Goal: Task Accomplishment & Management: Manage account settings

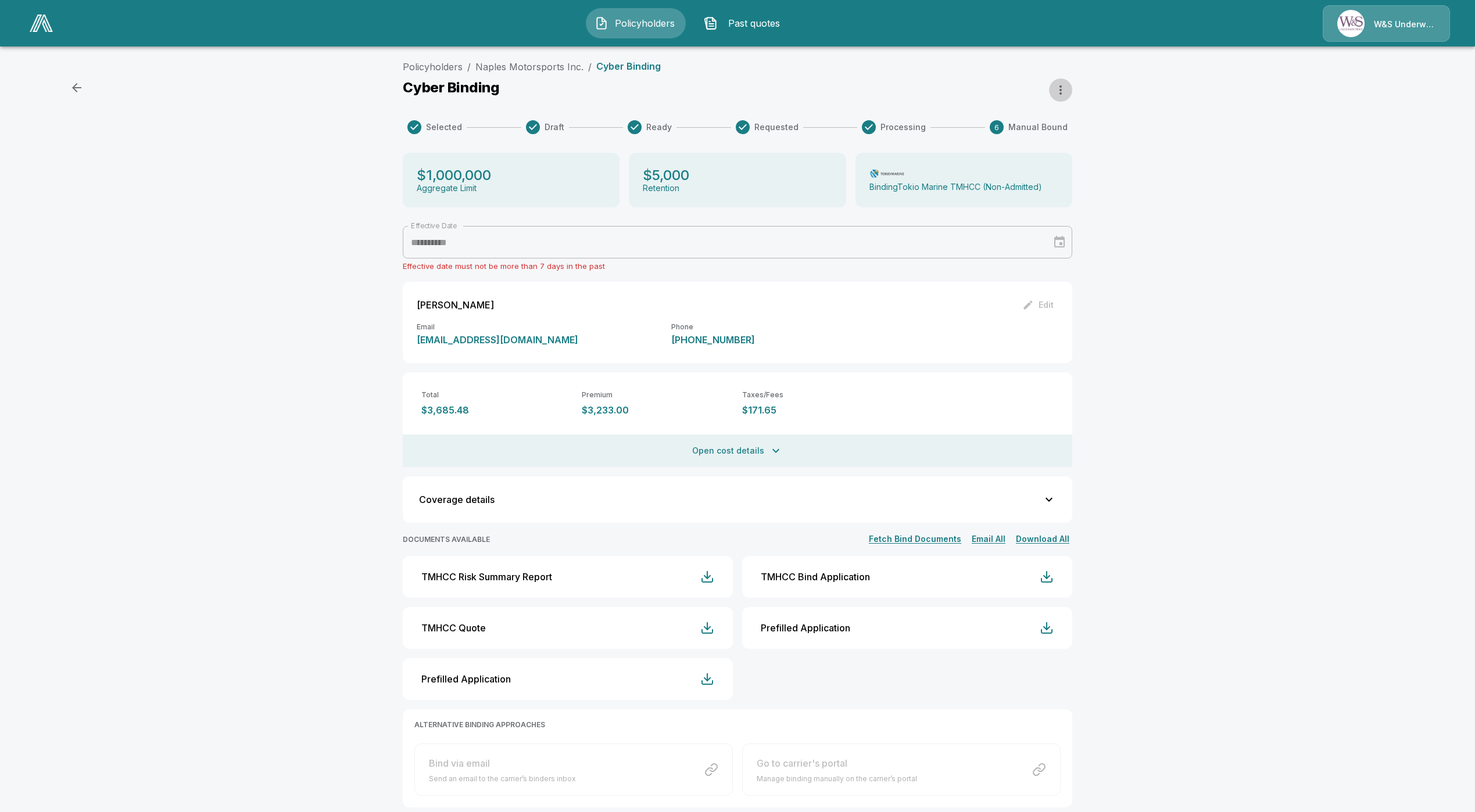
click at [1059, 91] on button "button" at bounding box center [1061, 90] width 23 height 23
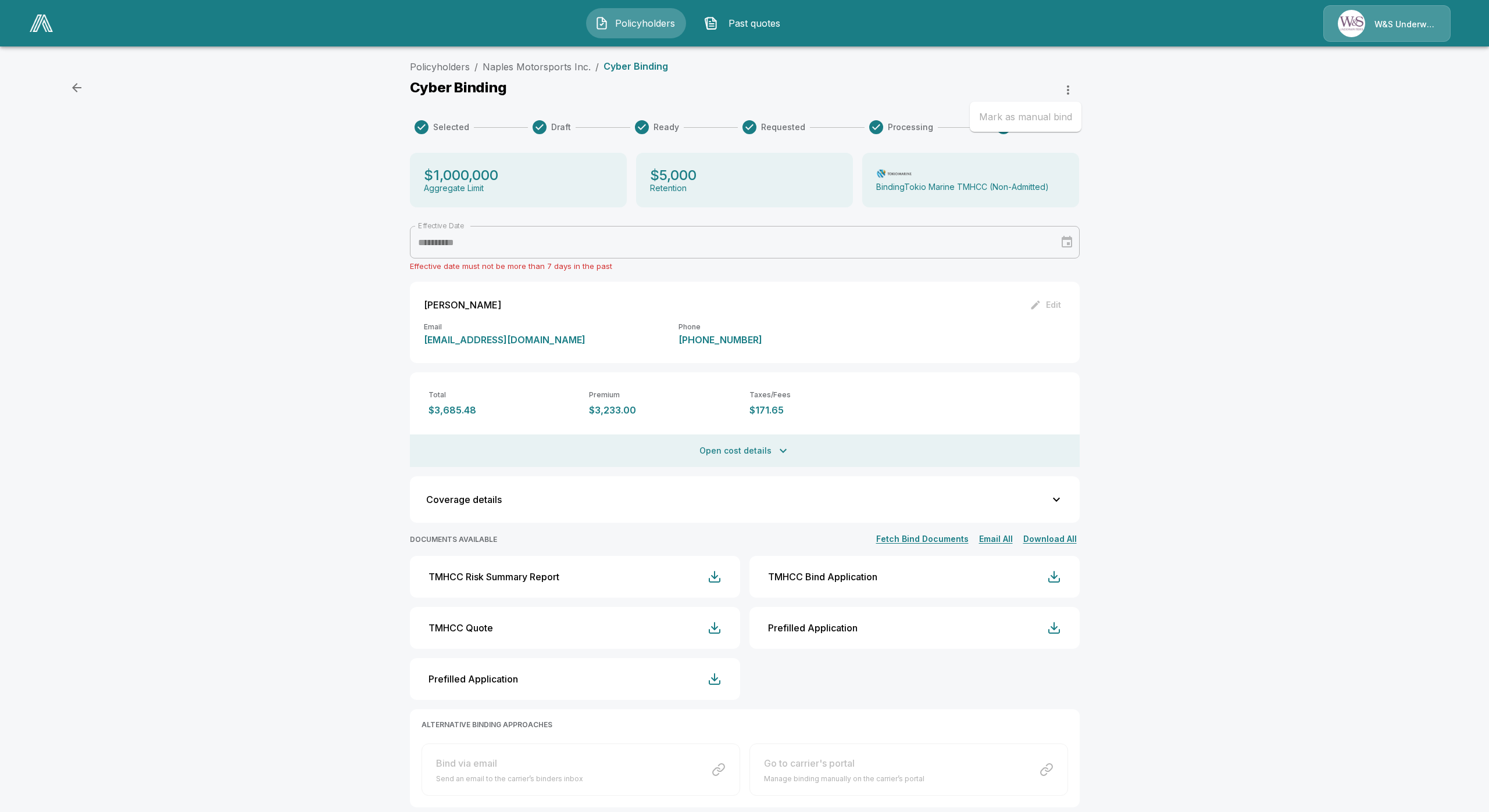
click at [540, 70] on div at bounding box center [744, 406] width 1489 height 812
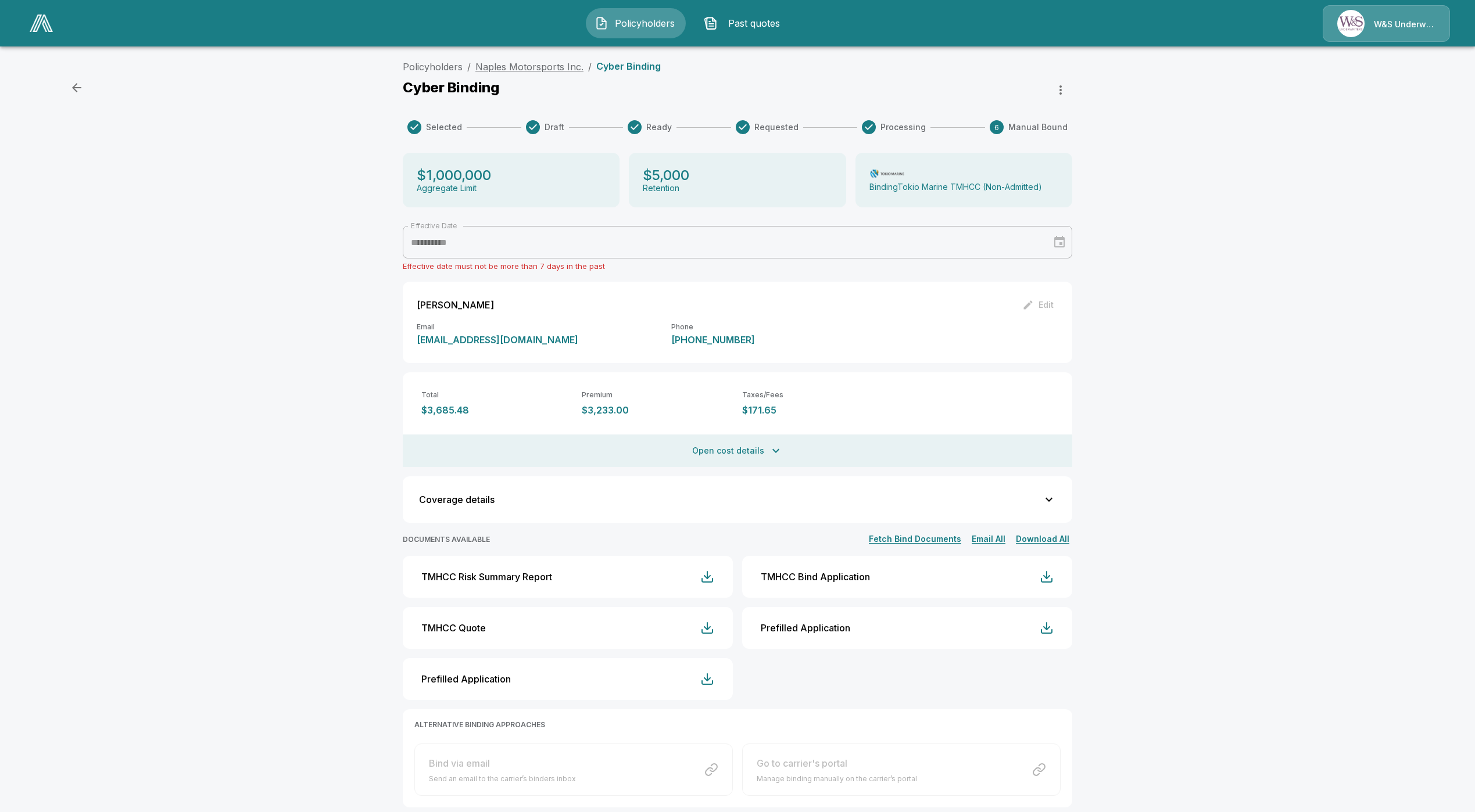
click at [542, 65] on link "Naples Motorsports Inc." at bounding box center [529, 67] width 108 height 12
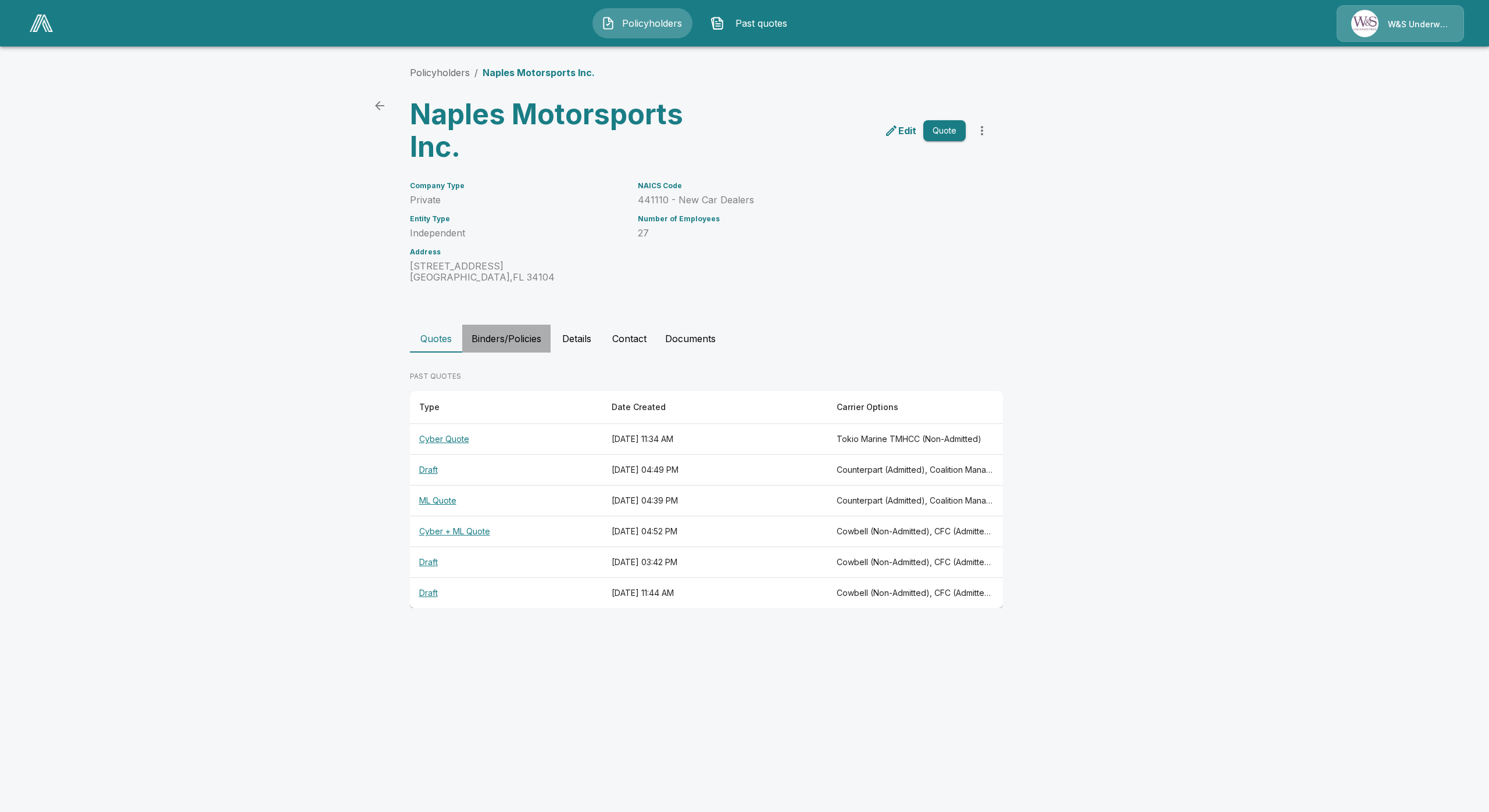
click at [530, 336] on button "Binders/Policies" at bounding box center [507, 338] width 89 height 28
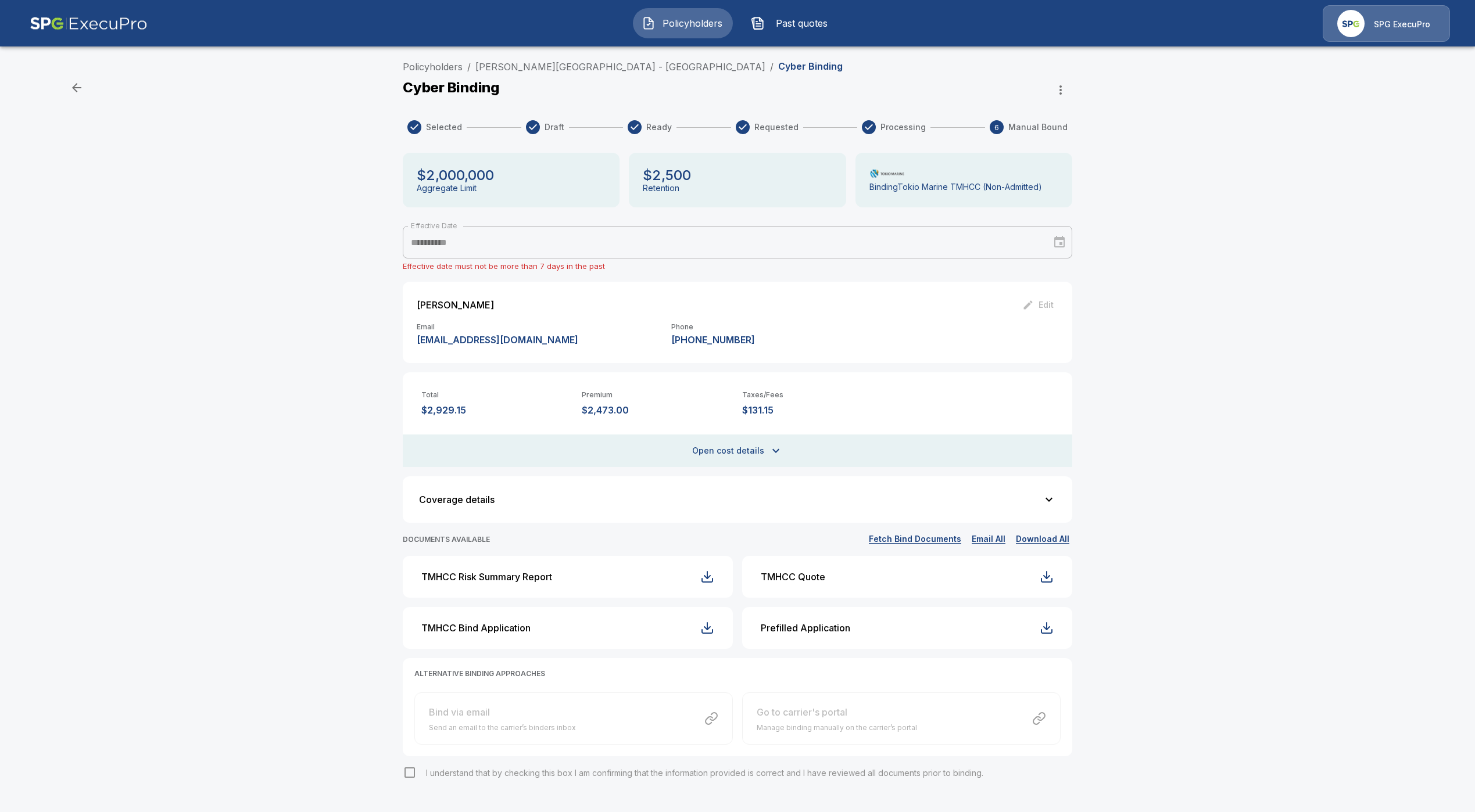
click at [1062, 89] on icon "button" at bounding box center [1060, 89] width 14 height 14
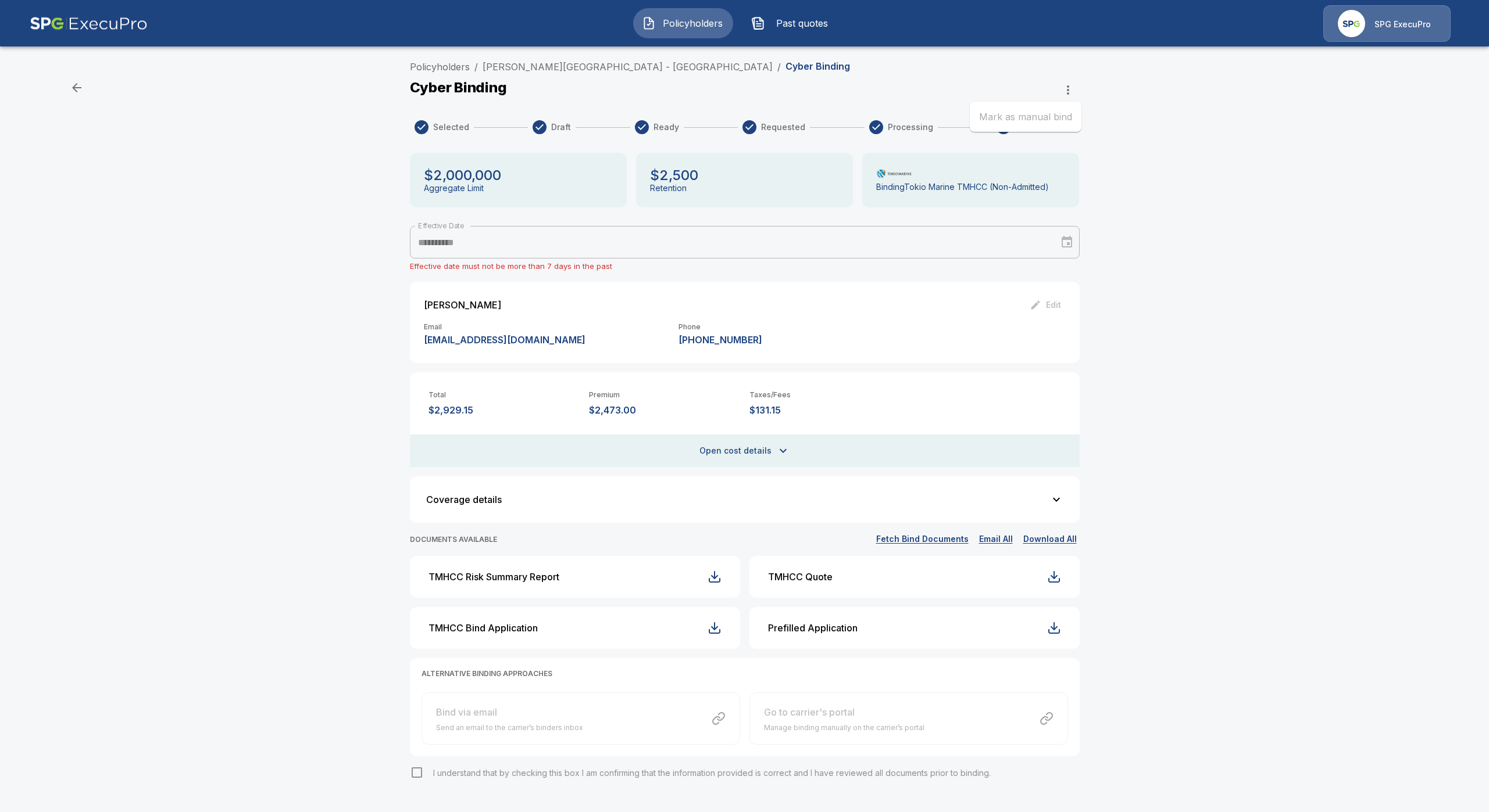
click at [583, 66] on div at bounding box center [744, 406] width 1489 height 812
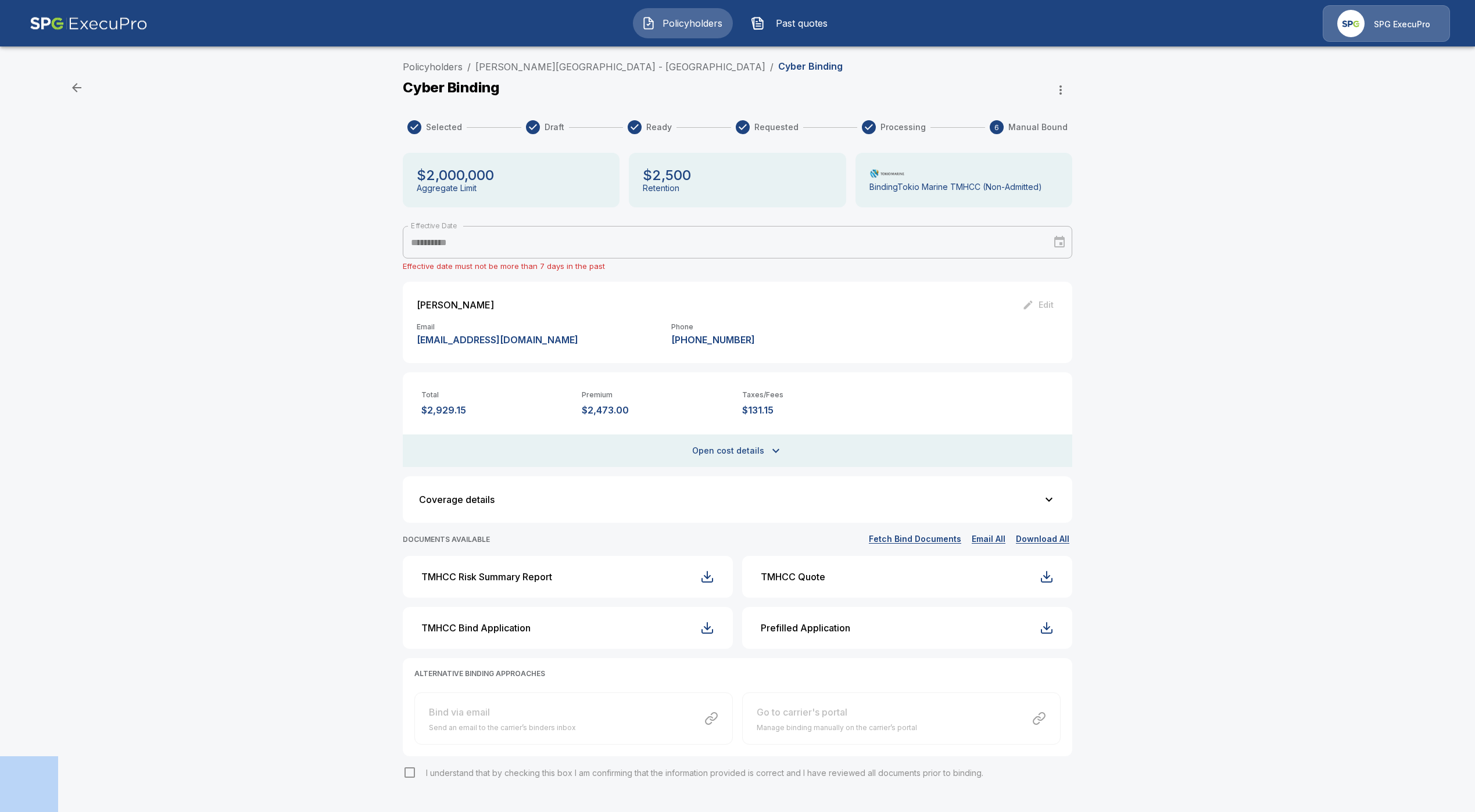
click at [583, 66] on link "Hochberg Preparatory School - Posnack East" at bounding box center [620, 67] width 290 height 12
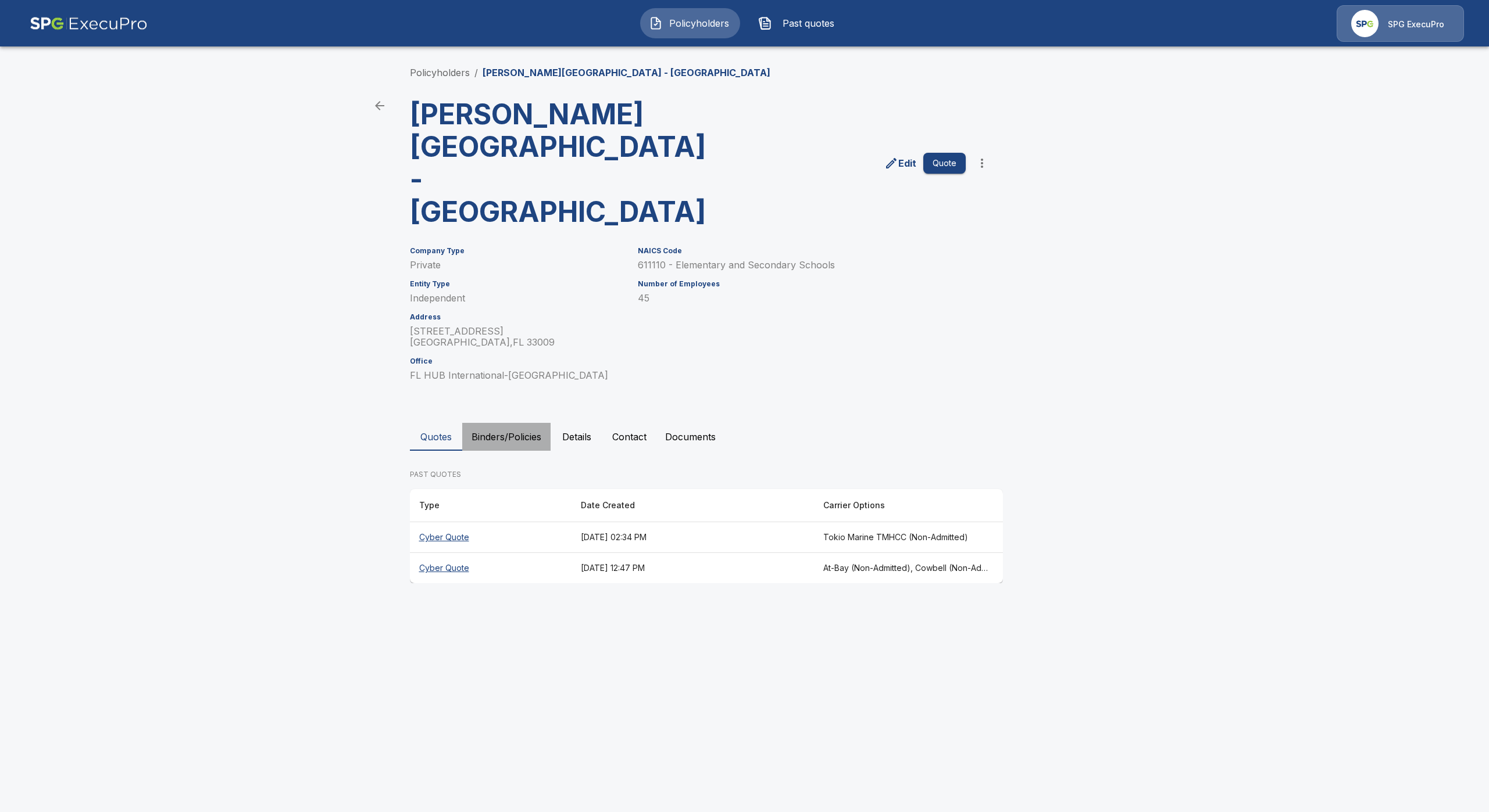
click at [533, 423] on button "Binders/Policies" at bounding box center [507, 437] width 89 height 28
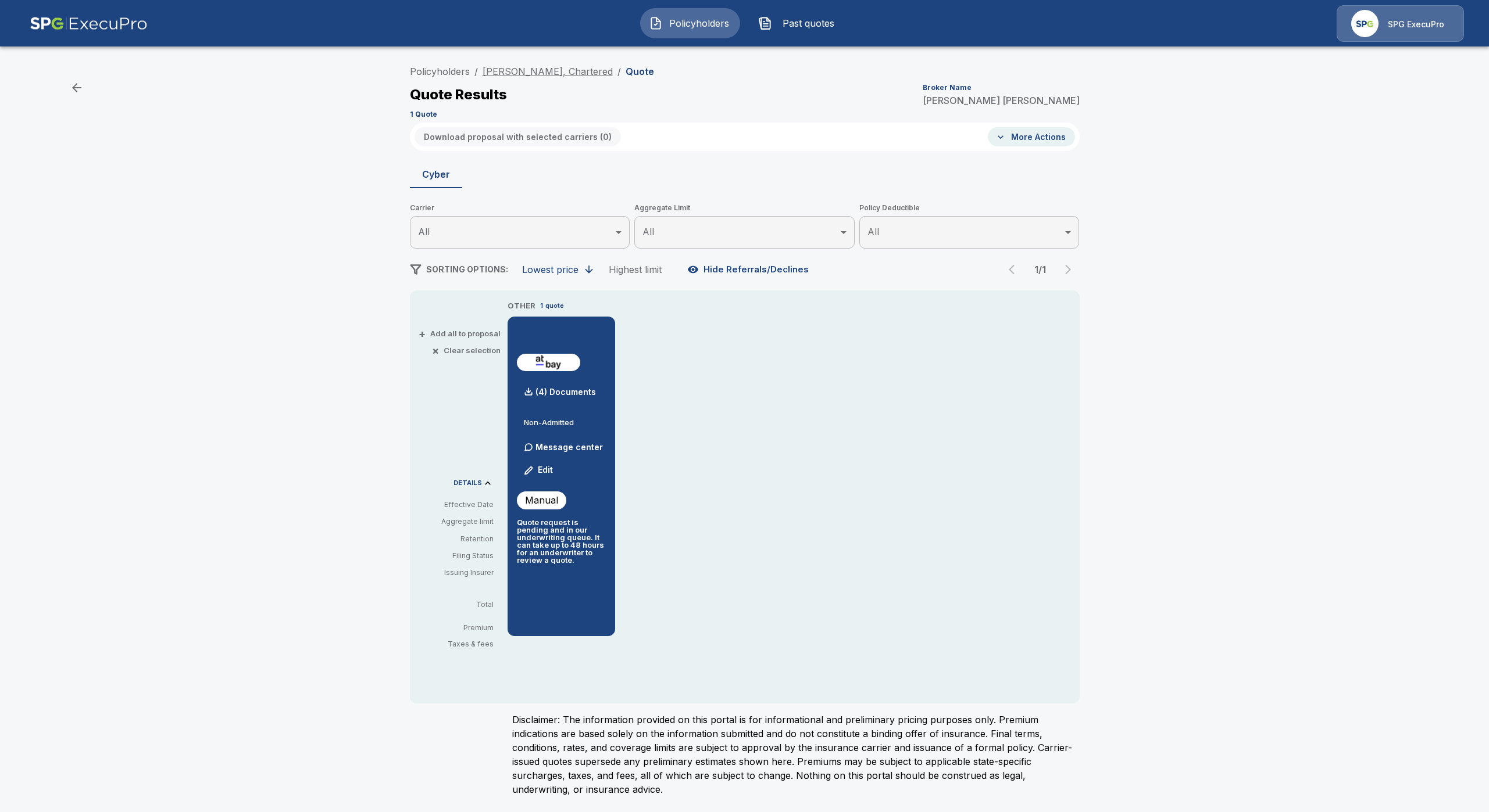
click at [542, 73] on link "[PERSON_NAME], Chartered" at bounding box center [547, 71] width 130 height 12
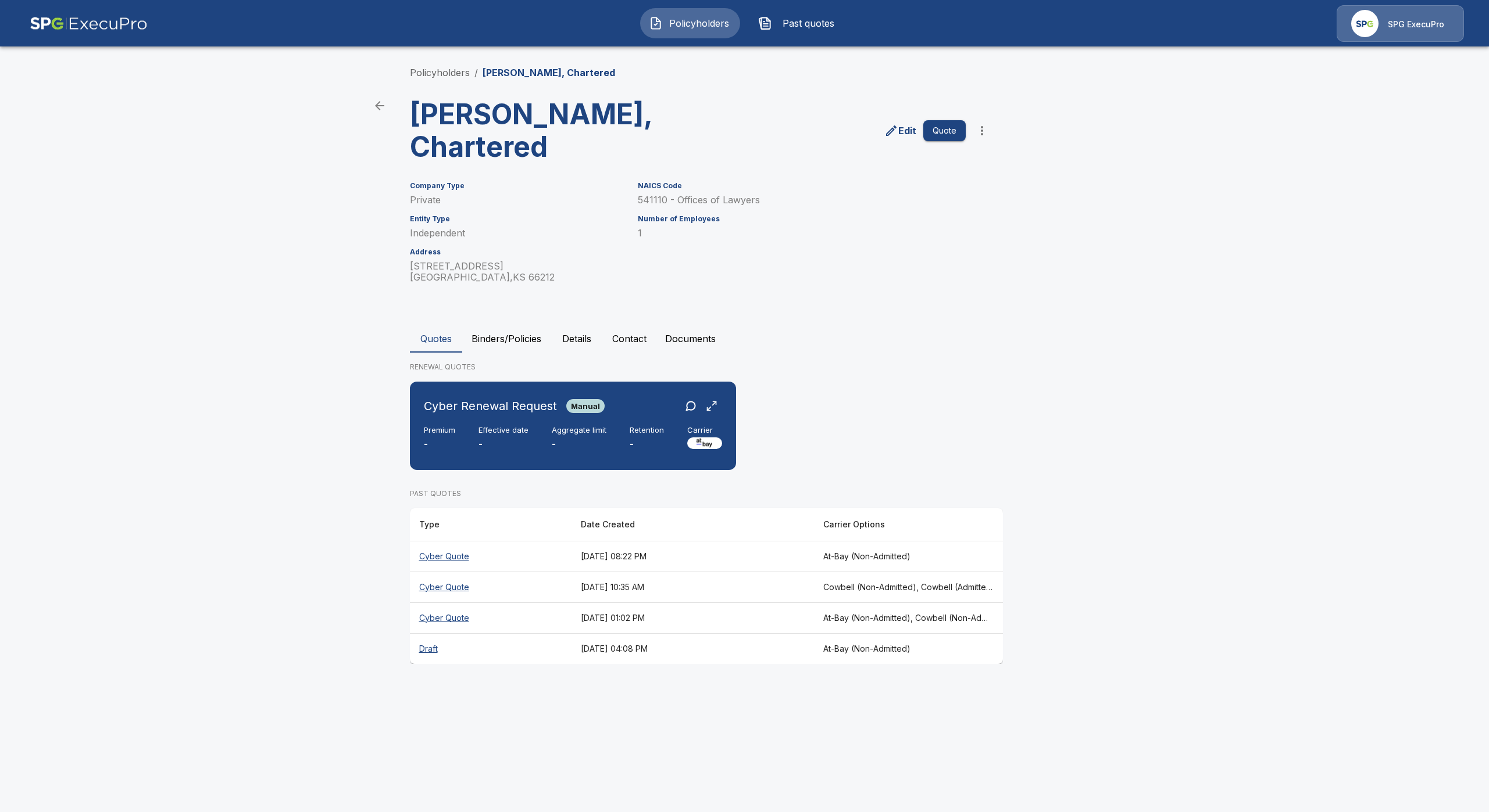
click at [522, 330] on button "Binders/Policies" at bounding box center [507, 338] width 89 height 28
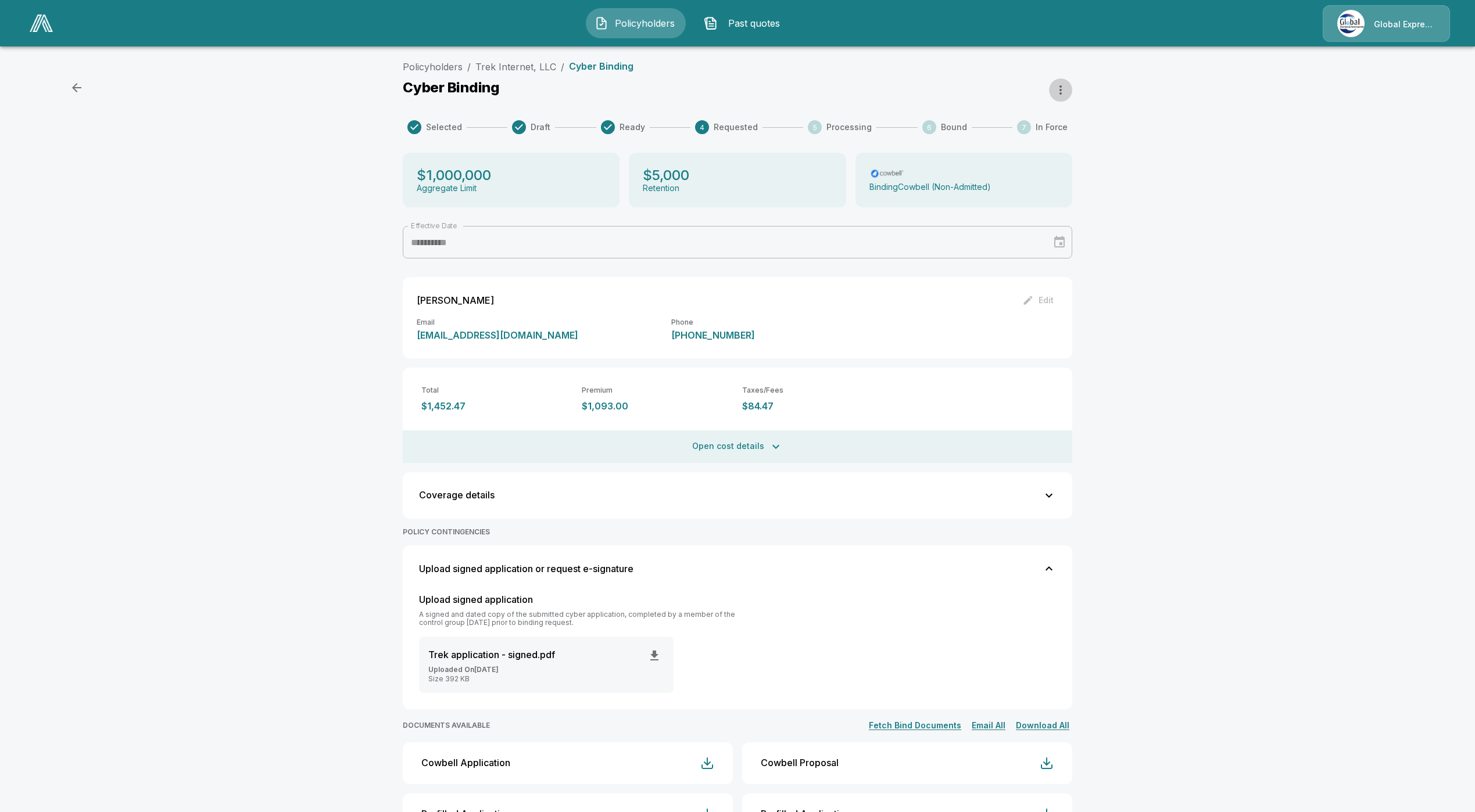
click at [1062, 86] on icon "button" at bounding box center [1060, 89] width 14 height 14
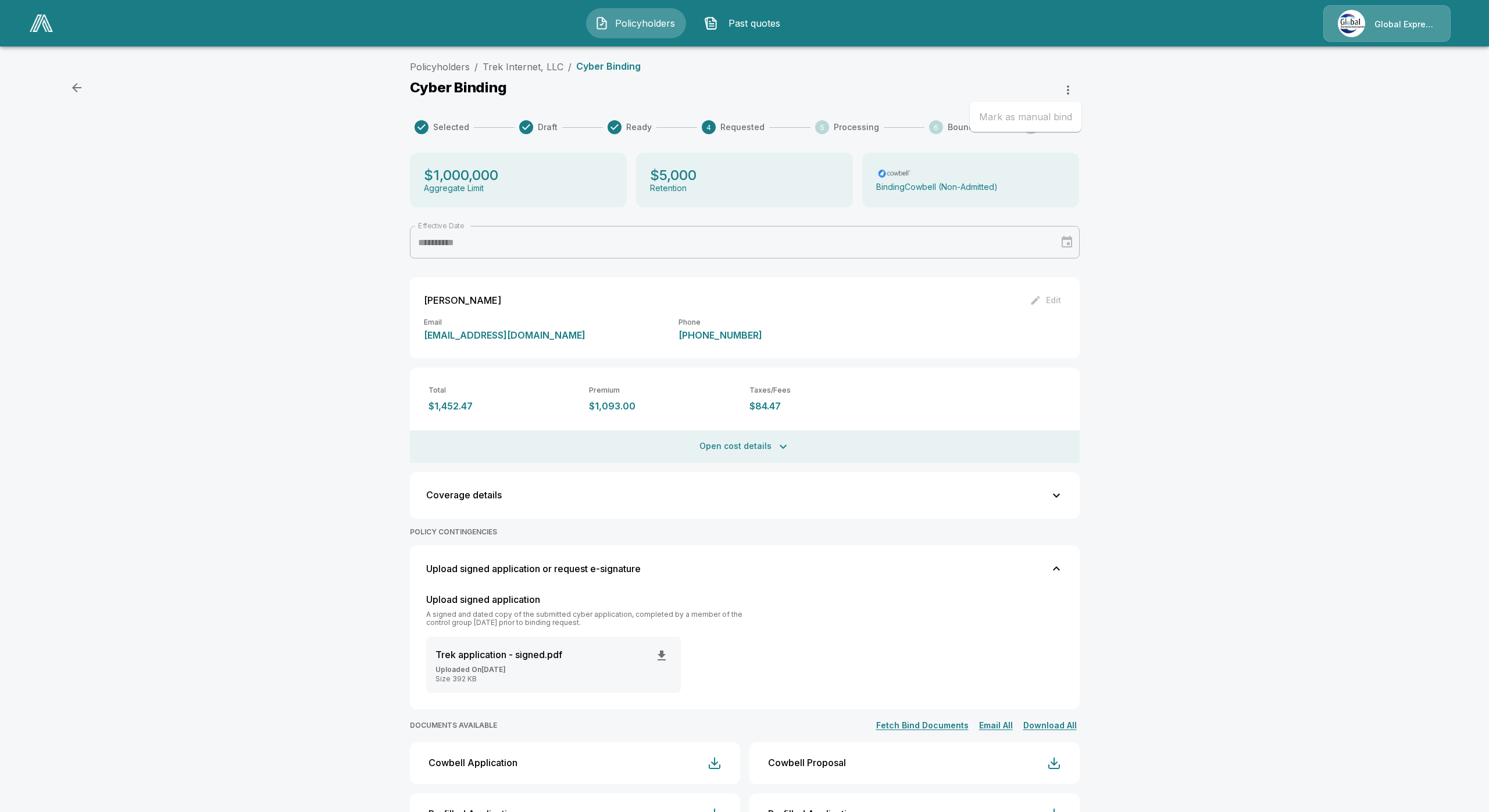
drag, startPoint x: 1065, startPoint y: 89, endPoint x: 1025, endPoint y: 84, distance: 40.3
click at [1049, 86] on div at bounding box center [744, 406] width 1489 height 812
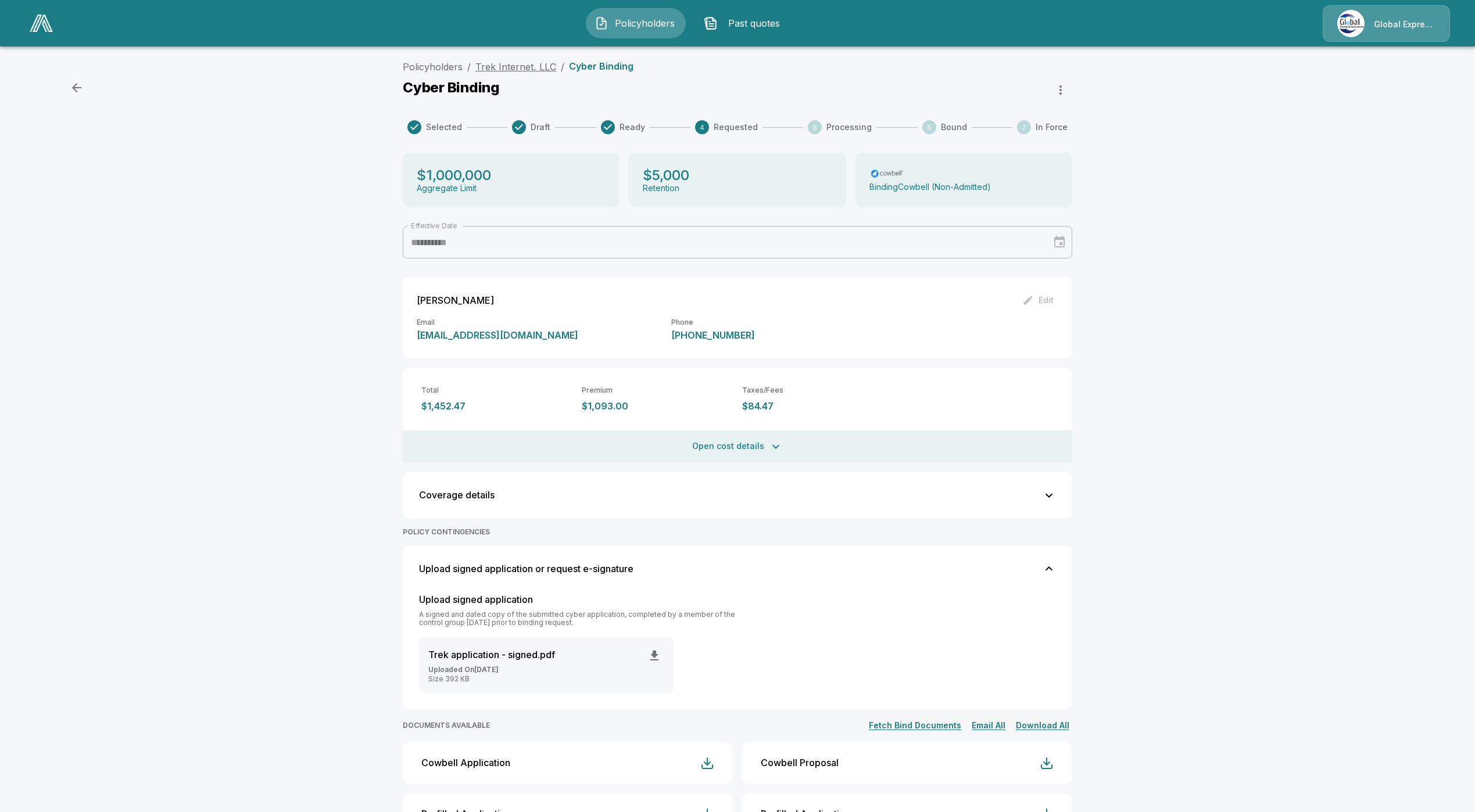
click at [517, 67] on link "Trek Internet, LLC" at bounding box center [515, 67] width 81 height 12
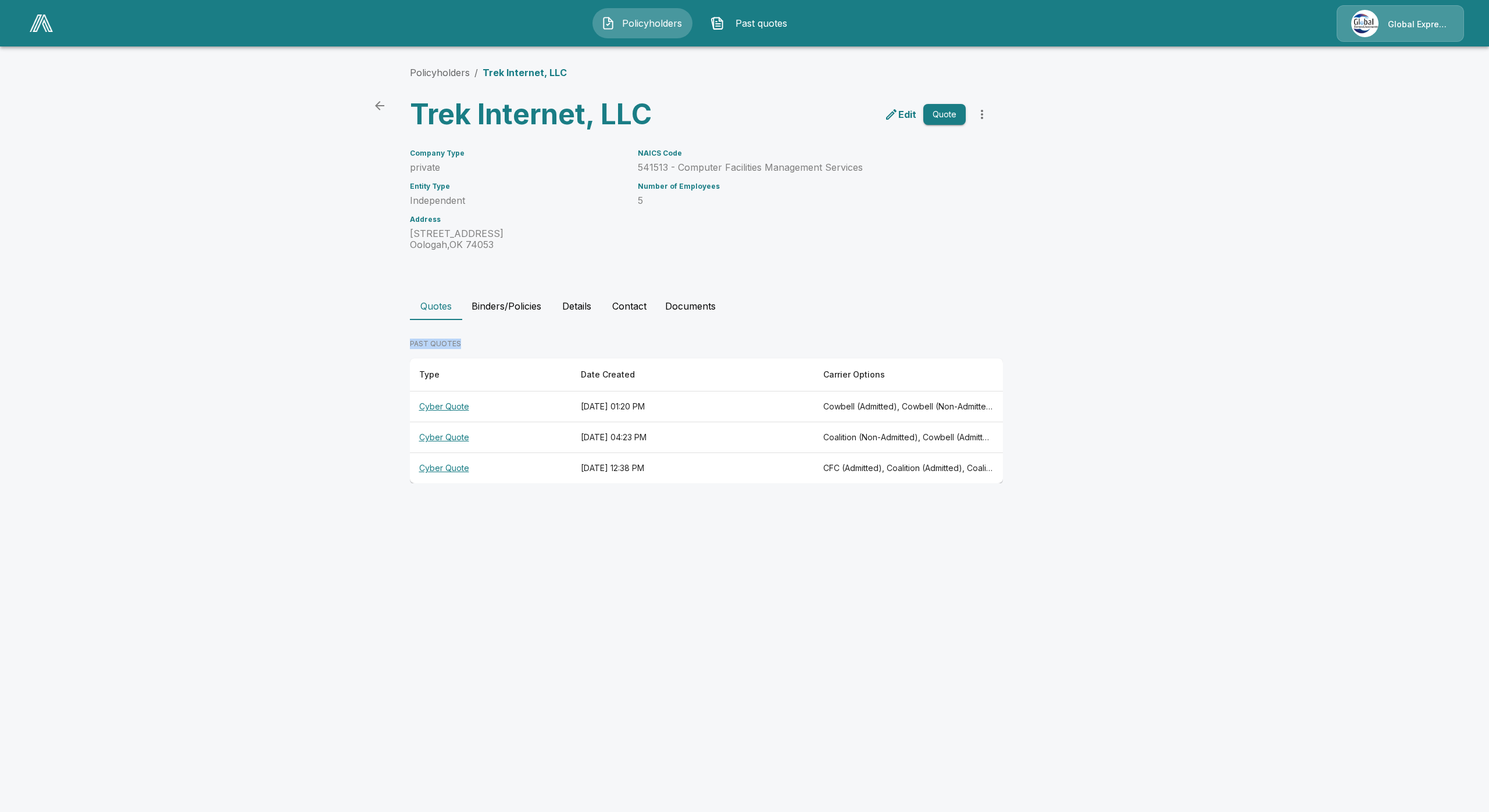
drag, startPoint x: 499, startPoint y: 325, endPoint x: 501, endPoint y: 312, distance: 13.2
click at [502, 314] on div "Quotes Binders/Policies Details Contact Documents PAST QUOTES Type Date Created…" at bounding box center [745, 387] width 670 height 191
click at [499, 312] on button "Binders/Policies" at bounding box center [507, 306] width 89 height 28
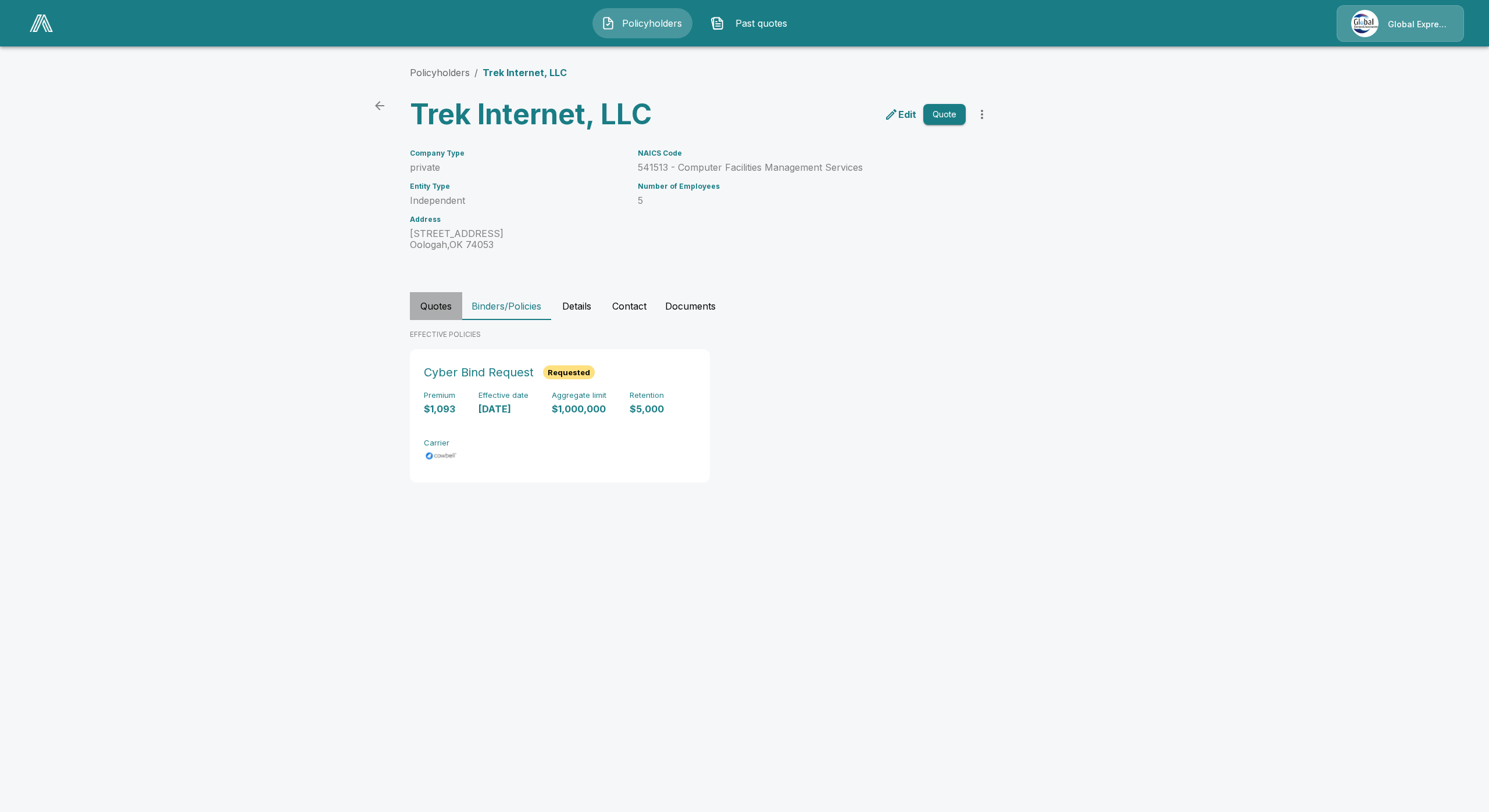
click at [433, 304] on button "Quotes" at bounding box center [436, 306] width 52 height 28
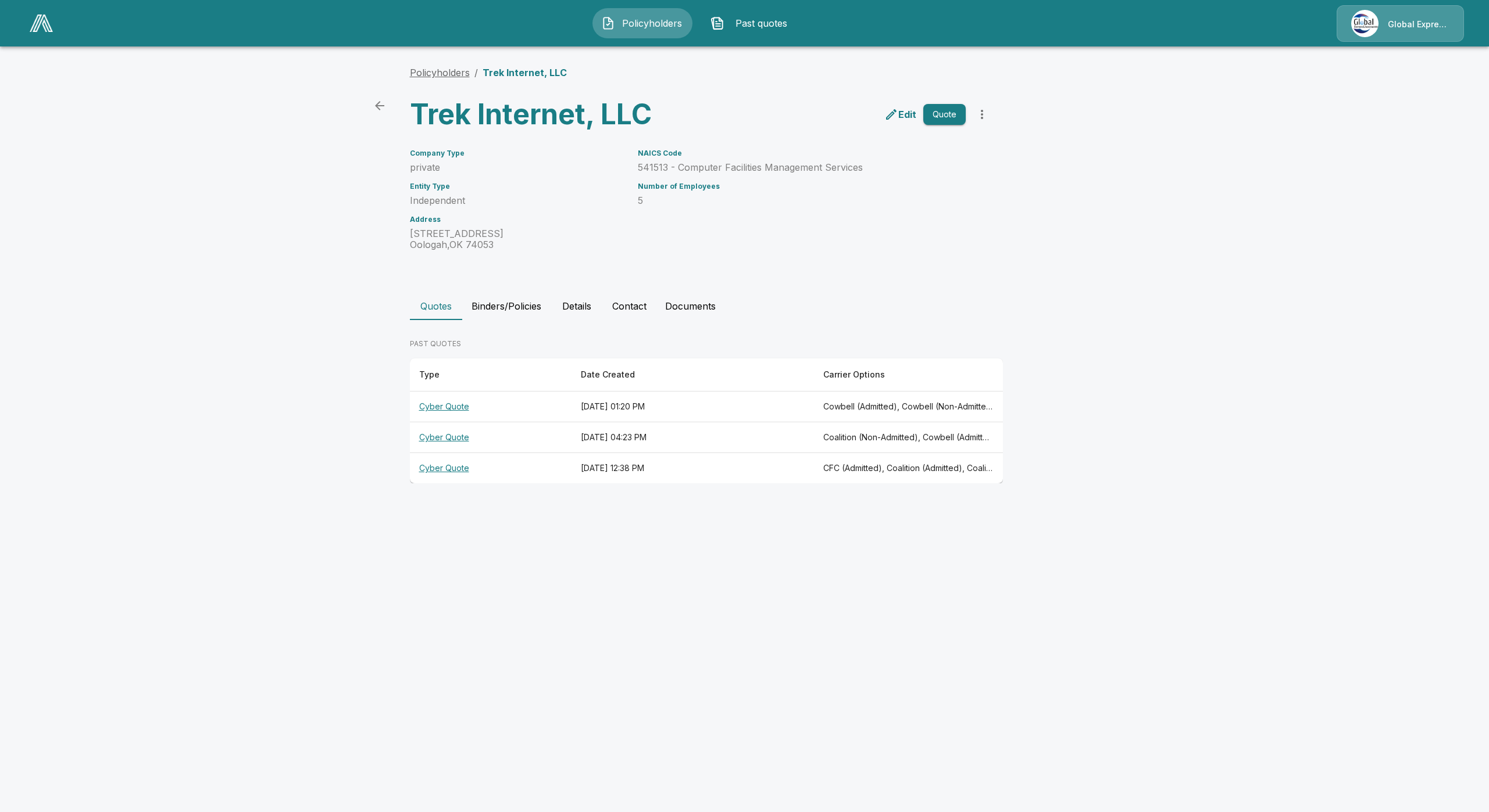
click at [443, 68] on link "Policyholders" at bounding box center [440, 73] width 60 height 12
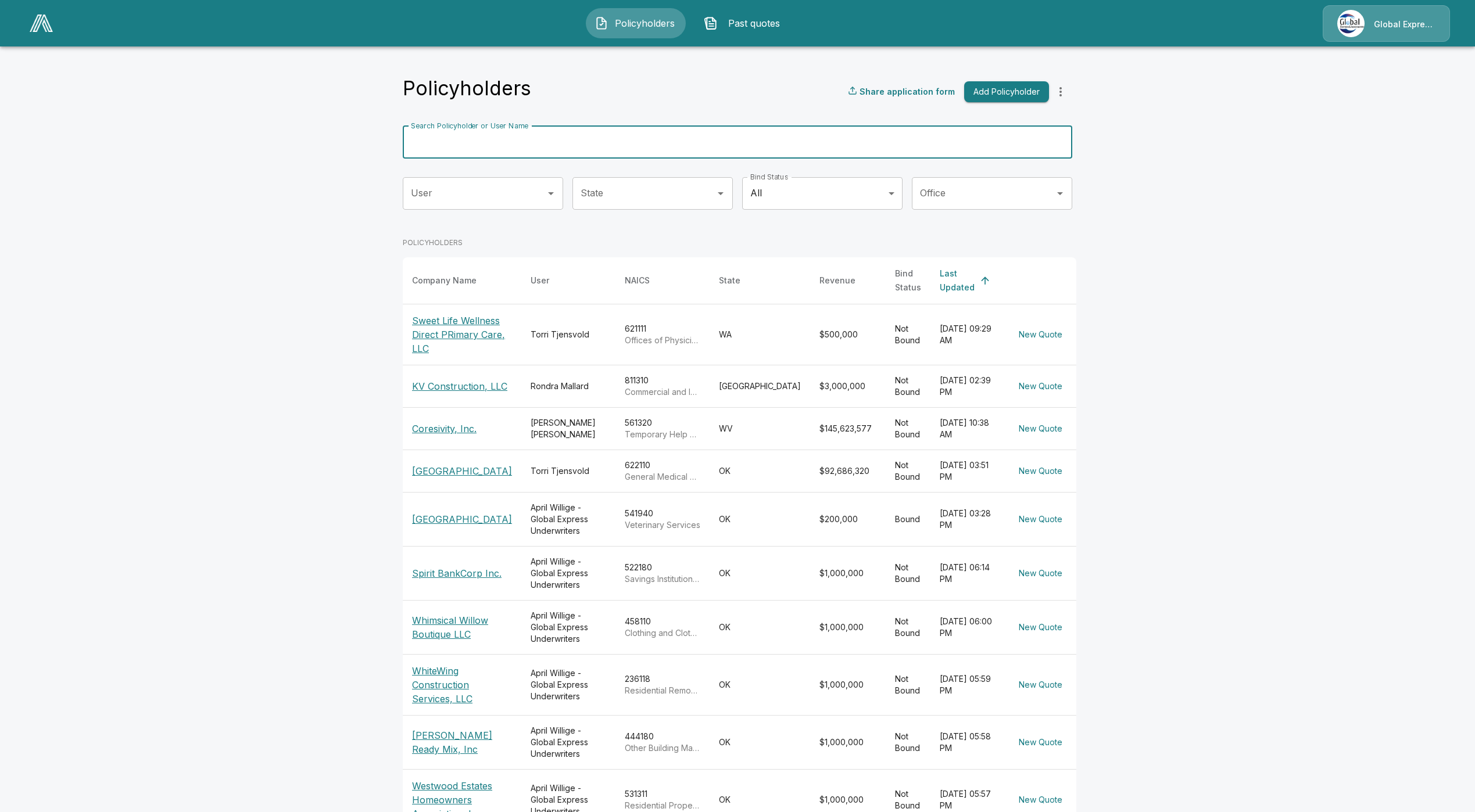
click at [626, 144] on input "Search Policyholder or User Name" at bounding box center [731, 142] width 657 height 33
type input "****"
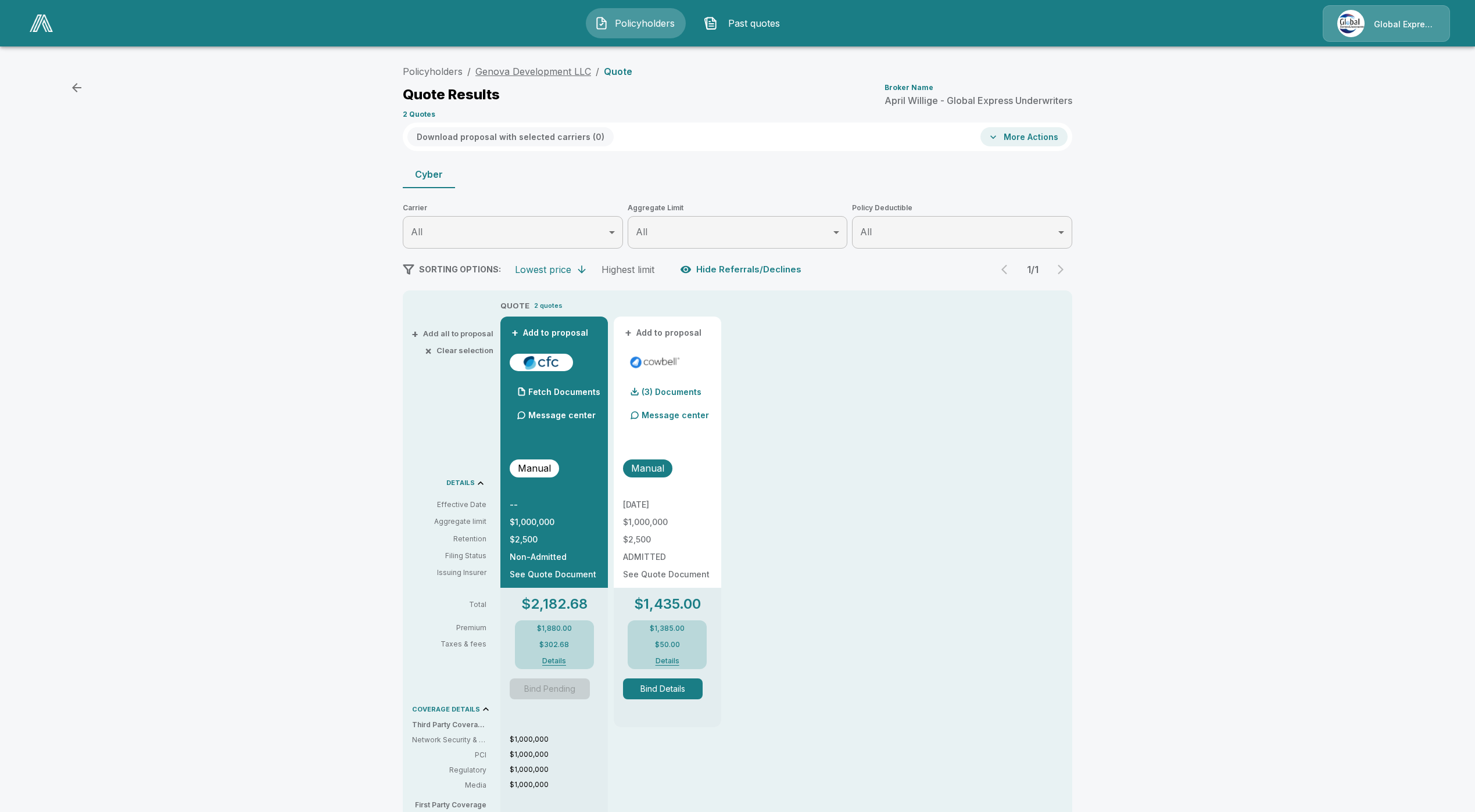
click at [525, 71] on link "Genova Development LLC" at bounding box center [533, 71] width 116 height 12
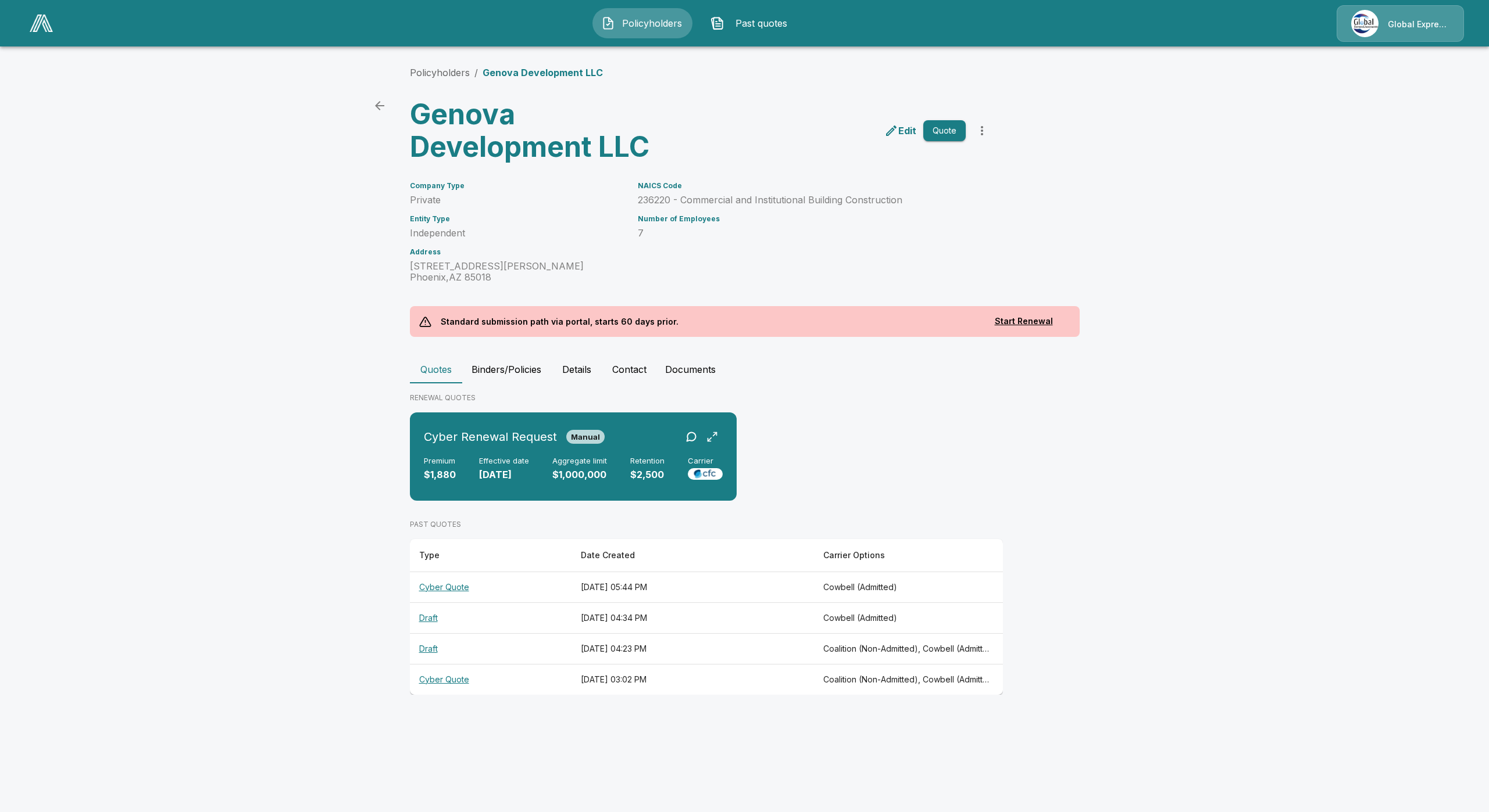
click at [496, 371] on button "Binders/Policies" at bounding box center [507, 370] width 89 height 28
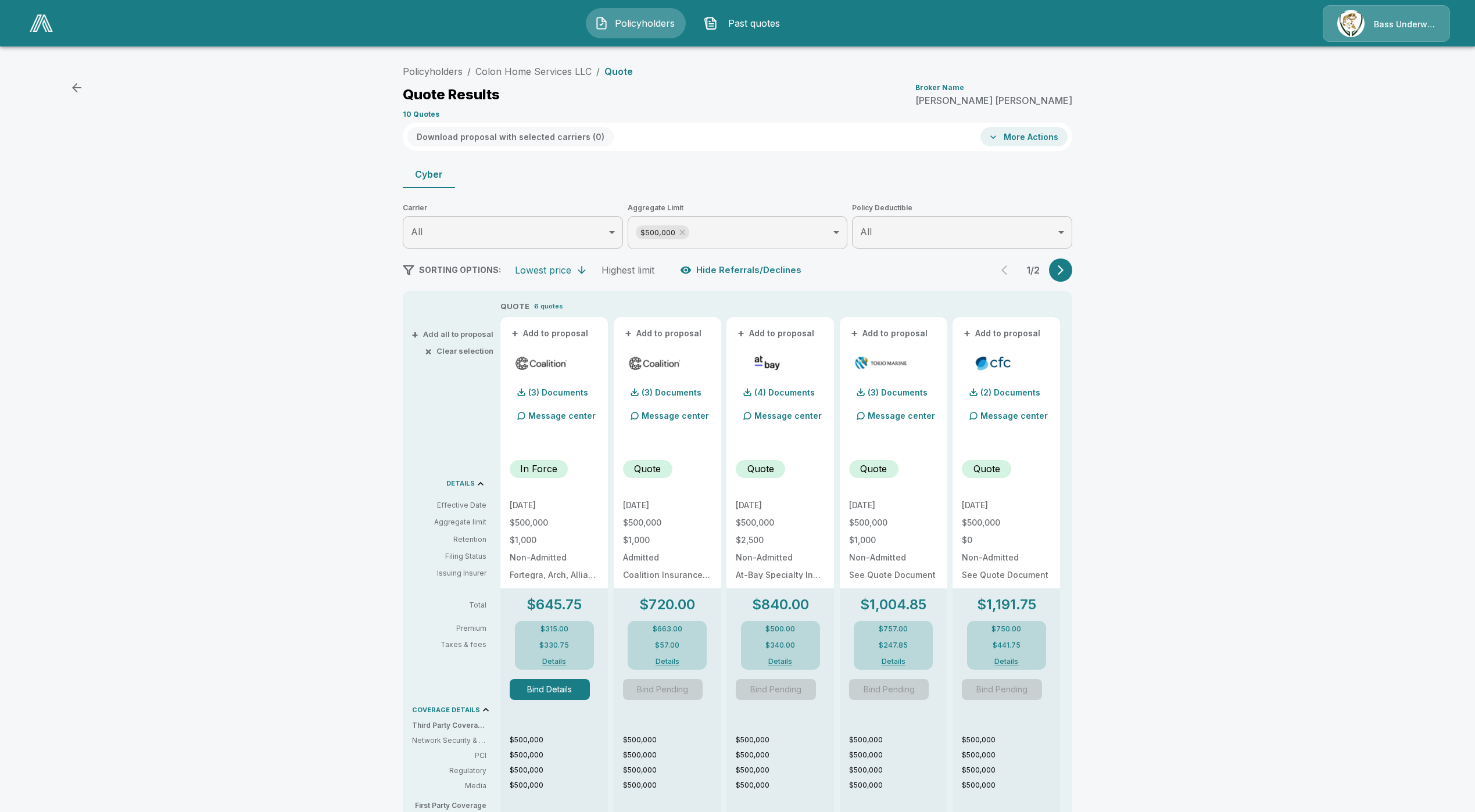
click at [552, 695] on button "Bind Details" at bounding box center [550, 689] width 80 height 21
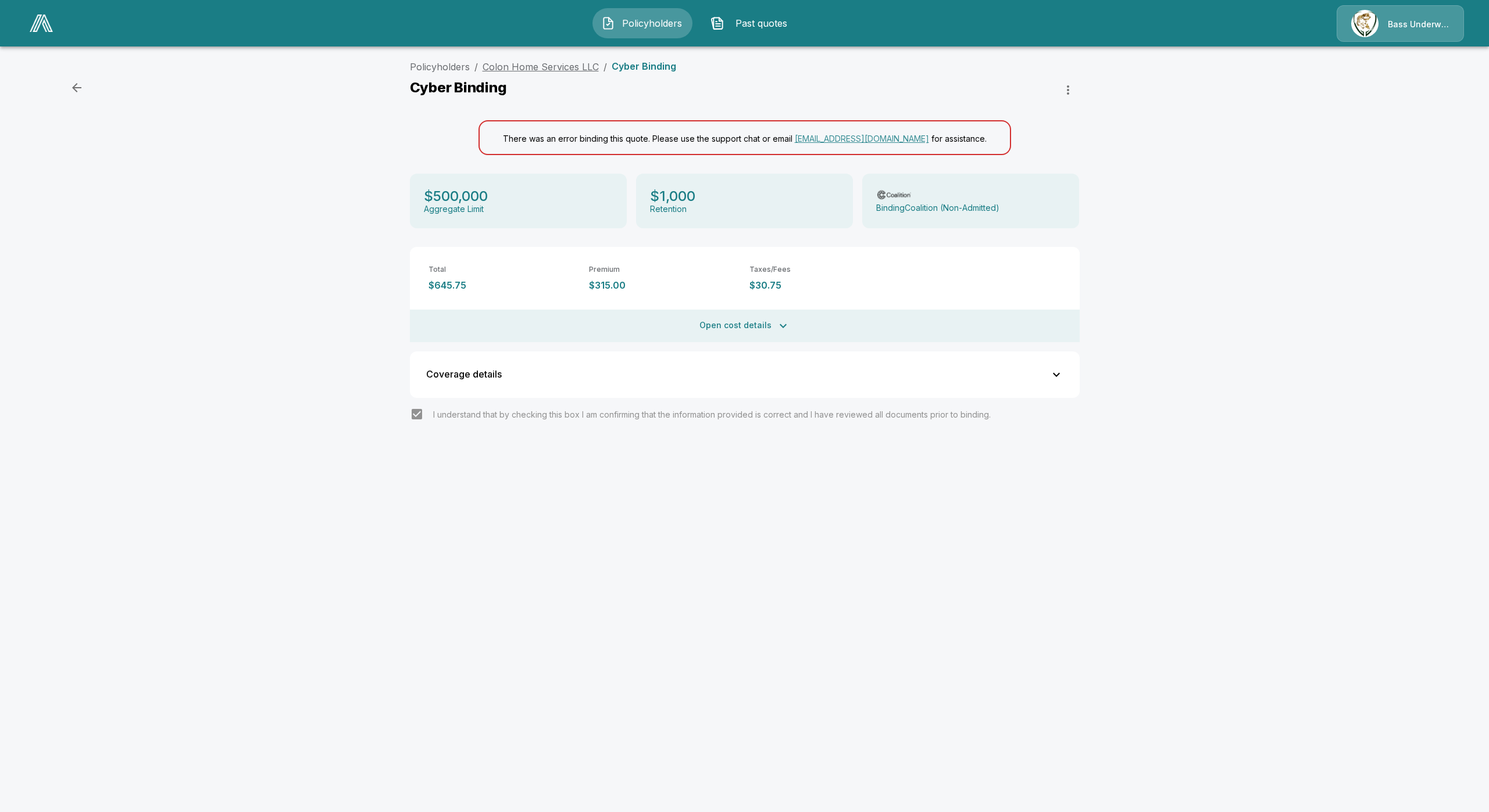
click at [536, 68] on link "Colon Home Services LLC" at bounding box center [541, 67] width 116 height 12
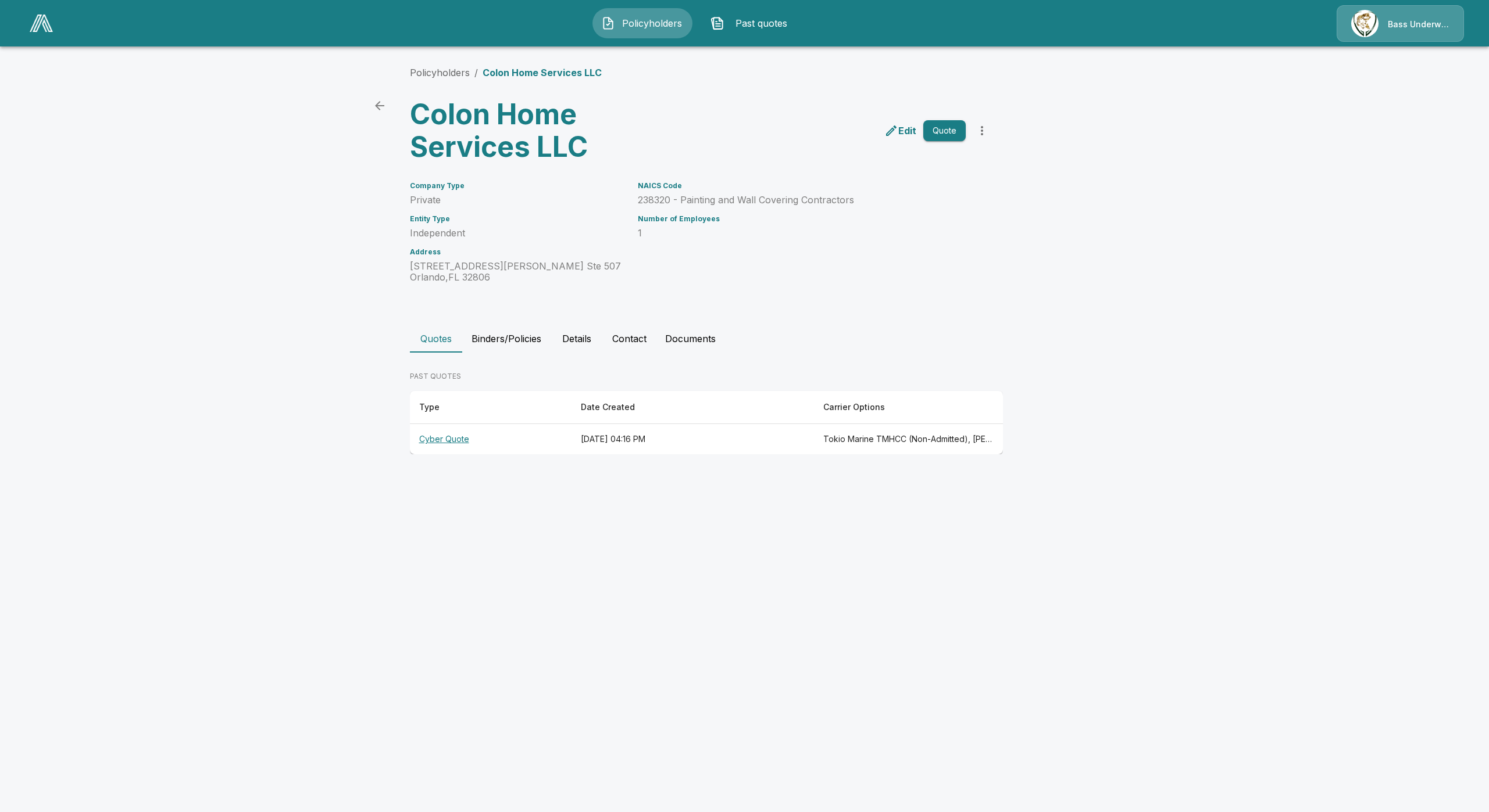
click at [519, 343] on button "Binders/Policies" at bounding box center [507, 338] width 89 height 28
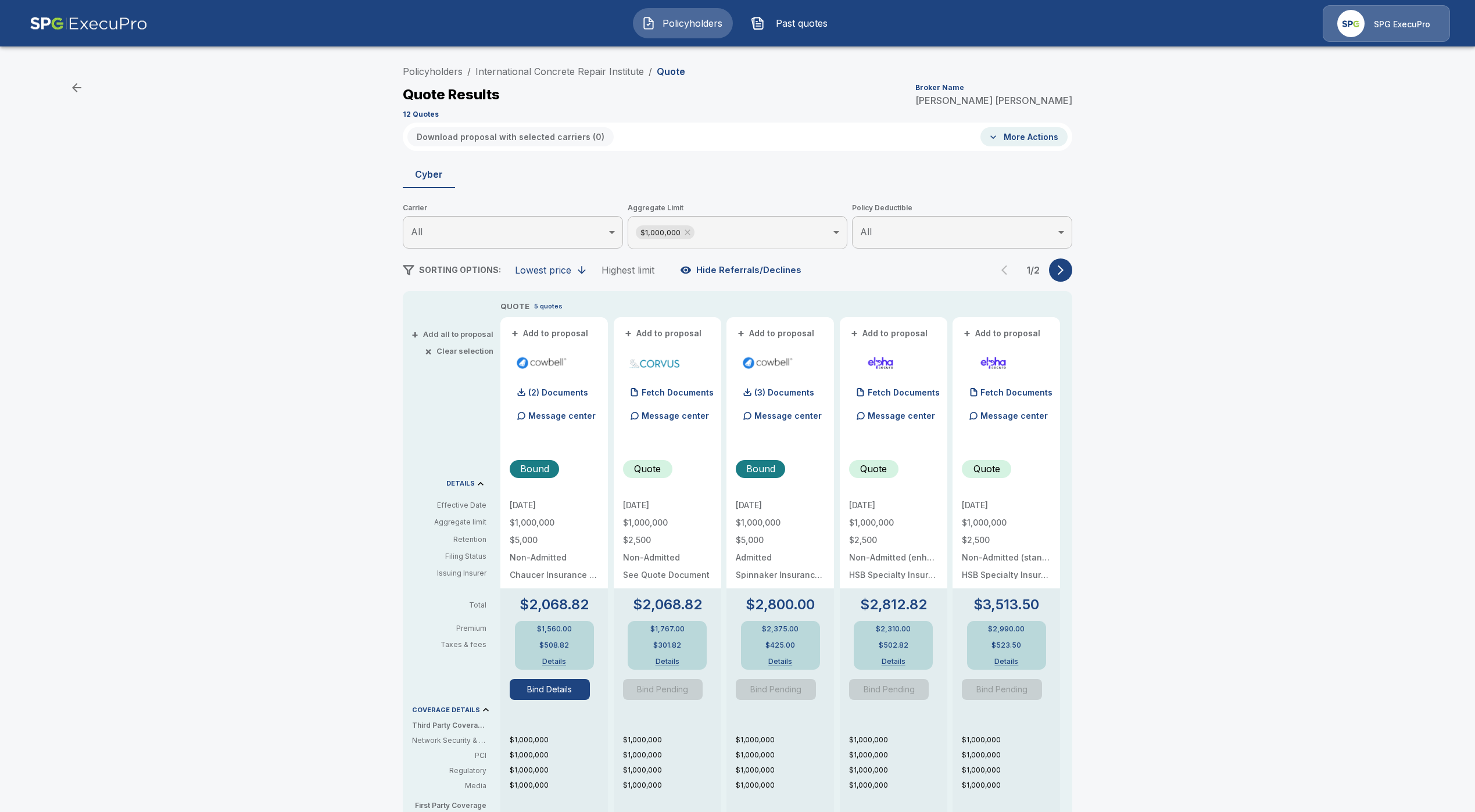
click at [568, 693] on button "Bind Details" at bounding box center [550, 689] width 80 height 21
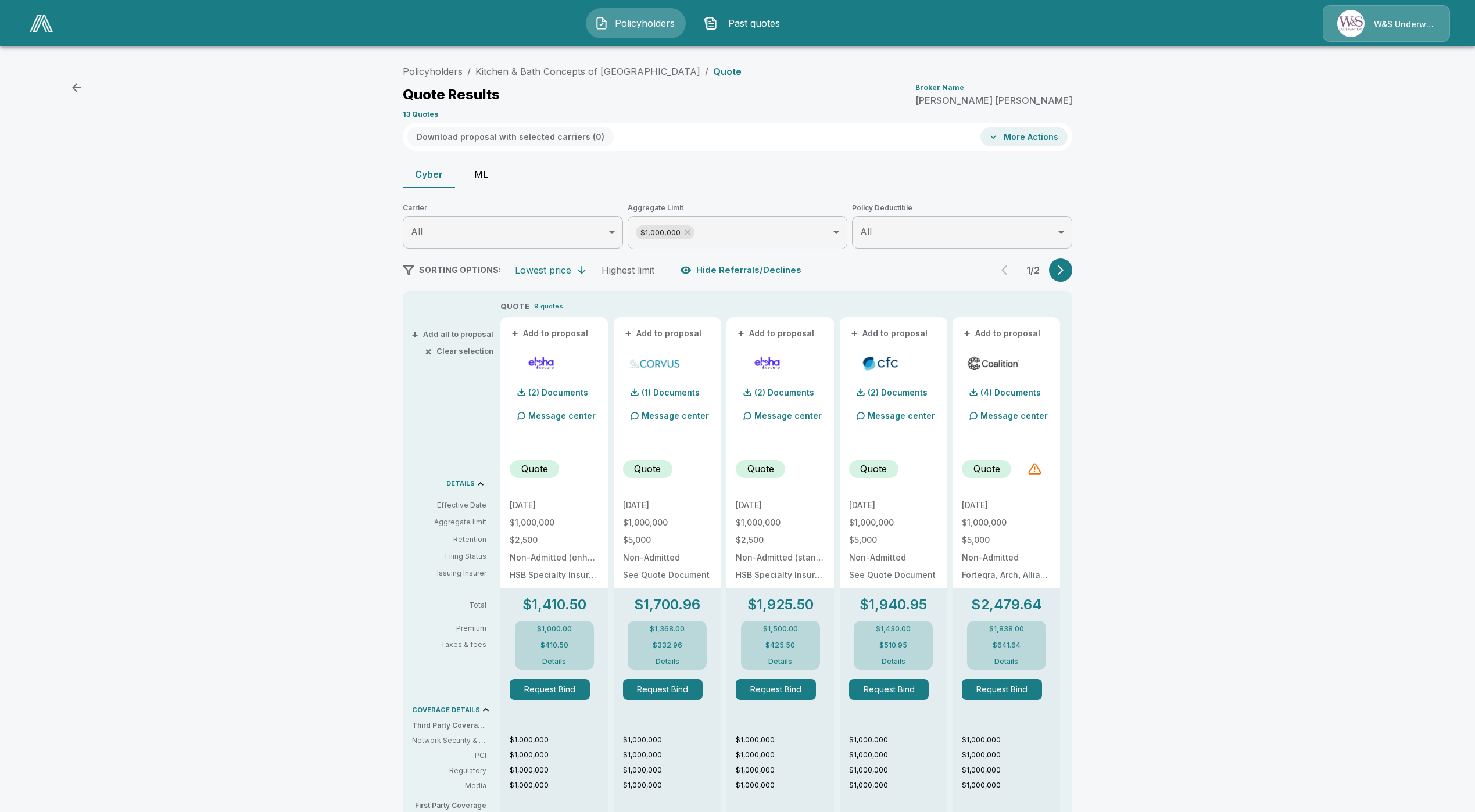
click at [486, 165] on button "ML" at bounding box center [481, 174] width 52 height 28
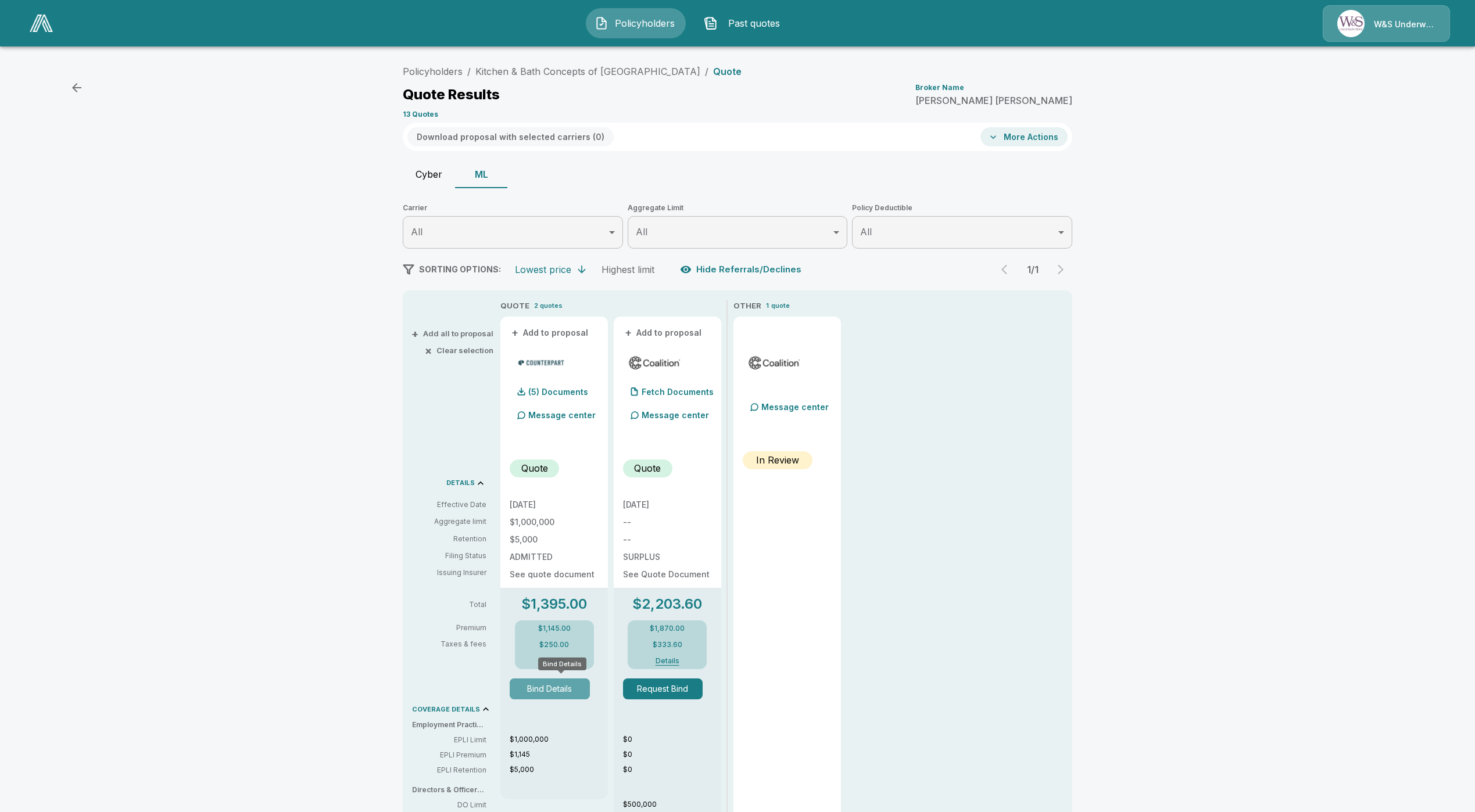
click at [571, 690] on button "Bind Details" at bounding box center [550, 689] width 80 height 21
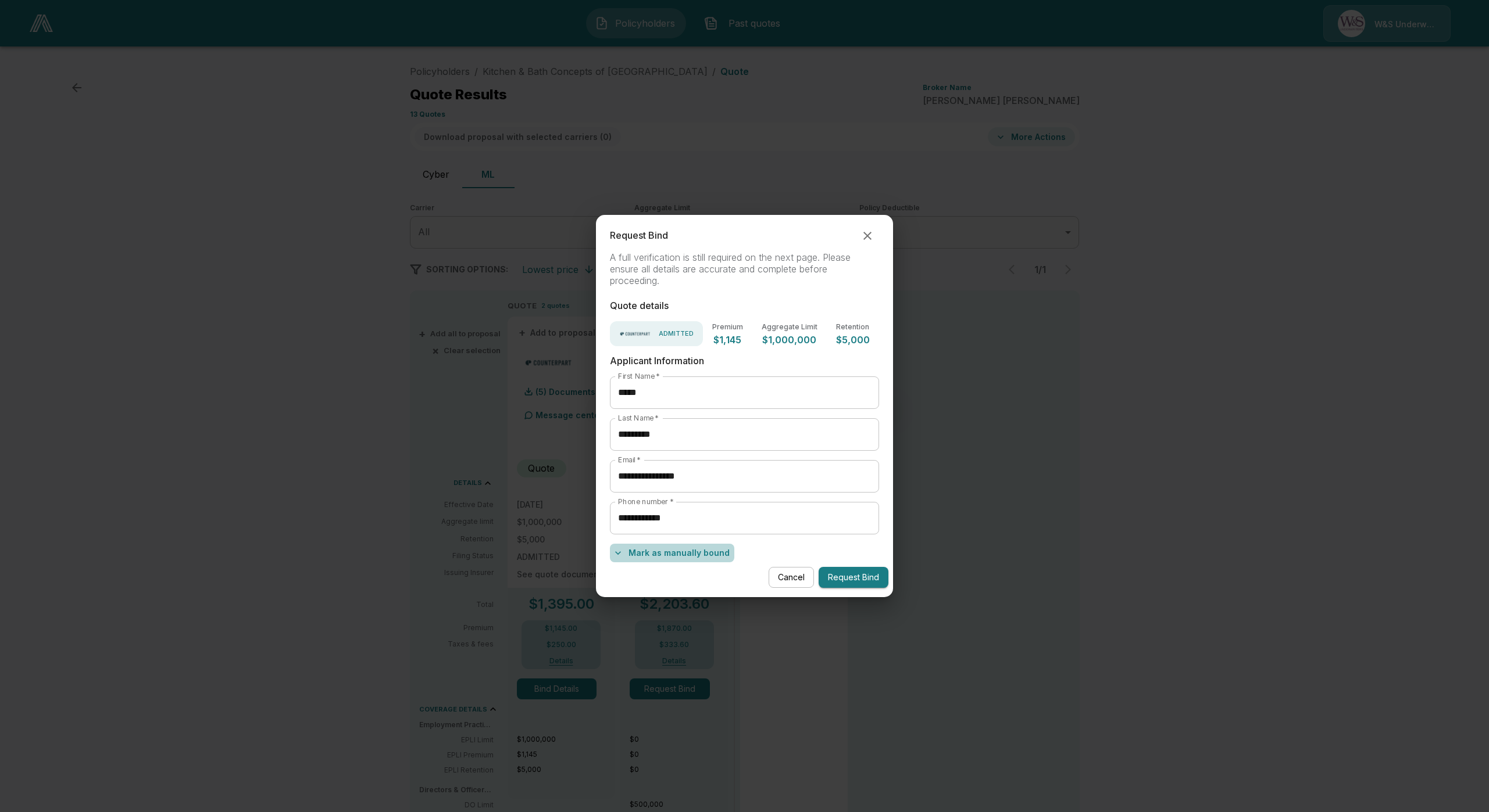
click at [678, 558] on button "Mark as manually bound" at bounding box center [671, 553] width 124 height 19
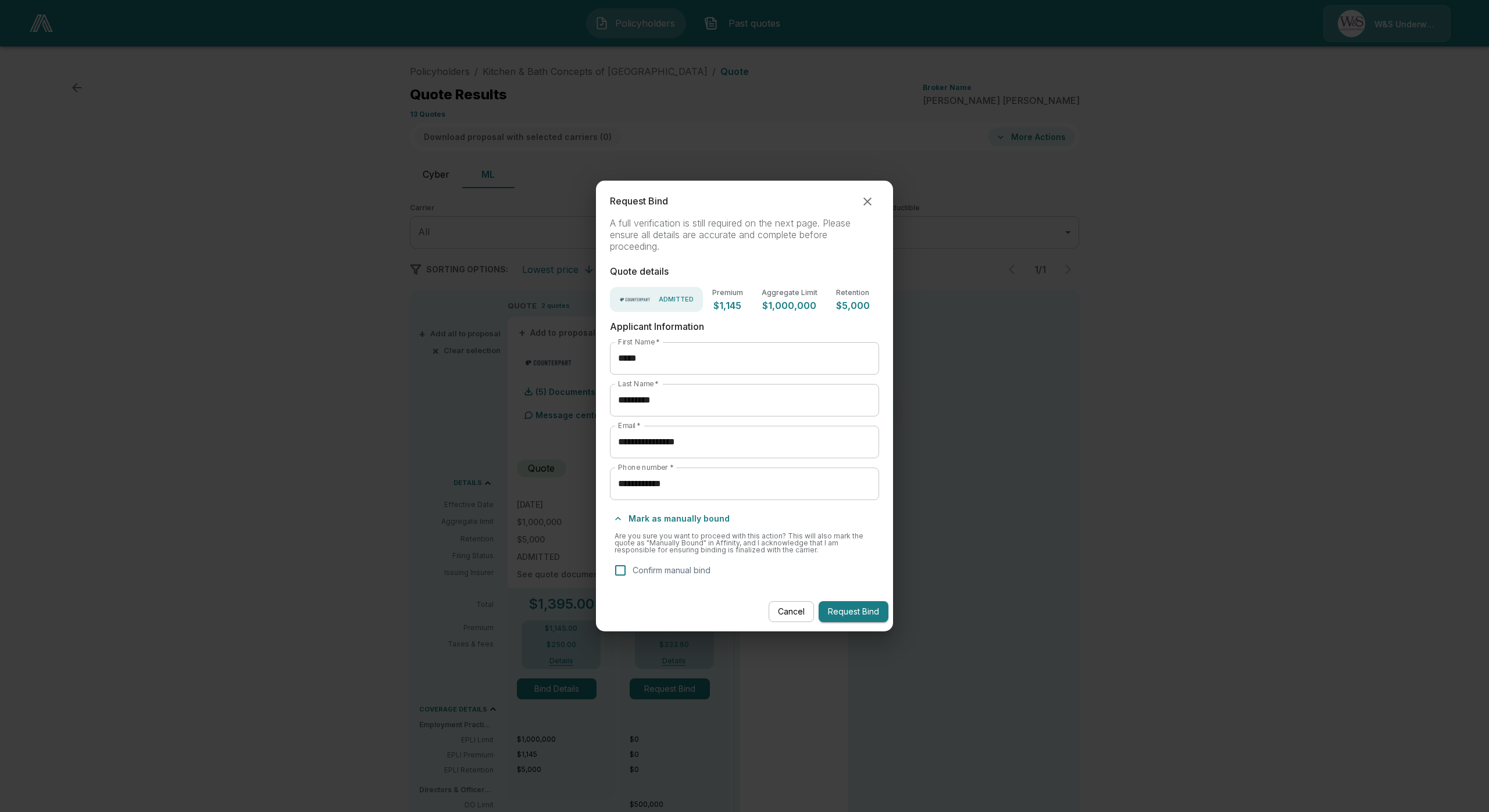
click at [647, 573] on p "Confirm manual bind" at bounding box center [671, 570] width 78 height 12
drag, startPoint x: 350, startPoint y: 575, endPoint x: 359, endPoint y: 506, distance: 69.6
click at [350, 567] on div "**********" at bounding box center [744, 406] width 1489 height 812
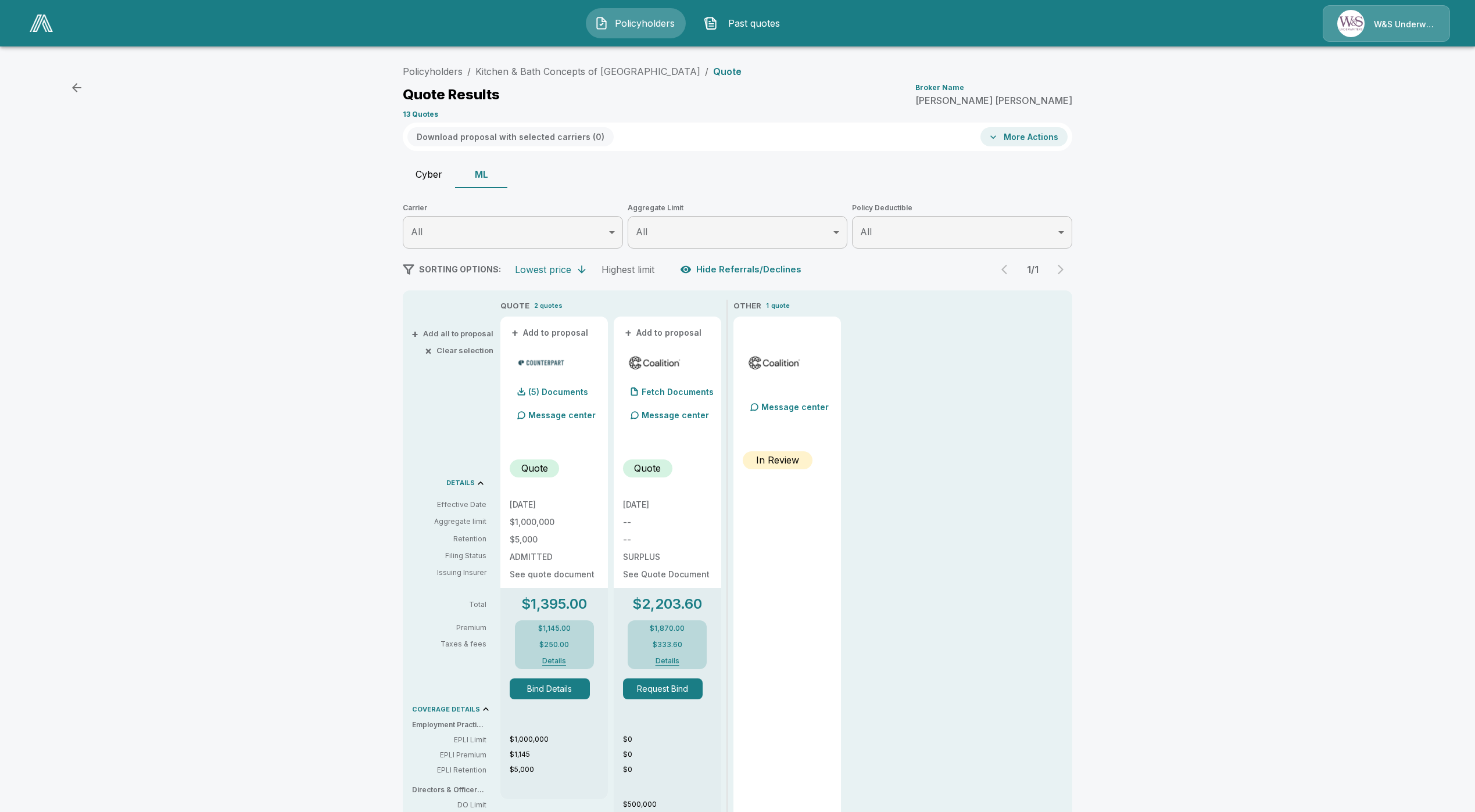
click at [551, 85] on div "Quote Results Broker Name Mike Keese" at bounding box center [738, 94] width 670 height 21
click at [568, 74] on link "Kitchen & Bath Concepts of Pittsburgh" at bounding box center [588, 71] width 225 height 12
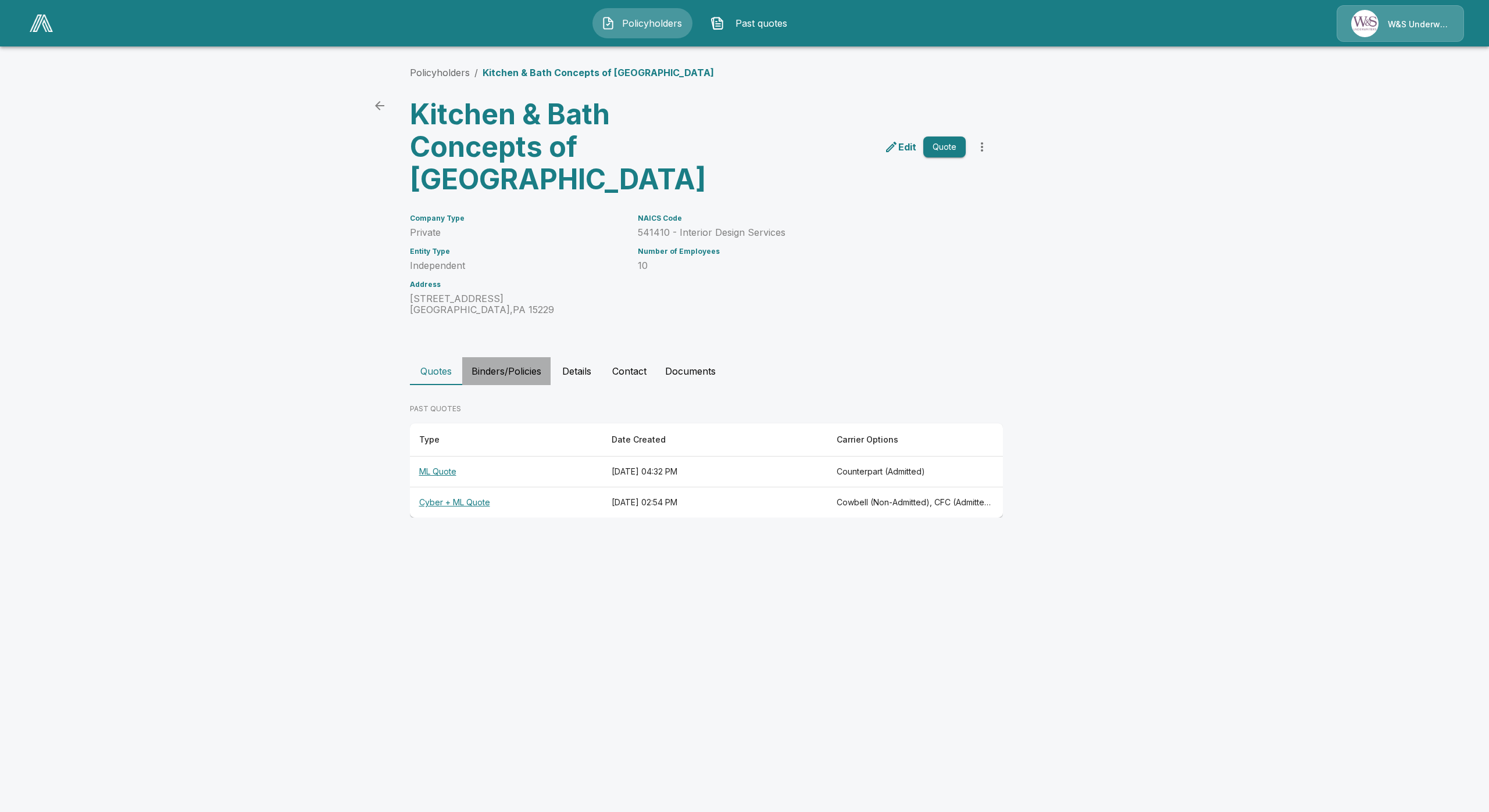
click at [521, 367] on button "Binders/Policies" at bounding box center [507, 371] width 89 height 28
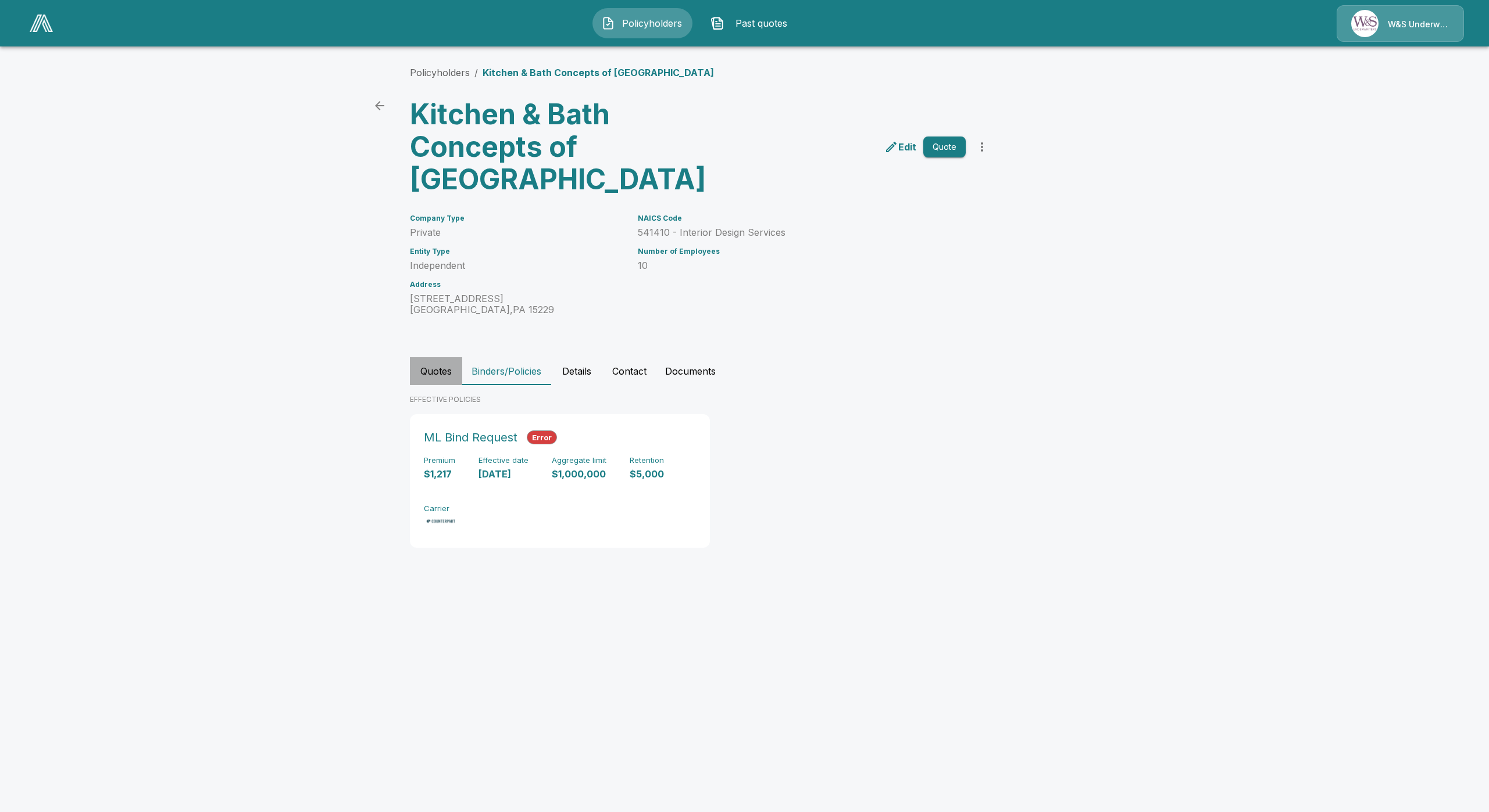
click at [432, 363] on button "Quotes" at bounding box center [436, 371] width 52 height 28
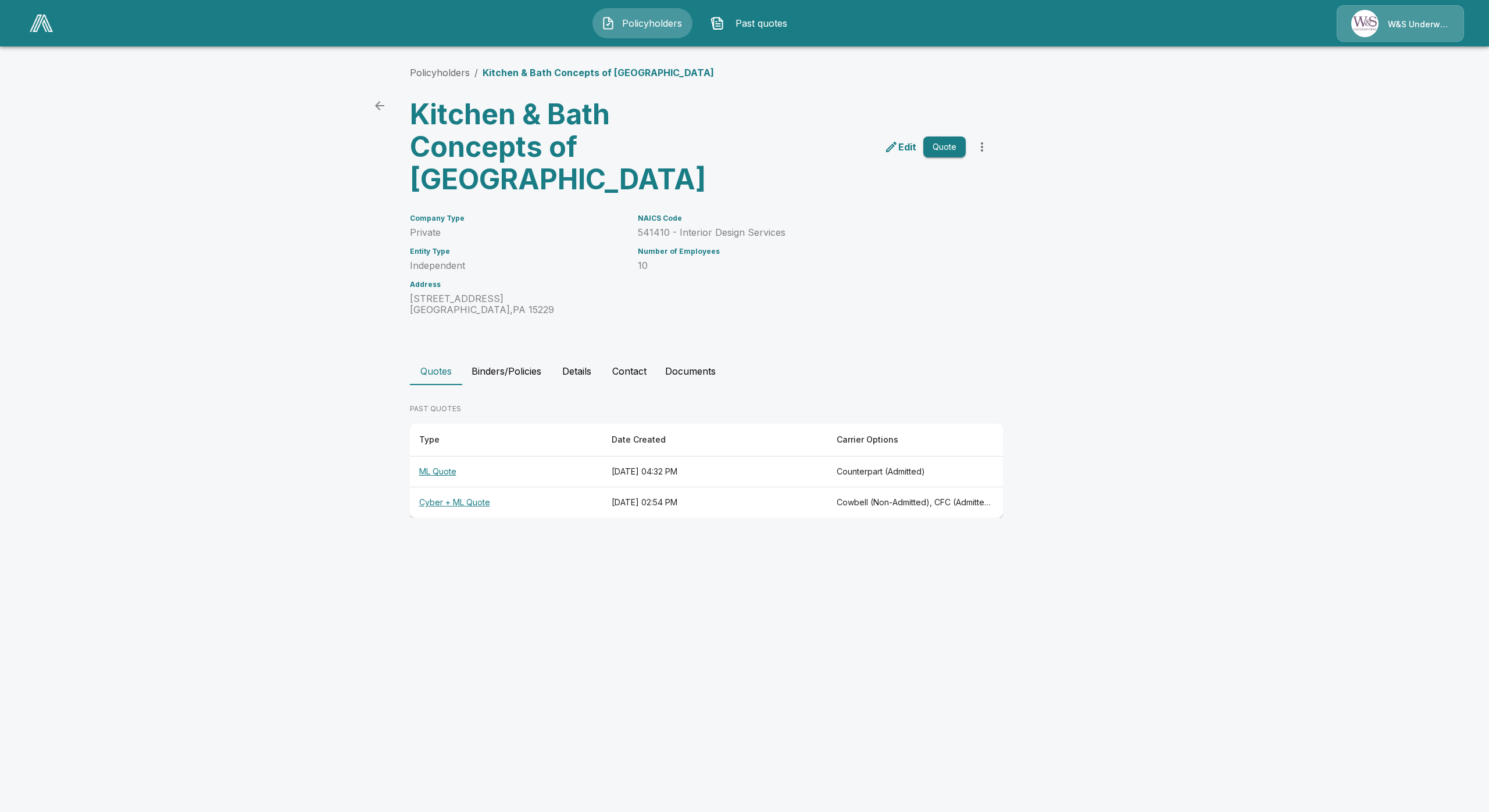
click at [442, 476] on th "ML Quote" at bounding box center [506, 472] width 193 height 31
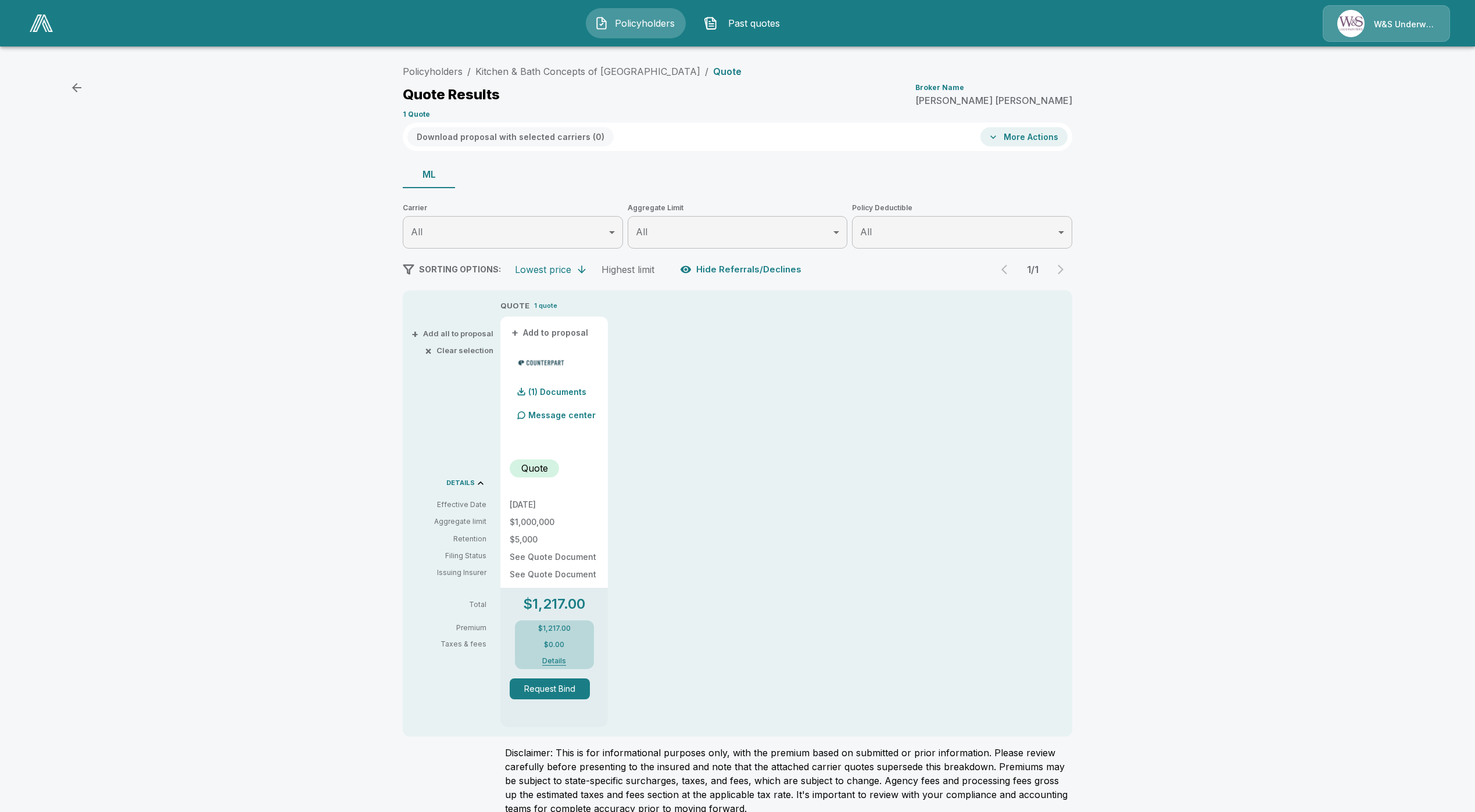
click at [557, 687] on button "Request Bind" at bounding box center [550, 689] width 80 height 21
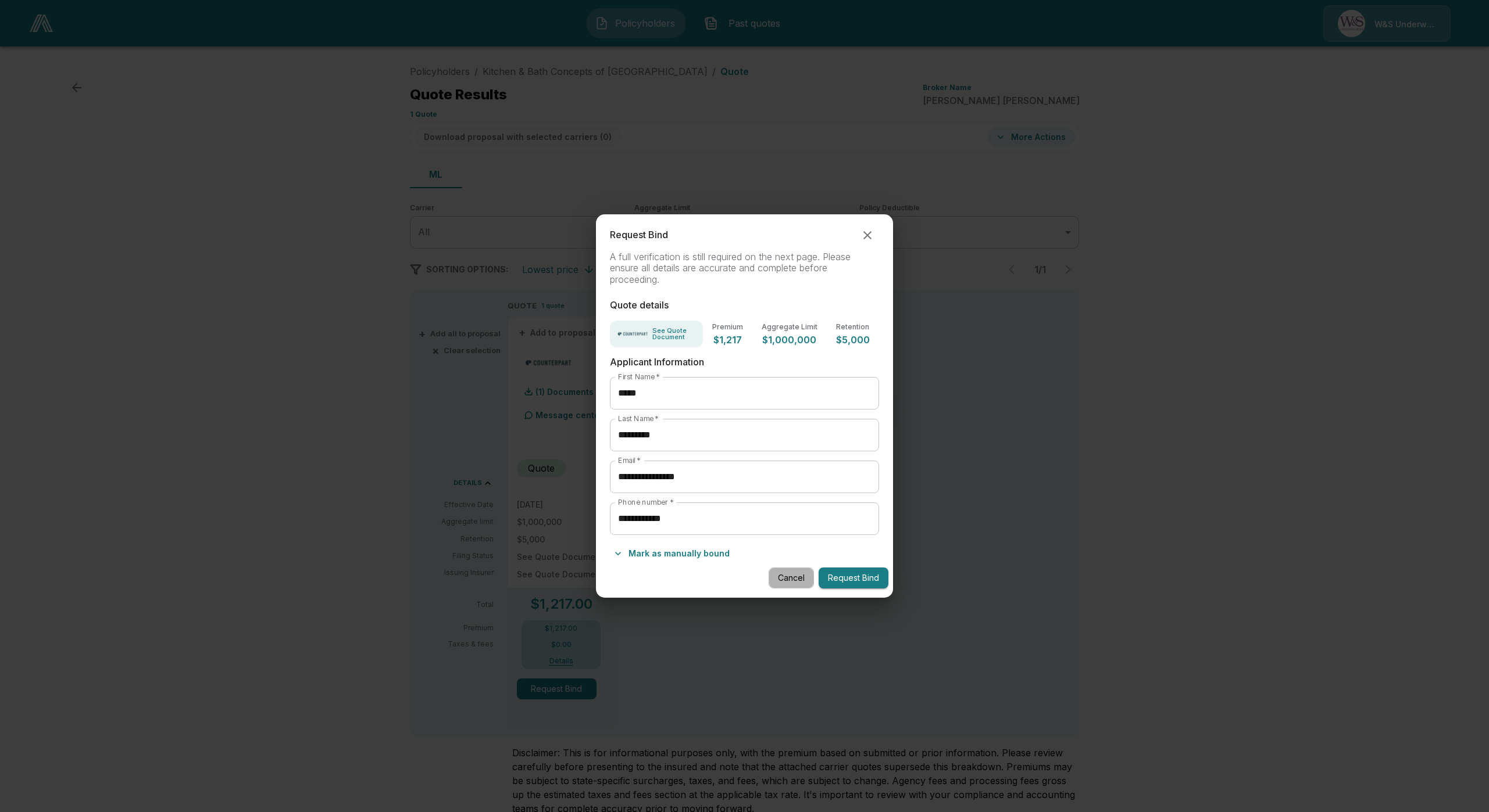
click at [800, 585] on button "Cancel" at bounding box center [791, 579] width 45 height 22
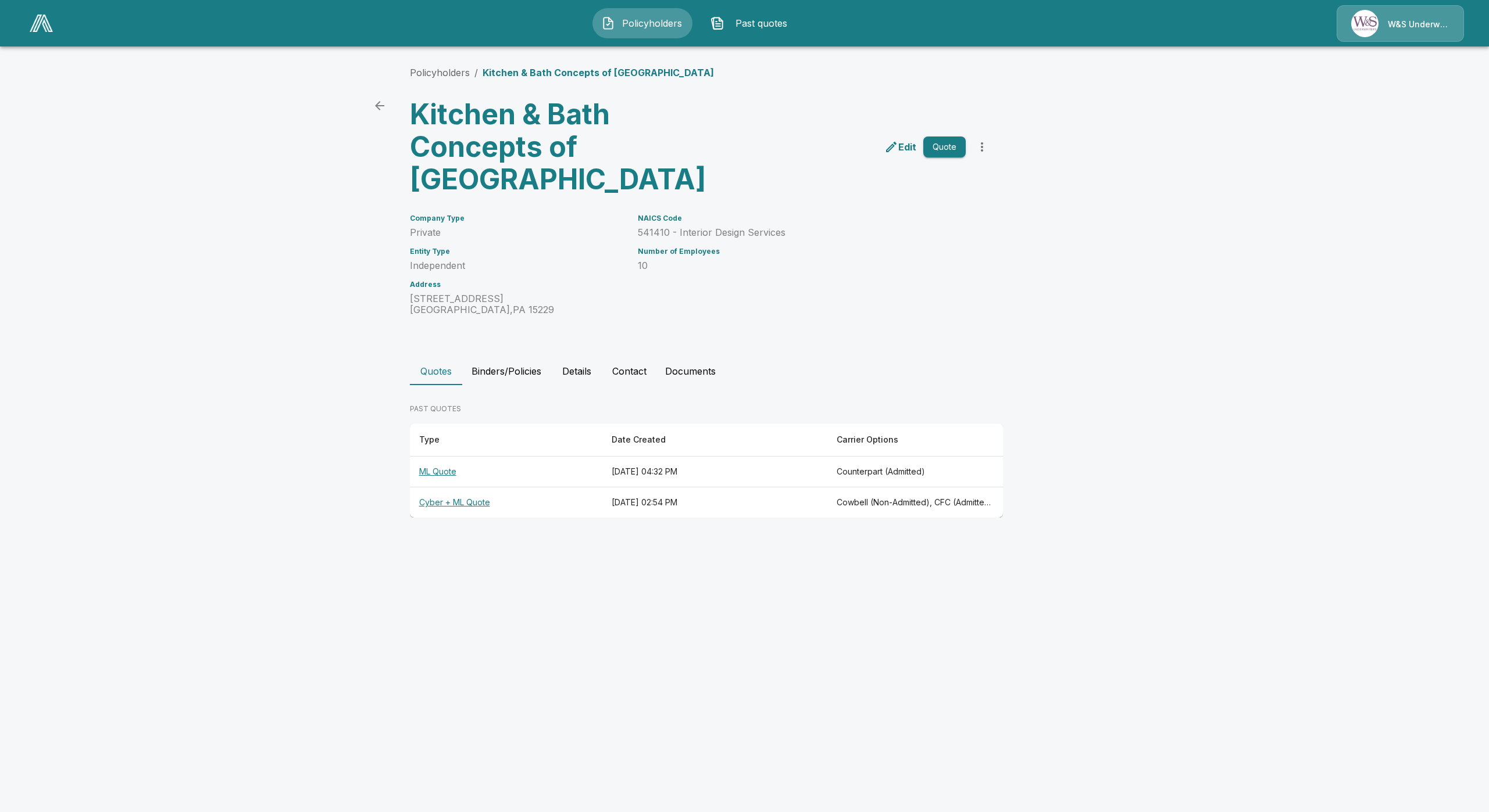
click at [472, 507] on th "Cyber + ML Quote" at bounding box center [506, 503] width 193 height 31
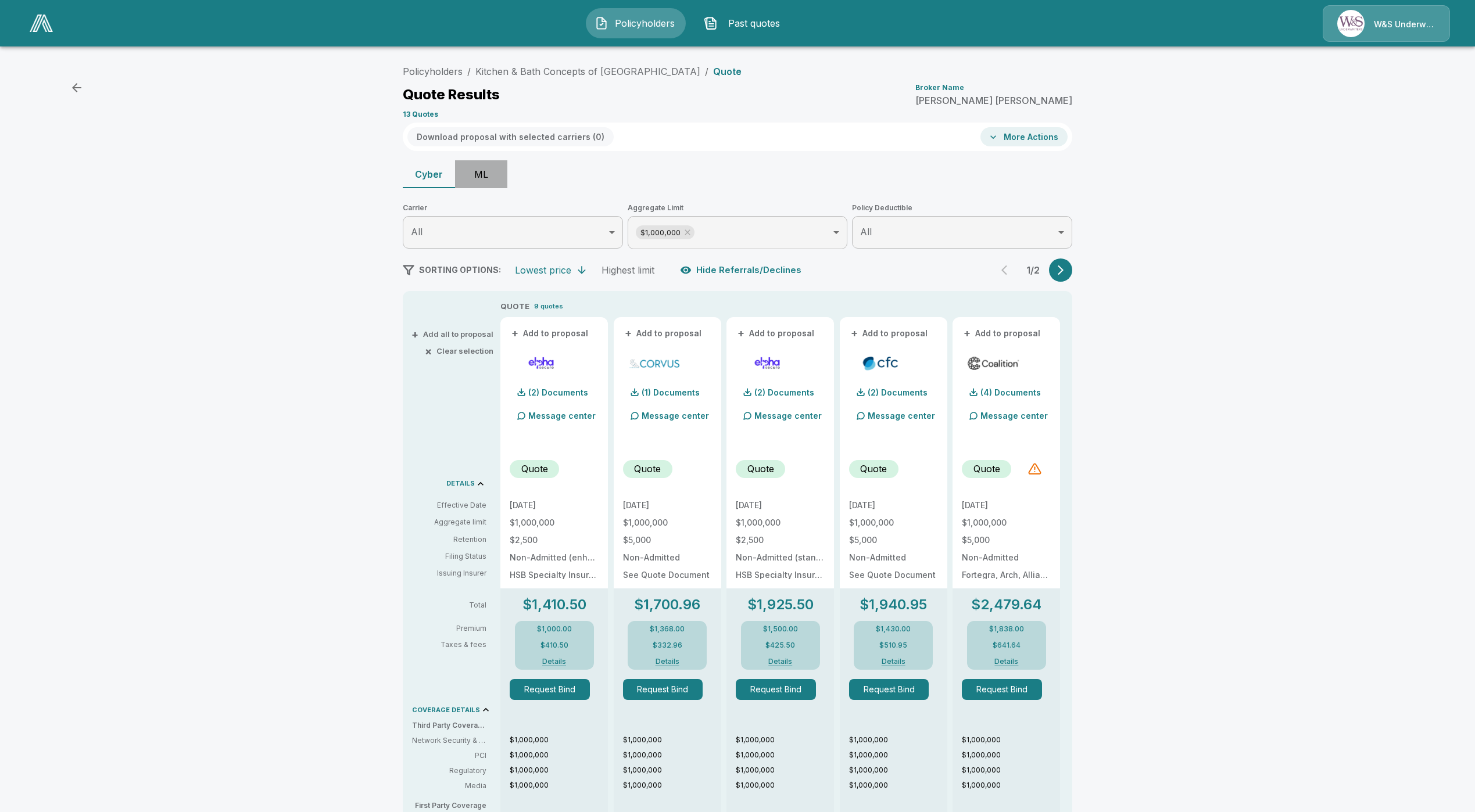
click at [498, 166] on button "ML" at bounding box center [481, 174] width 52 height 28
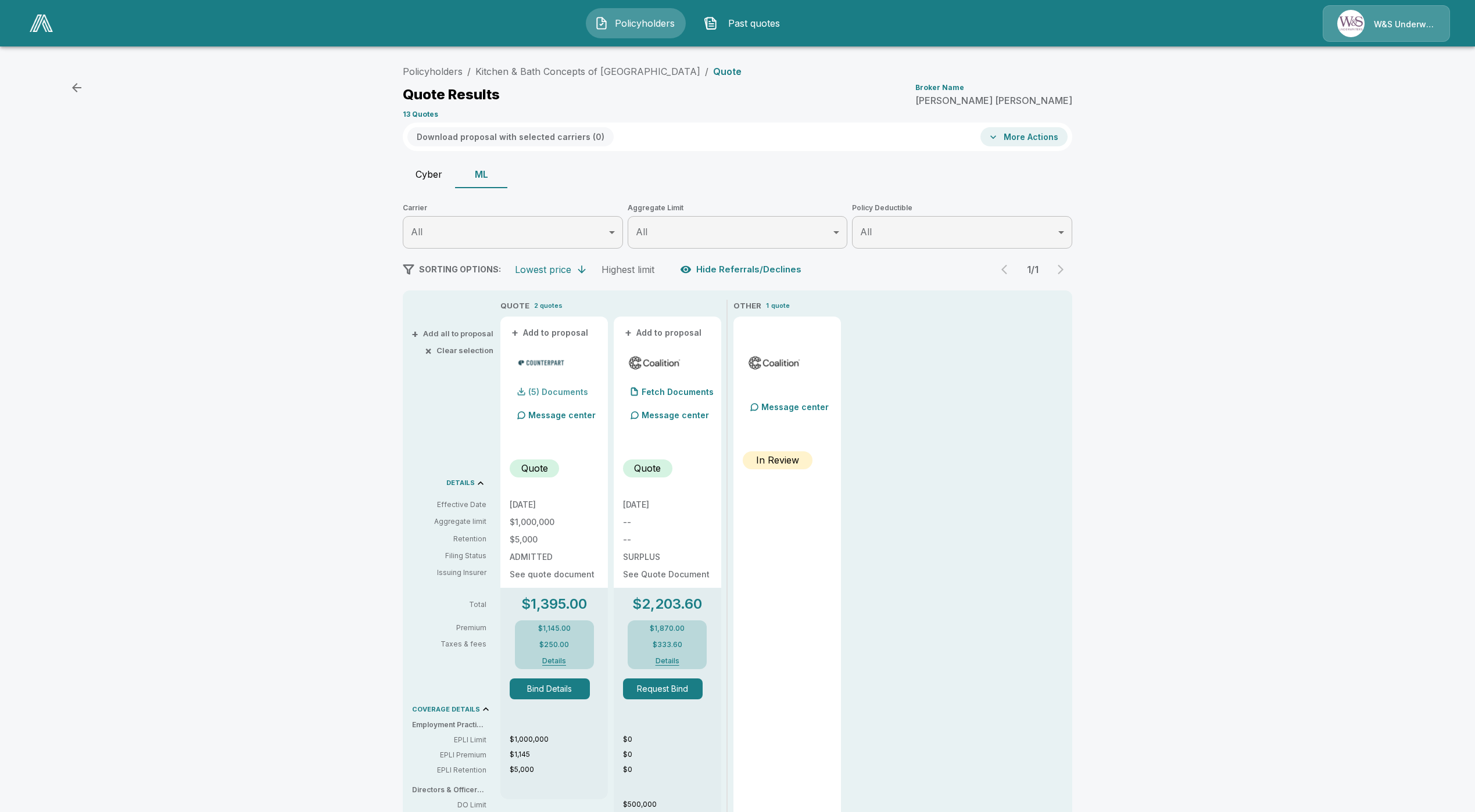
click at [586, 390] on p "(5) Documents" at bounding box center [558, 391] width 60 height 8
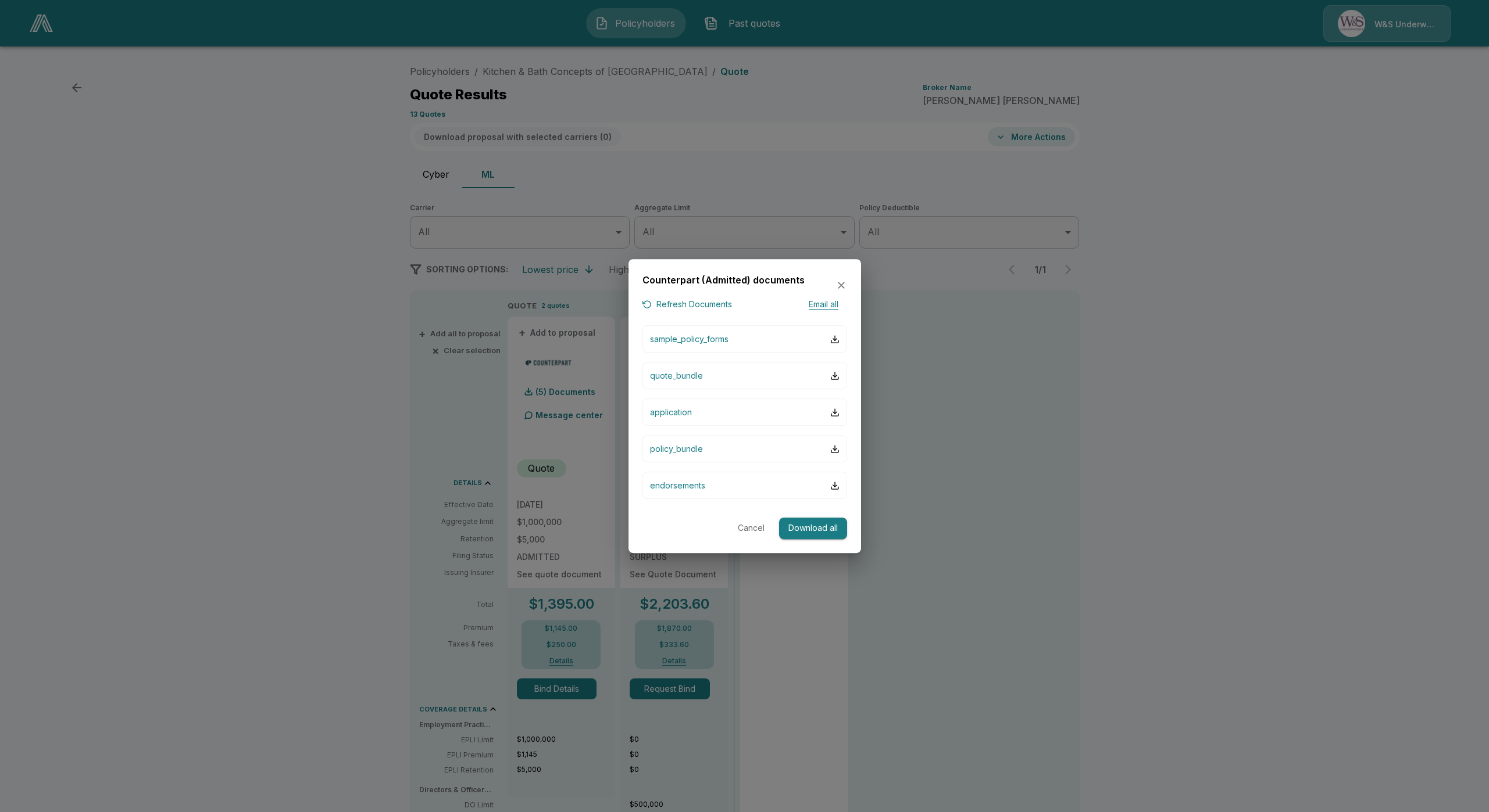
drag, startPoint x: 230, startPoint y: 412, endPoint x: 226, endPoint y: 420, distance: 8.9
click at [230, 413] on div at bounding box center [744, 406] width 1489 height 812
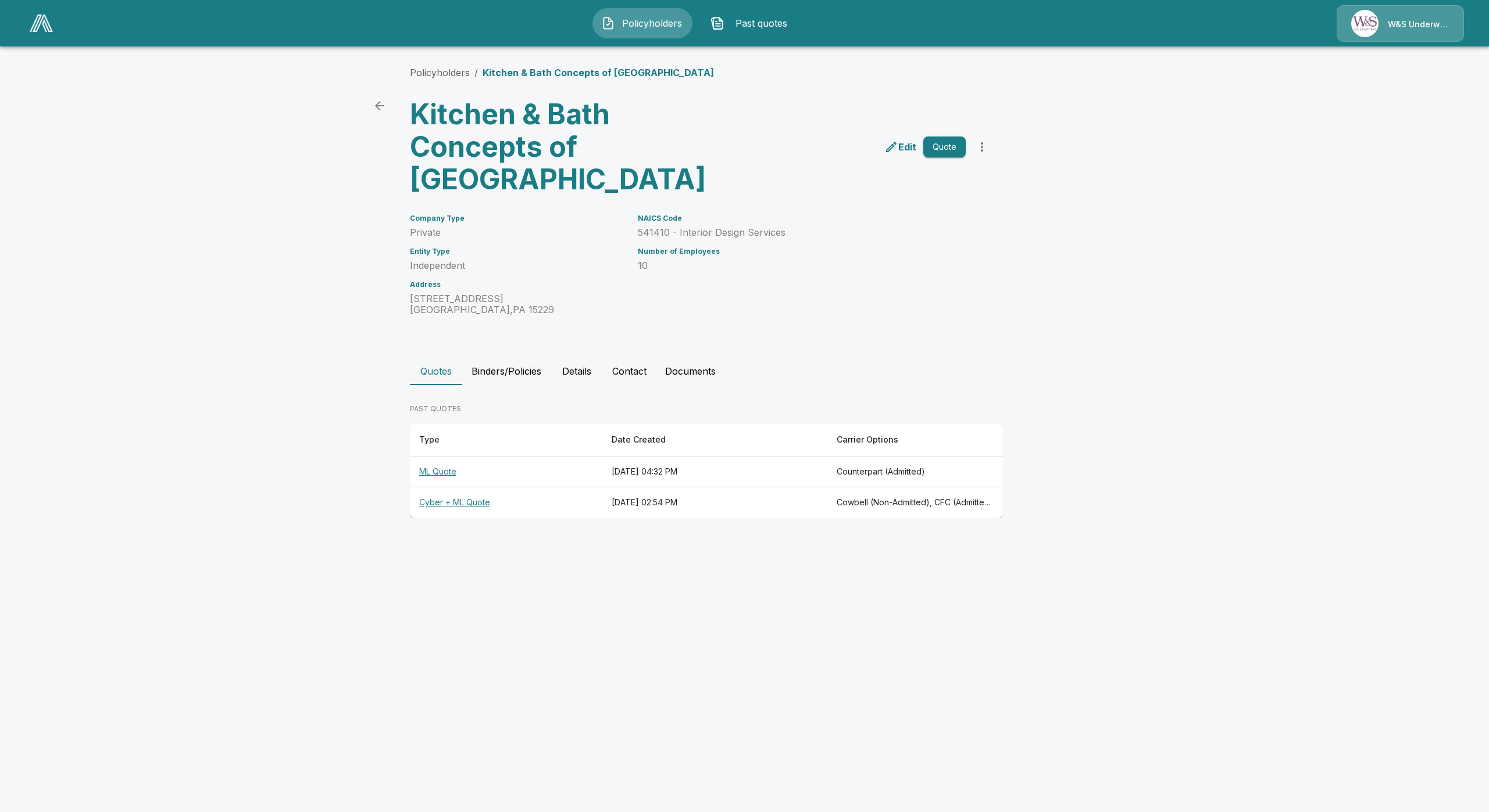
click at [443, 469] on th "ML Quote" at bounding box center [506, 472] width 193 height 31
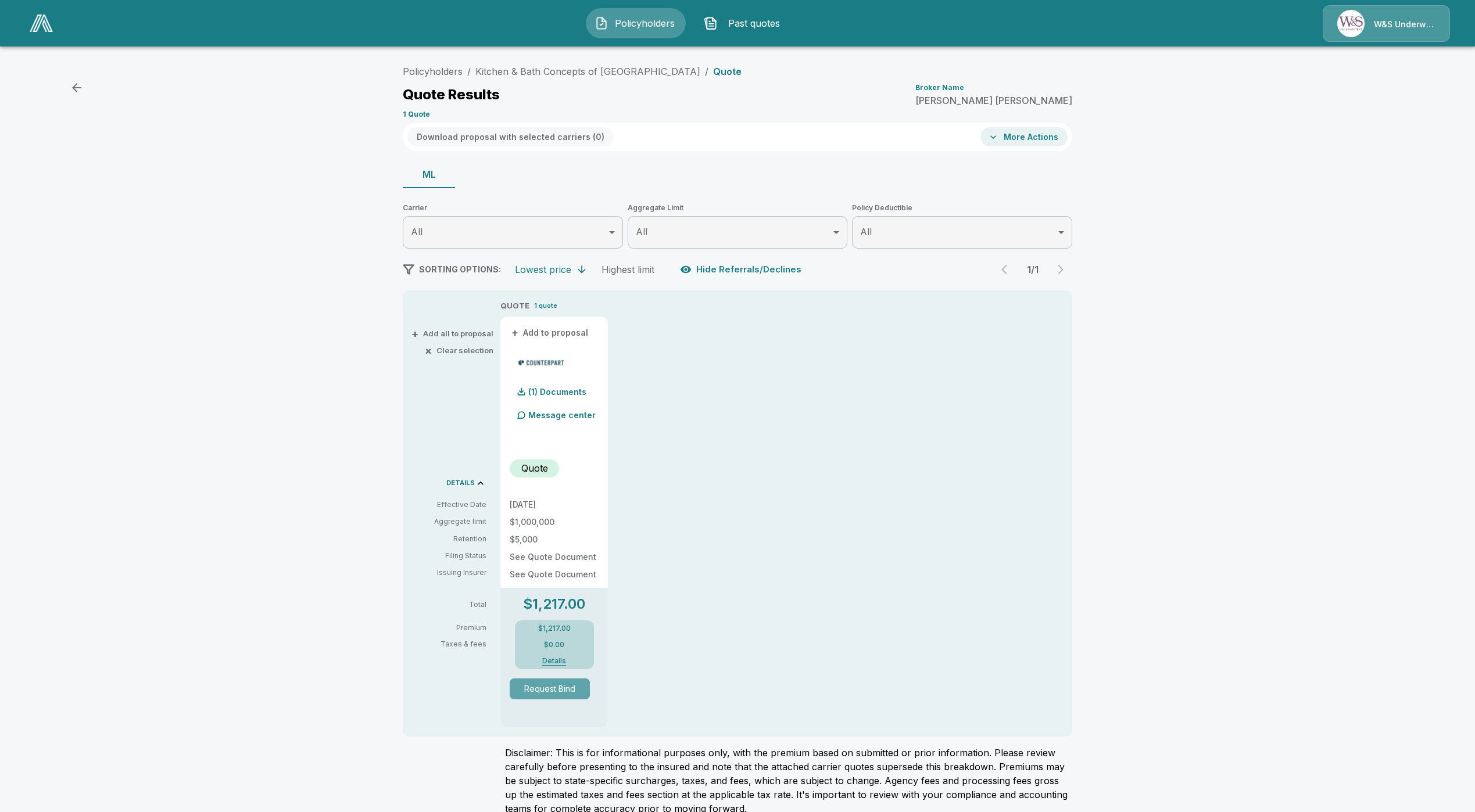
click at [575, 687] on button "Request Bind" at bounding box center [550, 689] width 80 height 21
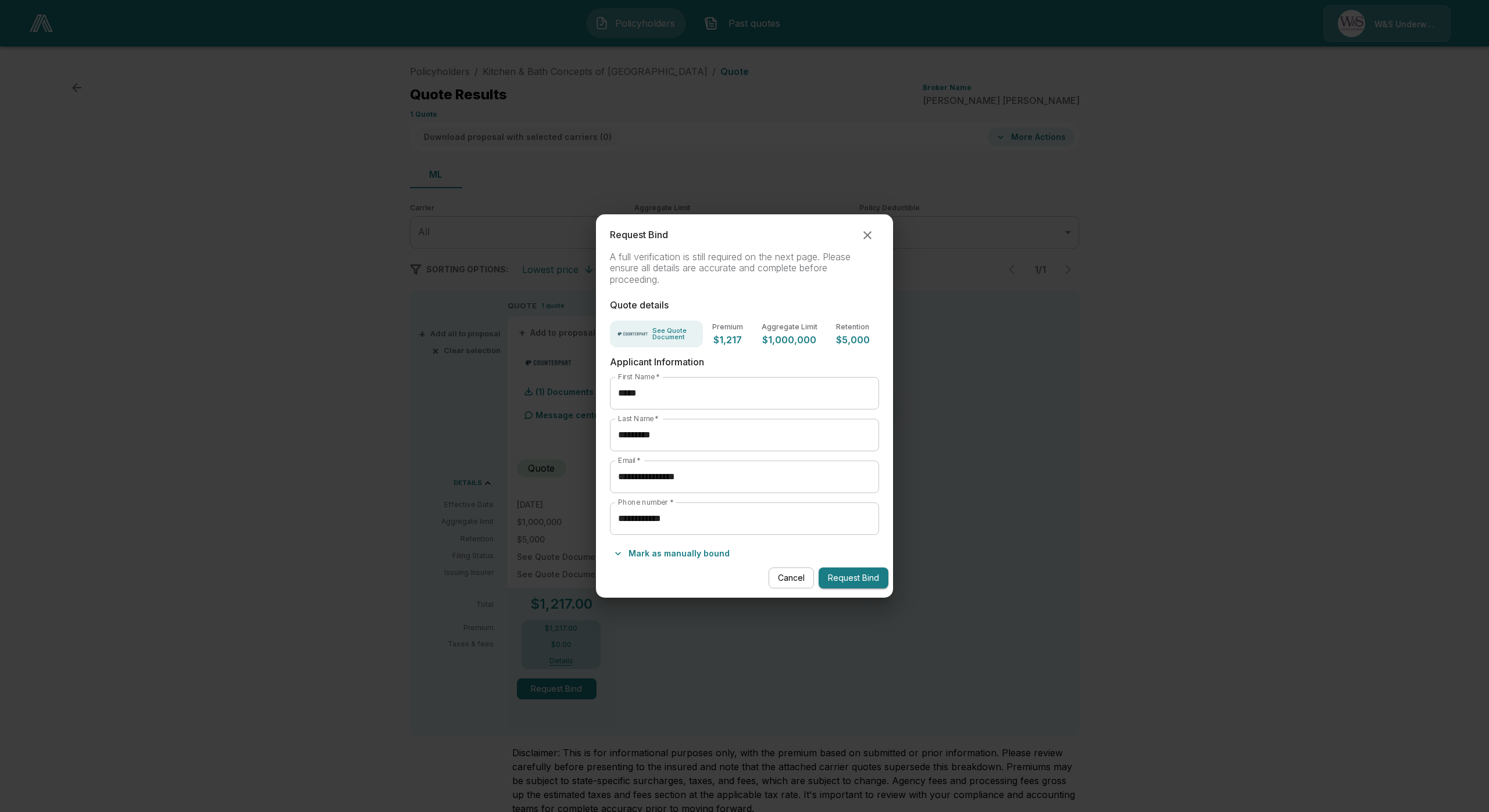
click at [686, 564] on div "Cancel Request Bind" at bounding box center [745, 578] width 298 height 31
click at [687, 556] on button "Mark as manually bound" at bounding box center [671, 554] width 124 height 19
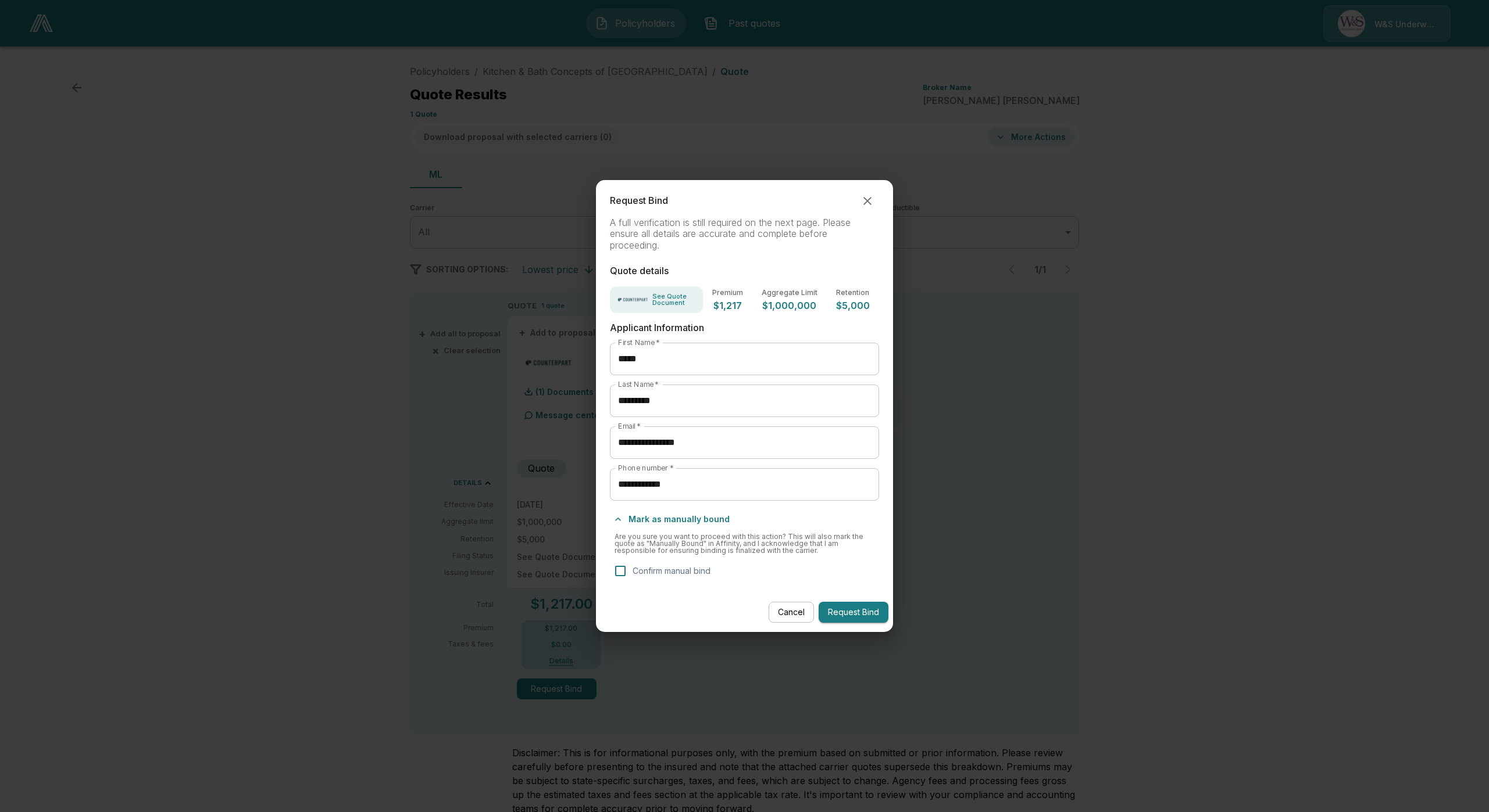
click at [679, 572] on p "Confirm manual bind" at bounding box center [671, 571] width 78 height 12
click at [871, 606] on button "Request Bind" at bounding box center [853, 613] width 70 height 22
click at [862, 614] on button "Request Bind" at bounding box center [853, 613] width 70 height 22
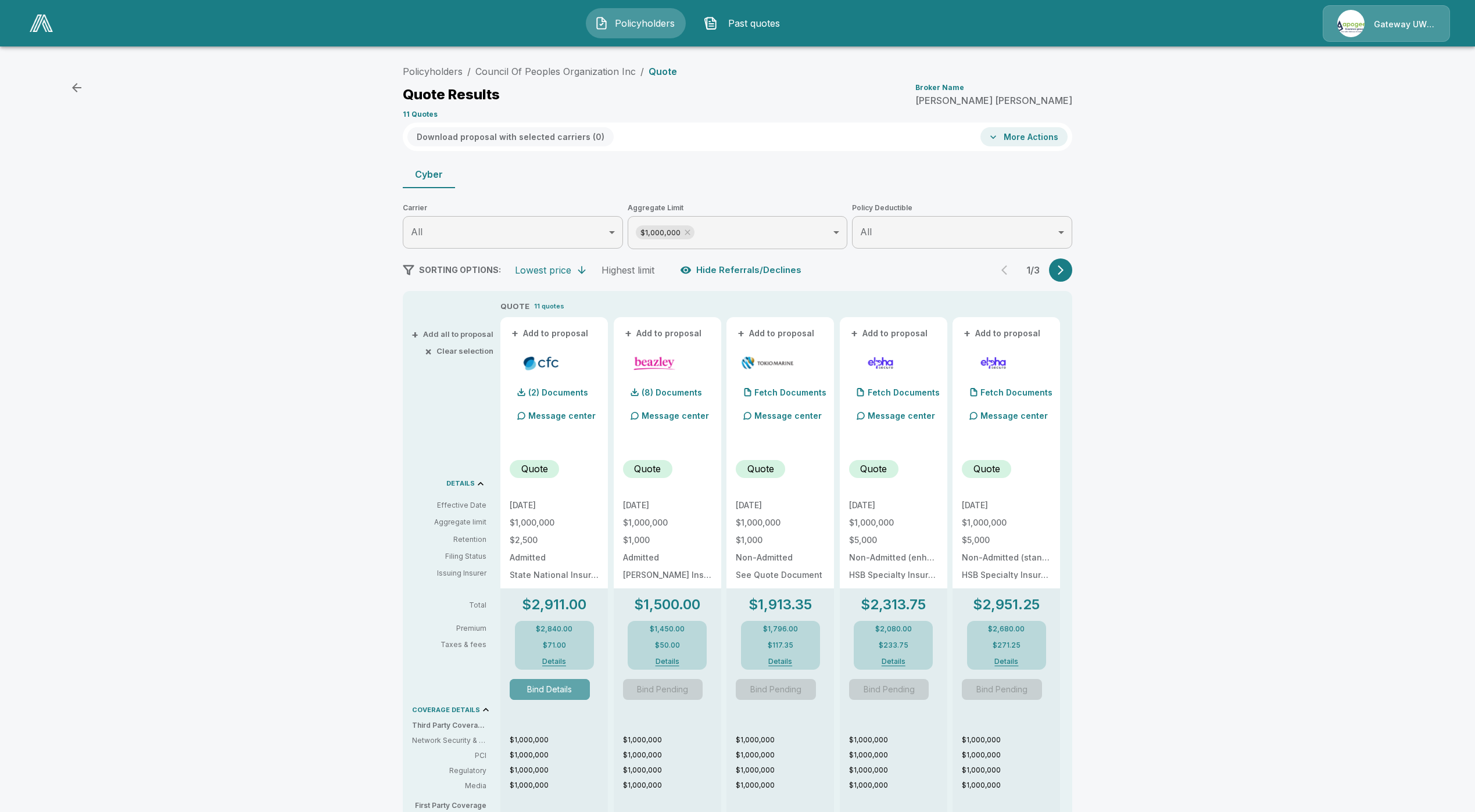
click at [574, 696] on button "Bind Details" at bounding box center [550, 689] width 80 height 21
click at [574, 694] on button "Bind Details" at bounding box center [550, 689] width 80 height 21
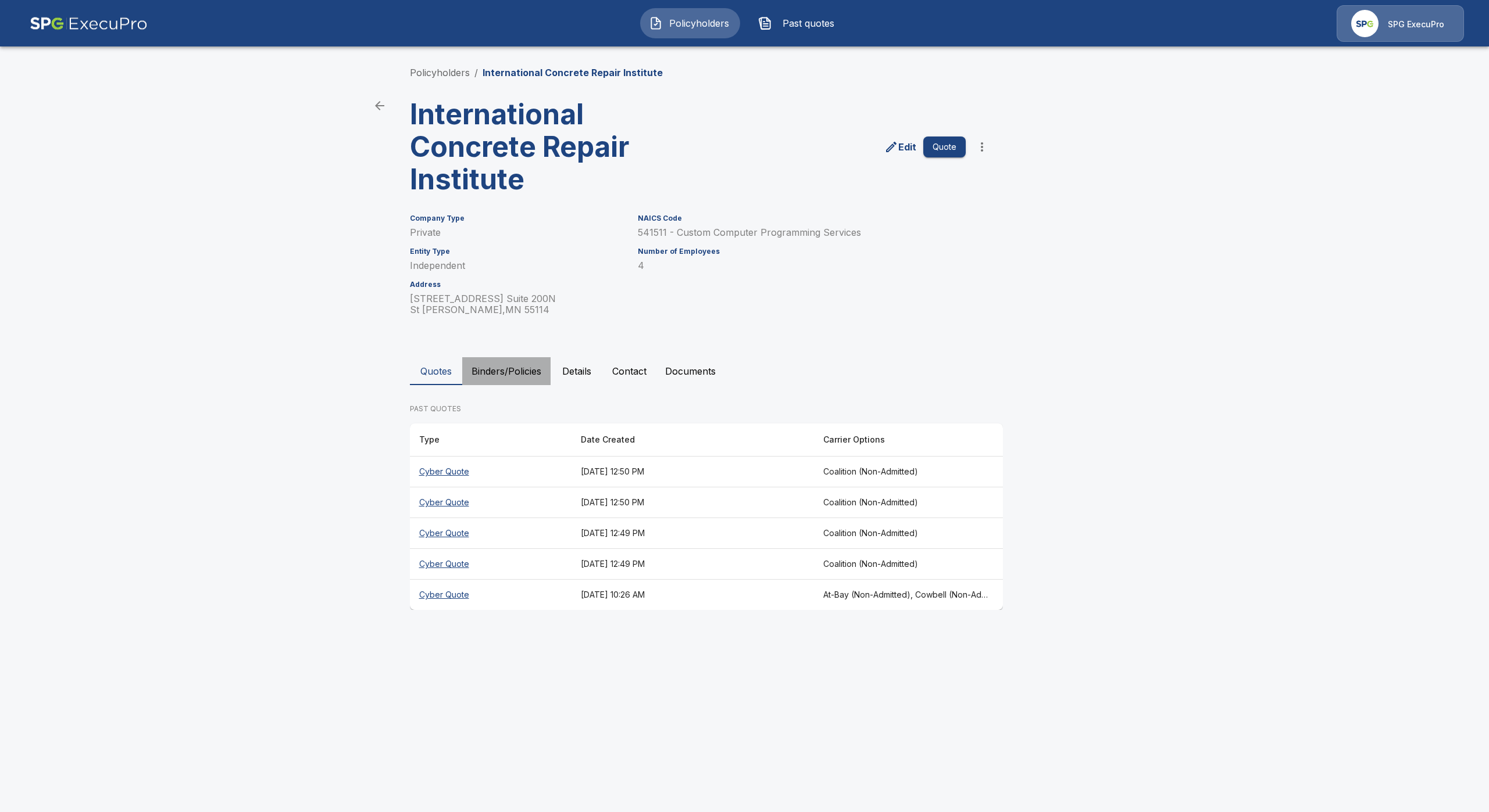
click at [504, 366] on button "Binders/Policies" at bounding box center [507, 371] width 89 height 28
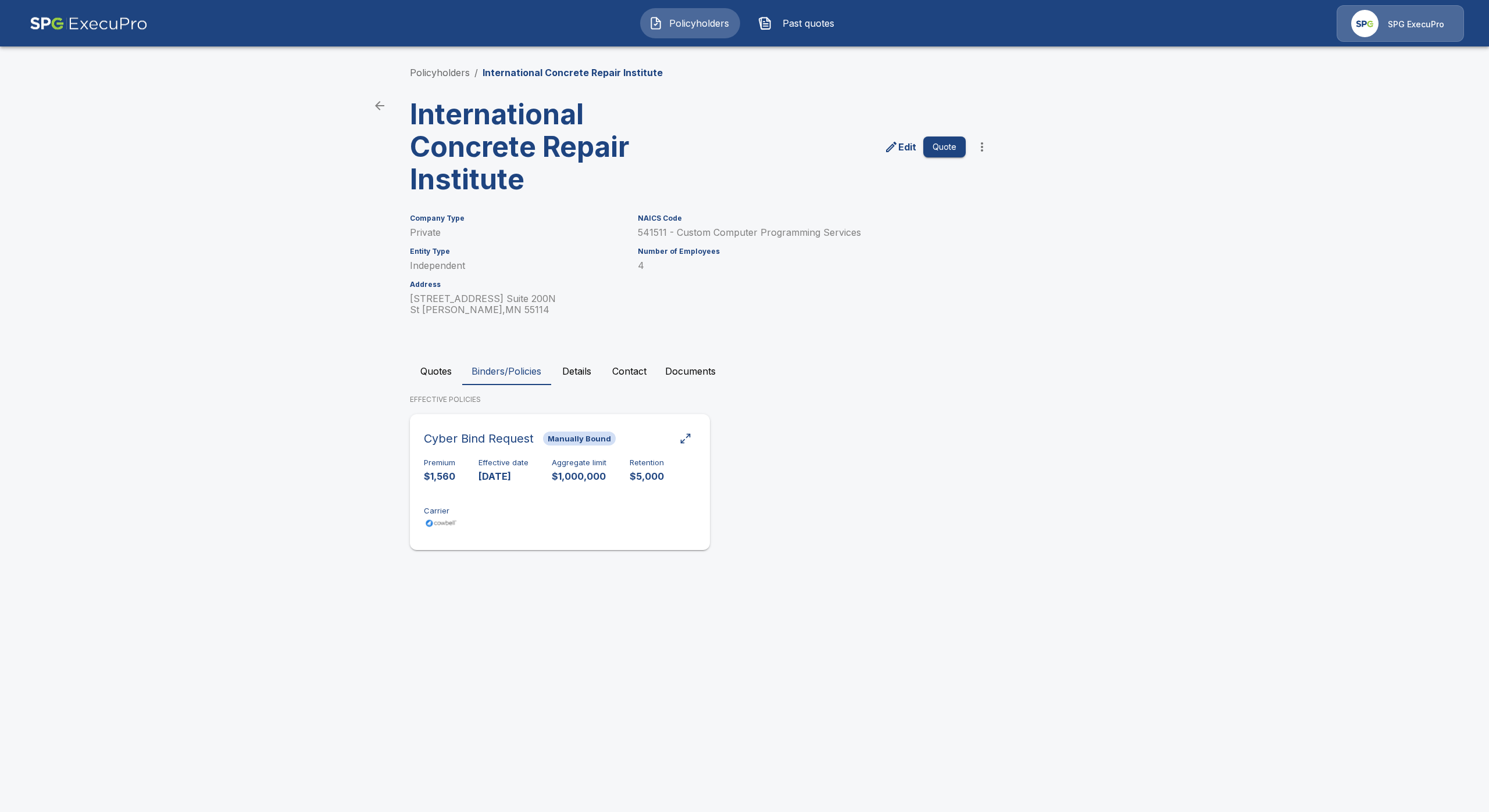
click at [494, 480] on p "8/4/2025" at bounding box center [503, 476] width 50 height 13
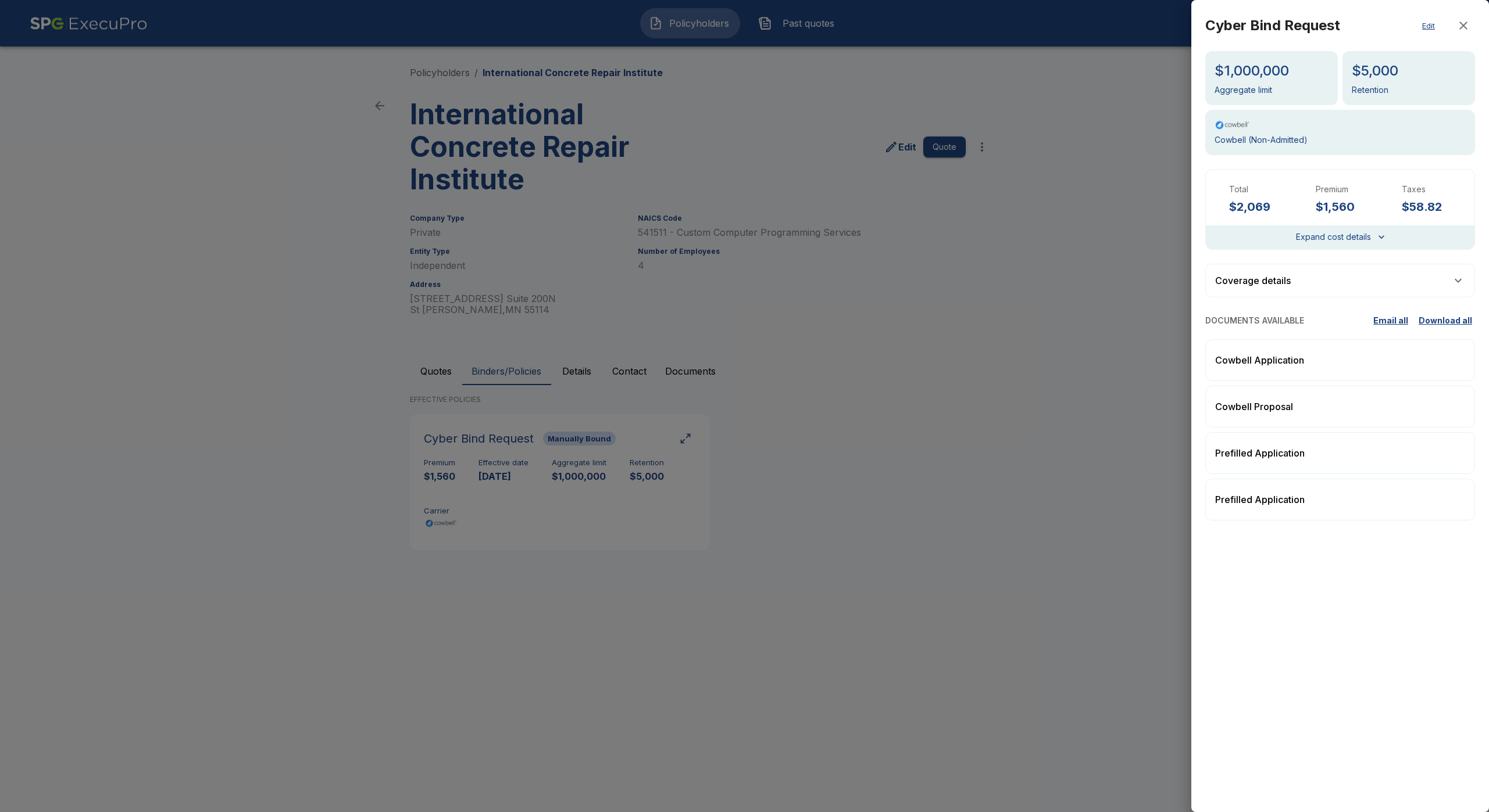
drag, startPoint x: 924, startPoint y: 491, endPoint x: 784, endPoint y: 482, distance: 140.3
click at [924, 492] on div at bounding box center [744, 406] width 1489 height 812
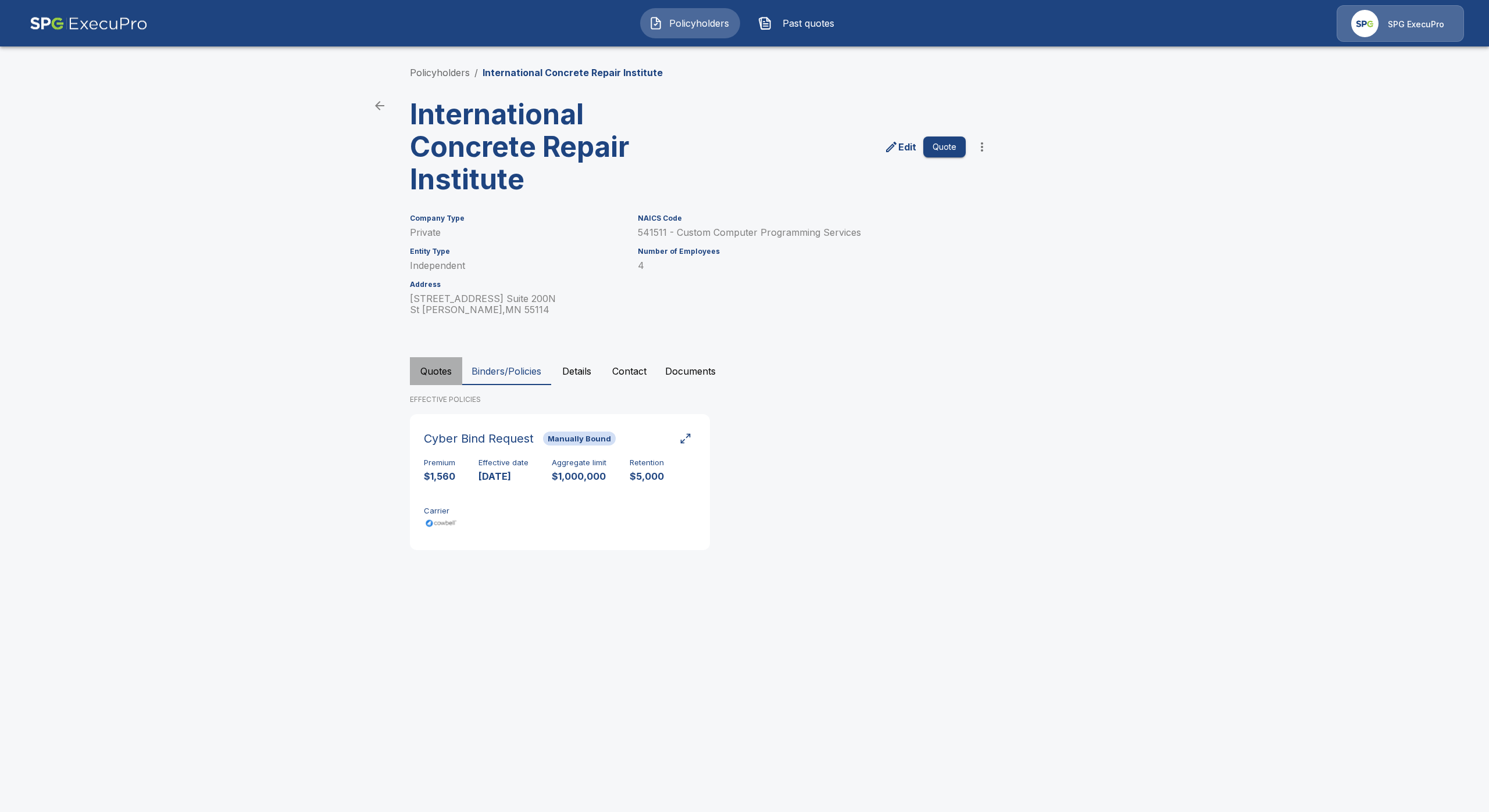
click at [430, 379] on button "Quotes" at bounding box center [436, 371] width 52 height 28
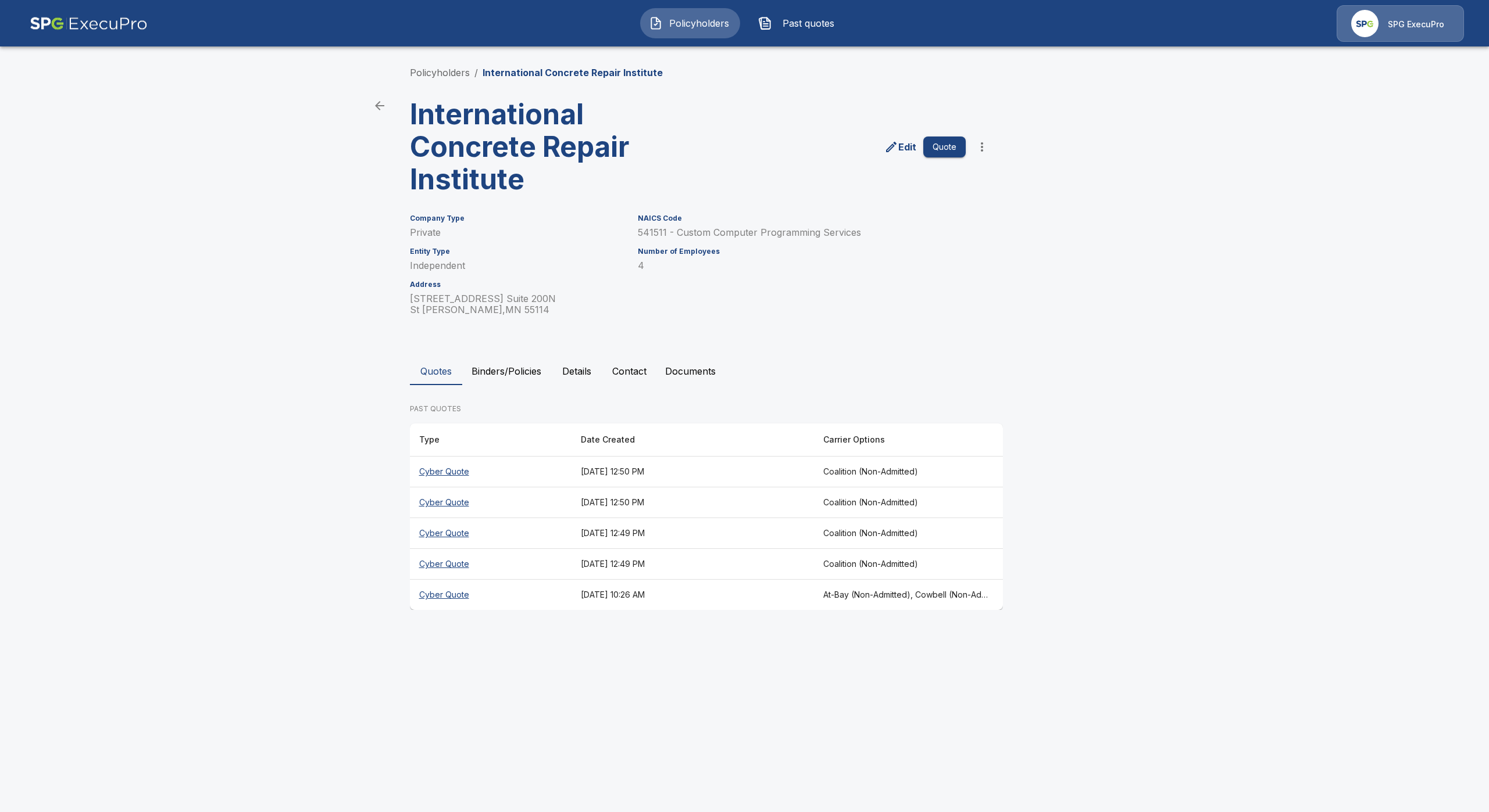
click at [460, 467] on th "Cyber Quote" at bounding box center [491, 472] width 161 height 31
click at [443, 596] on th "Cyber Quote" at bounding box center [491, 595] width 161 height 31
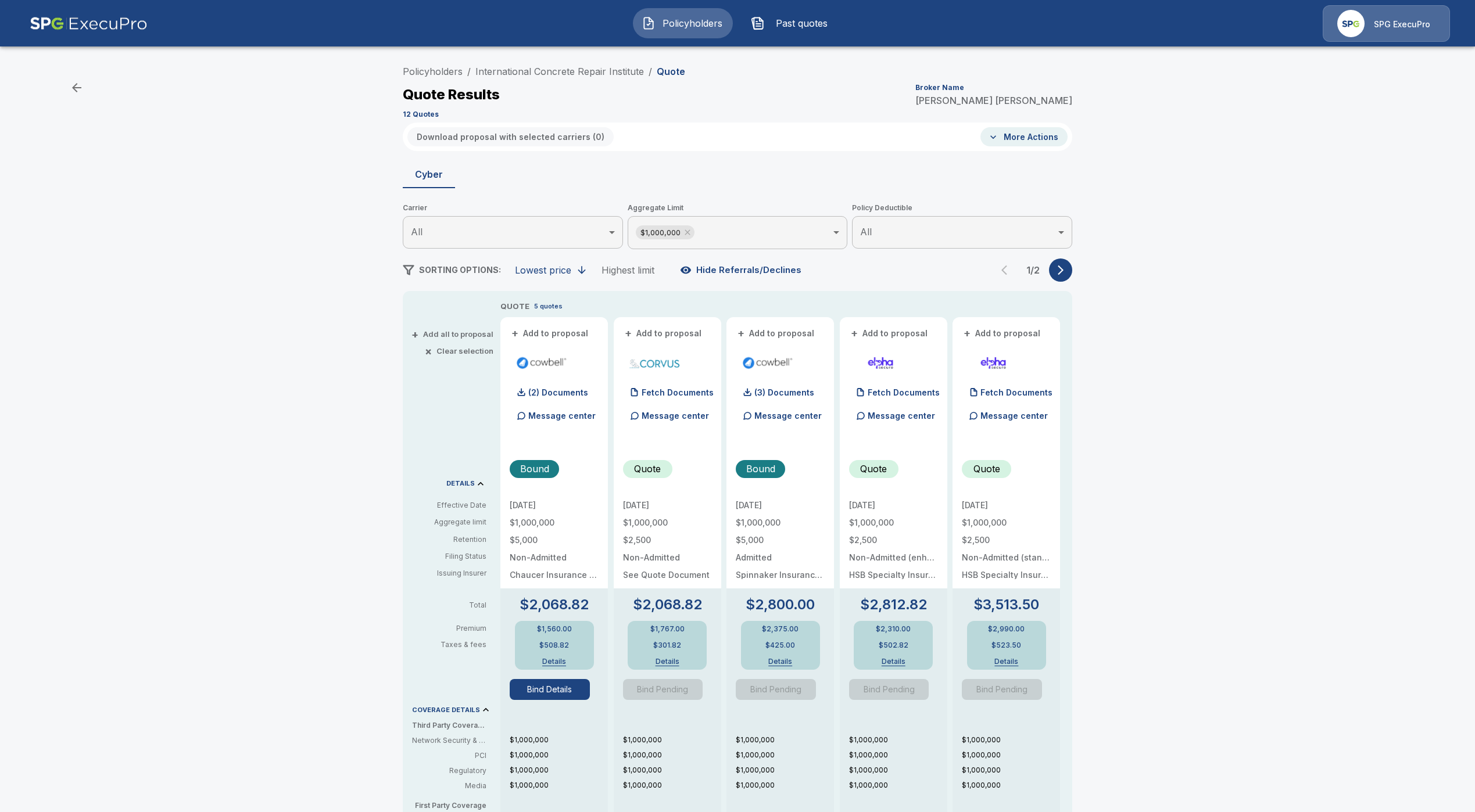
click at [554, 693] on button "Bind Details" at bounding box center [550, 689] width 80 height 21
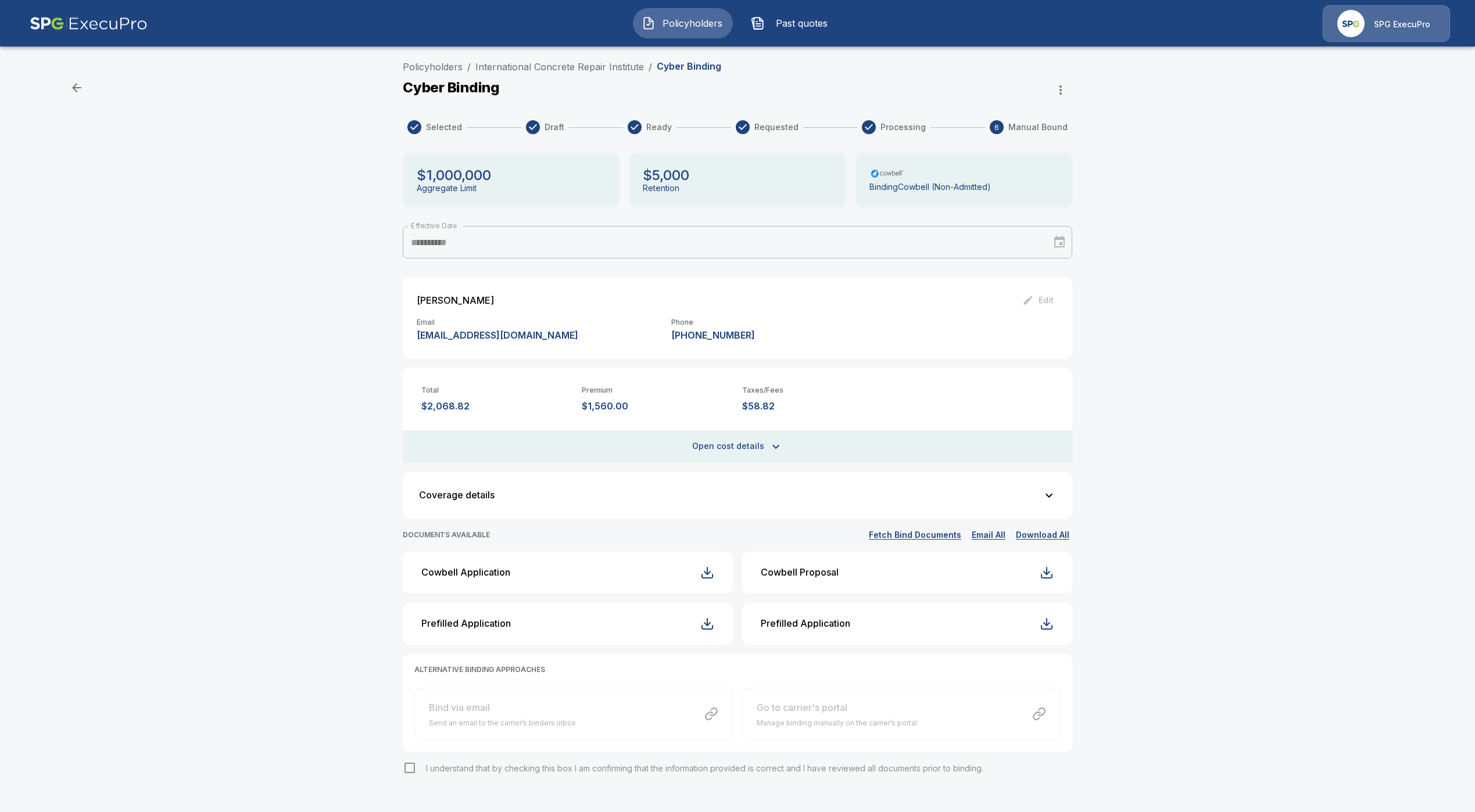
click at [228, 247] on div "**********" at bounding box center [738, 445] width 1475 height 780
click at [311, 288] on div "**********" at bounding box center [738, 445] width 1475 height 780
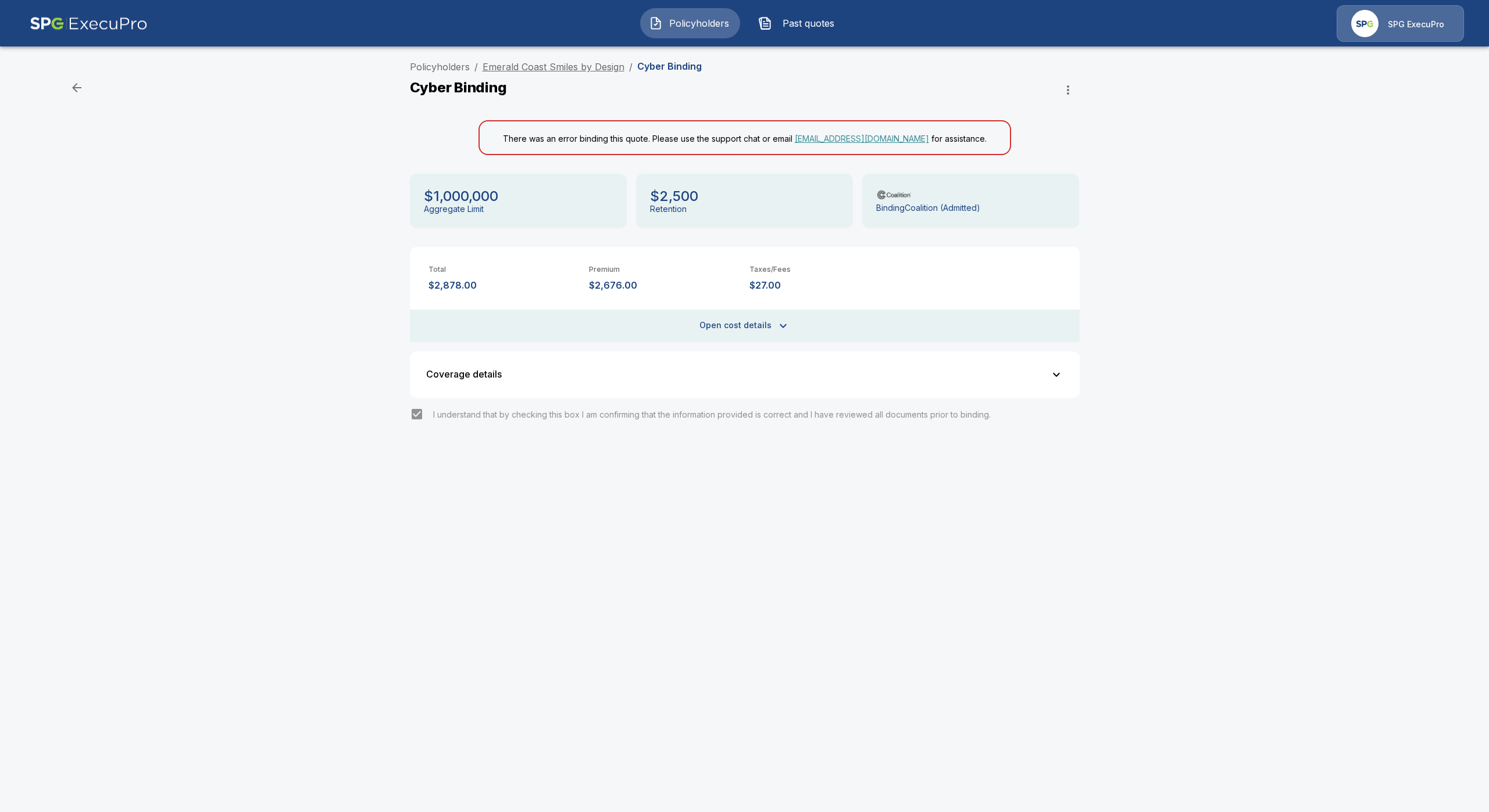
click at [555, 68] on link "Emerald Coast Smiles by Design" at bounding box center [553, 67] width 142 height 12
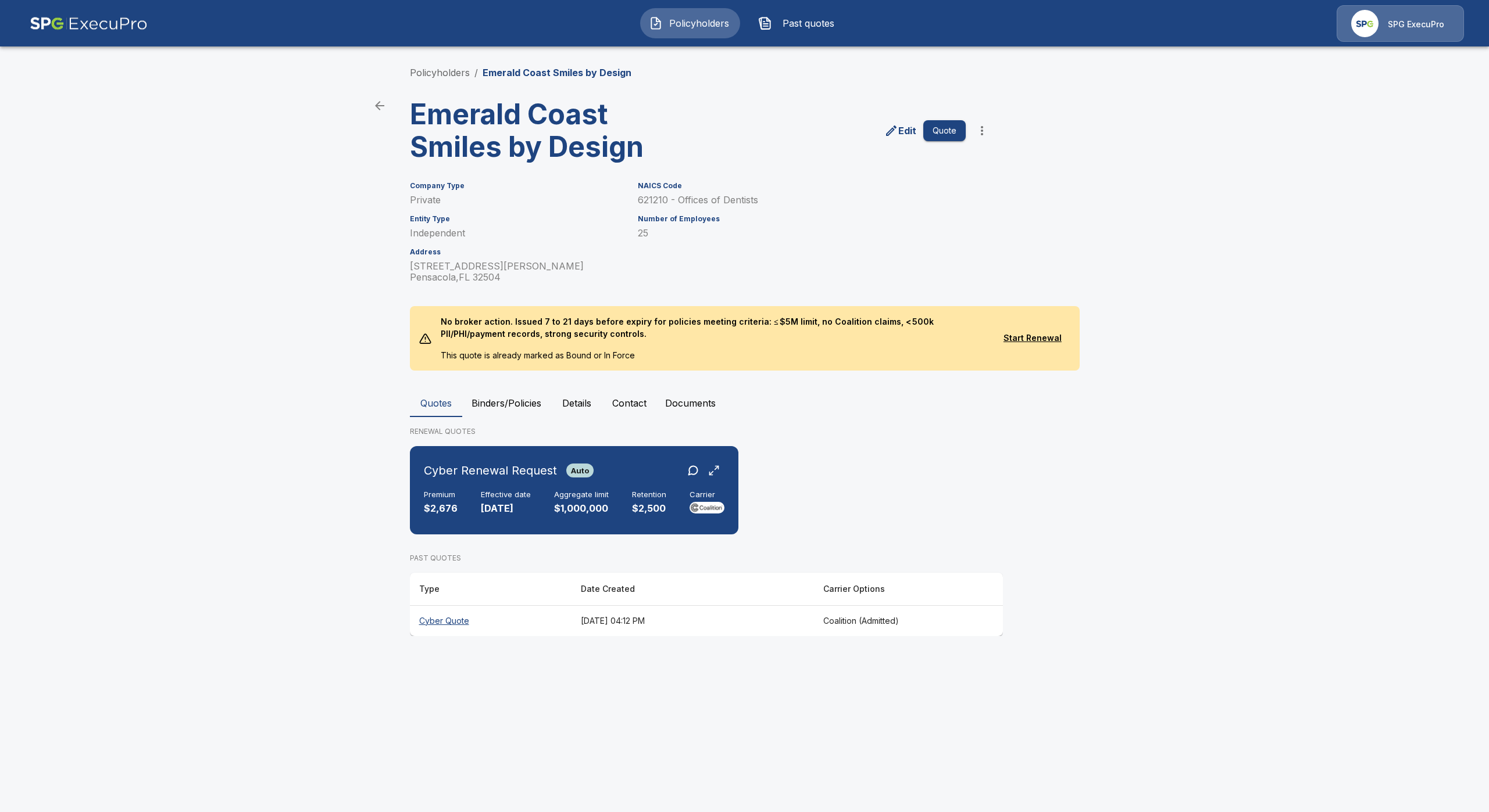
click at [496, 414] on button "Binders/Policies" at bounding box center [507, 403] width 89 height 28
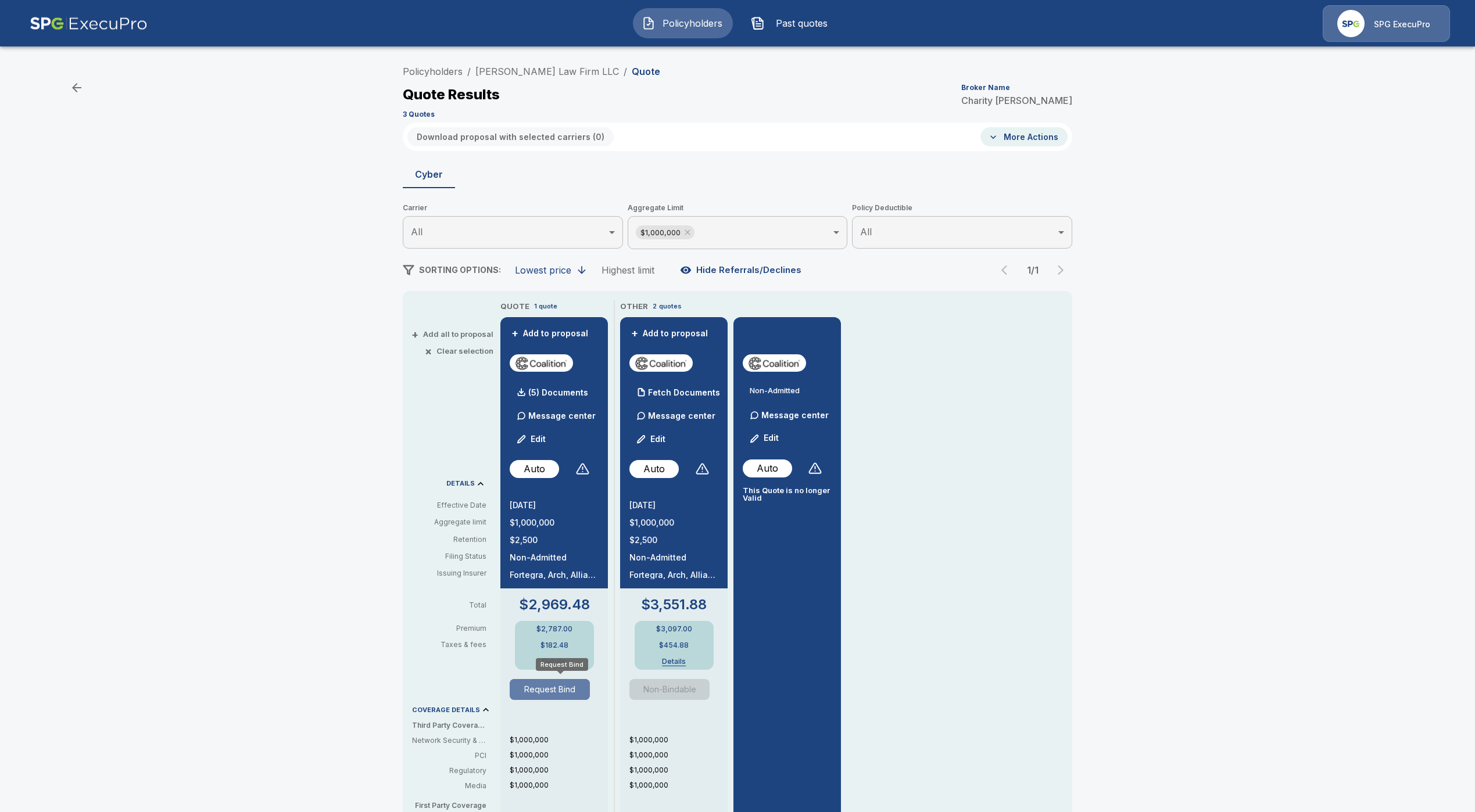
click at [545, 693] on button "Request Bind" at bounding box center [550, 689] width 80 height 21
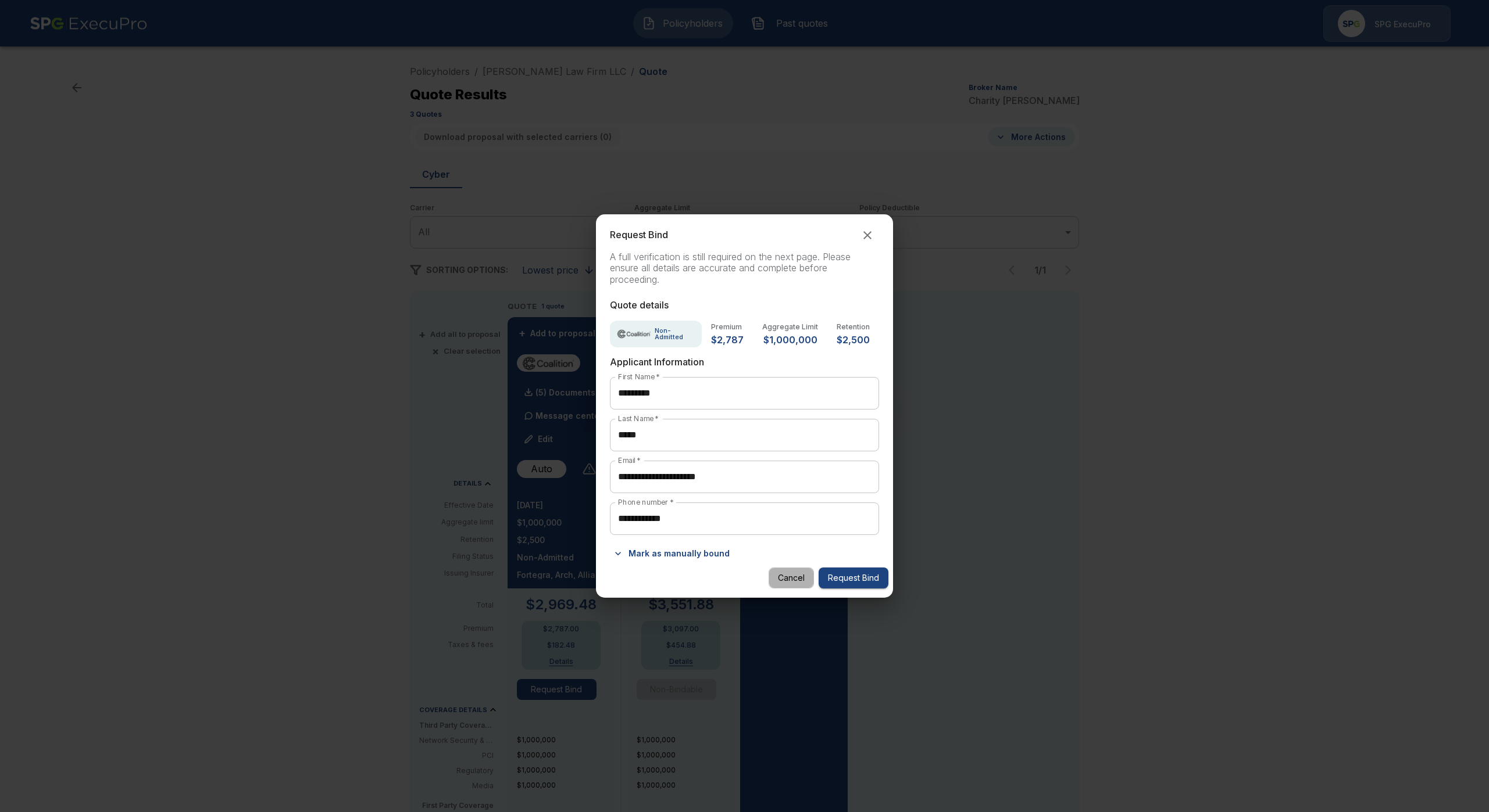
click at [788, 582] on button "Cancel" at bounding box center [791, 579] width 45 height 22
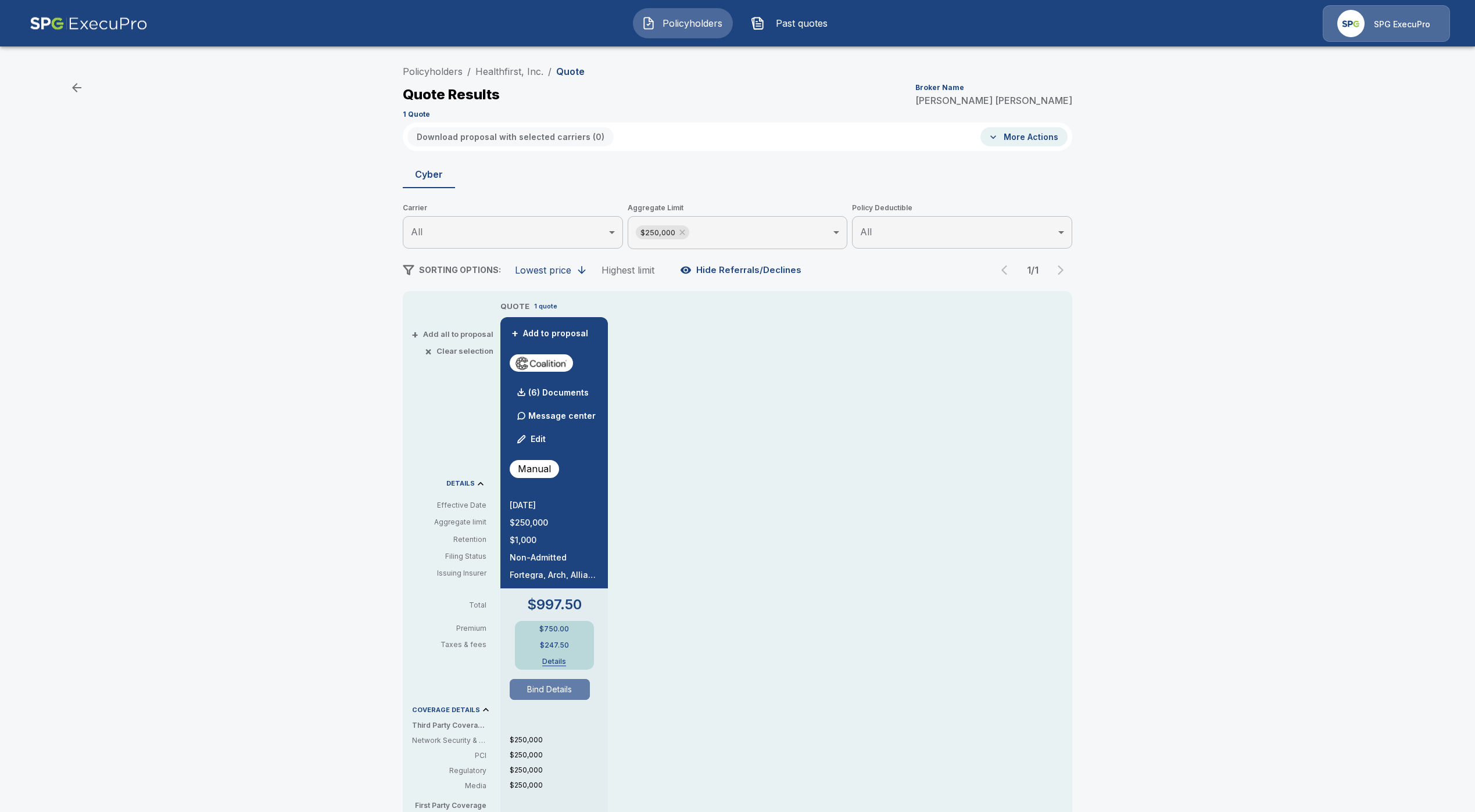
click at [571, 694] on button "Bind Details" at bounding box center [550, 689] width 80 height 21
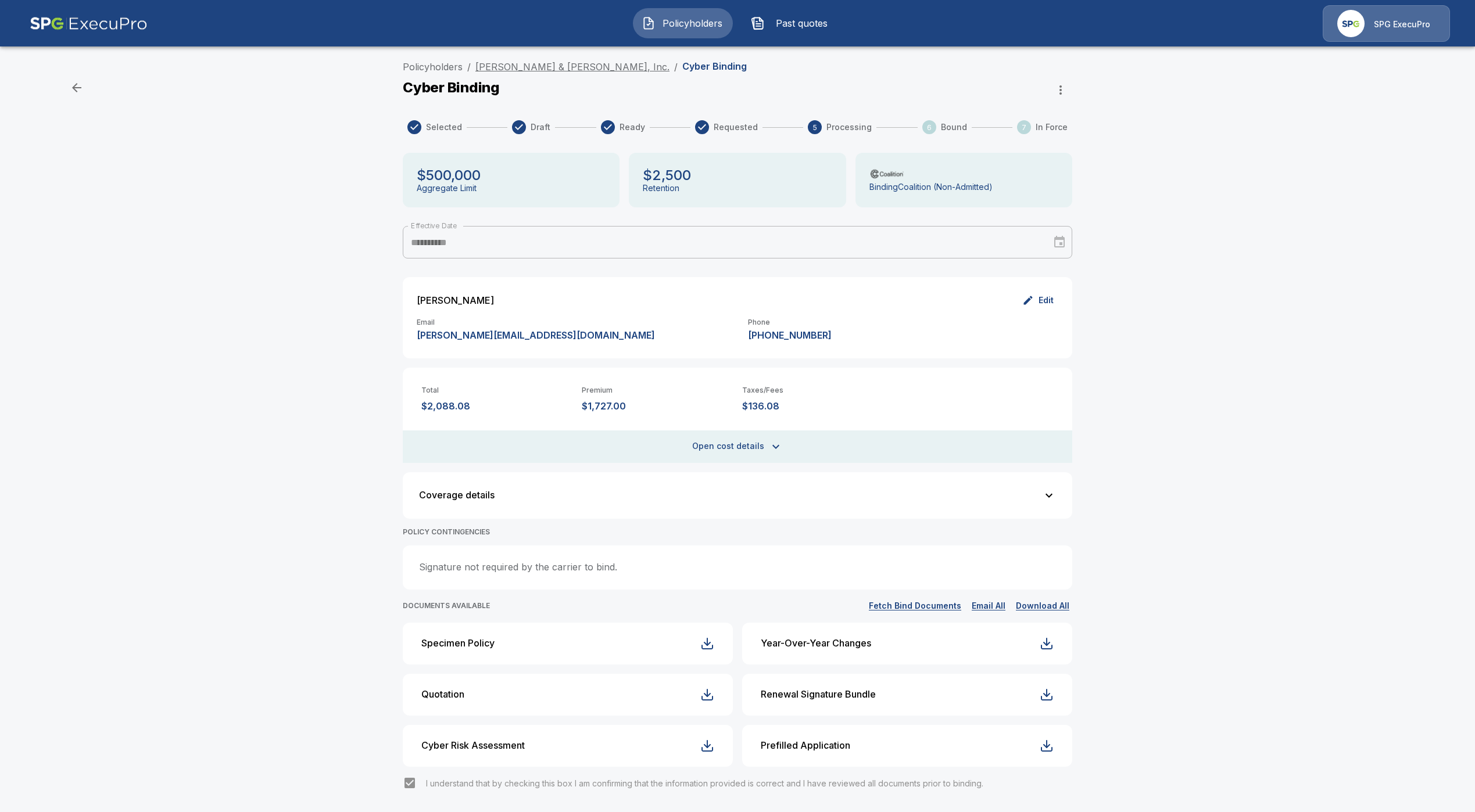
click at [534, 71] on link "[PERSON_NAME] & [PERSON_NAME], Inc." at bounding box center [572, 67] width 194 height 12
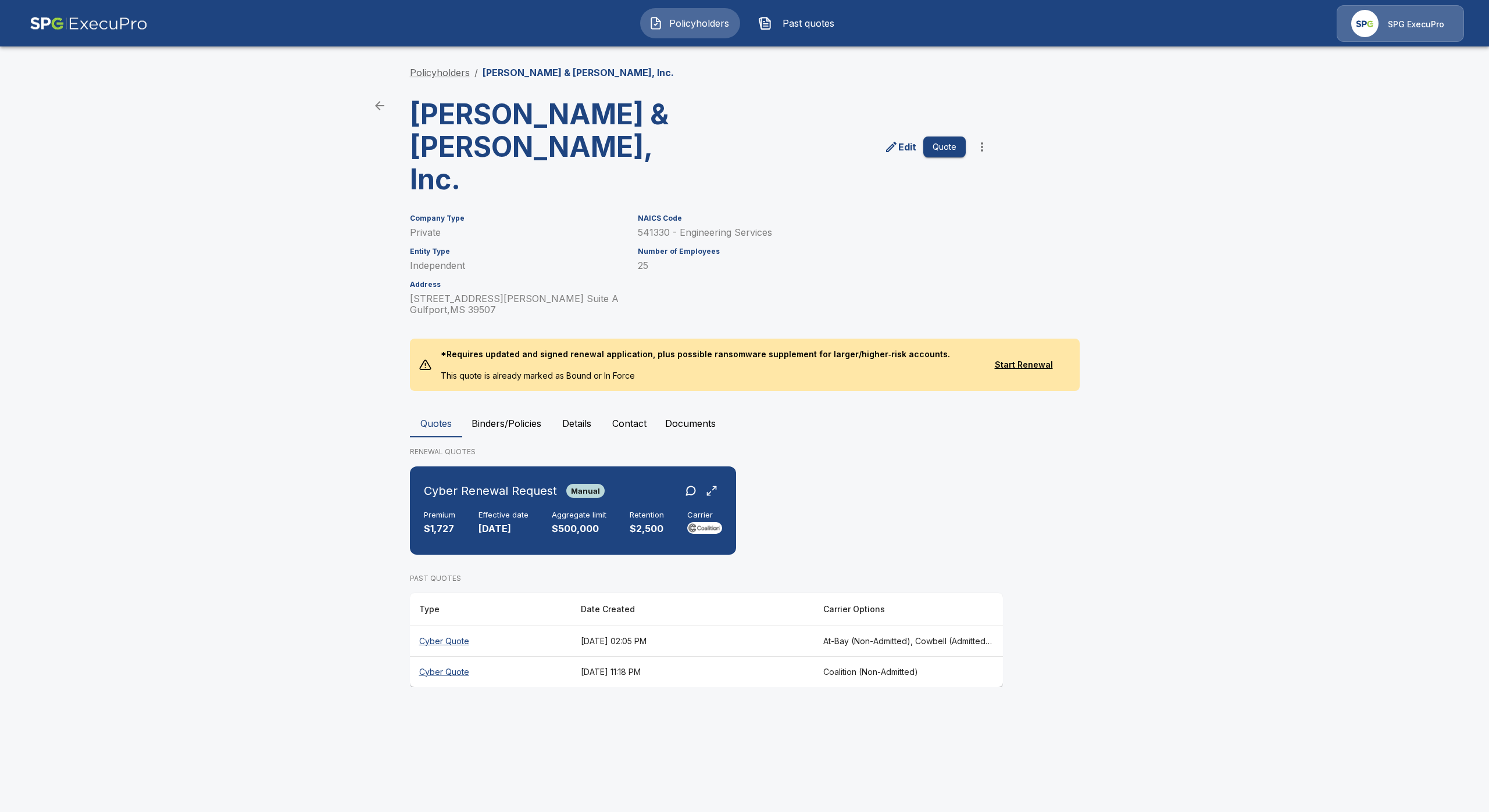
click at [451, 69] on link "Policyholders" at bounding box center [440, 73] width 60 height 12
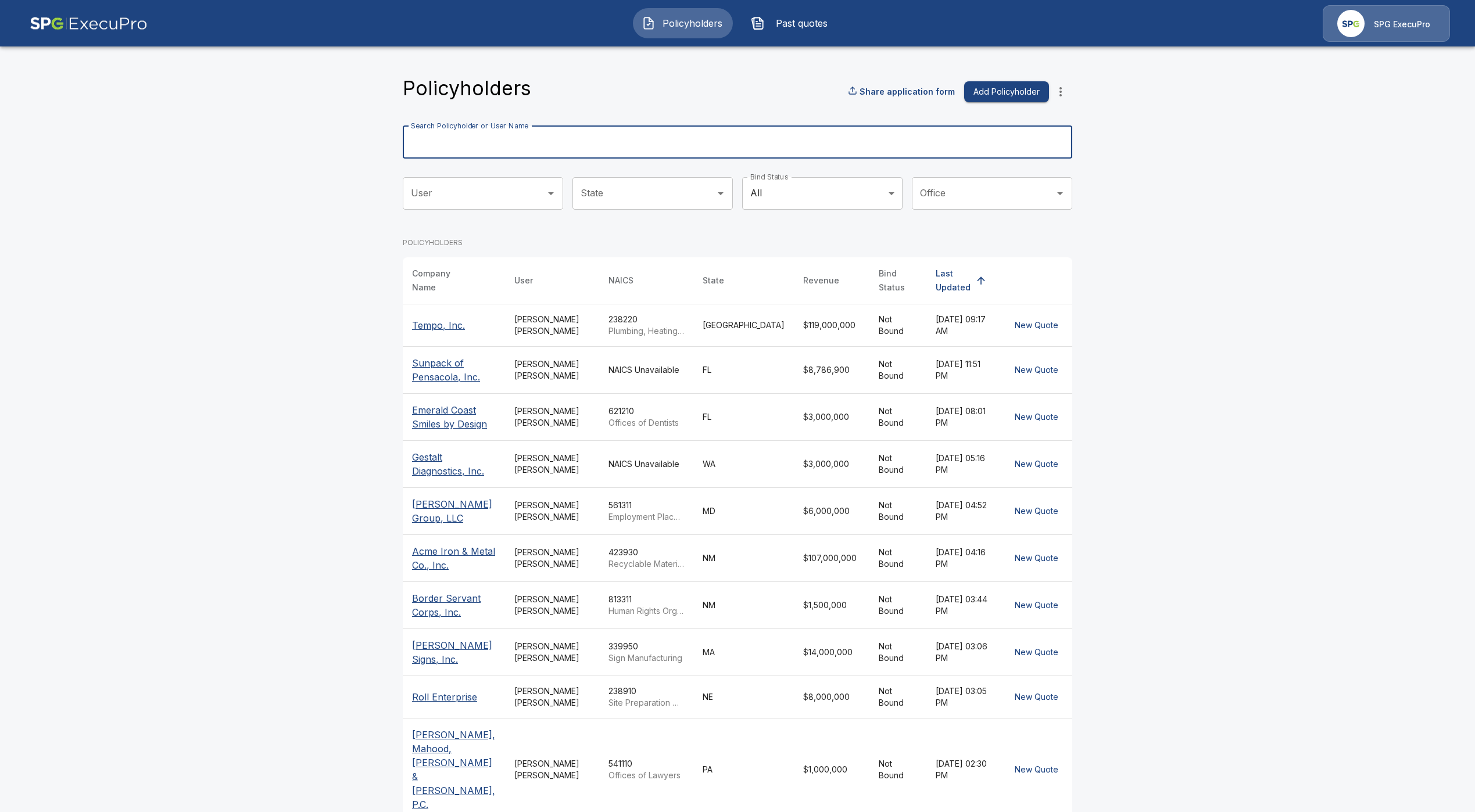
drag, startPoint x: 634, startPoint y: 110, endPoint x: 619, endPoint y: 135, distance: 29.2
click at [619, 135] on input "Search Policyholder or User Name" at bounding box center [731, 142] width 657 height 33
type input "*****"
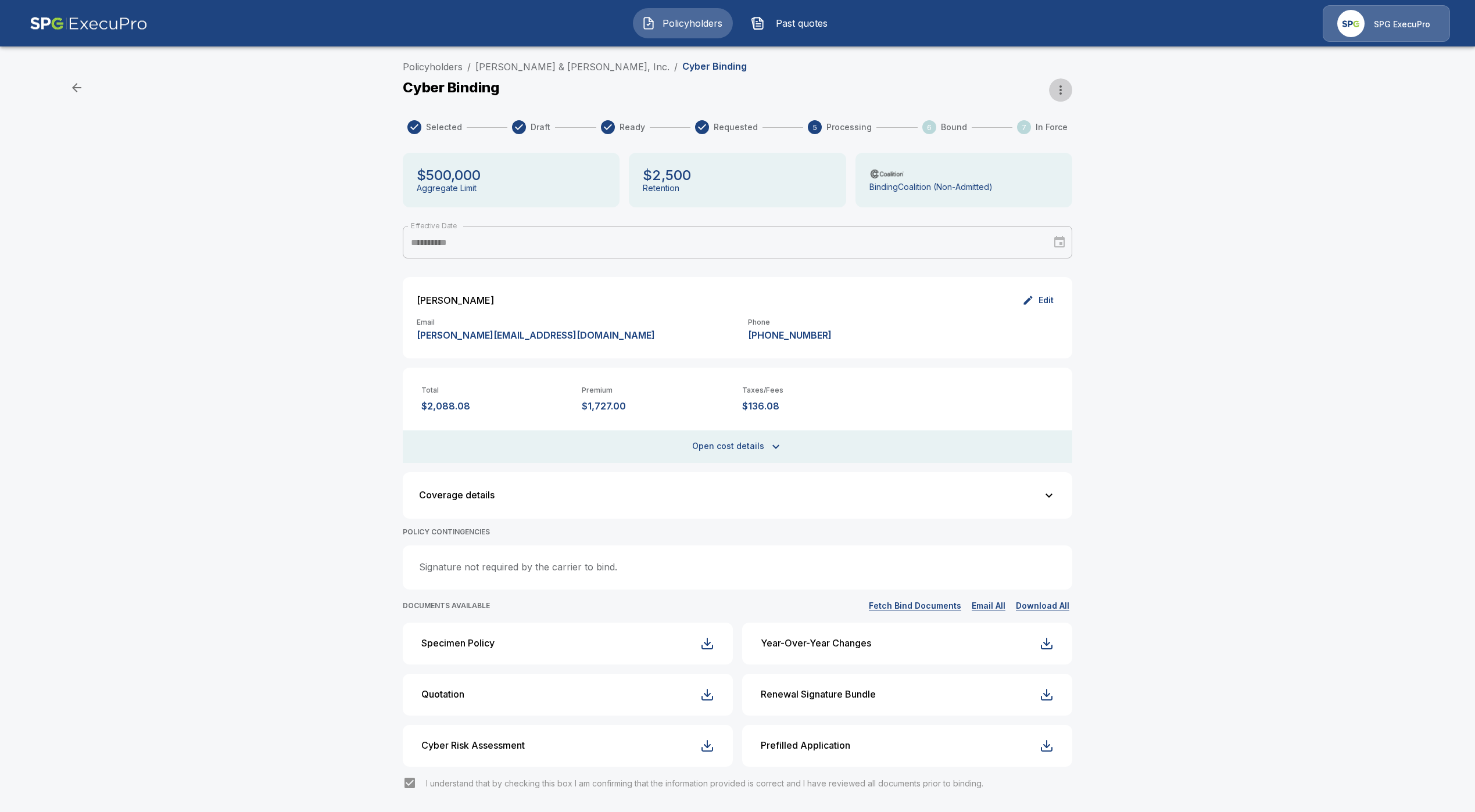
click at [1065, 92] on icon "button" at bounding box center [1060, 89] width 14 height 14
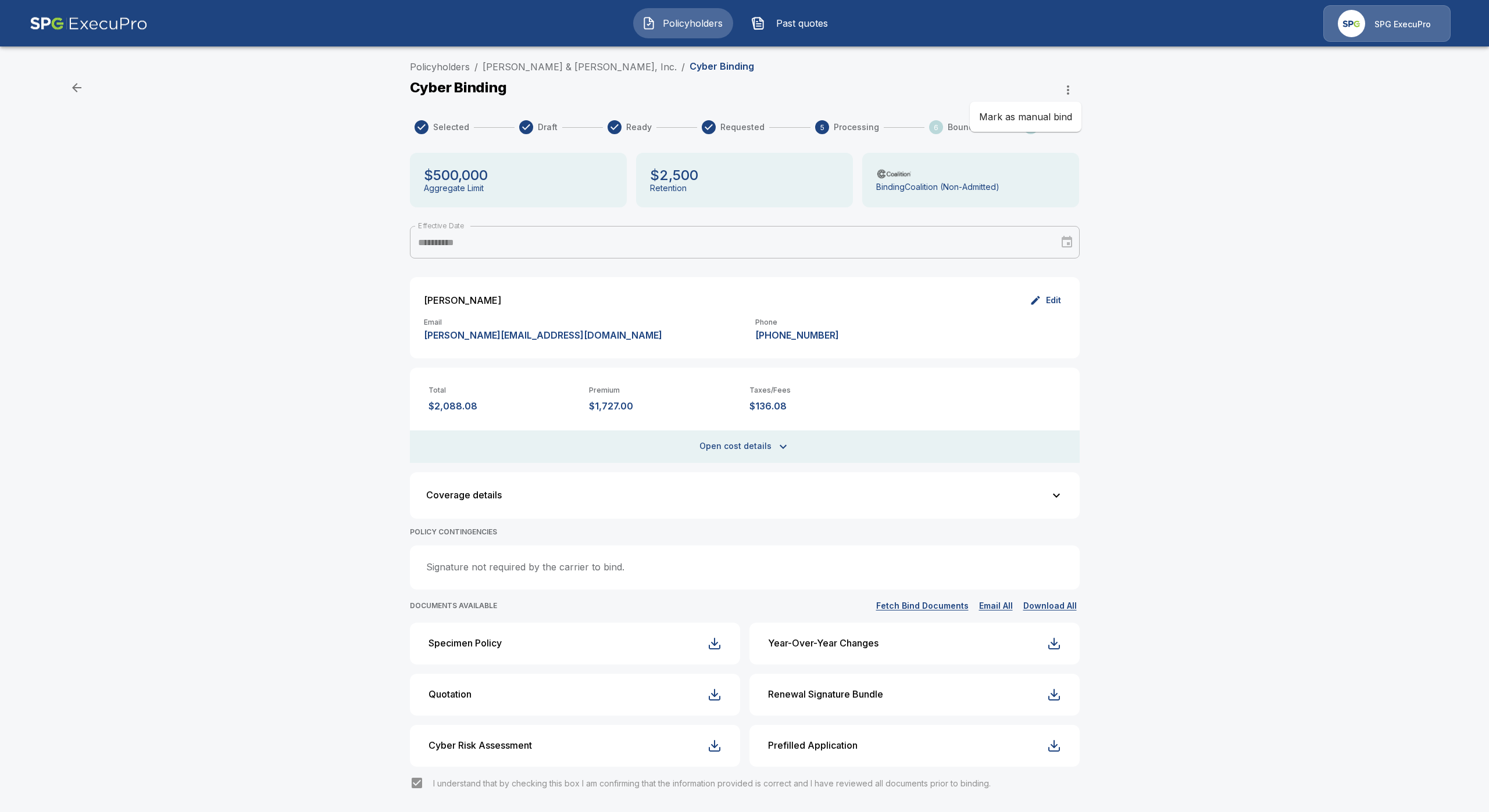
click at [1231, 352] on div at bounding box center [744, 406] width 1489 height 812
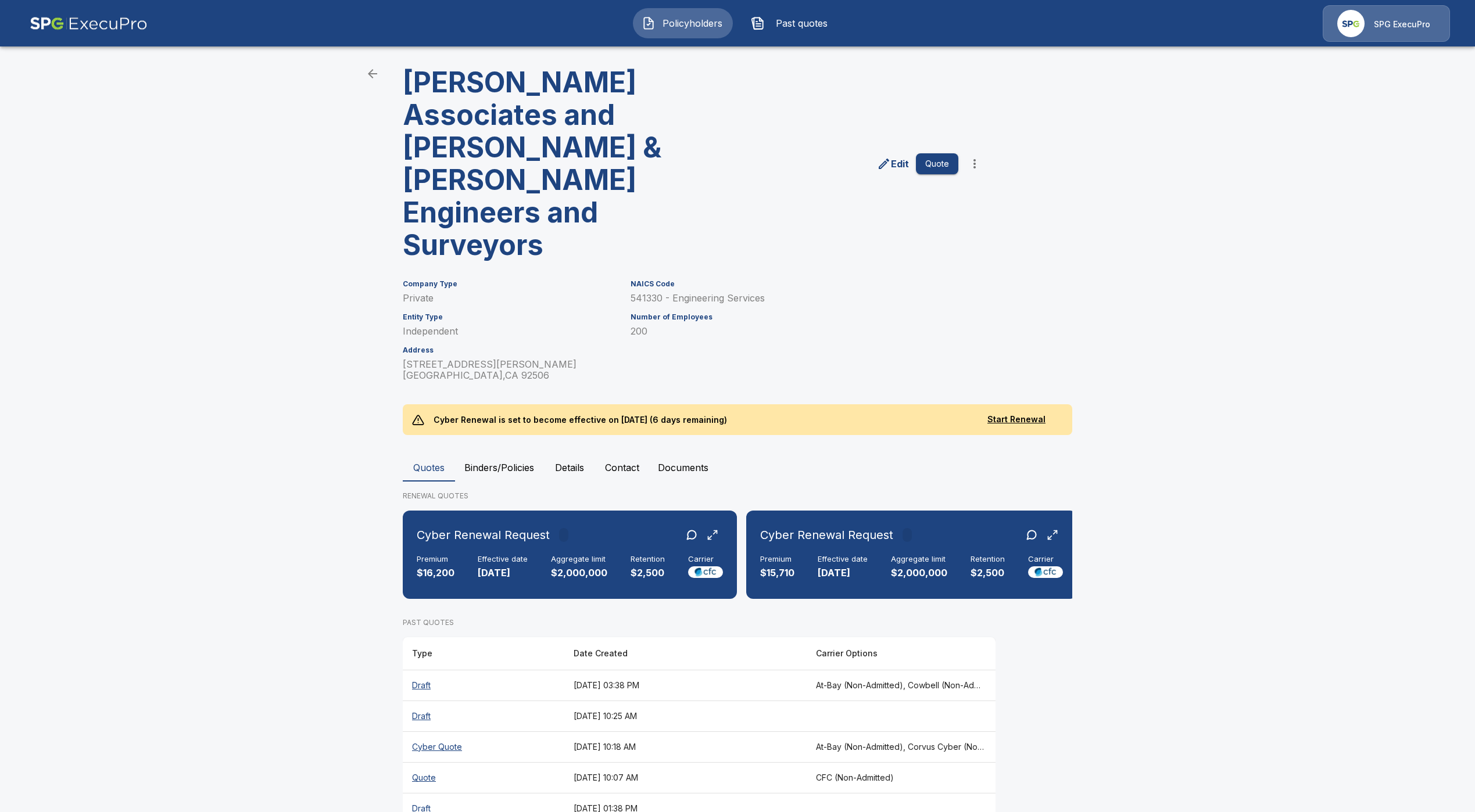
scroll to position [33, 0]
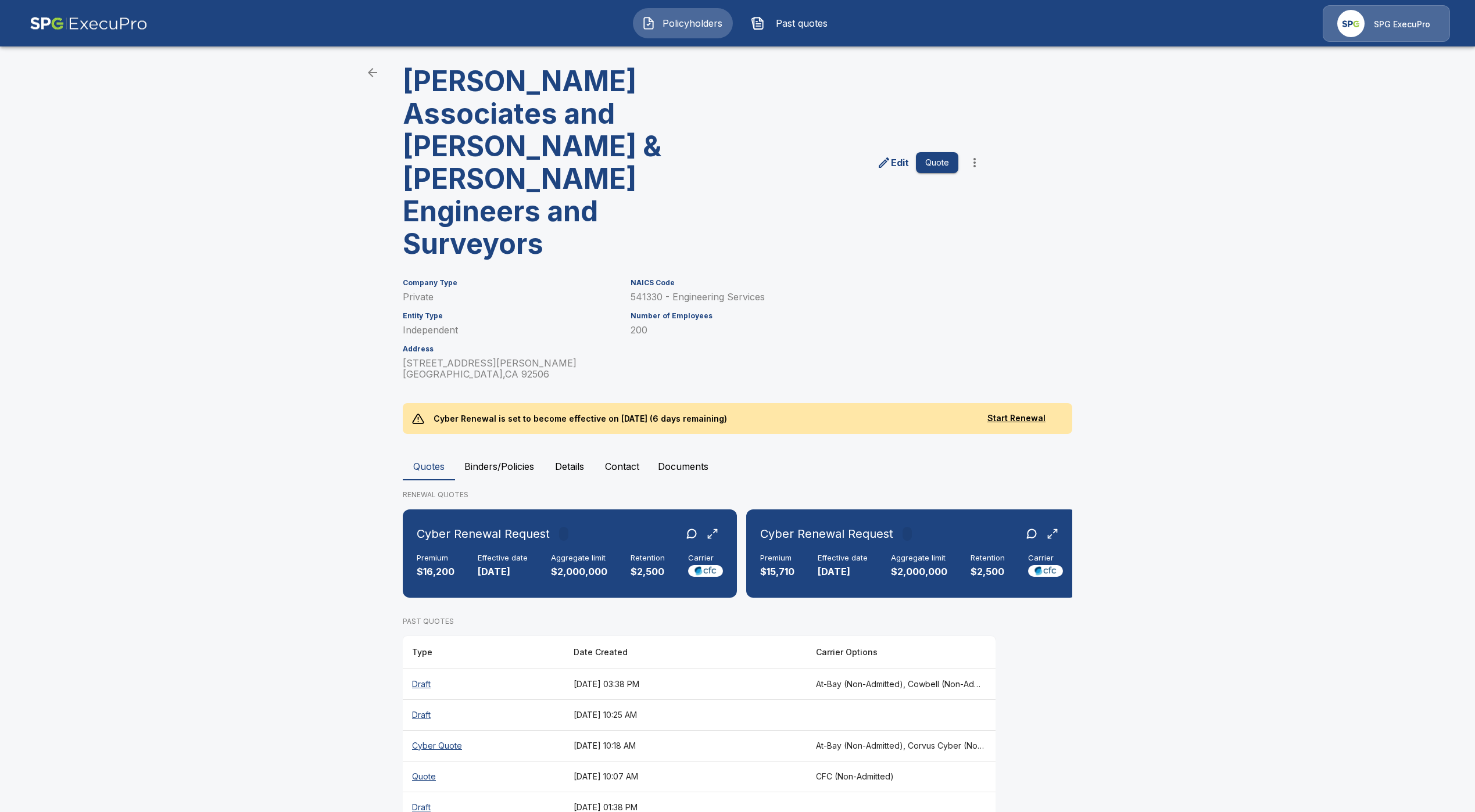
click at [507, 419] on div "Policyholders / Albert A. Webb Associates and Webb & Carroll Engineers and Surv…" at bounding box center [738, 427] width 698 height 835
click at [501, 452] on button "Binders/Policies" at bounding box center [499, 466] width 89 height 28
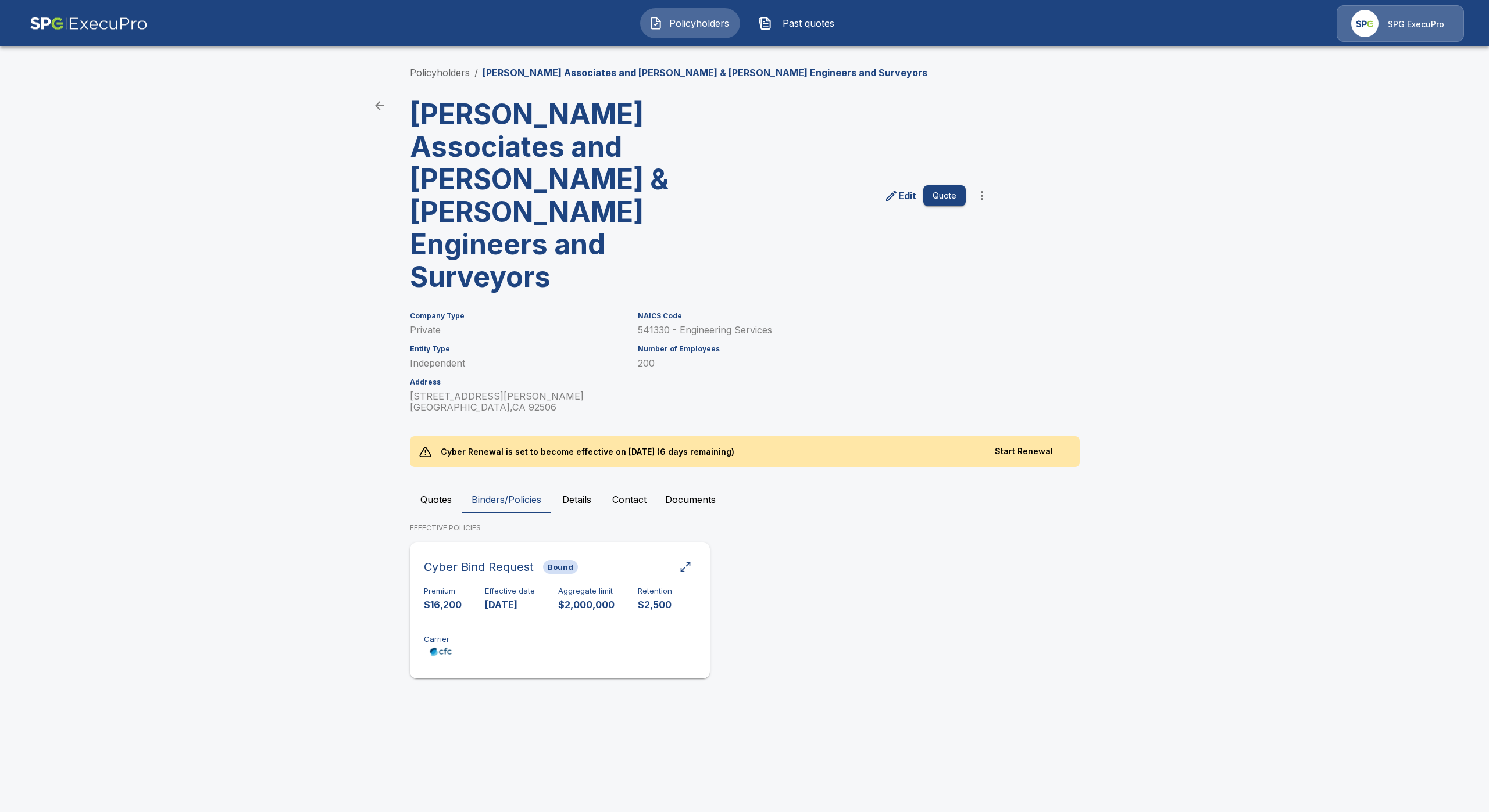
click at [517, 587] on div "Premium $16,200 Effective date 9/1/2025 Aggregate limit $2,000,000 Retention $2…" at bounding box center [560, 623] width 272 height 73
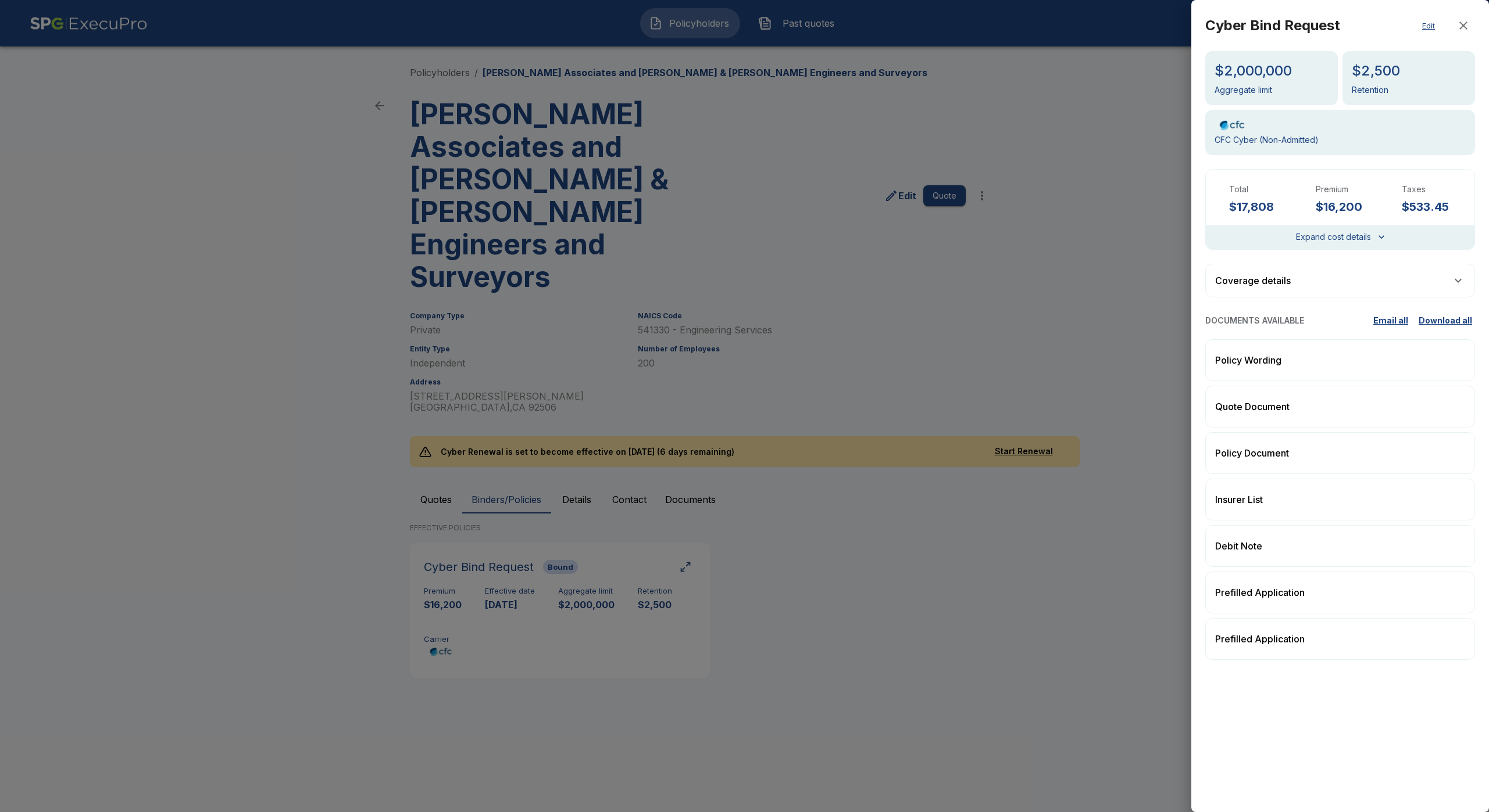
click at [748, 444] on div at bounding box center [744, 406] width 1489 height 812
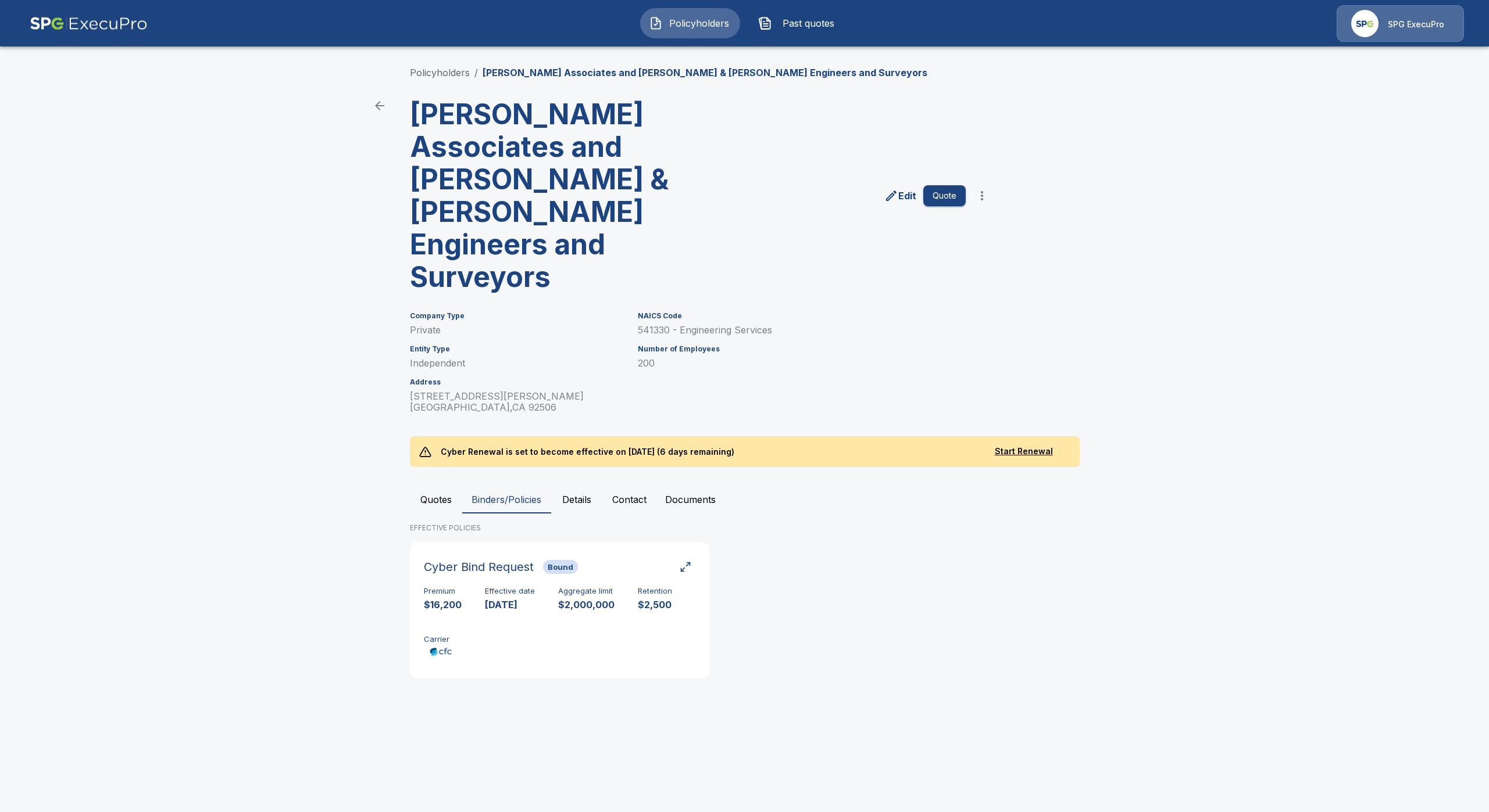
click at [437, 486] on button "Quotes" at bounding box center [436, 500] width 52 height 28
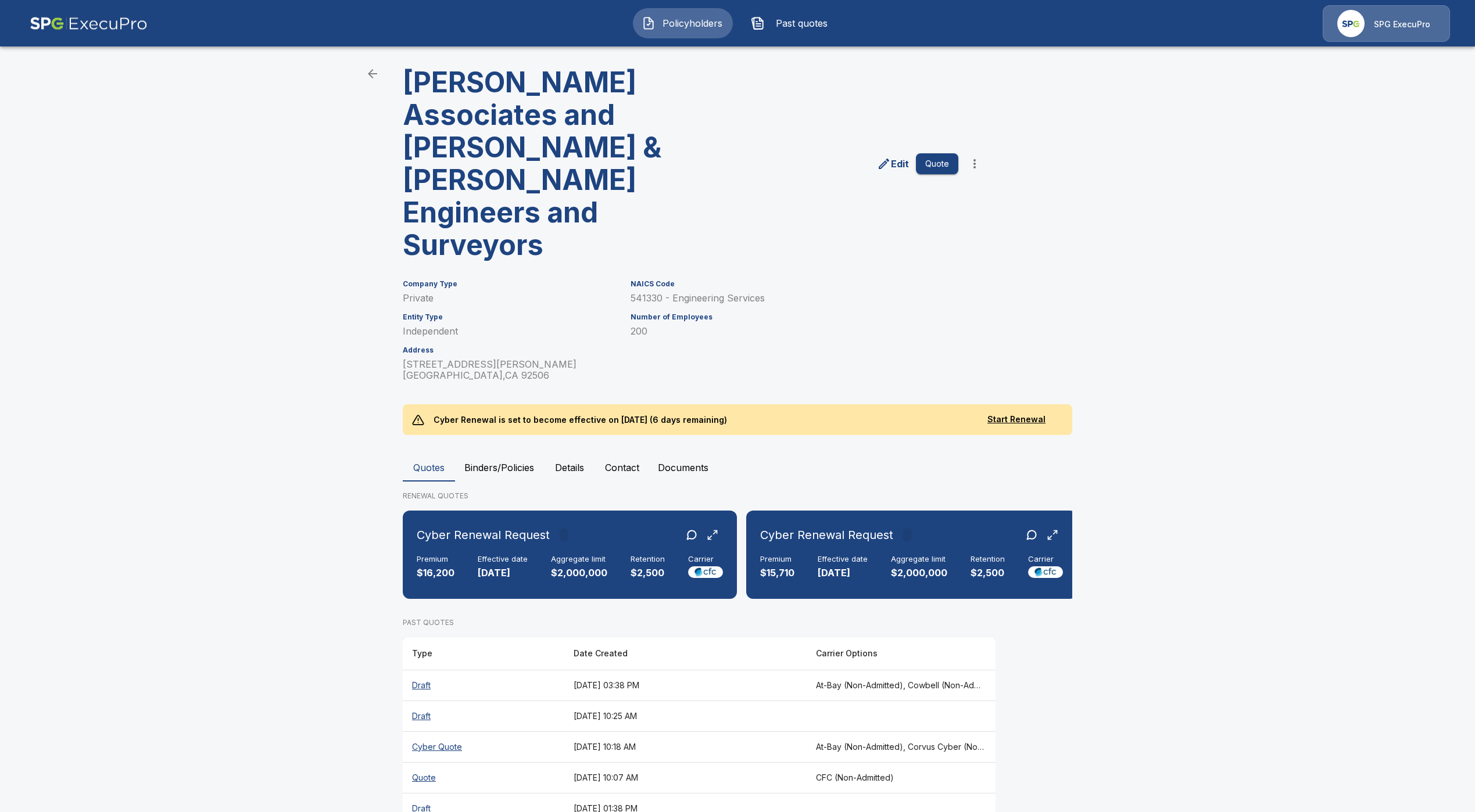
scroll to position [33, 0]
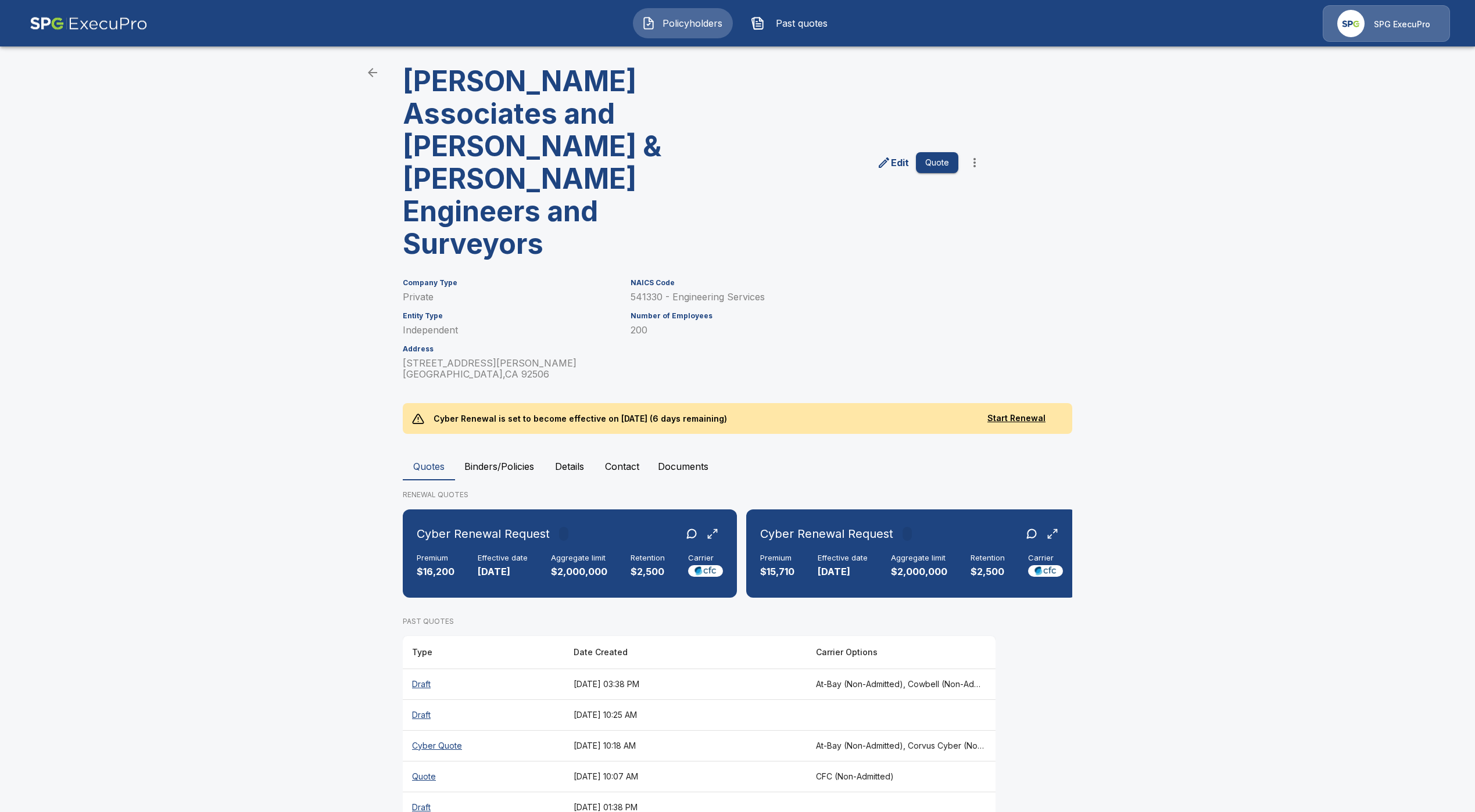
click at [431, 761] on th "Quote" at bounding box center [483, 776] width 161 height 31
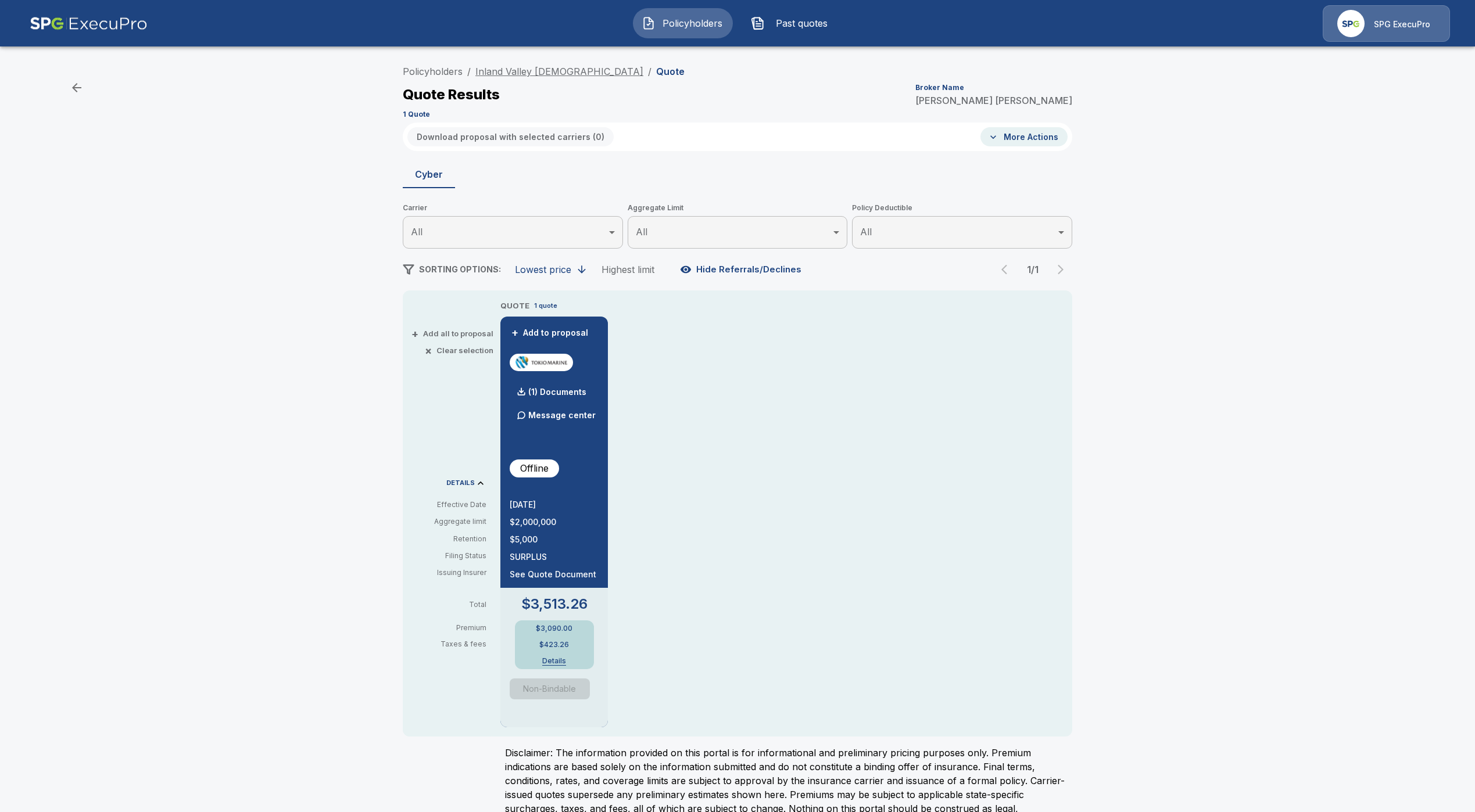
click at [579, 70] on link "Inland Valley [DEMOGRAPHIC_DATA]" at bounding box center [559, 71] width 168 height 12
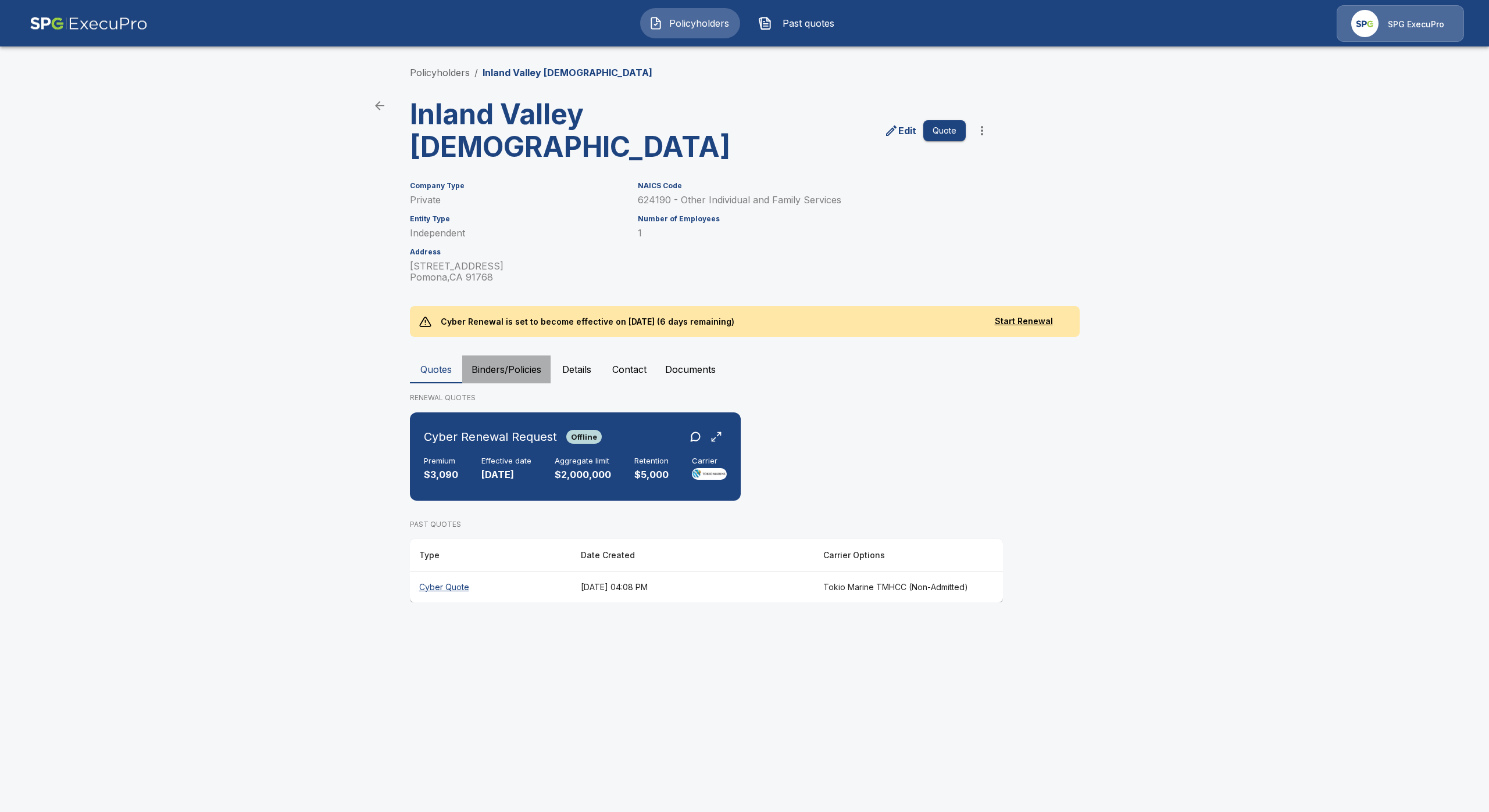
click at [510, 365] on button "Binders/Policies" at bounding box center [507, 370] width 89 height 28
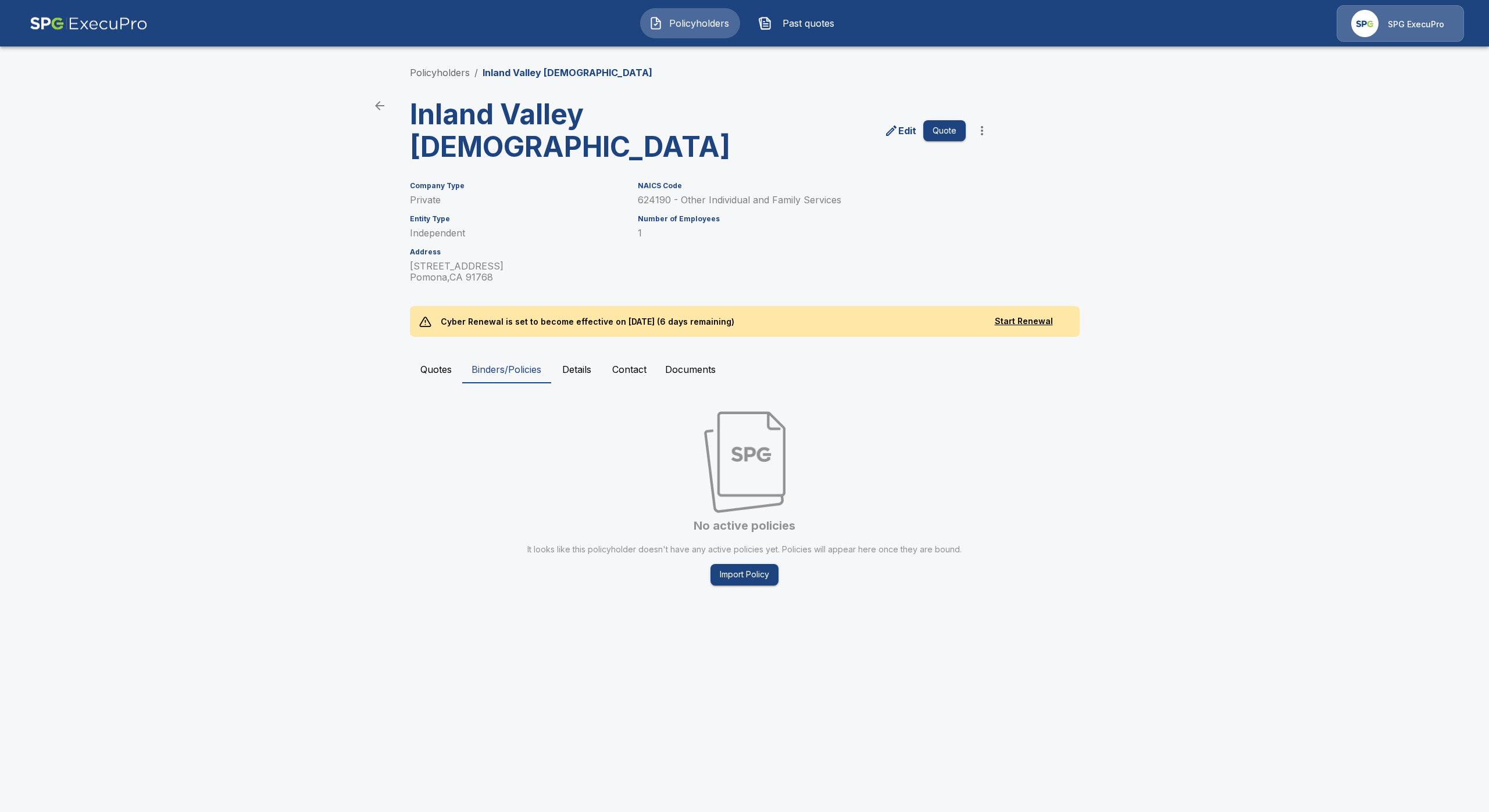
drag, startPoint x: 795, startPoint y: 189, endPoint x: 789, endPoint y: 187, distance: 6.3
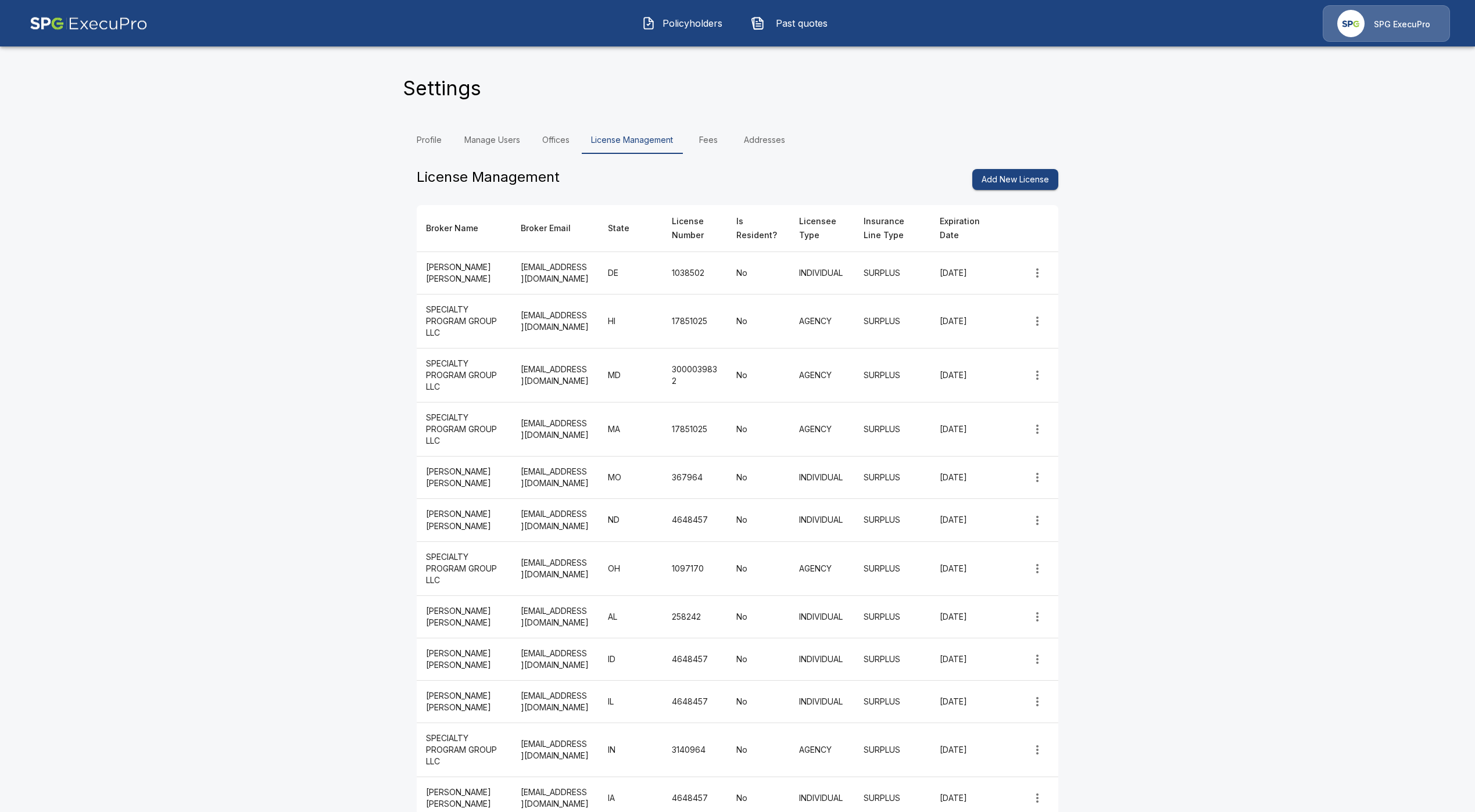
click at [653, 33] on button "Policyholders" at bounding box center [683, 23] width 100 height 31
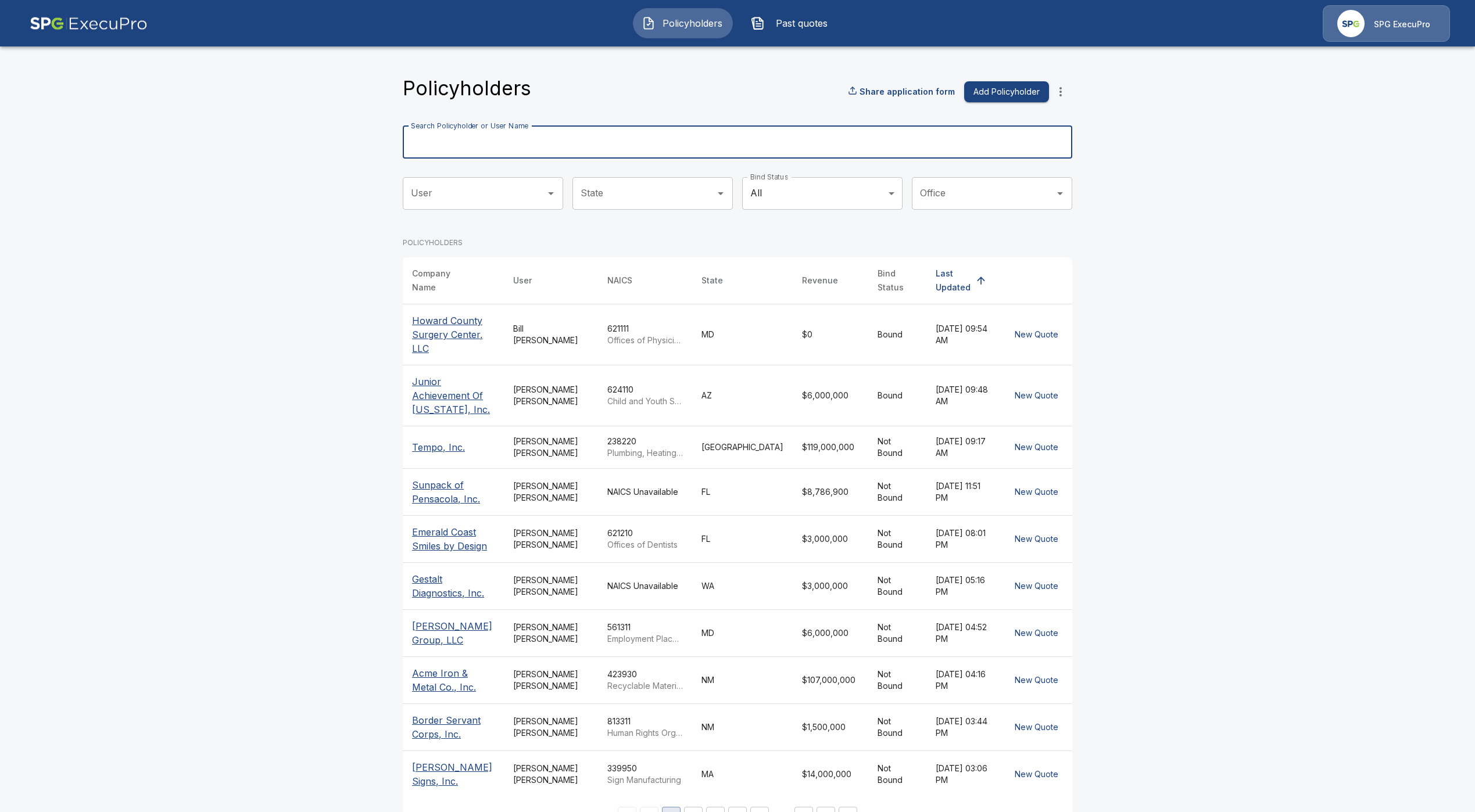
click at [666, 134] on input "Search Policyholder or User Name" at bounding box center [731, 142] width 657 height 33
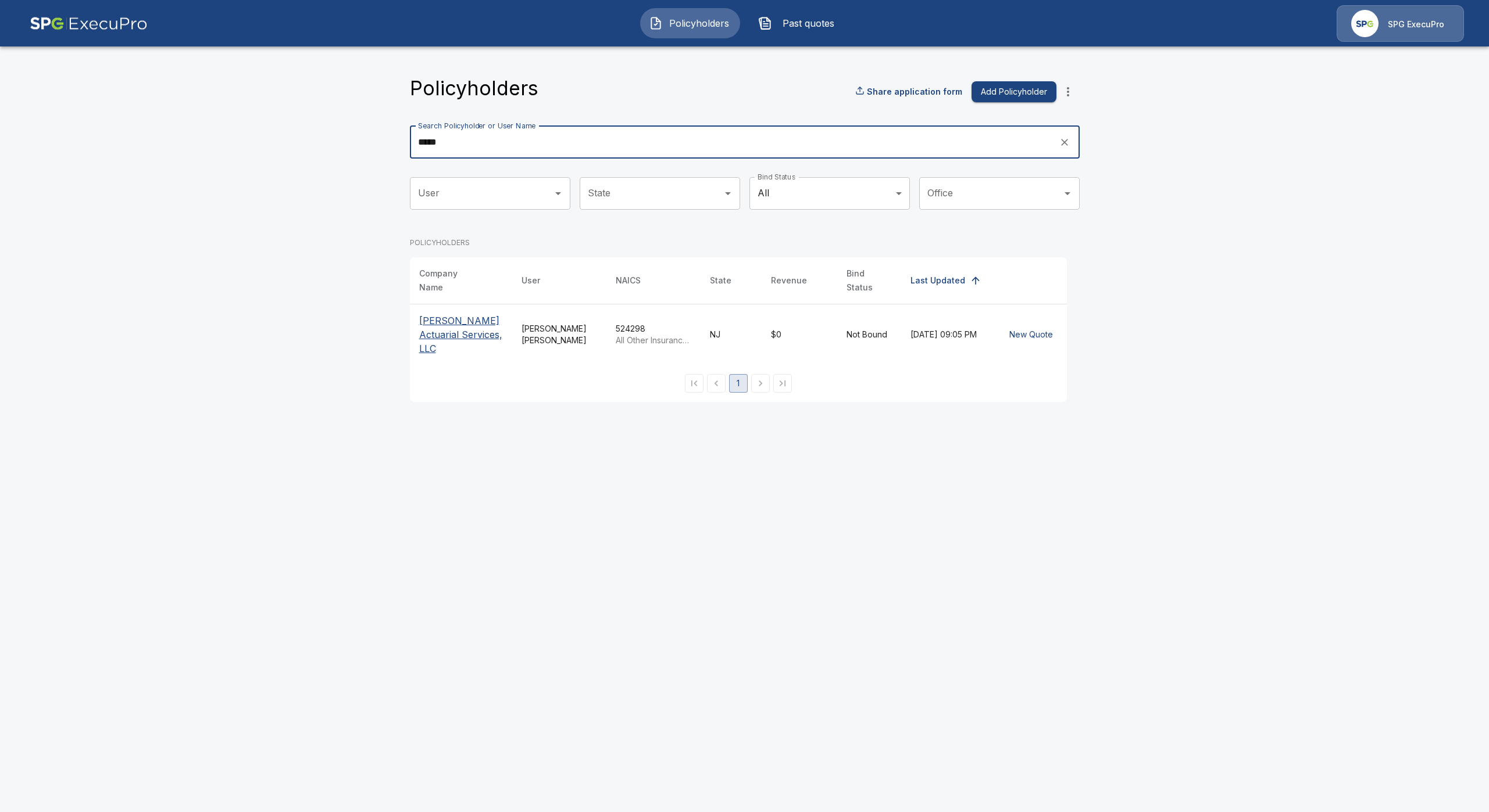
type input "*****"
click at [467, 314] on p "[PERSON_NAME] Actuarial Services, LLC" at bounding box center [461, 335] width 84 height 42
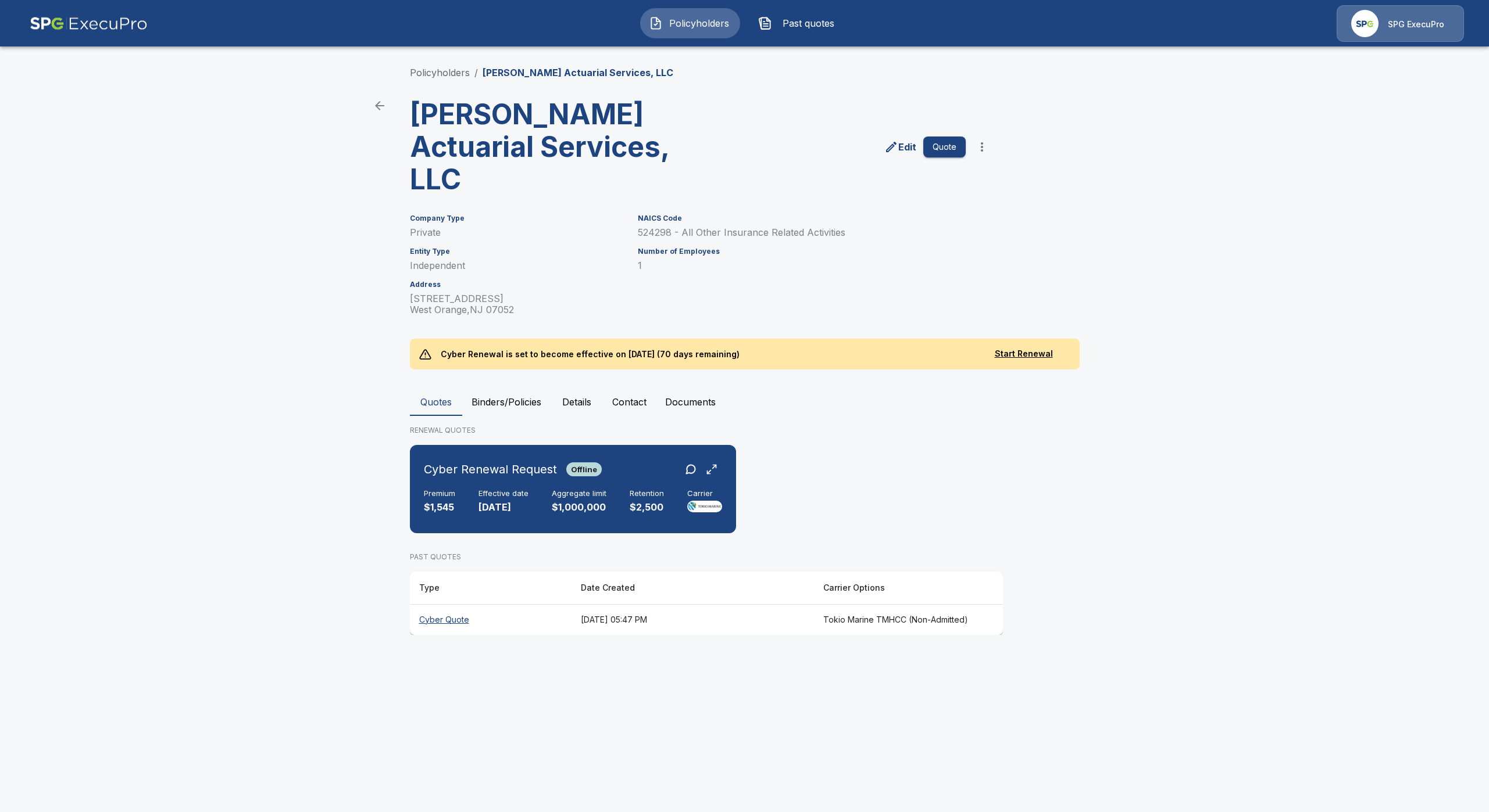
click at [449, 618] on th "Cyber Quote" at bounding box center [491, 620] width 161 height 31
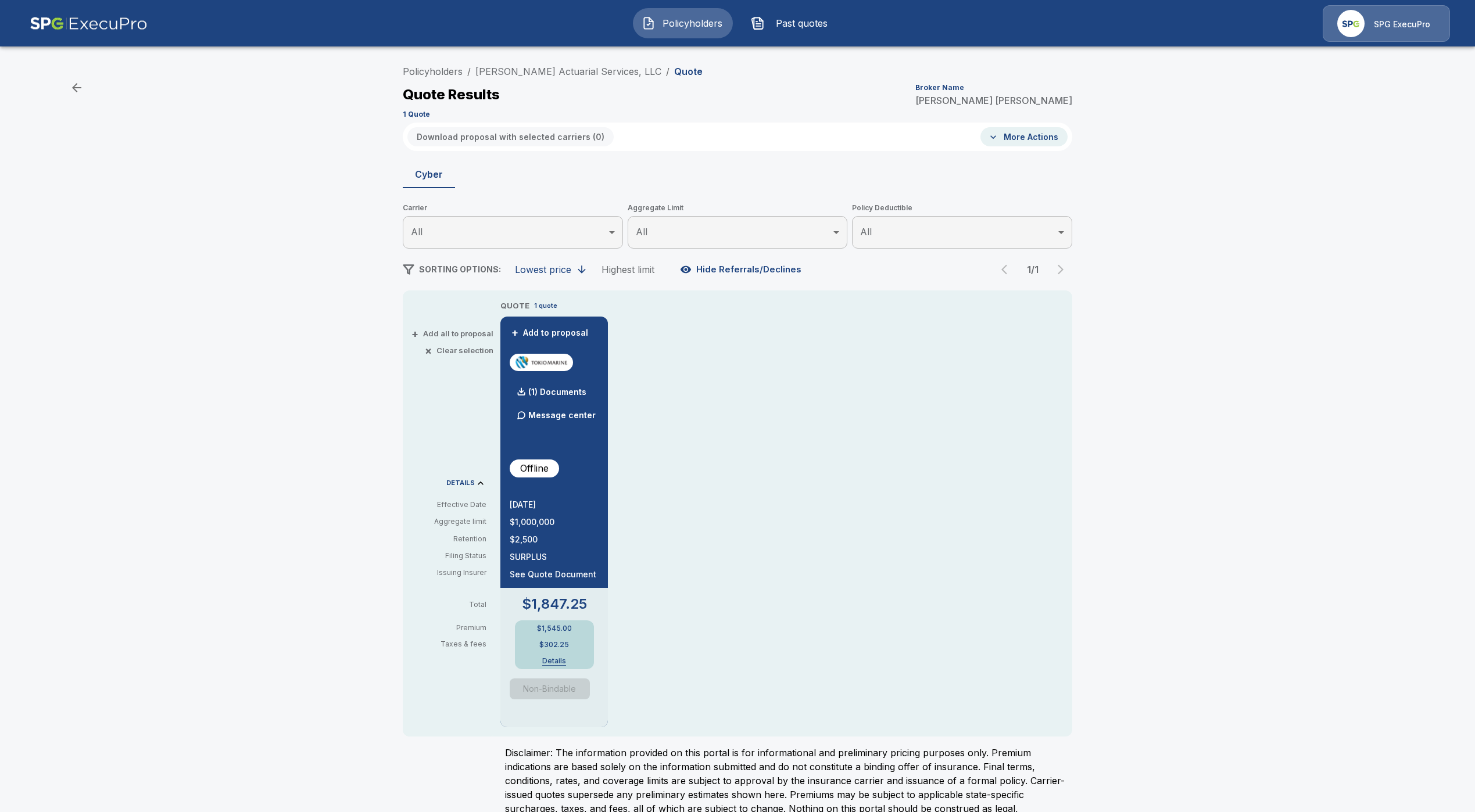
click at [559, 658] on div "$1,545.00 $302.25 Details" at bounding box center [554, 644] width 79 height 49
click at [561, 662] on button "Details" at bounding box center [554, 662] width 47 height 7
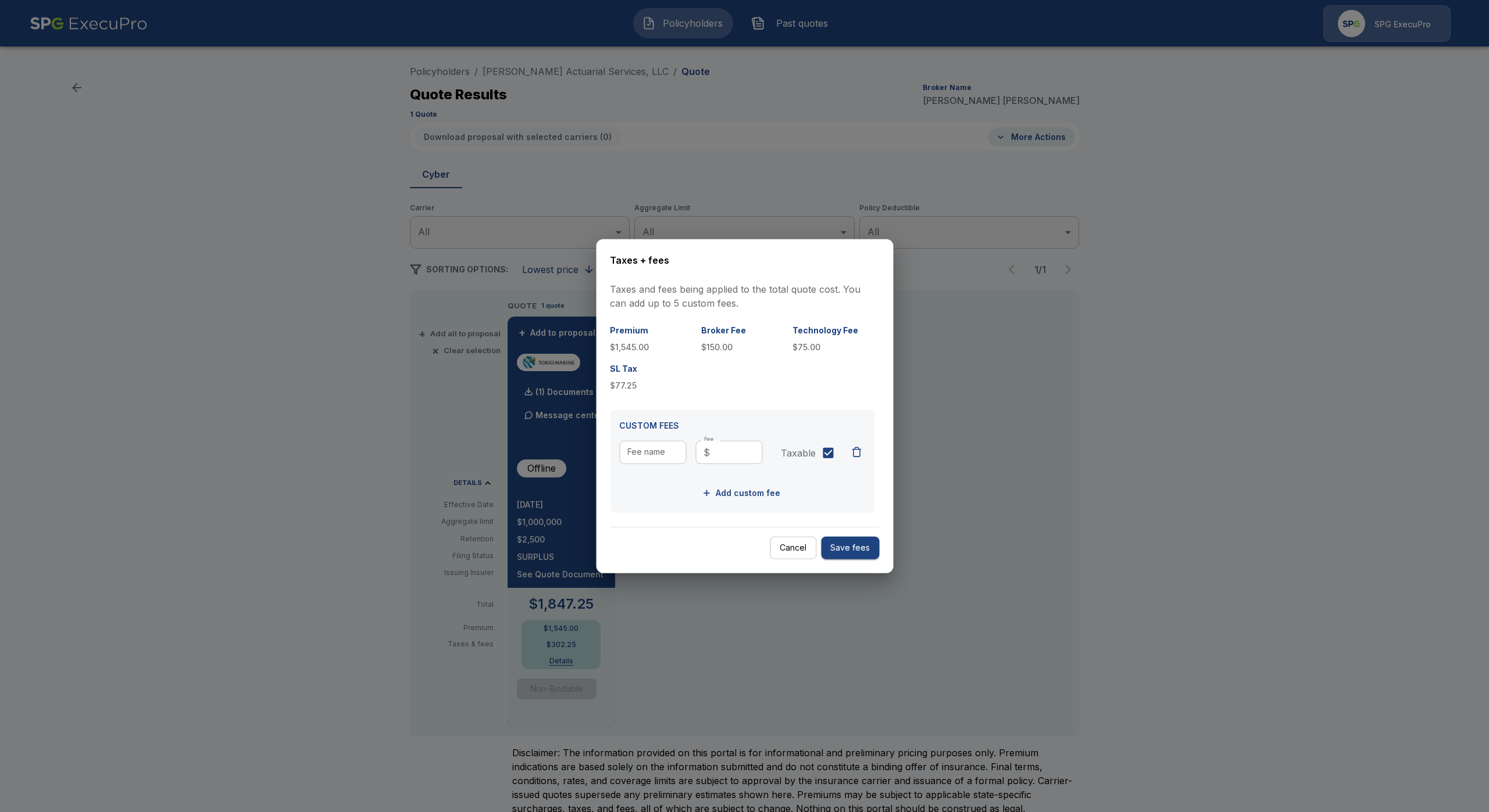
click at [1348, 161] on div at bounding box center [744, 406] width 1489 height 812
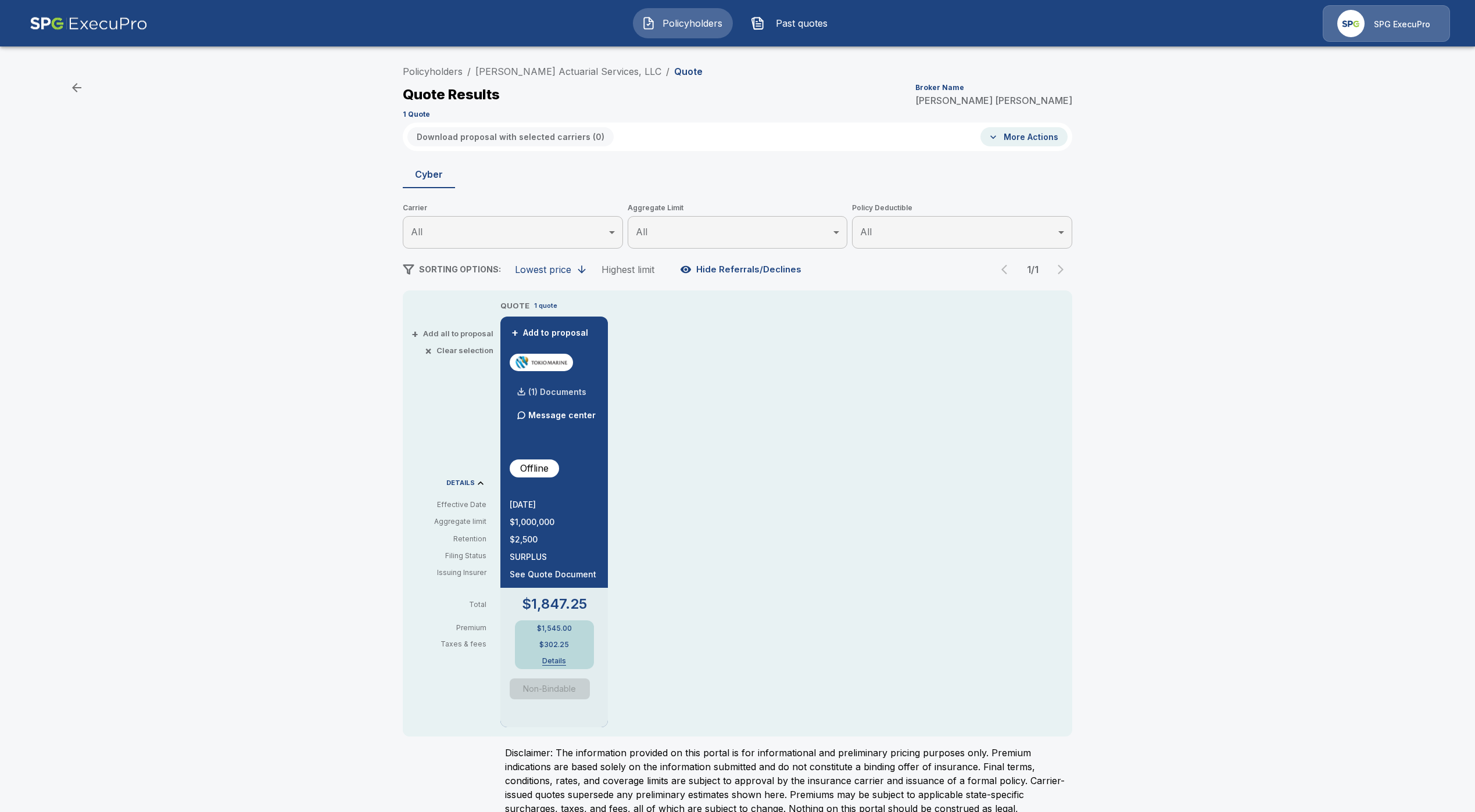
click at [571, 388] on p "(1) Documents" at bounding box center [557, 391] width 58 height 8
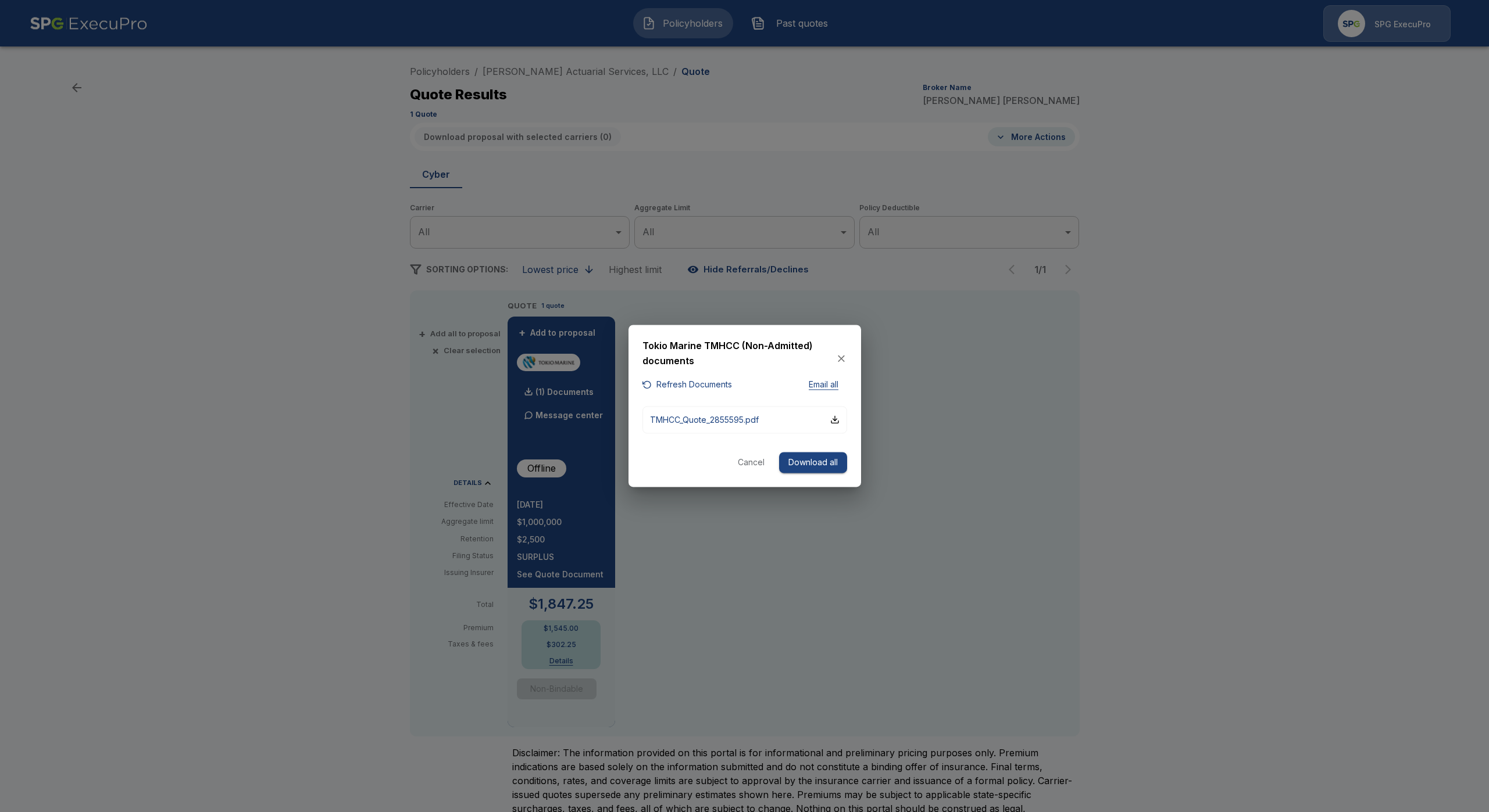
click at [658, 377] on div "Tokio Marine TMHCC (Non-Admitted) documents" at bounding box center [745, 358] width 205 height 39
click at [668, 378] on button "Refresh Documents" at bounding box center [687, 386] width 89 height 15
click at [744, 460] on button "Cancel" at bounding box center [751, 463] width 37 height 22
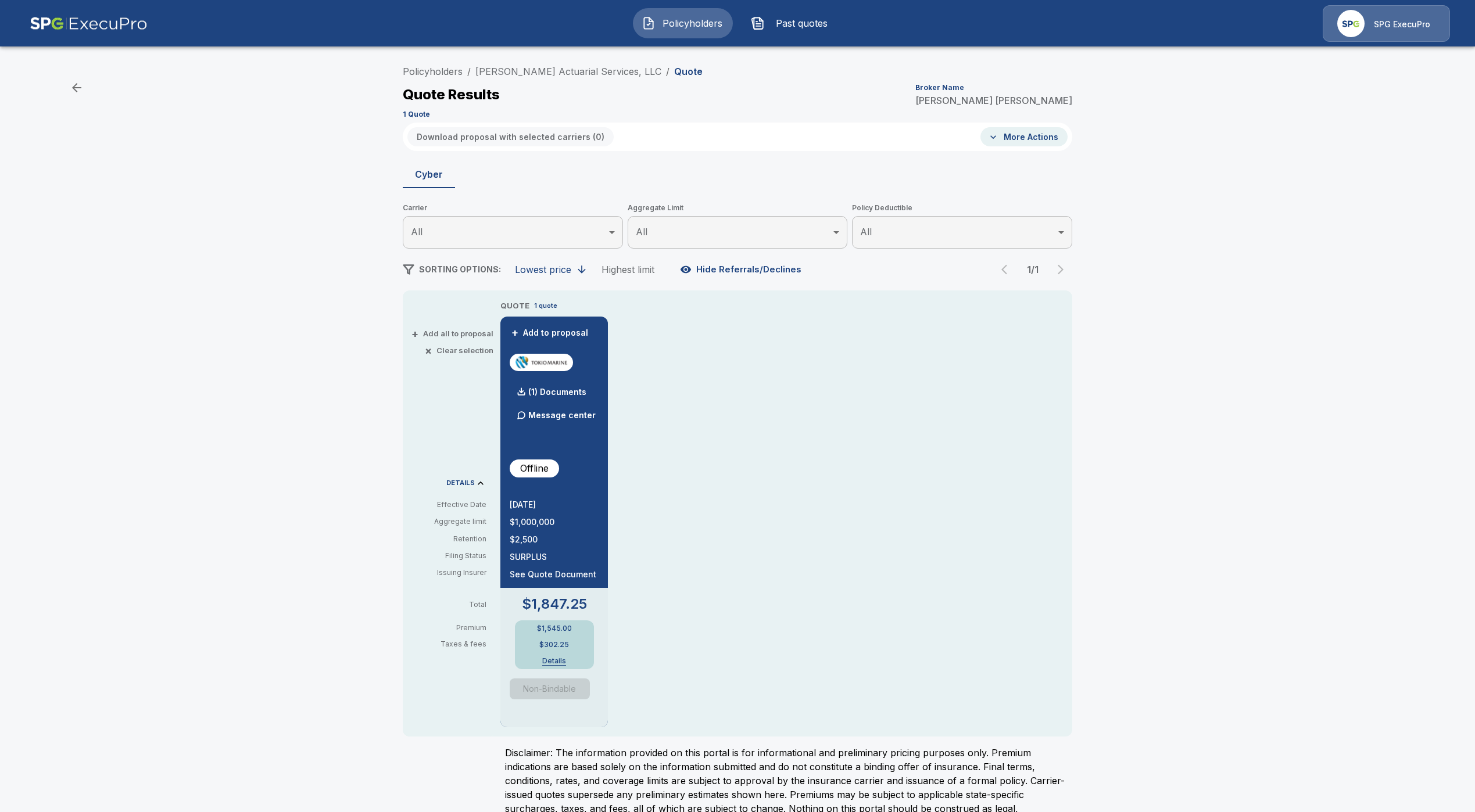
click at [560, 660] on button "Details" at bounding box center [554, 662] width 47 height 7
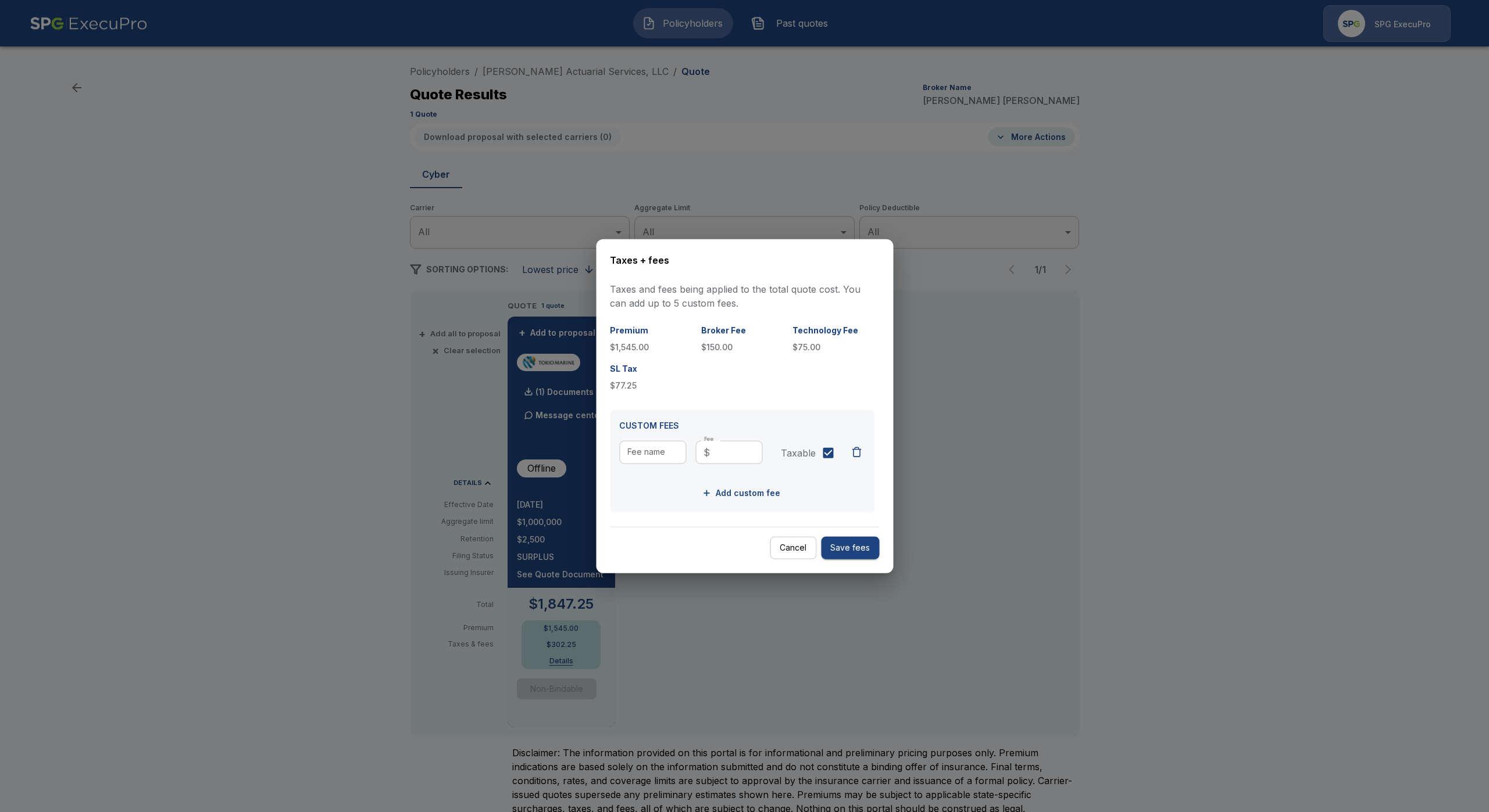
click at [647, 349] on p "$1,545.00" at bounding box center [650, 346] width 82 height 12
copy p "$1,545.00"
click at [750, 379] on div "Premium $1,545.00 Broker Fee $150.00 Technology Fee $75.00 SL Tax $77.25" at bounding box center [742, 357] width 265 height 68
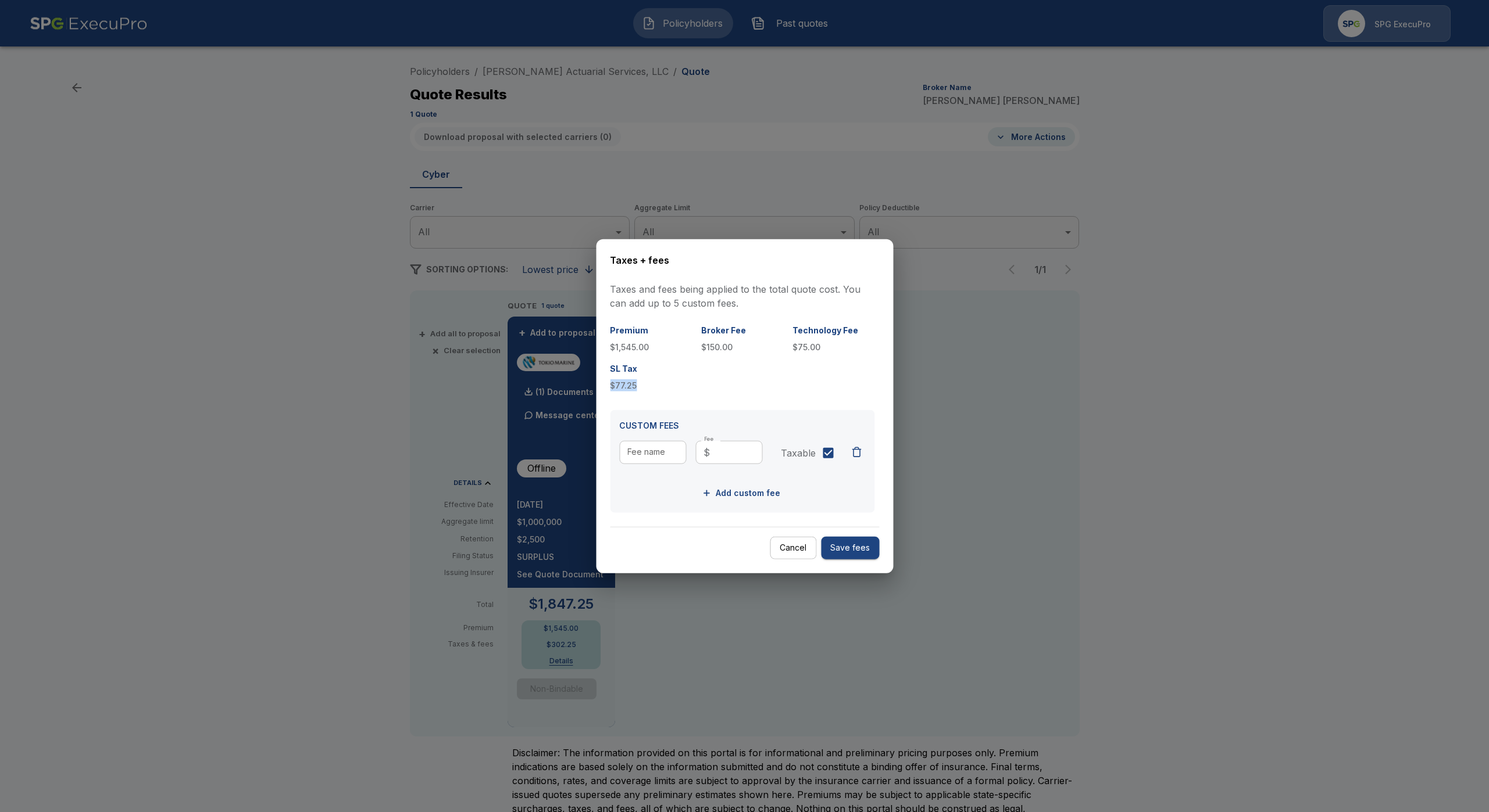
drag, startPoint x: 641, startPoint y: 385, endPoint x: 610, endPoint y: 388, distance: 31.1
click at [610, 388] on p "$77.25" at bounding box center [650, 385] width 82 height 12
click at [669, 388] on p "$77.25" at bounding box center [650, 385] width 82 height 12
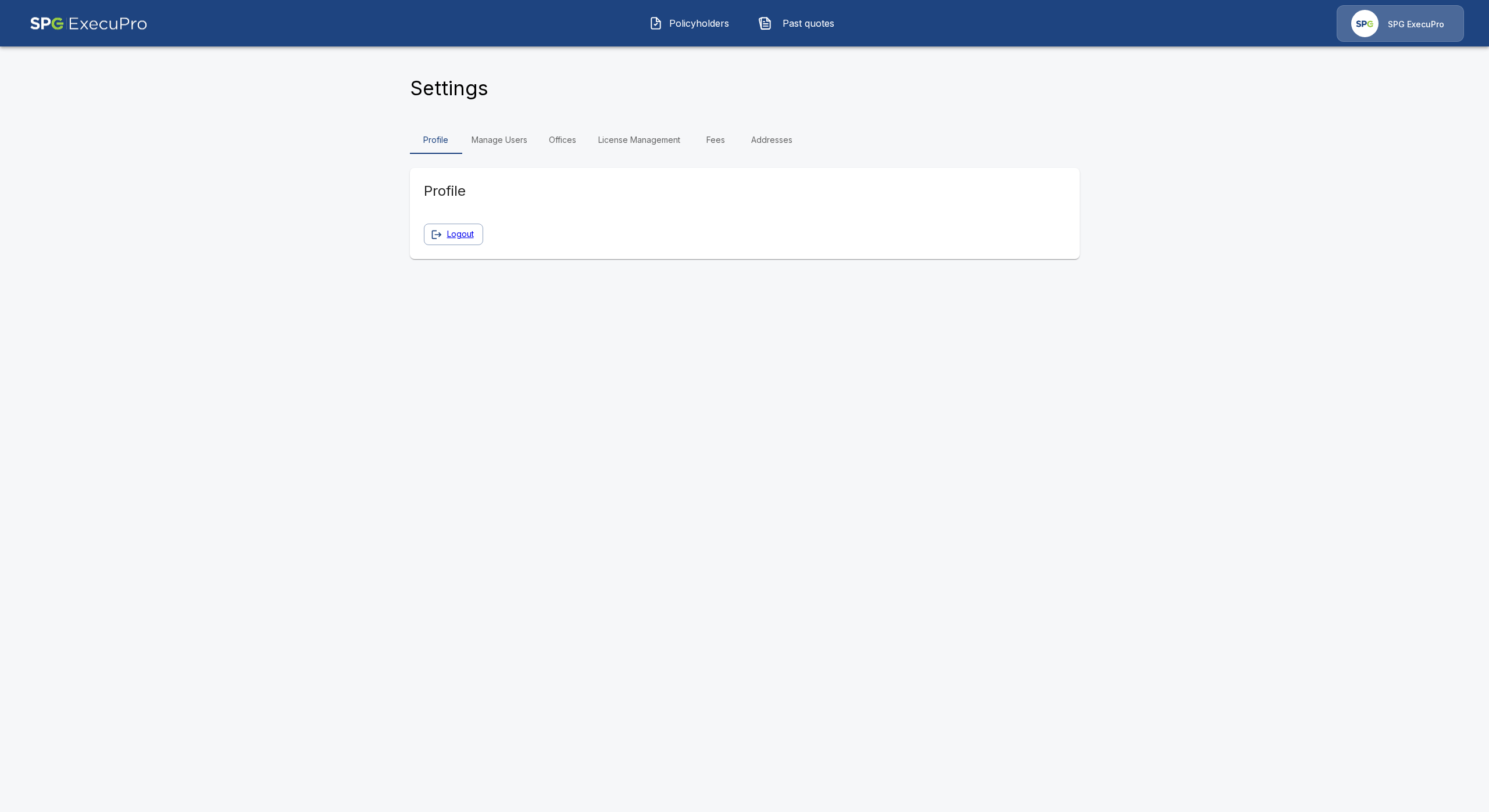
click at [725, 143] on link "Fees" at bounding box center [716, 140] width 52 height 28
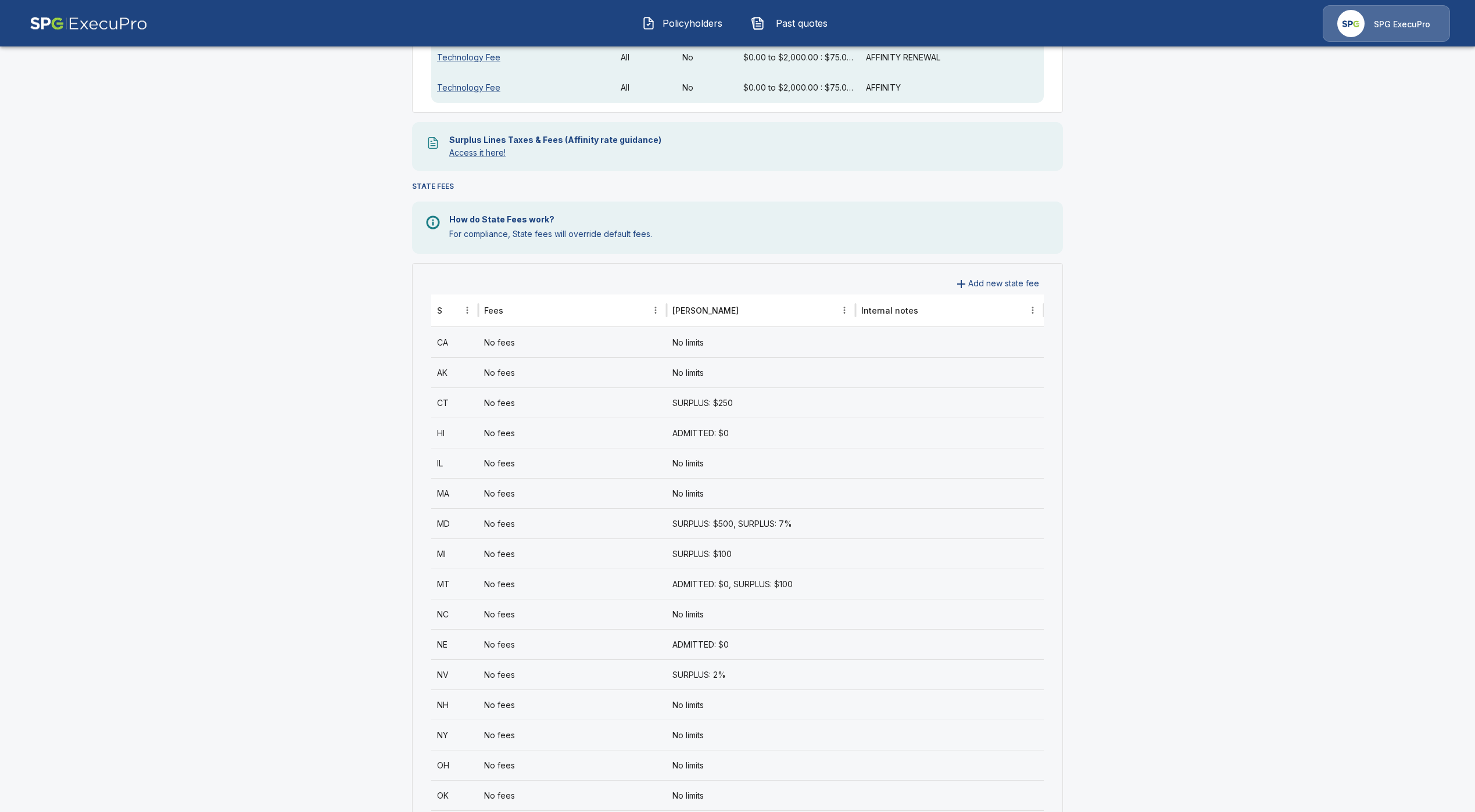
scroll to position [261, 0]
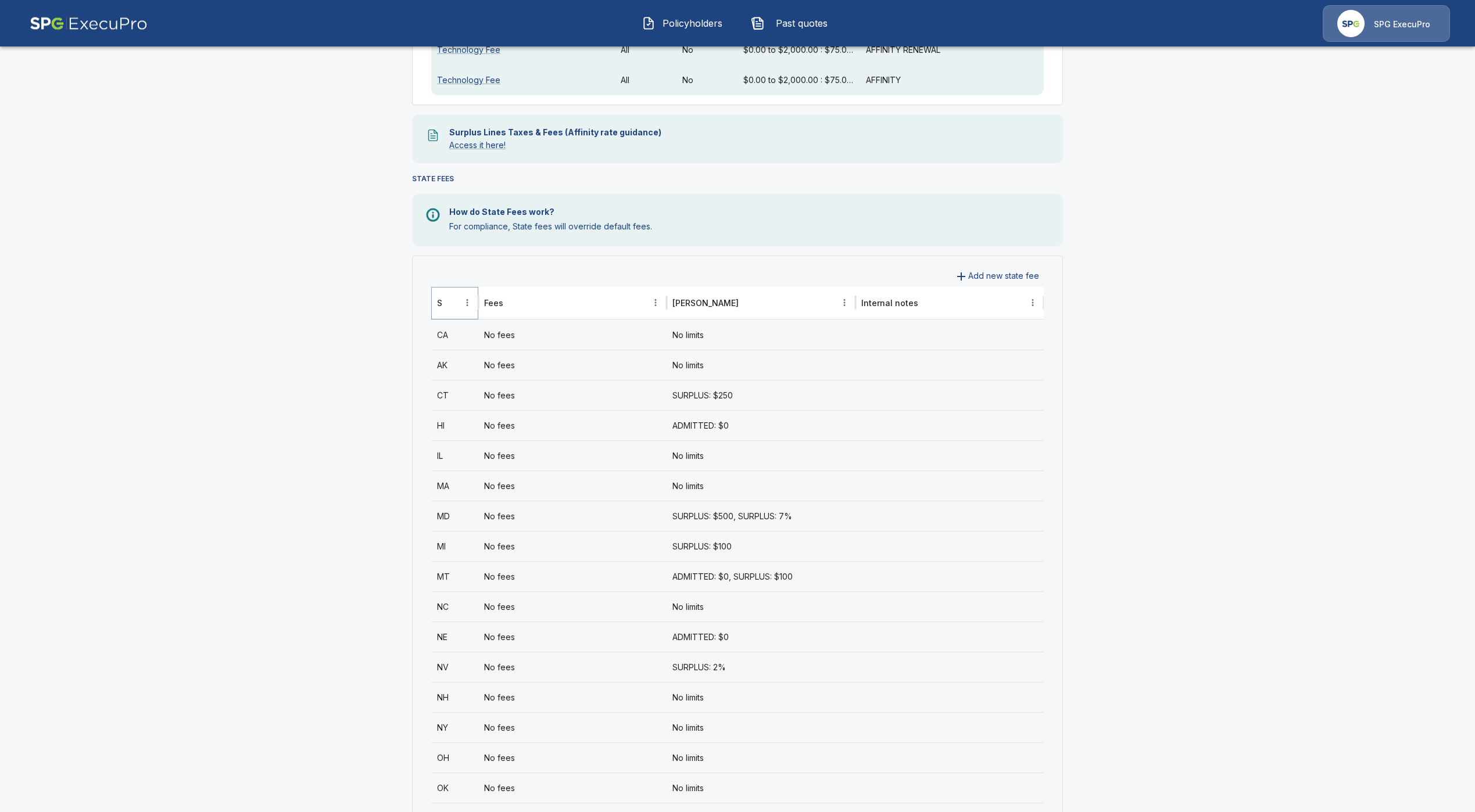
click at [450, 304] on button "Sort" at bounding box center [451, 303] width 16 height 16
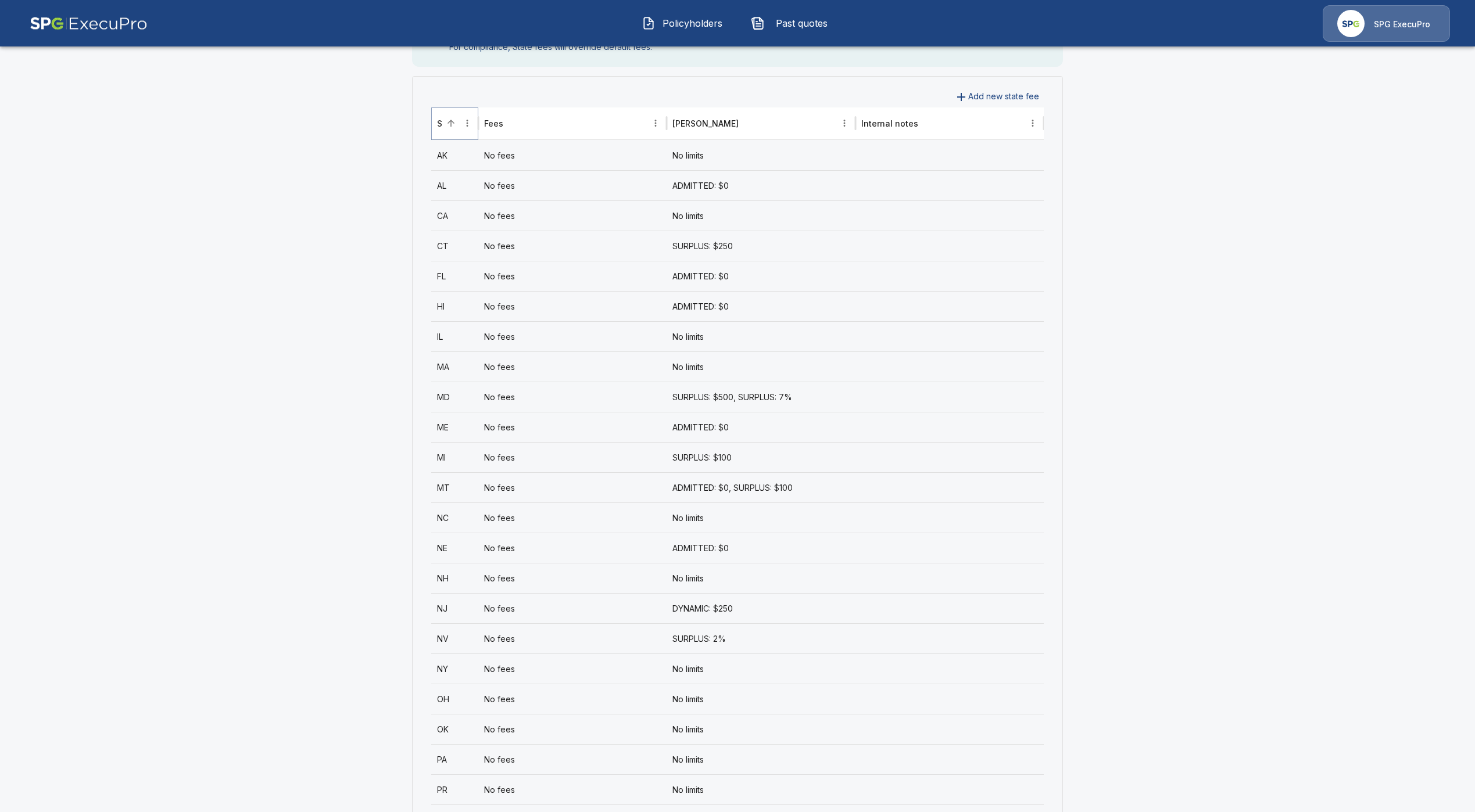
scroll to position [436, 0]
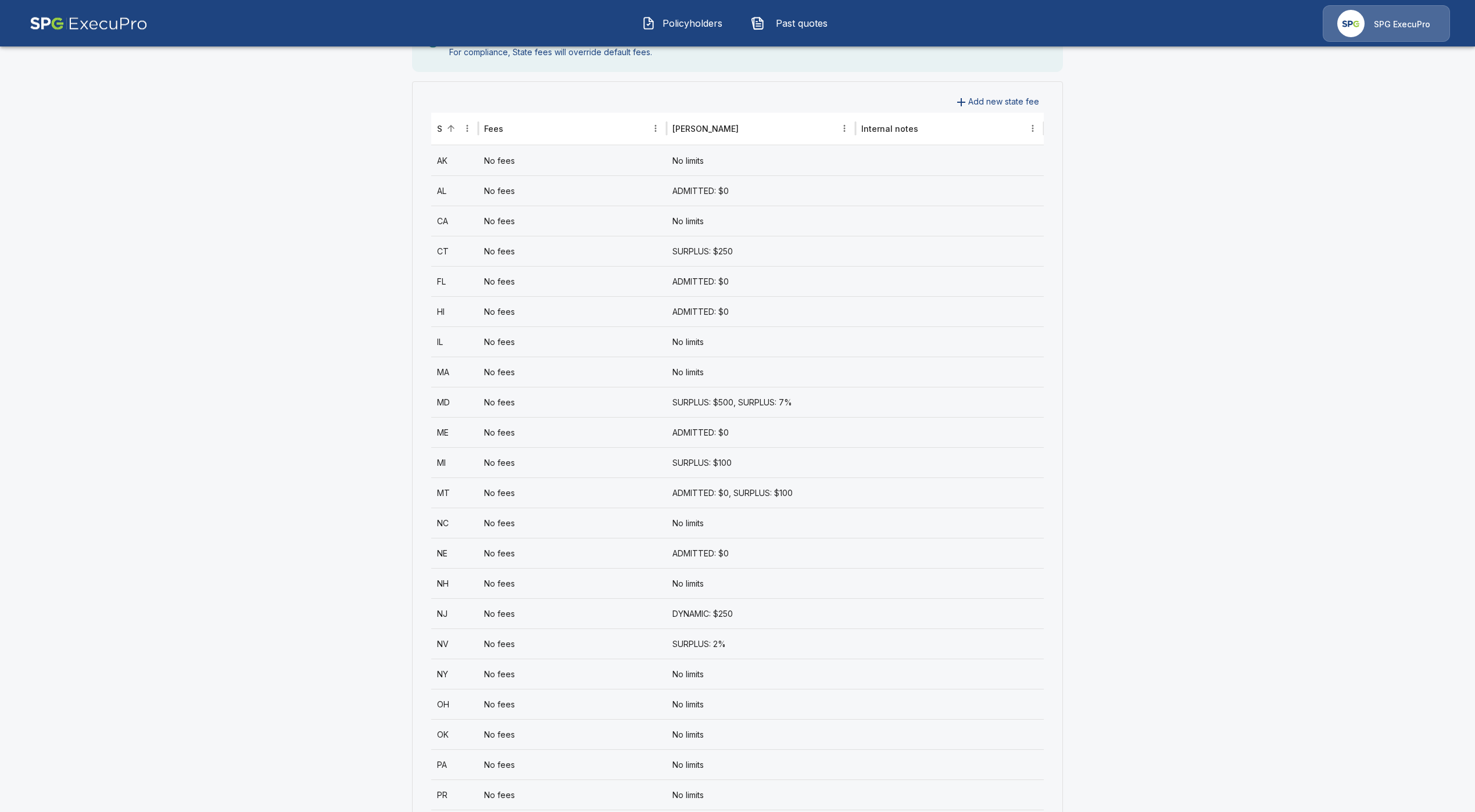
click at [514, 279] on div "No fees" at bounding box center [572, 281] width 188 height 31
click at [614, 289] on div "No fees" at bounding box center [572, 281] width 188 height 31
click at [478, 283] on div "FL" at bounding box center [455, 281] width 47 height 31
click at [528, 286] on div "No fees" at bounding box center [572, 281] width 188 height 31
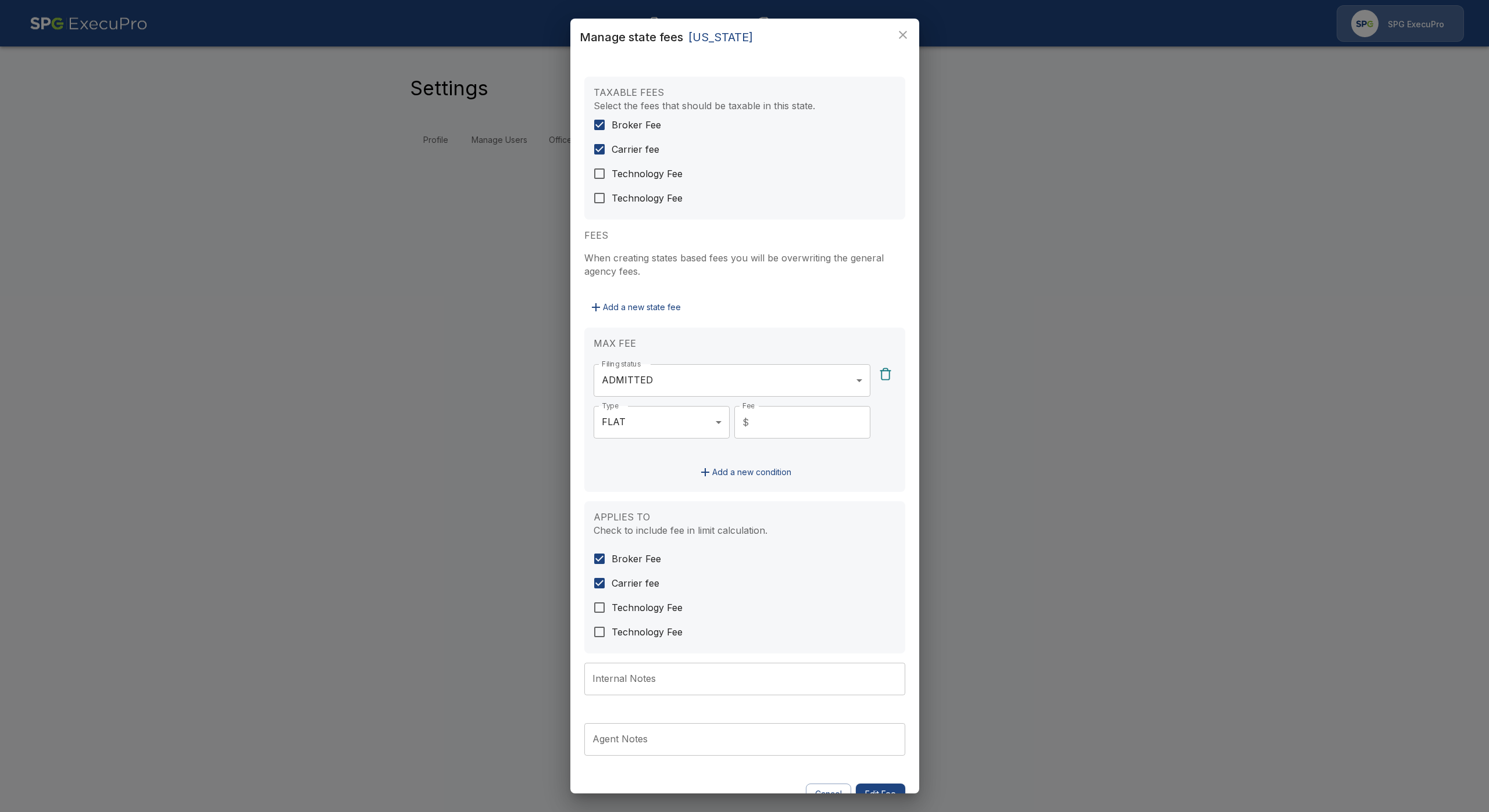
click at [156, 123] on div "Manage state fees Florida TAXABLE FEES Select the fees that should be taxable i…" at bounding box center [744, 406] width 1489 height 812
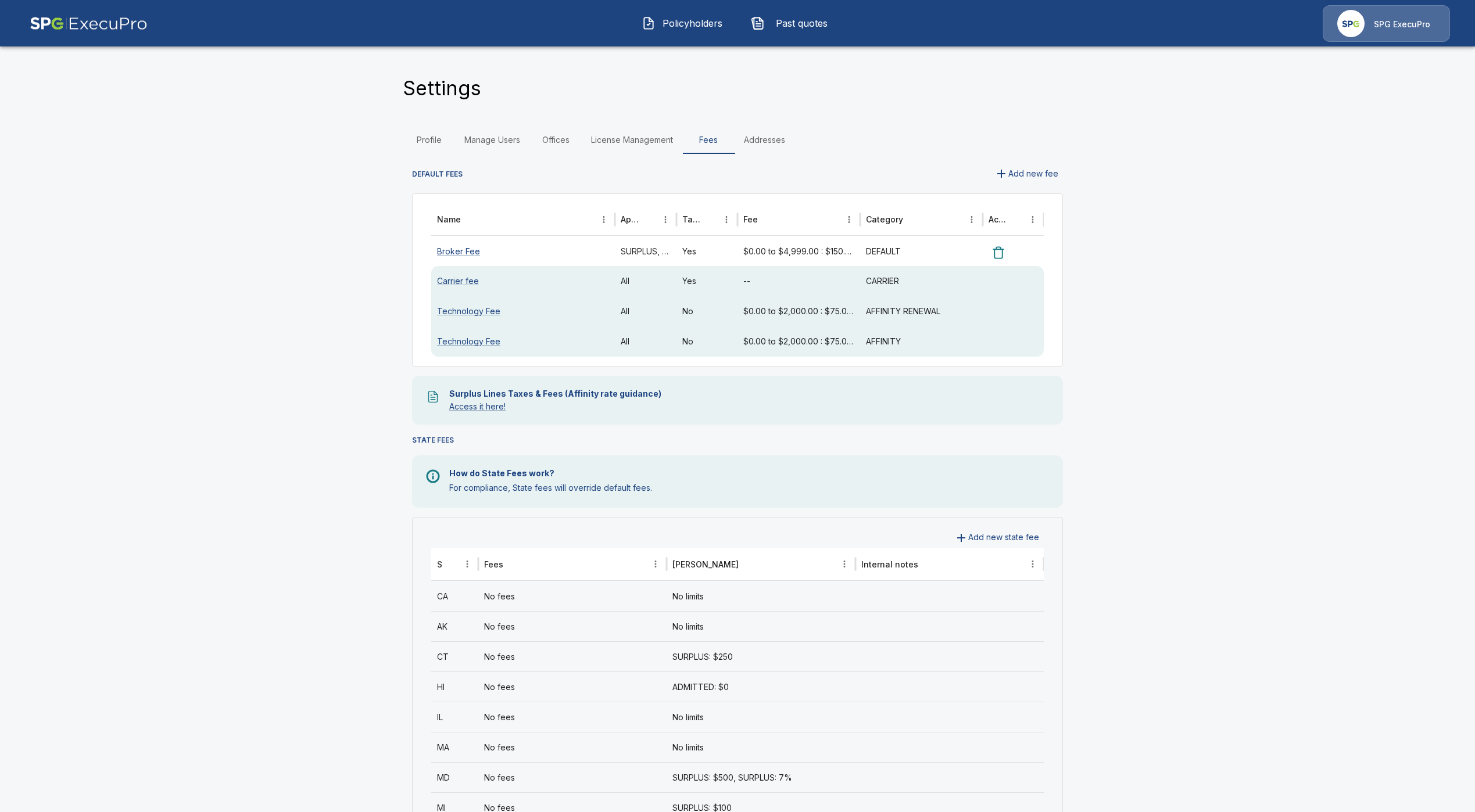
click at [539, 250] on div "Broker Fee" at bounding box center [523, 251] width 184 height 31
click at [456, 251] on link "Broker Fee" at bounding box center [458, 251] width 43 height 10
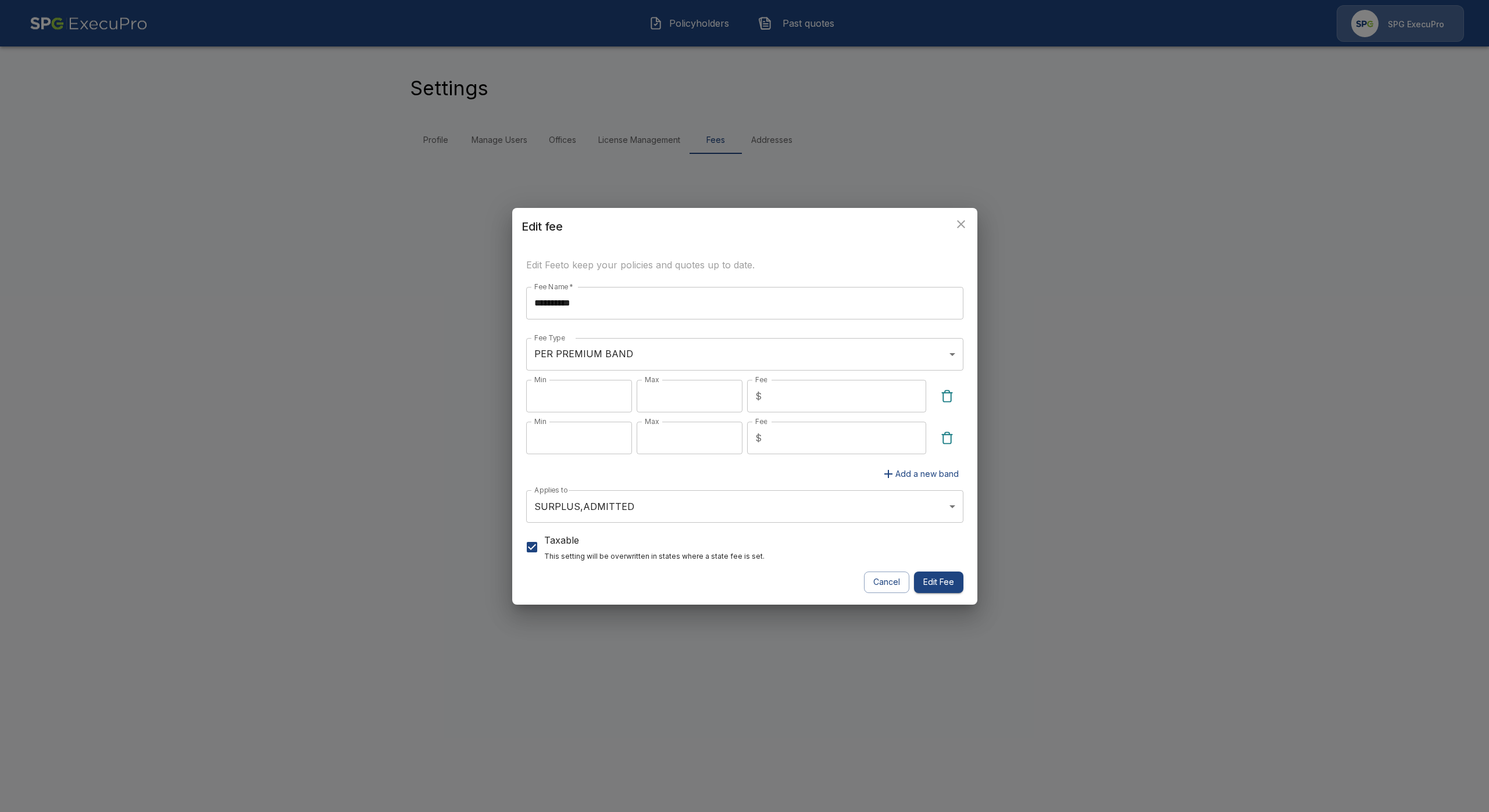
click at [393, 469] on div "**********" at bounding box center [744, 406] width 1489 height 812
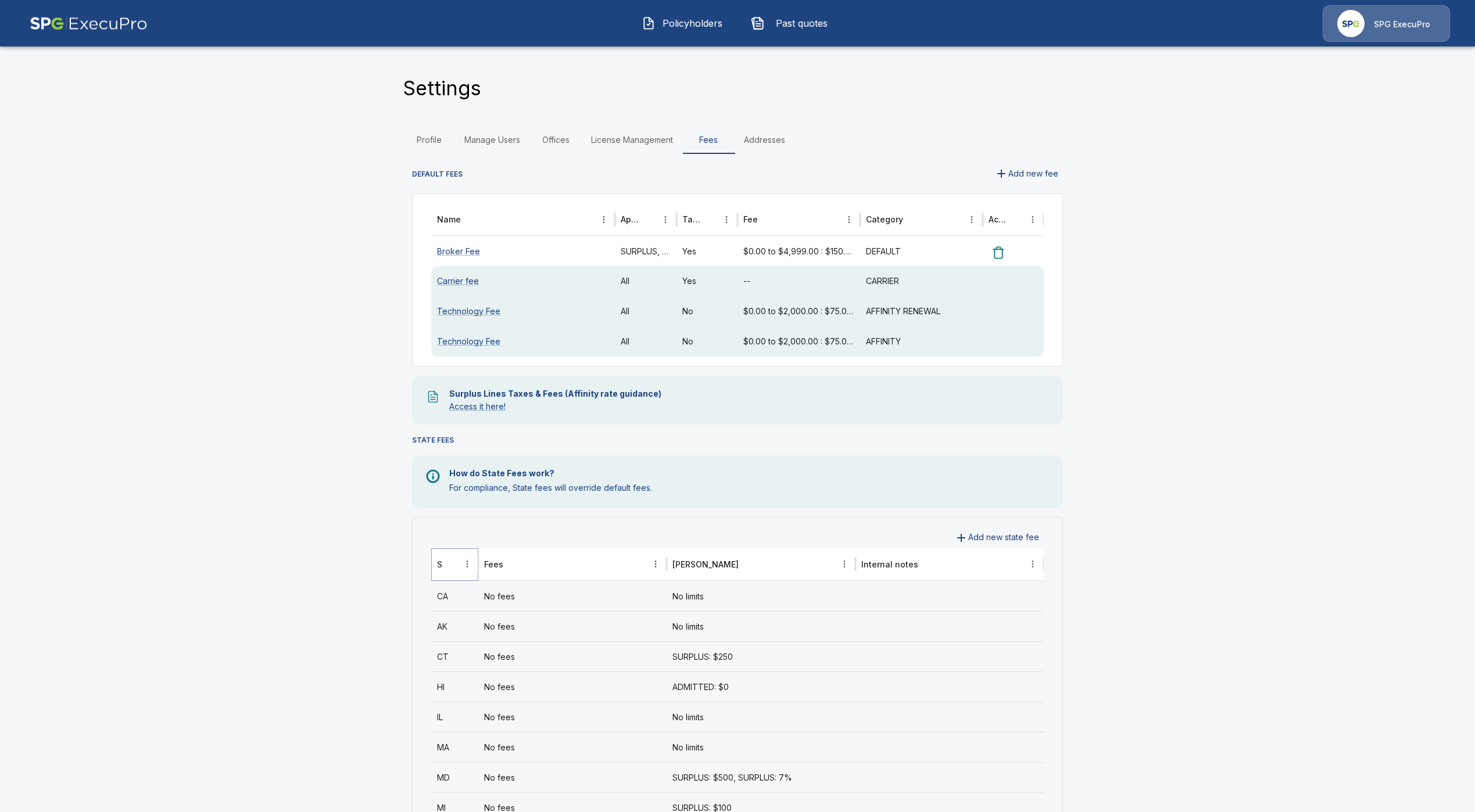
click at [456, 559] on icon "Sort" at bounding box center [451, 564] width 10 height 10
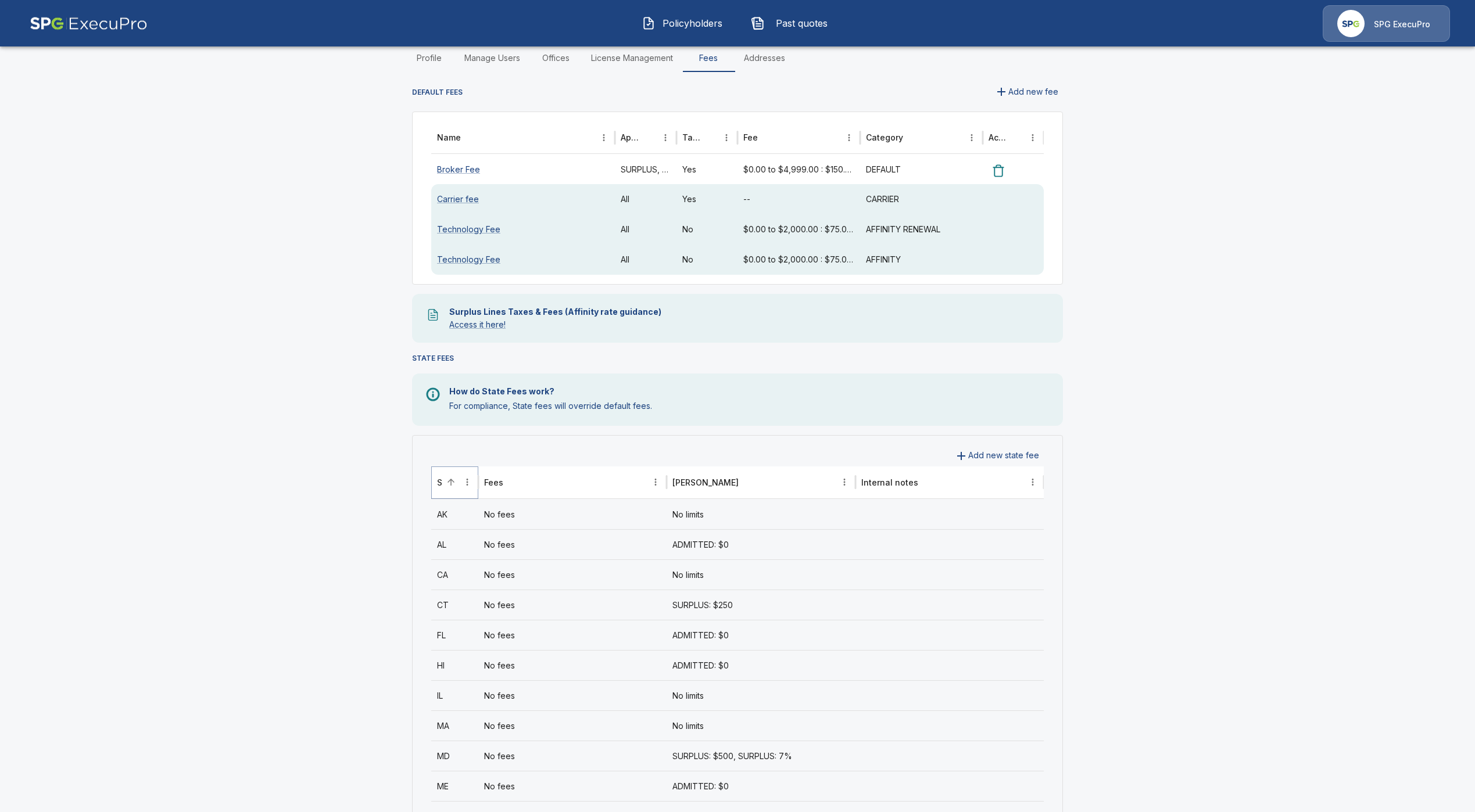
scroll to position [87, 0]
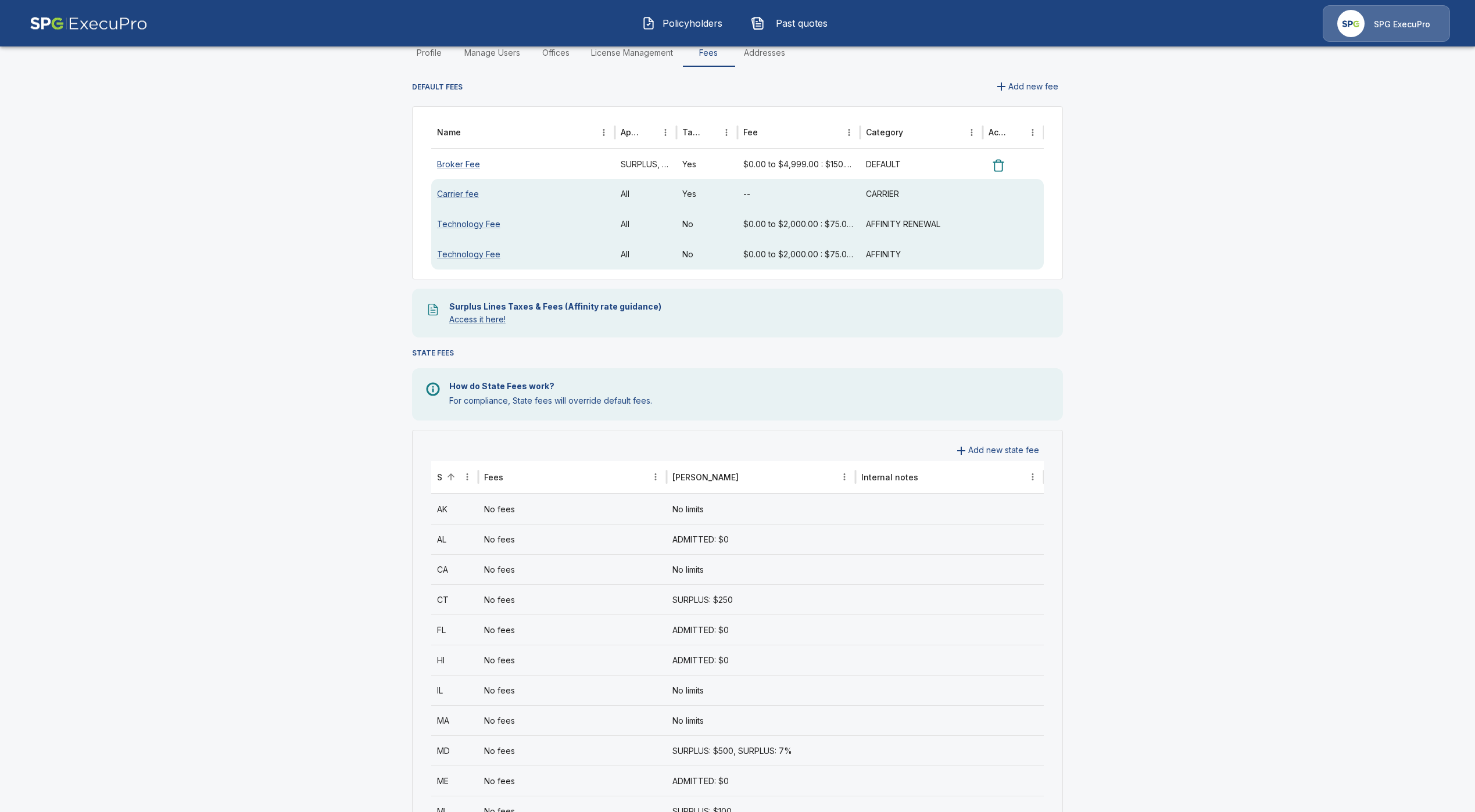
click at [462, 626] on div "FL" at bounding box center [455, 630] width 47 height 31
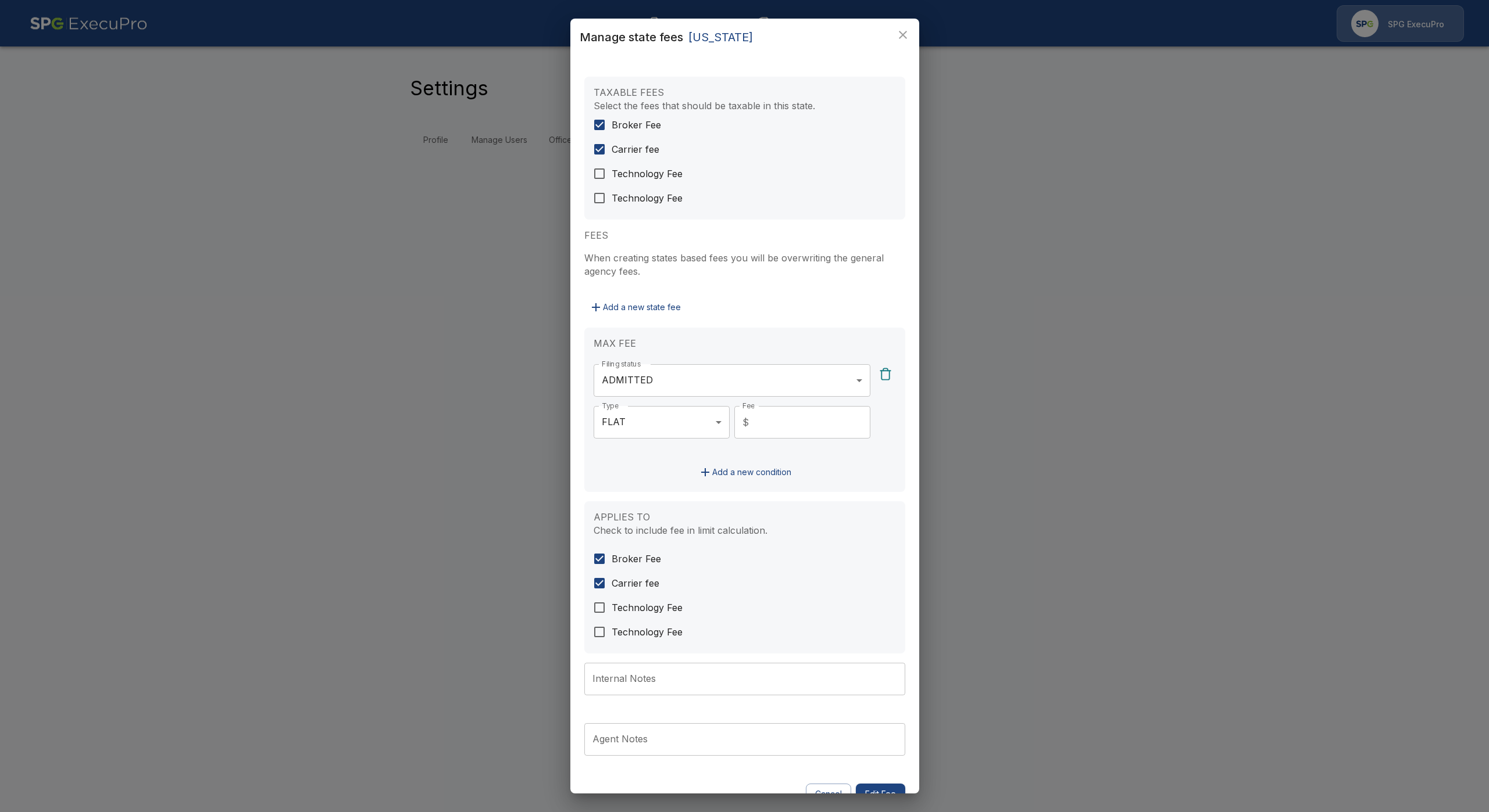
click at [674, 168] on body "Policyholders Past quotes SPG ExecuPro Settings Profile Manage Users Offices Li…" at bounding box center [744, 84] width 1489 height 168
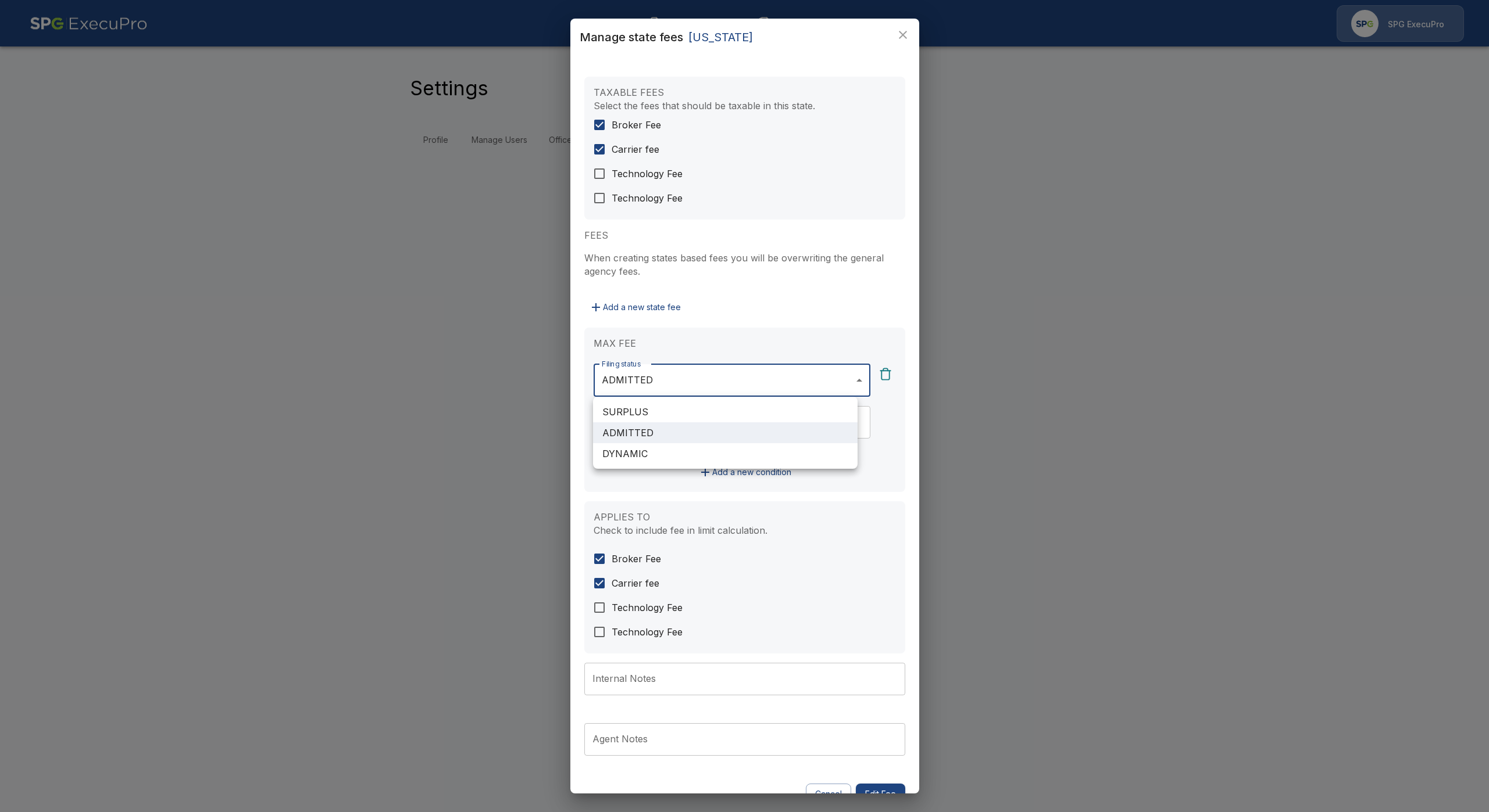
click at [778, 335] on div at bounding box center [744, 406] width 1489 height 812
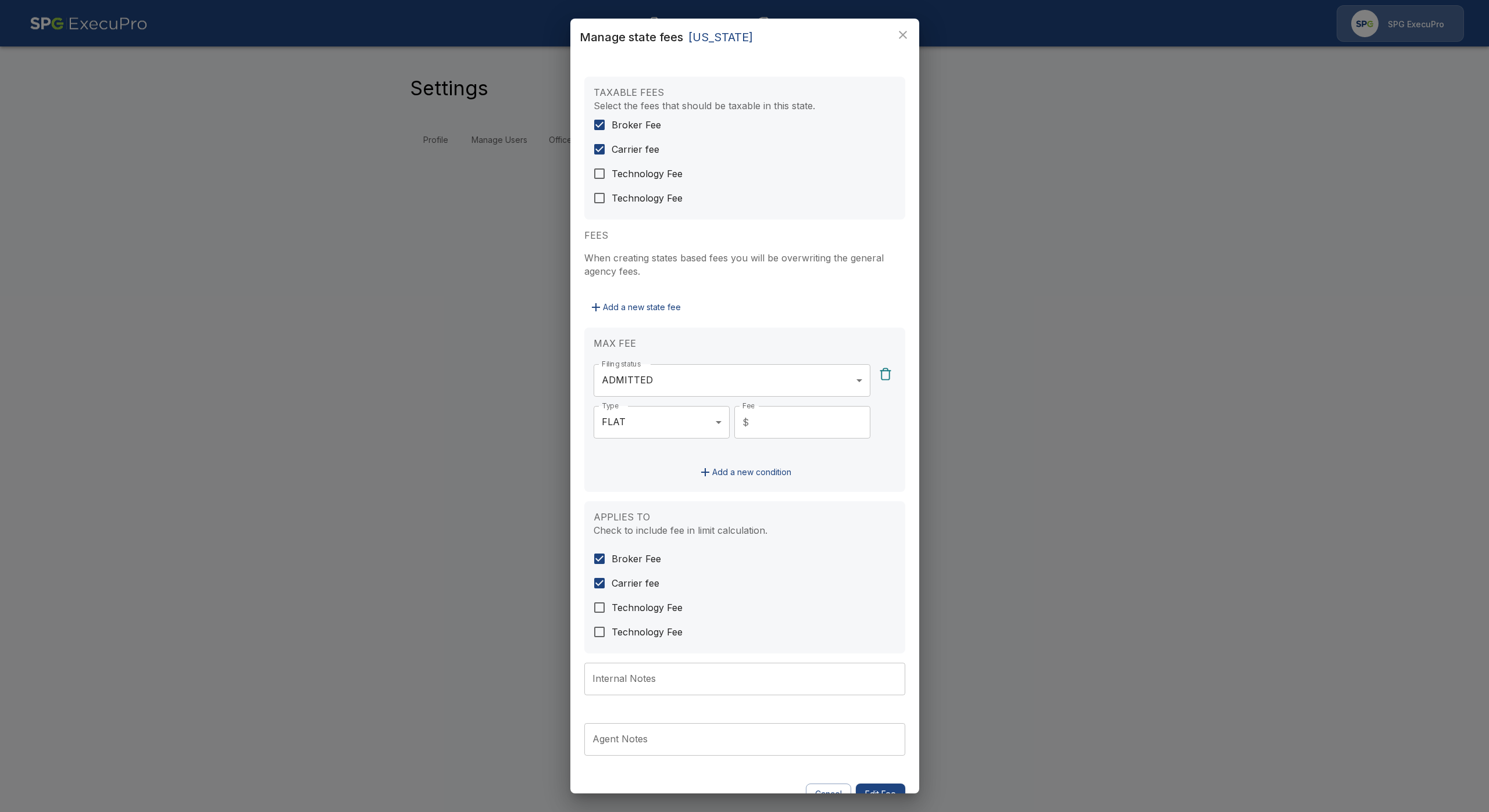
click at [775, 311] on div "Add a new state fee" at bounding box center [745, 308] width 321 height 22
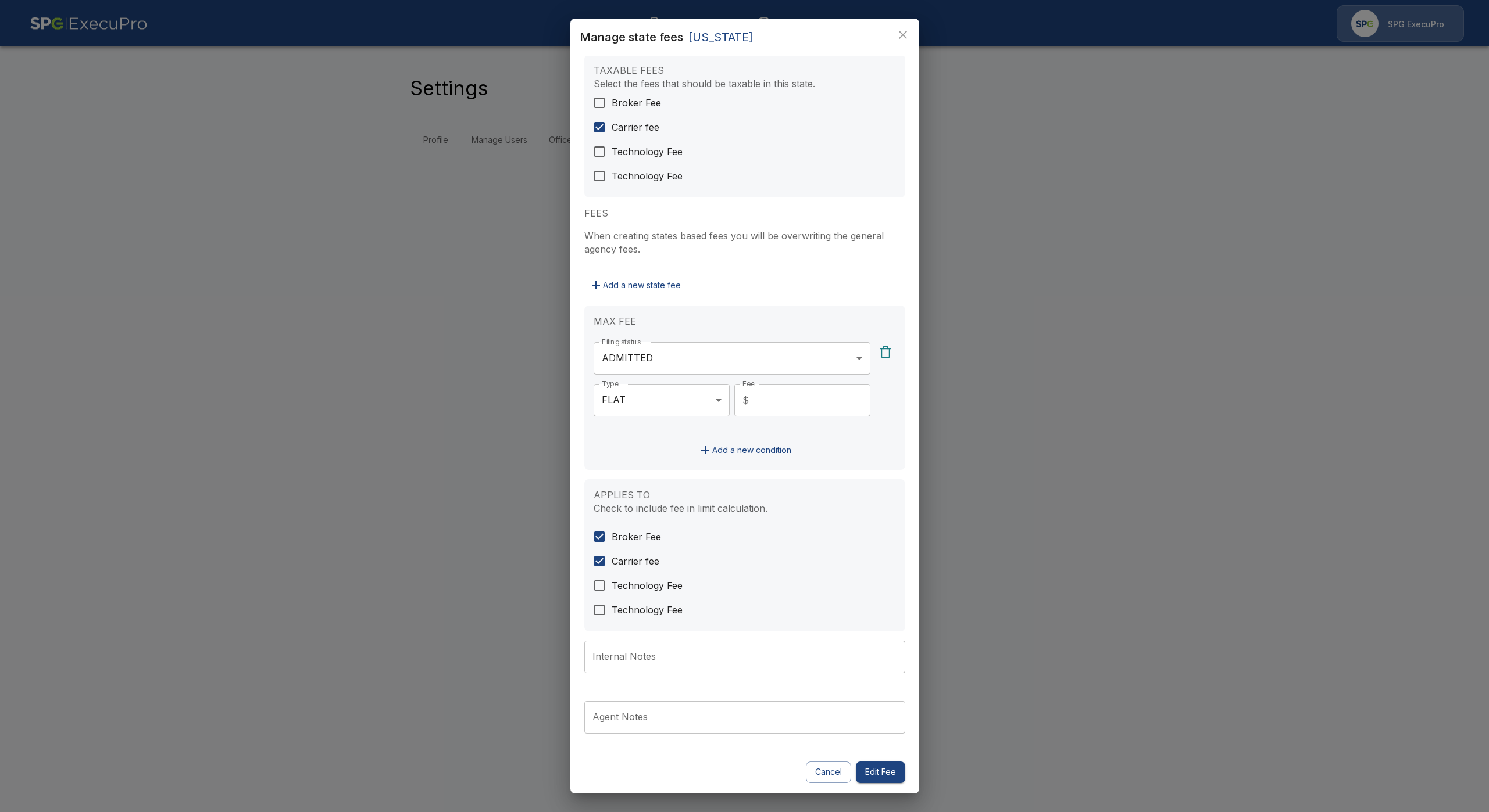
scroll to position [23, 0]
click at [875, 769] on button "Edit Fee" at bounding box center [881, 771] width 49 height 22
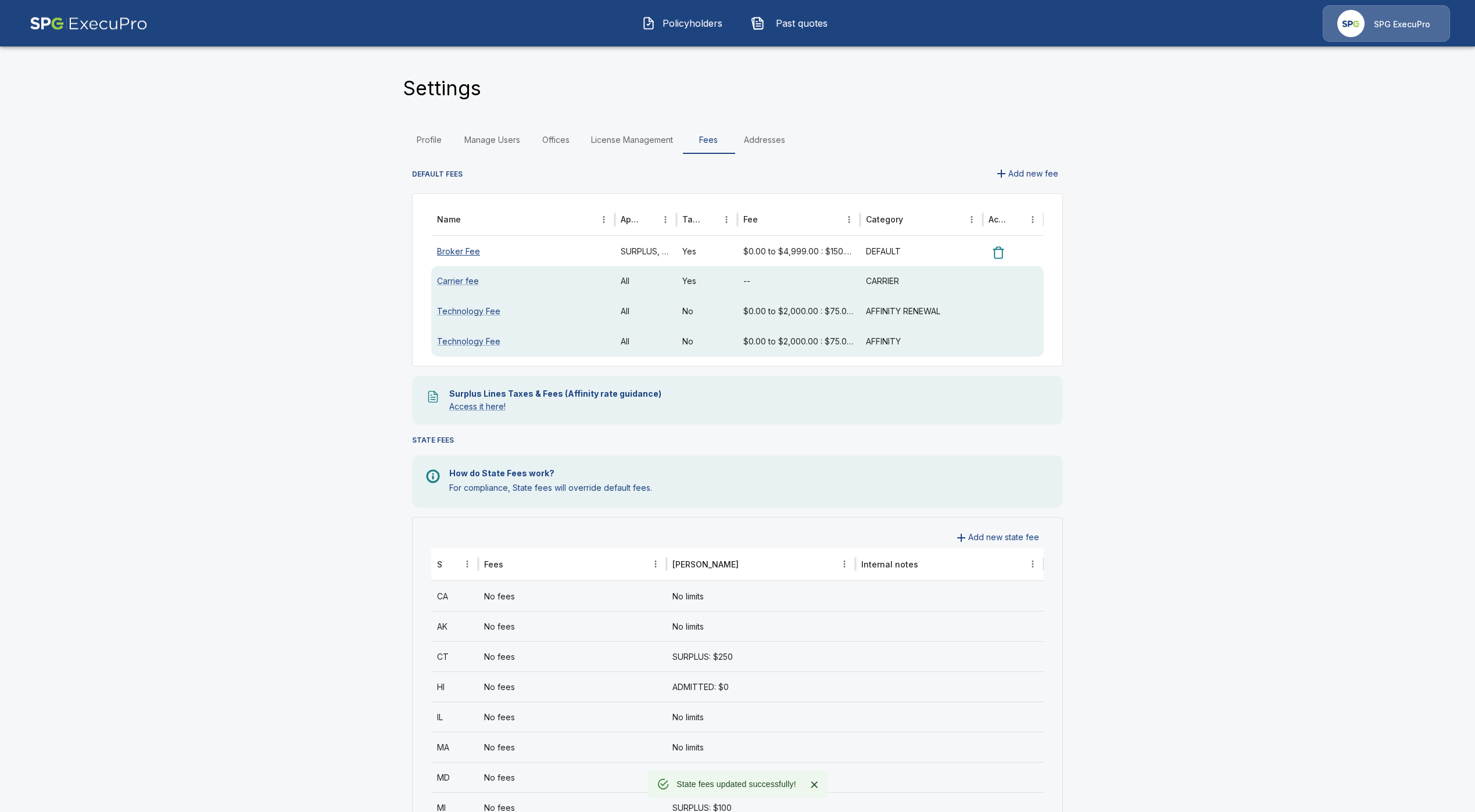
click at [469, 252] on link "Broker Fee" at bounding box center [458, 251] width 43 height 10
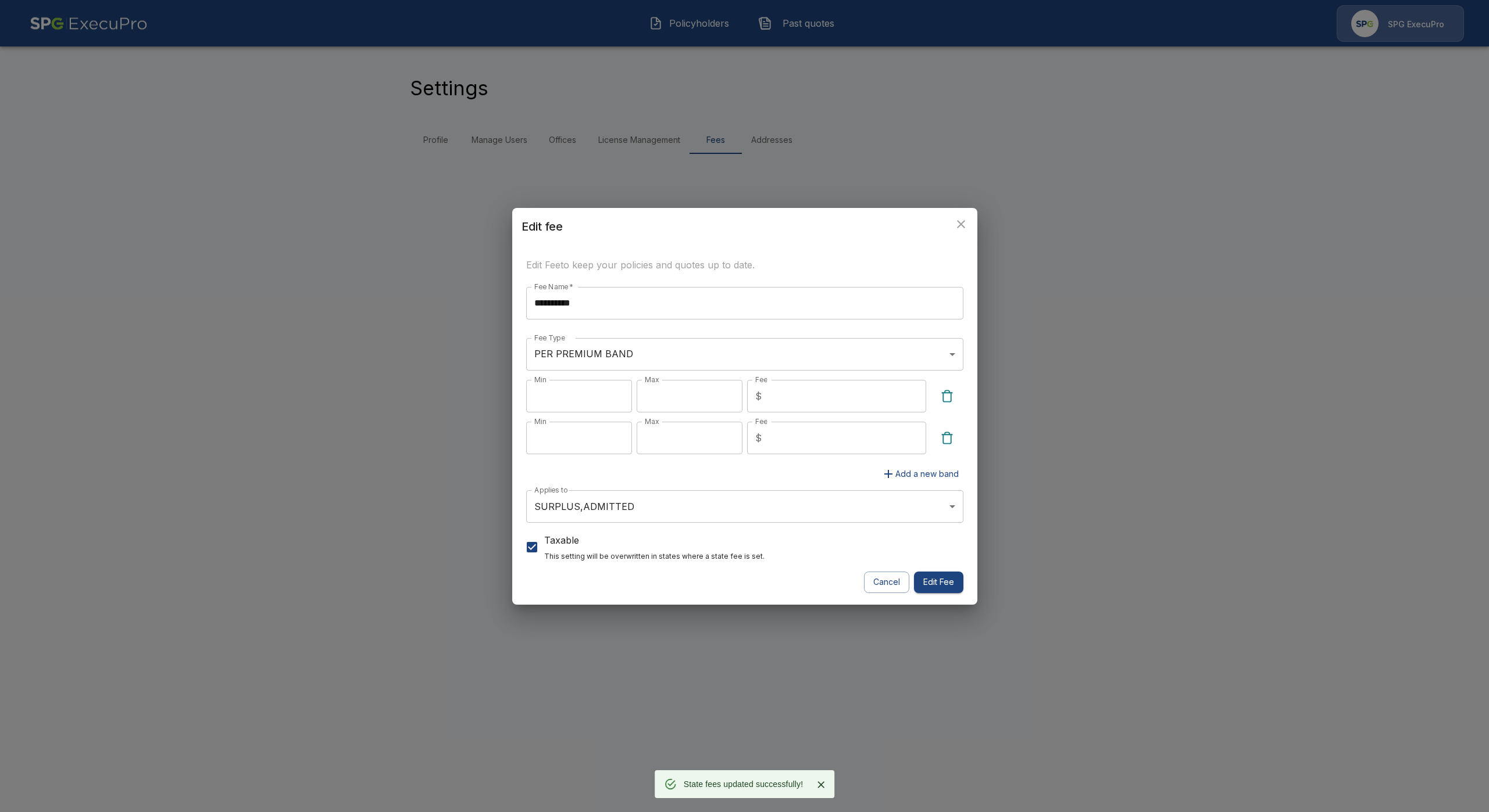
click at [682, 309] on input "**********" at bounding box center [745, 303] width 437 height 33
click at [960, 221] on icon "close" at bounding box center [961, 224] width 14 height 14
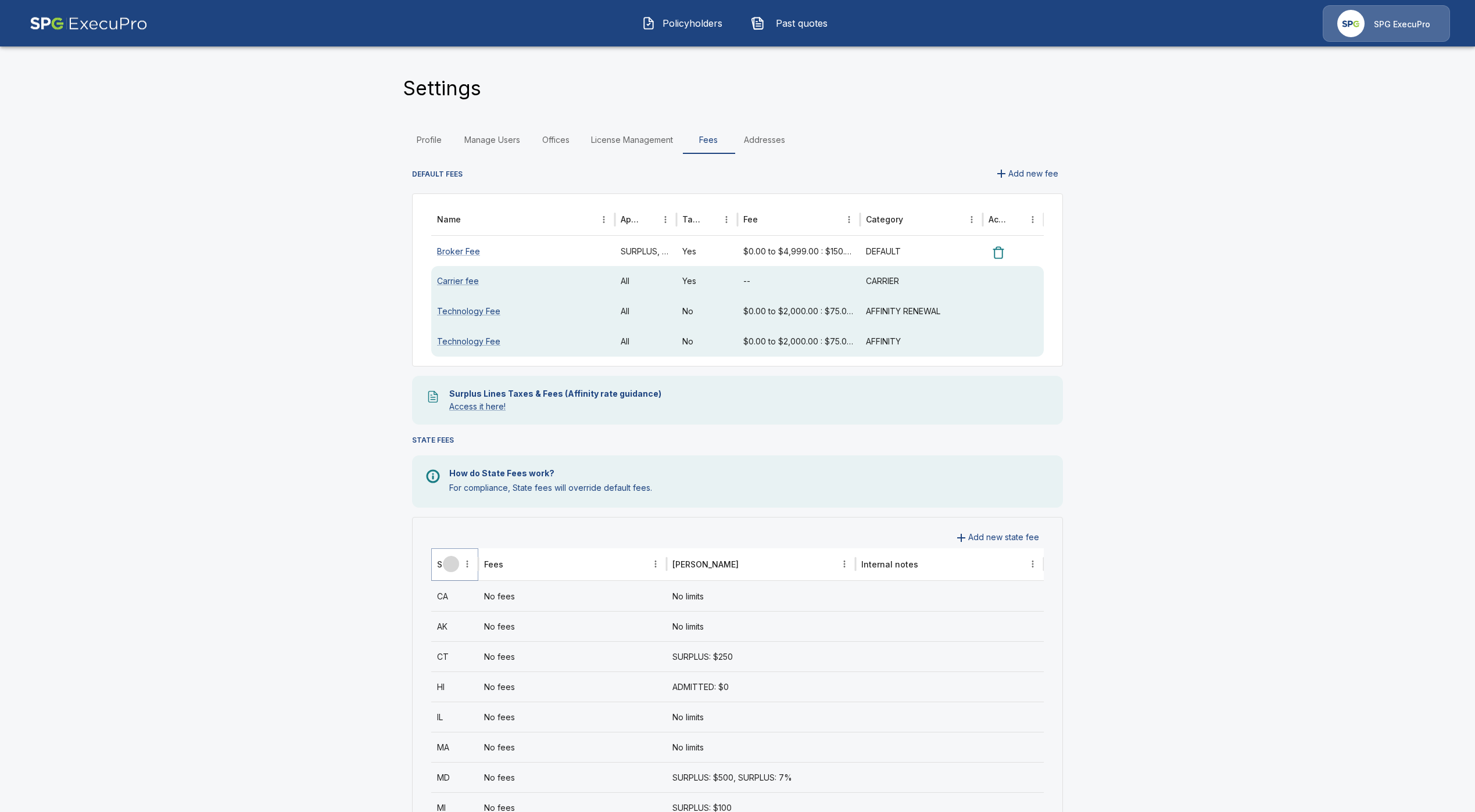
click at [456, 565] on icon "Sort" at bounding box center [451, 564] width 10 height 10
click at [515, 720] on div "No fees" at bounding box center [572, 717] width 188 height 31
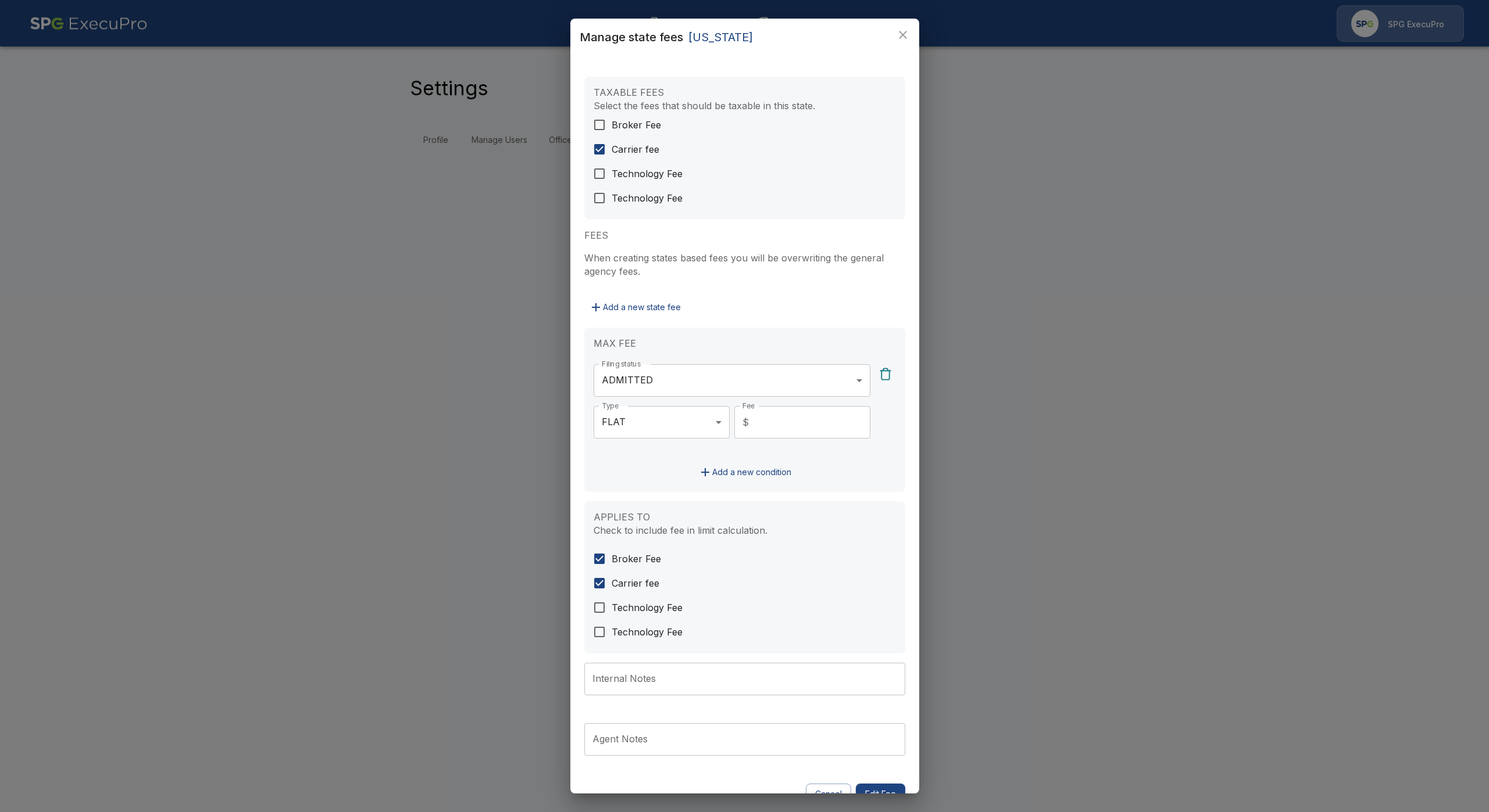
click at [647, 124] on span "Broker Fee" at bounding box center [637, 124] width 49 height 14
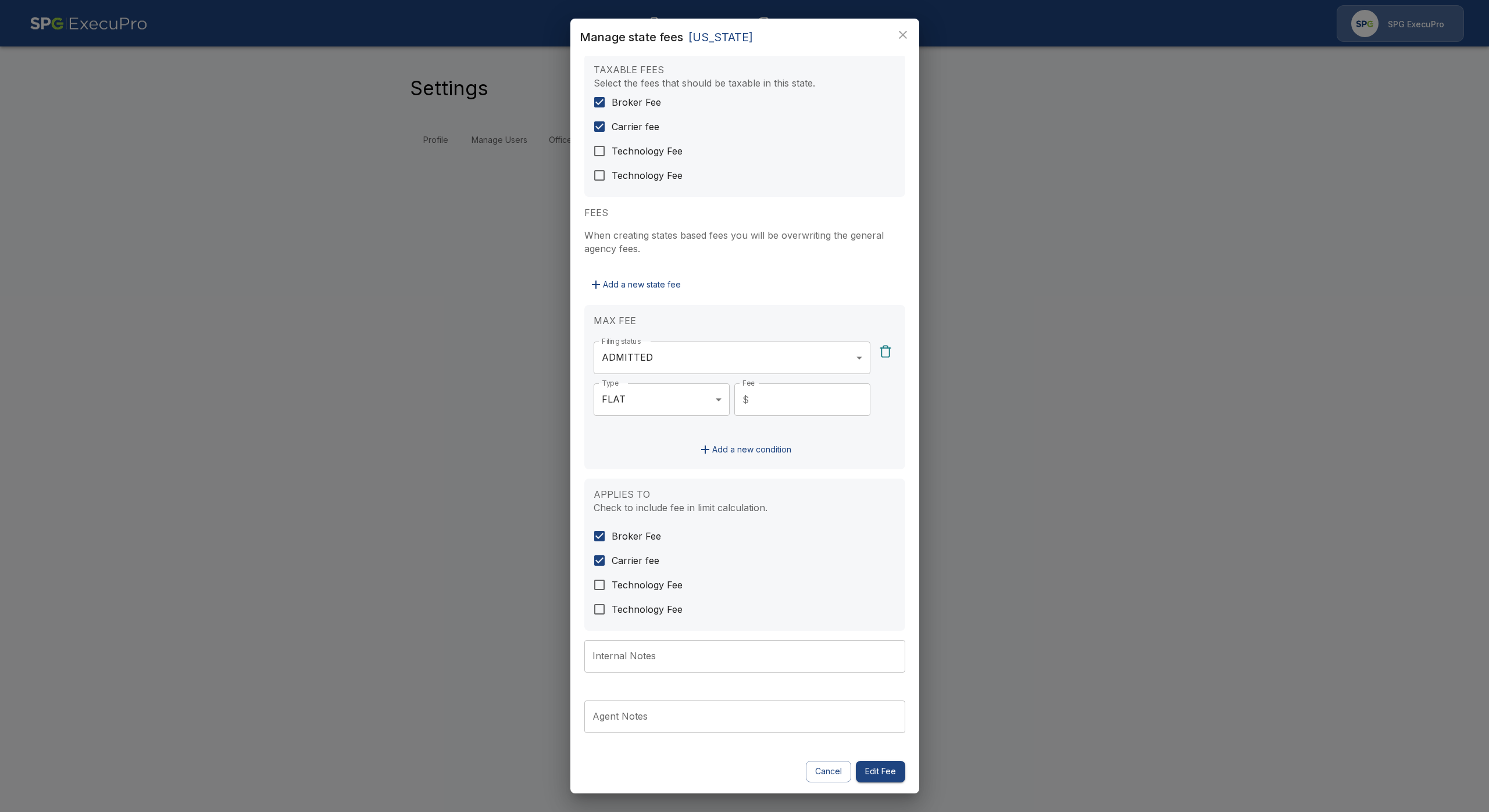
scroll to position [23, 0]
click at [873, 771] on button "Edit Fee" at bounding box center [881, 771] width 49 height 22
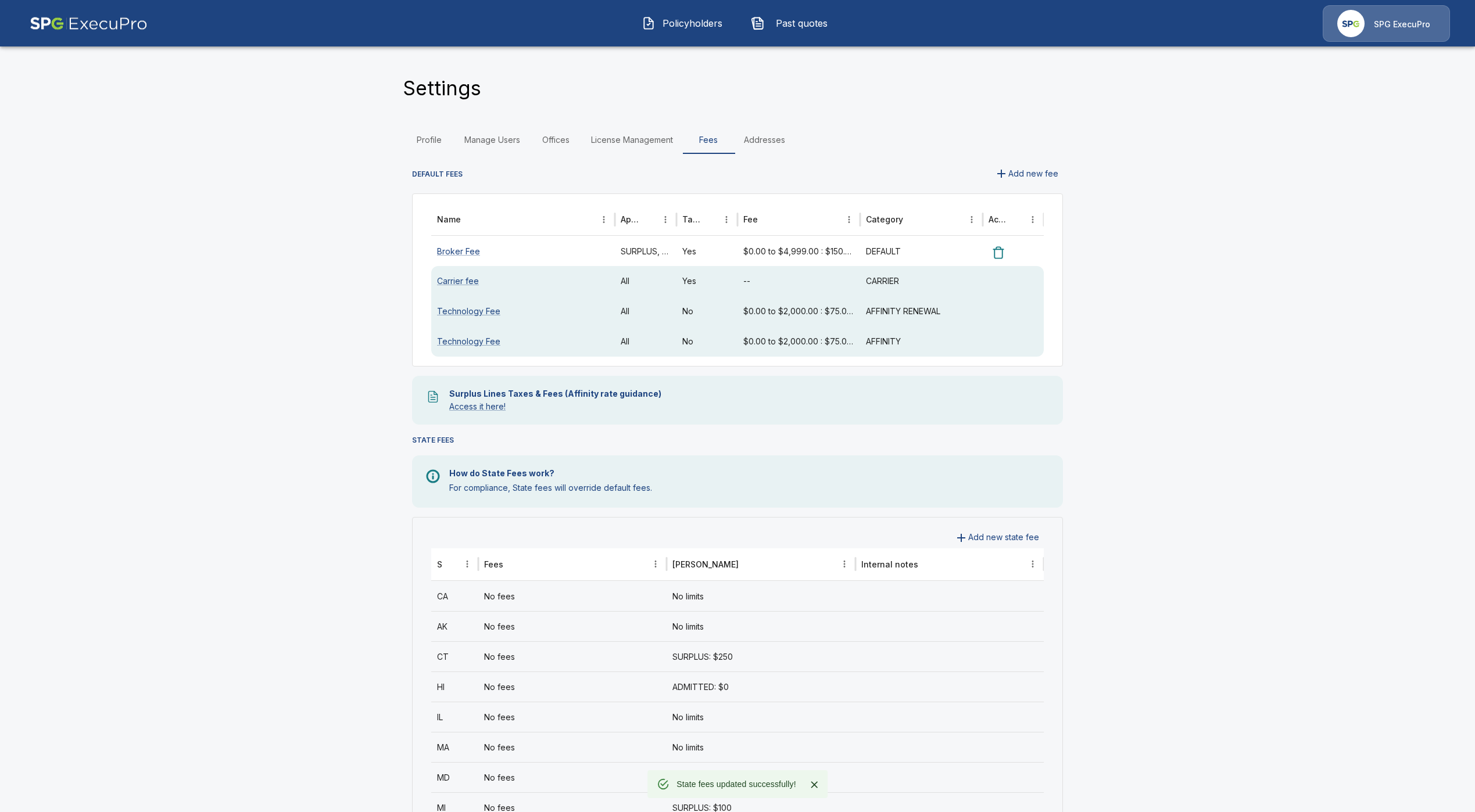
click at [1208, 476] on main "Settings Profile Manage Users Offices License Management Fees Addresses DEFAULT…" at bounding box center [738, 685] width 1475 height 1370
click at [456, 566] on icon "Sort" at bounding box center [451, 564] width 10 height 10
click at [449, 729] on div "FL" at bounding box center [455, 717] width 47 height 31
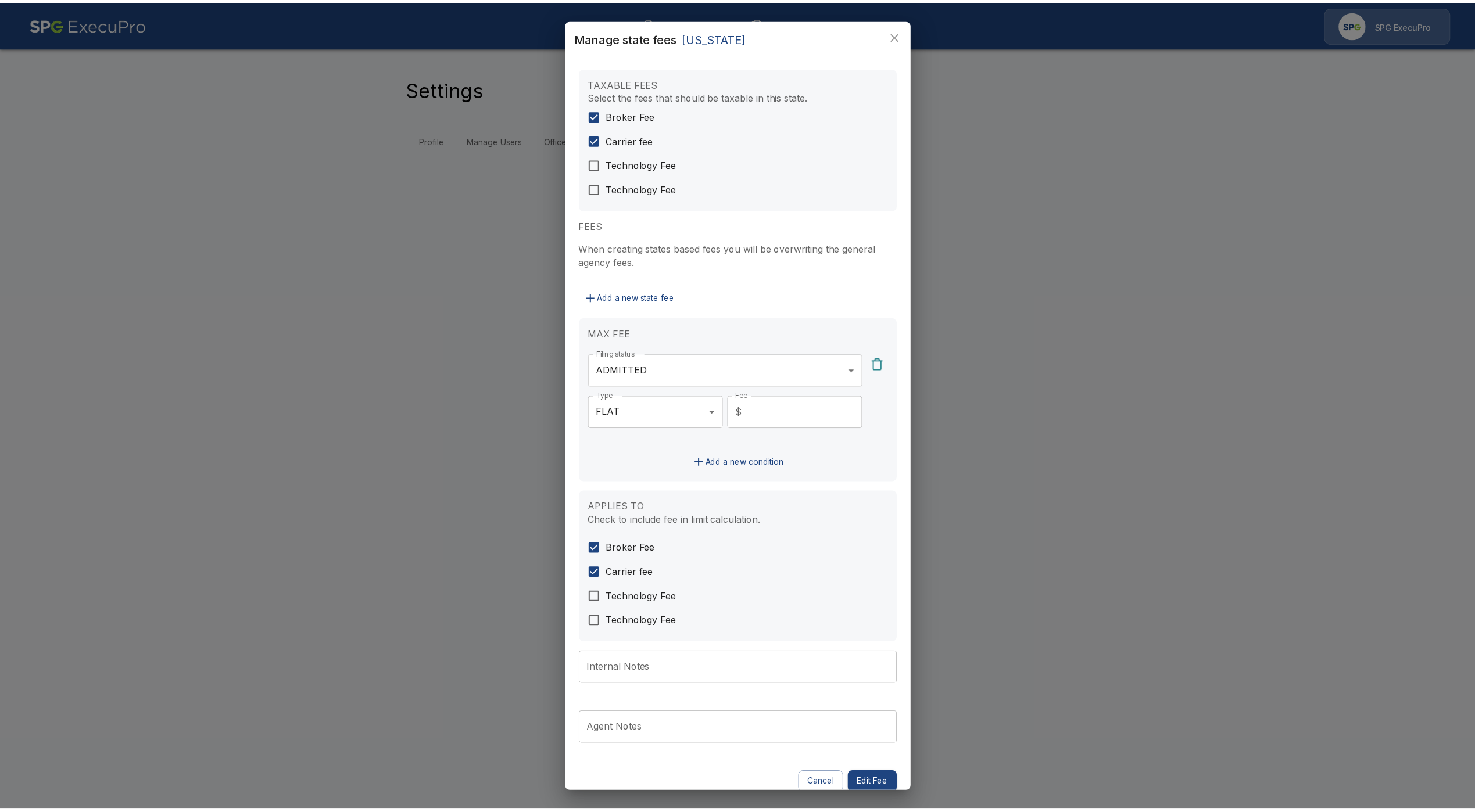
scroll to position [23, 0]
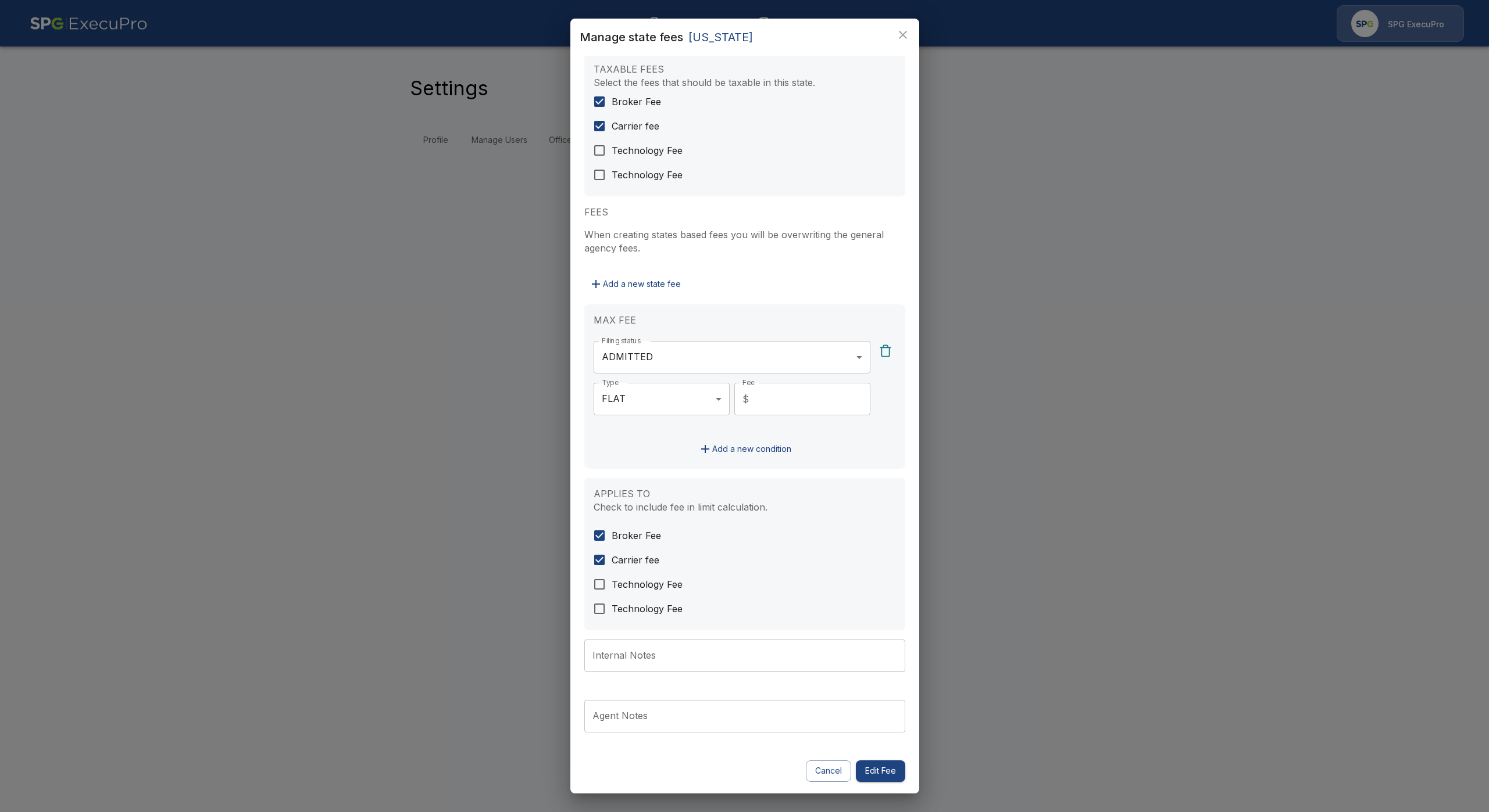
click at [1090, 556] on div "Manage state fees Florida TAXABLE FEES Select the fees that should be taxable i…" at bounding box center [744, 406] width 1489 height 812
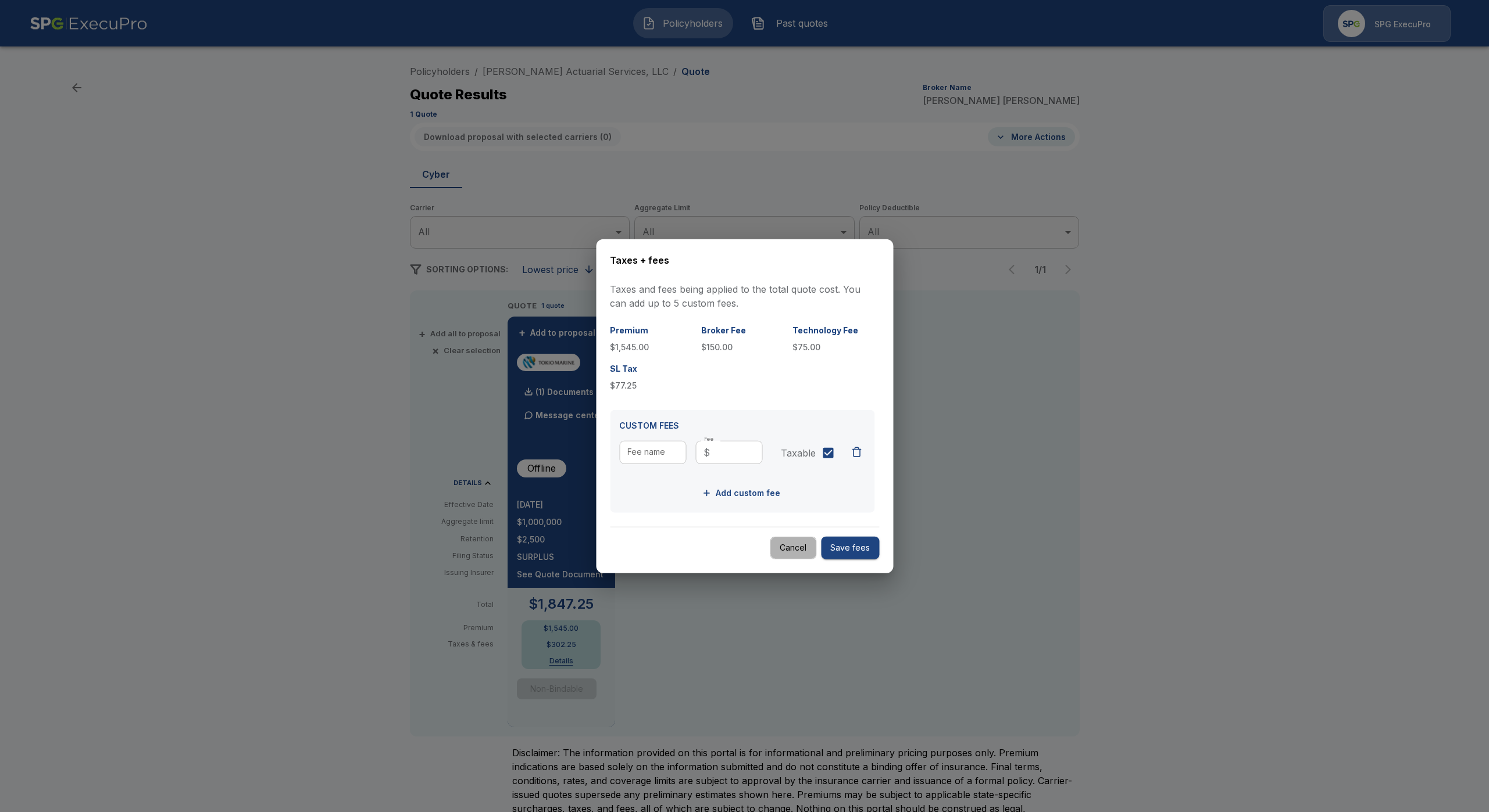
click at [794, 552] on button "Cancel" at bounding box center [793, 548] width 47 height 23
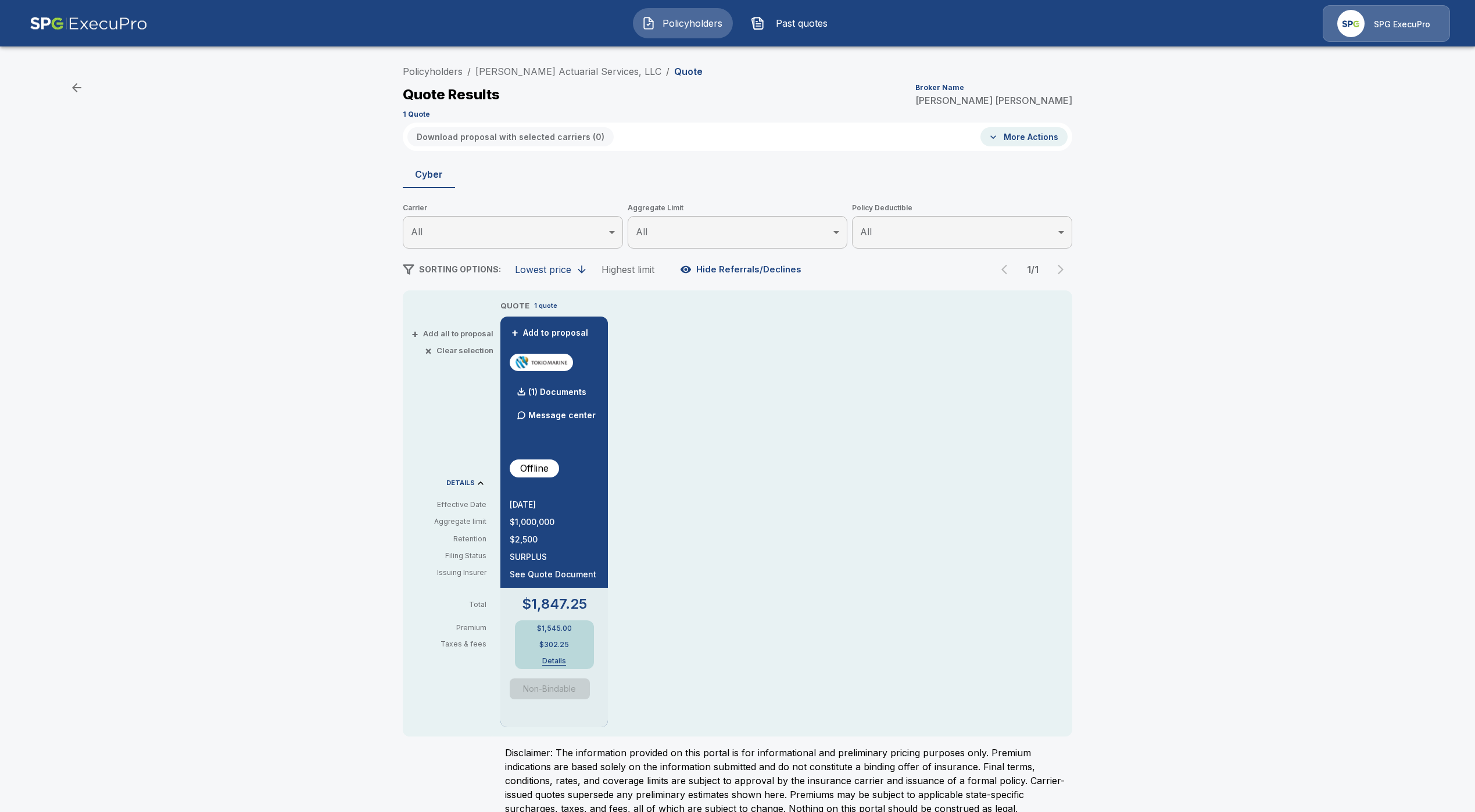
click at [562, 78] on li "[PERSON_NAME] Actuarial Services, LLC" at bounding box center [568, 71] width 186 height 14
click at [567, 74] on link "[PERSON_NAME] Actuarial Services, LLC" at bounding box center [568, 71] width 186 height 12
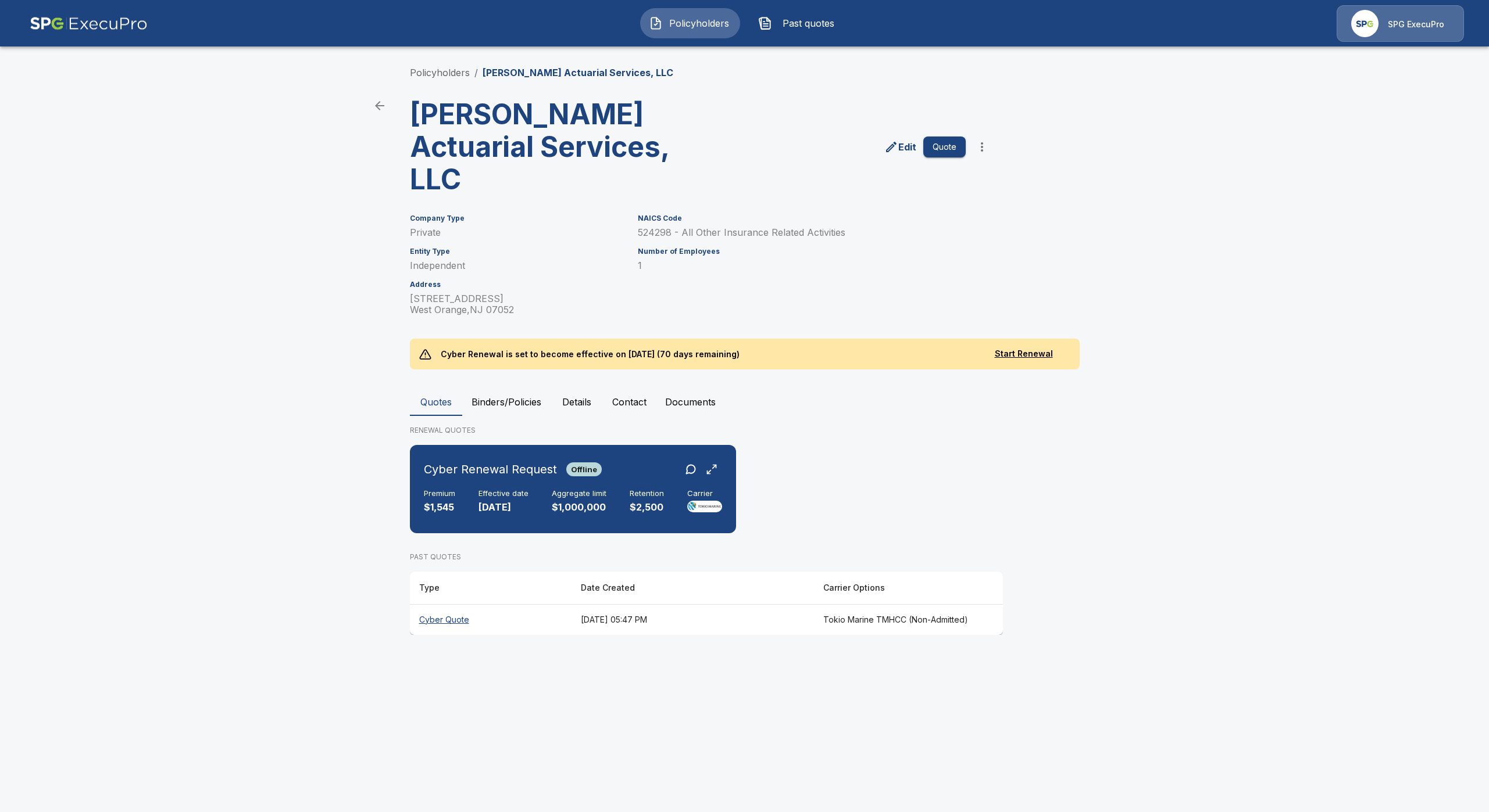
click at [444, 614] on th "Cyber Quote" at bounding box center [491, 620] width 161 height 31
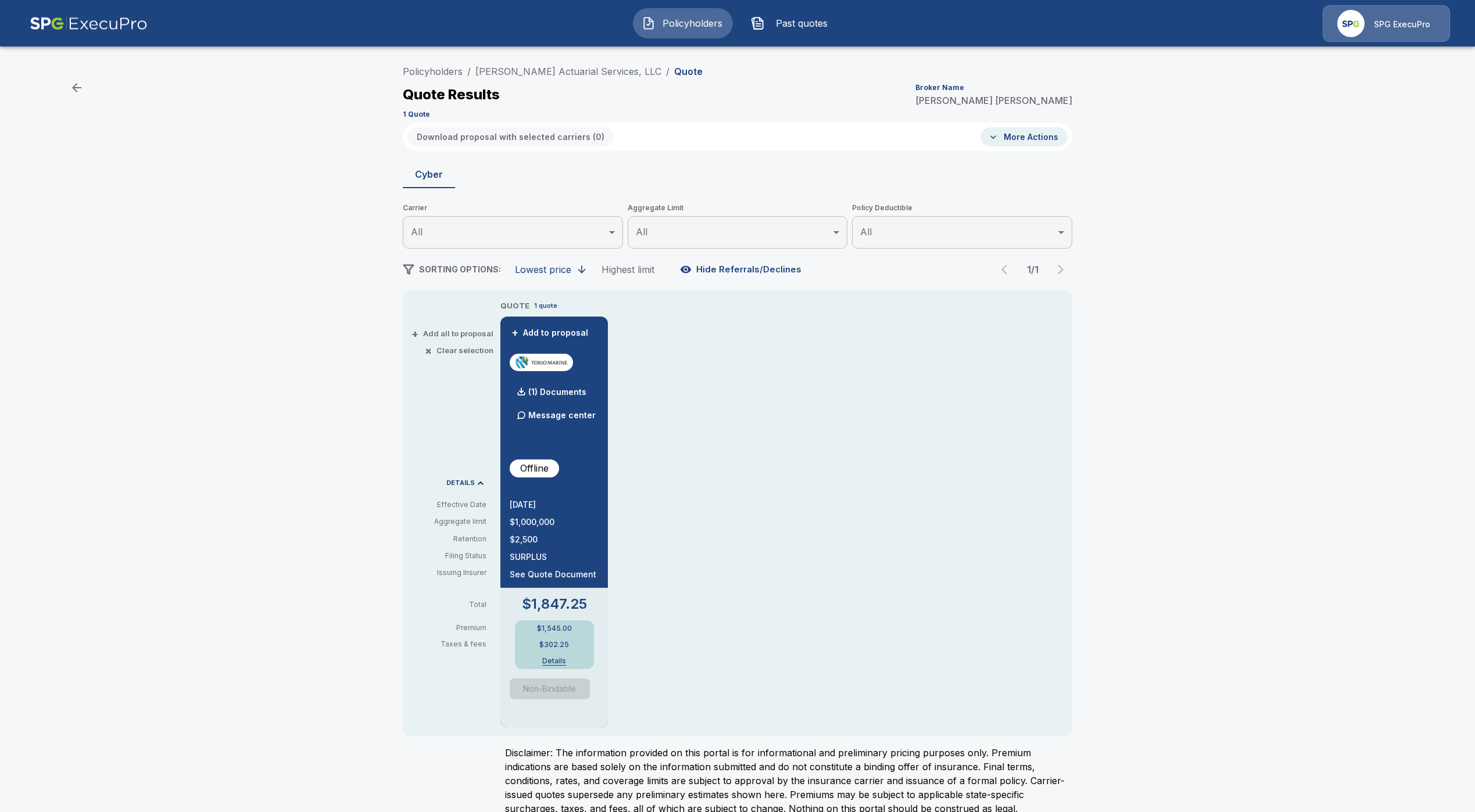
click at [563, 655] on div "$1,545.00 $302.25 Details" at bounding box center [554, 644] width 79 height 49
click at [562, 660] on button "Details" at bounding box center [554, 662] width 47 height 7
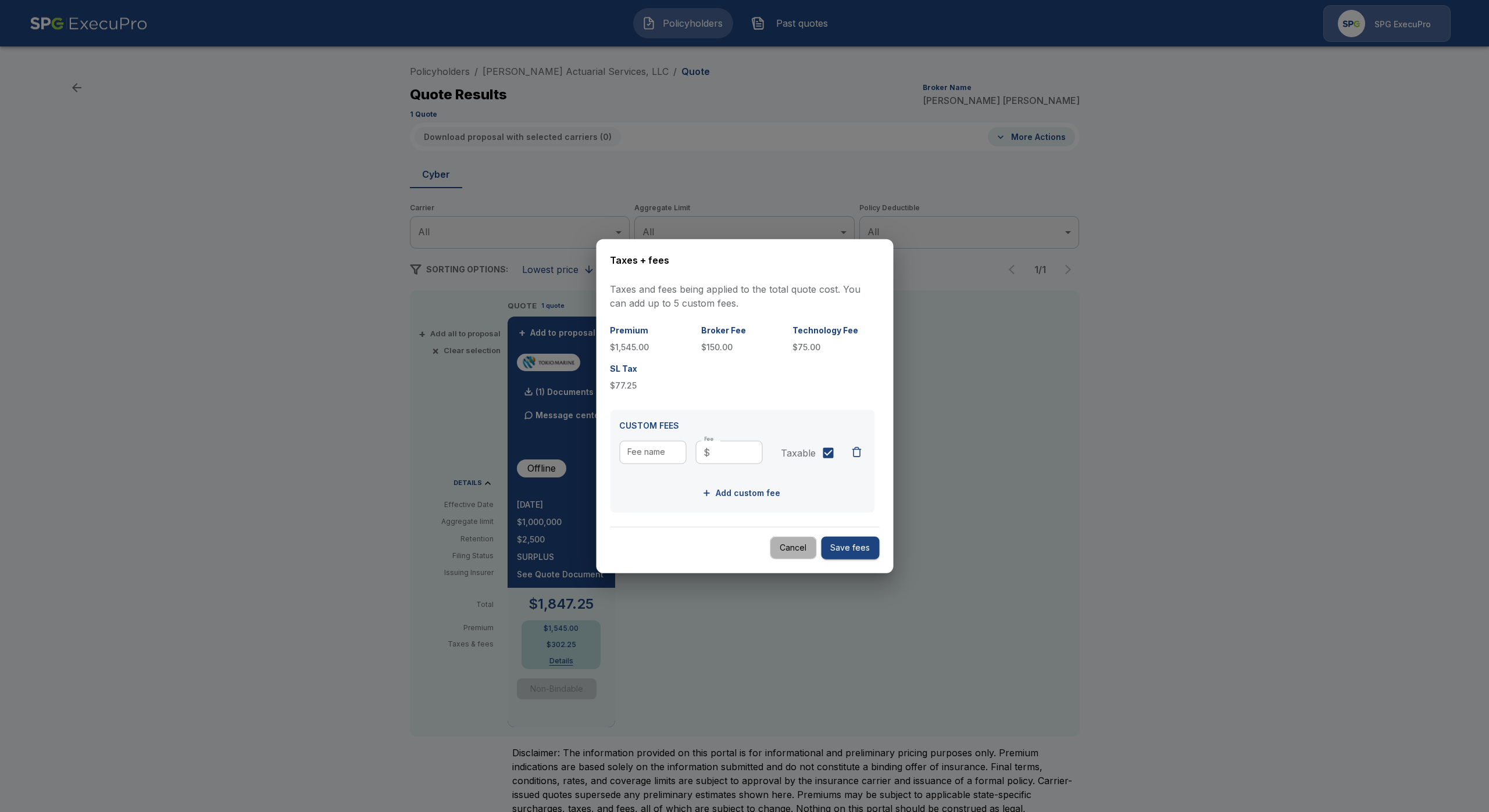
click at [799, 548] on button "Cancel" at bounding box center [793, 548] width 47 height 23
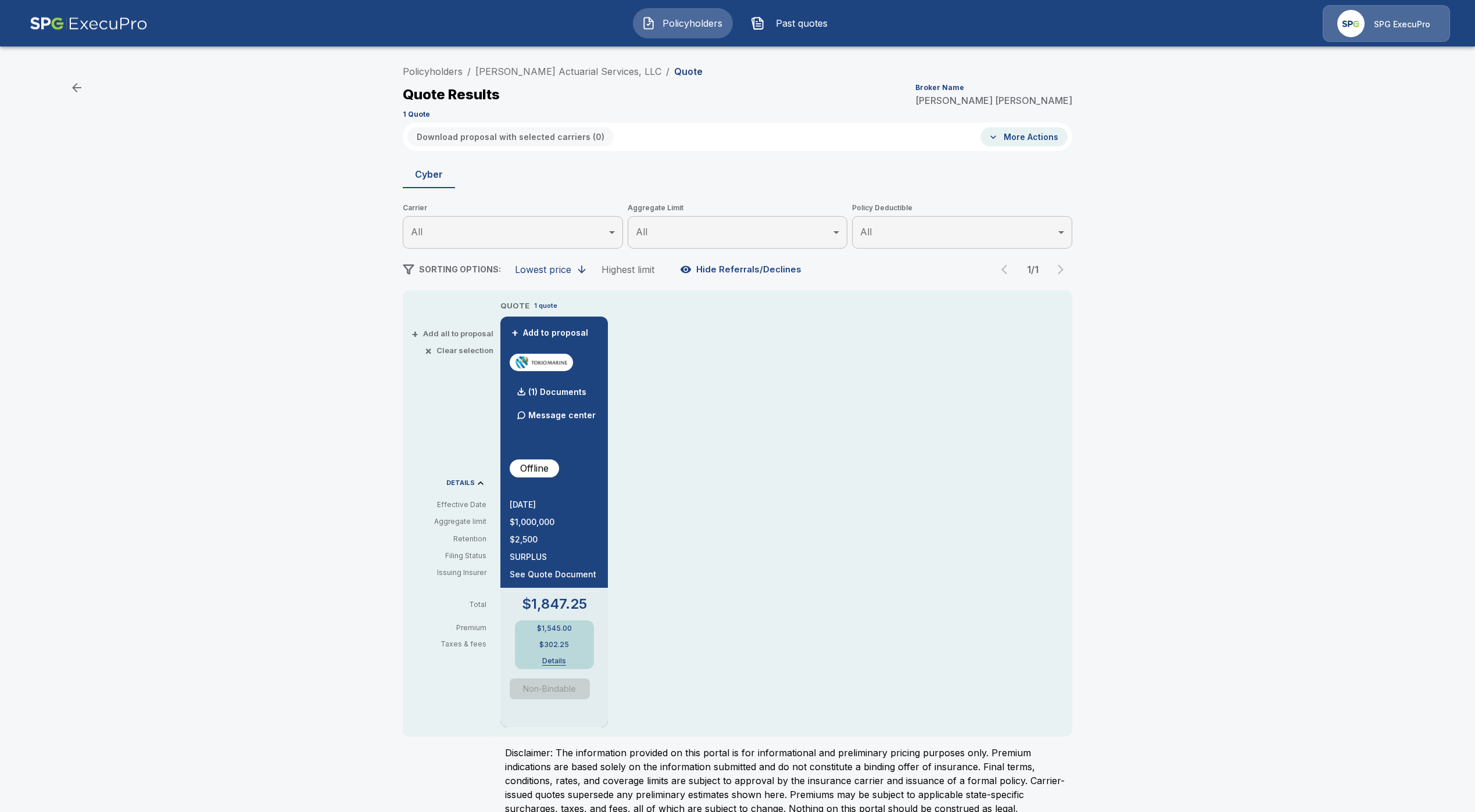
click at [767, 25] on button "Past quotes" at bounding box center [793, 23] width 100 height 31
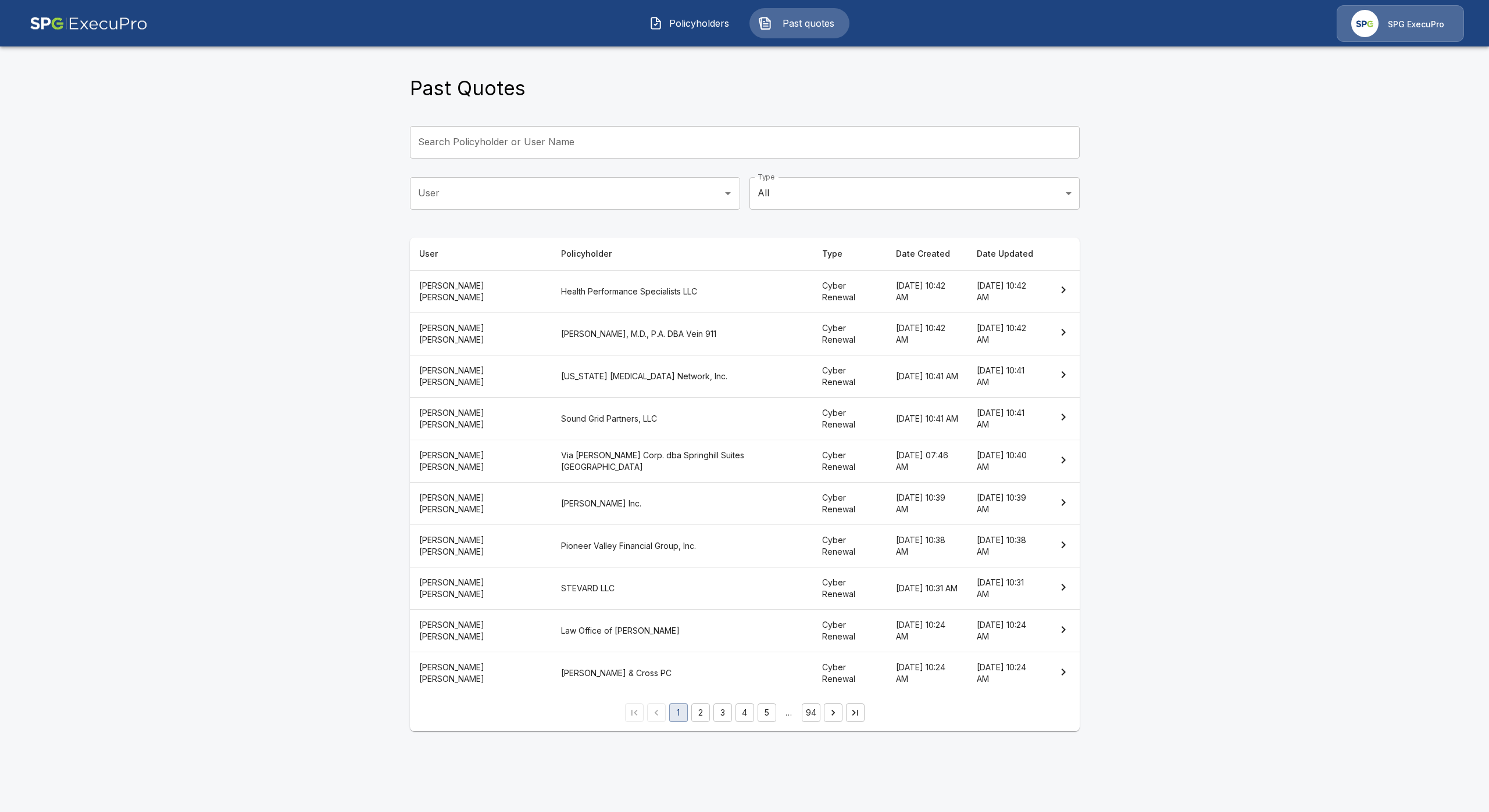
click at [594, 592] on th "STEVARD LLC" at bounding box center [682, 589] width 261 height 42
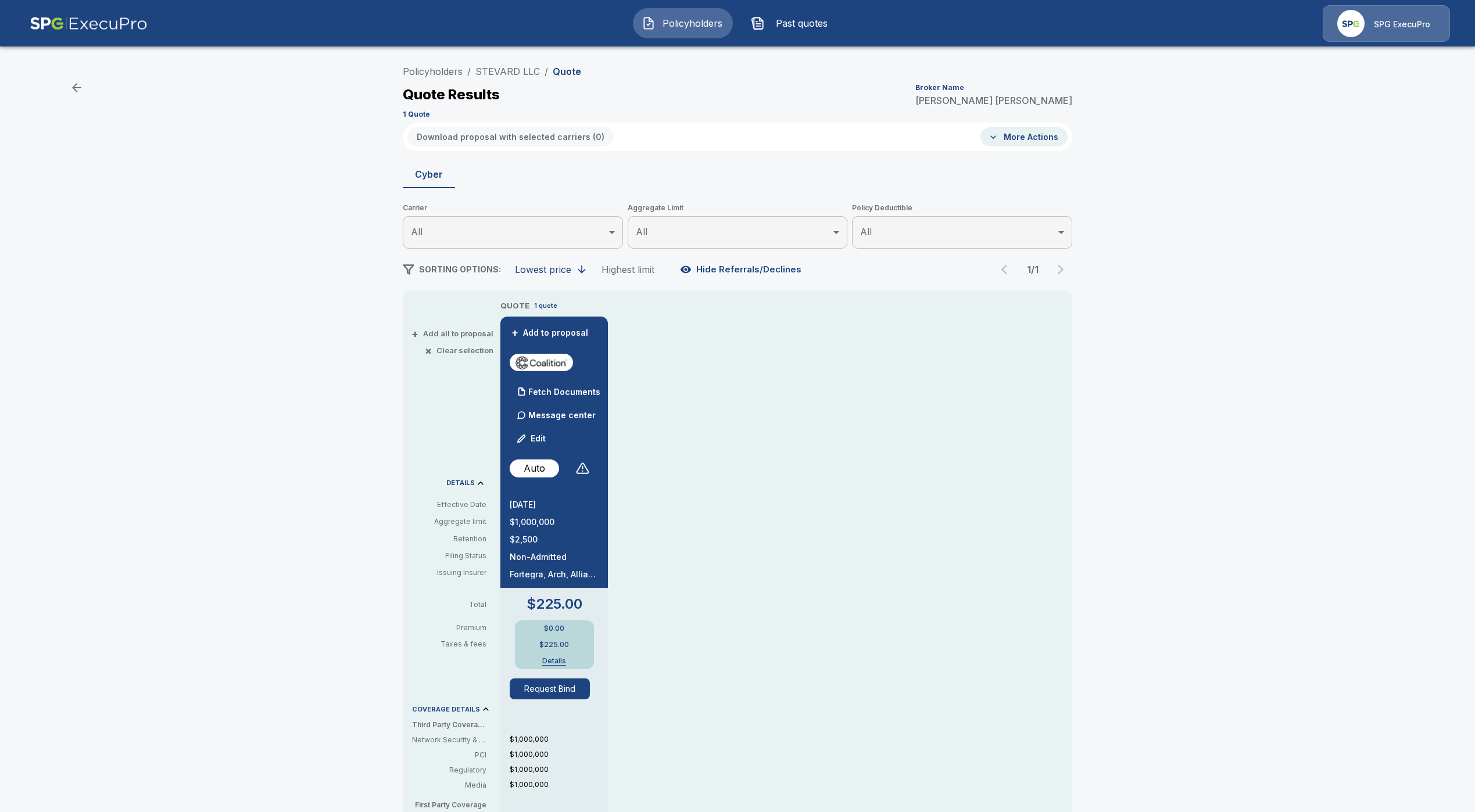
drag, startPoint x: 923, startPoint y: 559, endPoint x: 918, endPoint y: 562, distance: 5.8
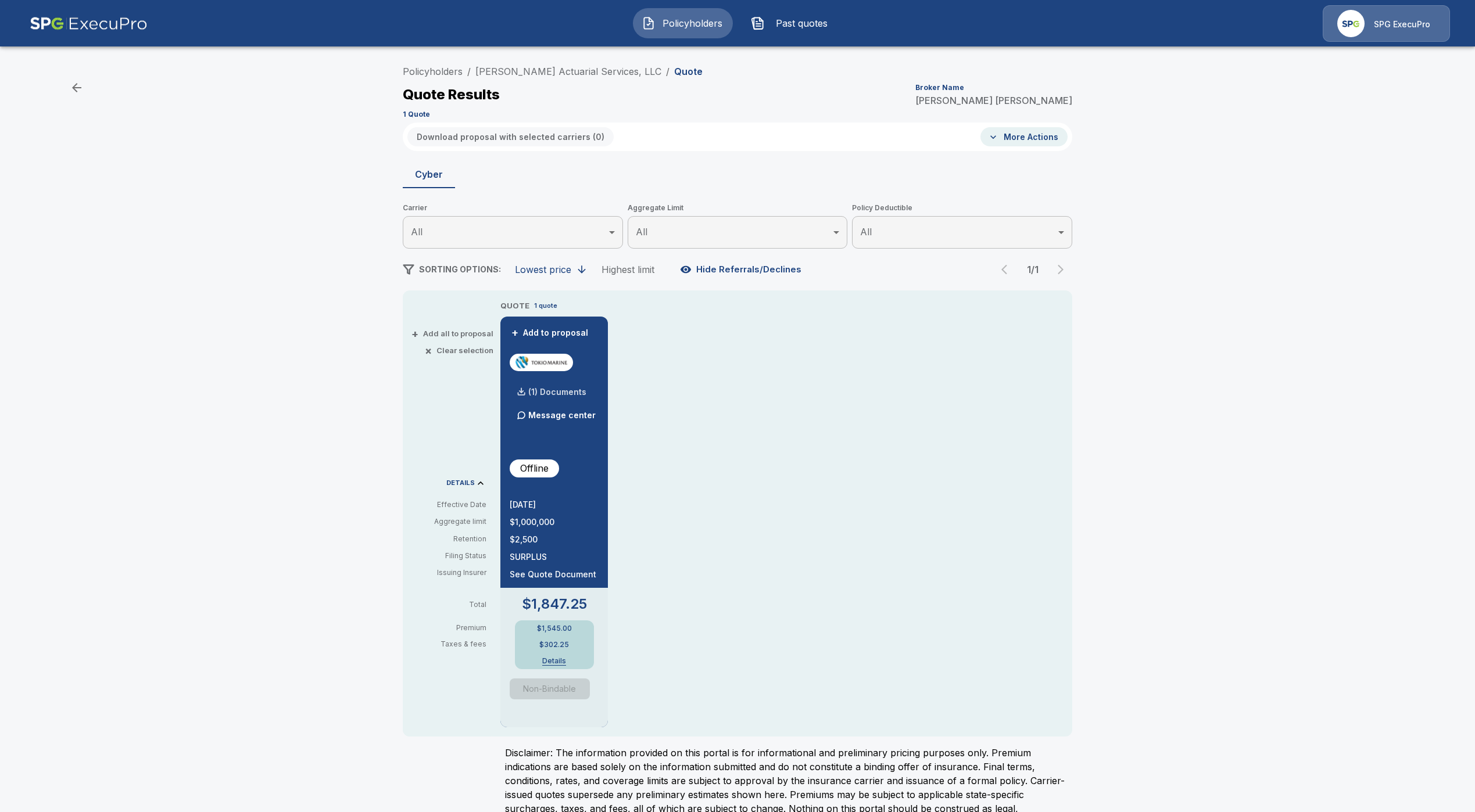
click at [557, 392] on p "(1) Documents" at bounding box center [557, 391] width 58 height 8
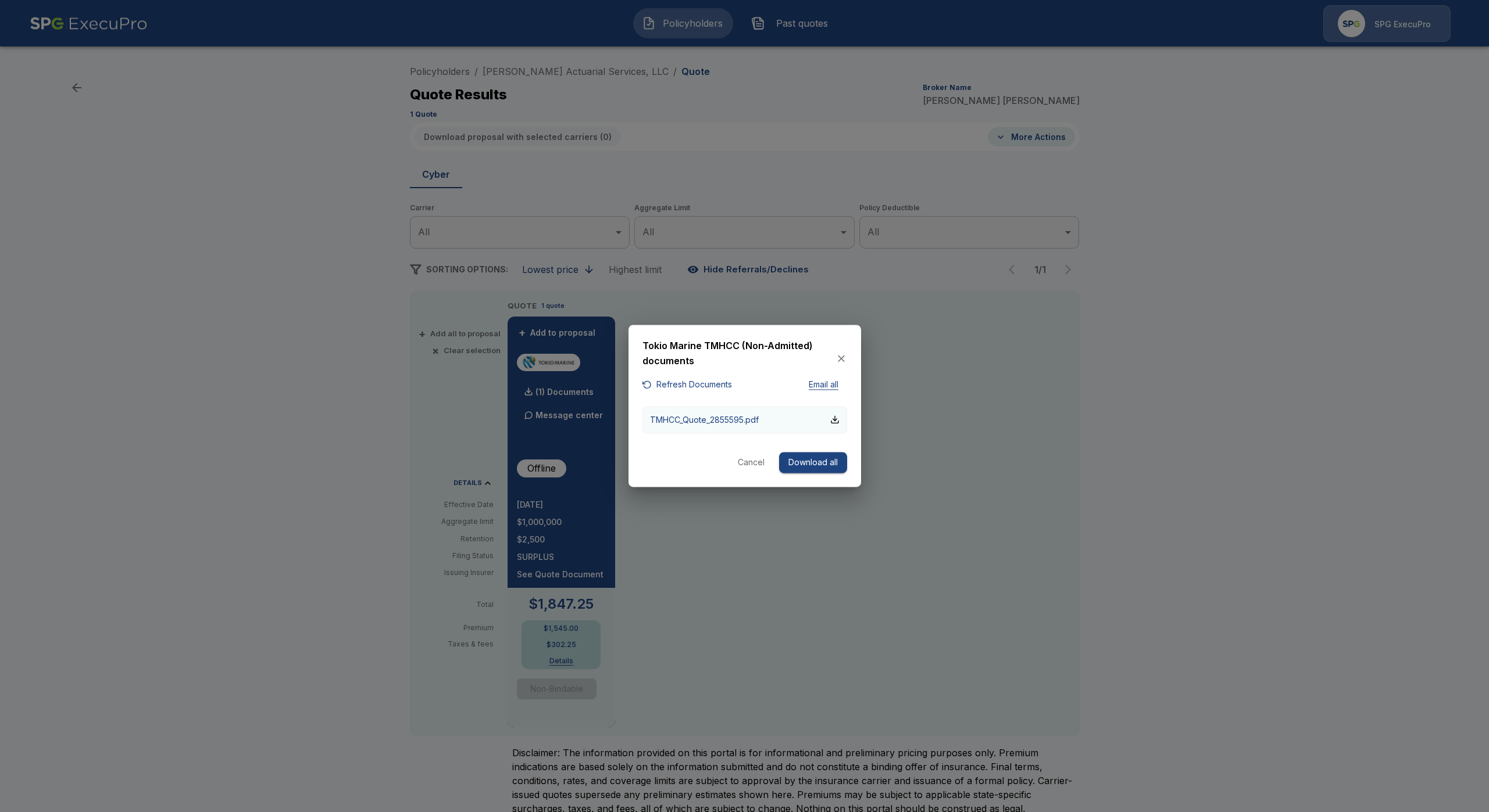
click at [698, 419] on p "TMHCC_Quote_2855595.pdf" at bounding box center [704, 420] width 109 height 12
drag, startPoint x: 746, startPoint y: 472, endPoint x: 754, endPoint y: 458, distance: 16.1
click at [748, 467] on button "Cancel" at bounding box center [751, 463] width 37 height 22
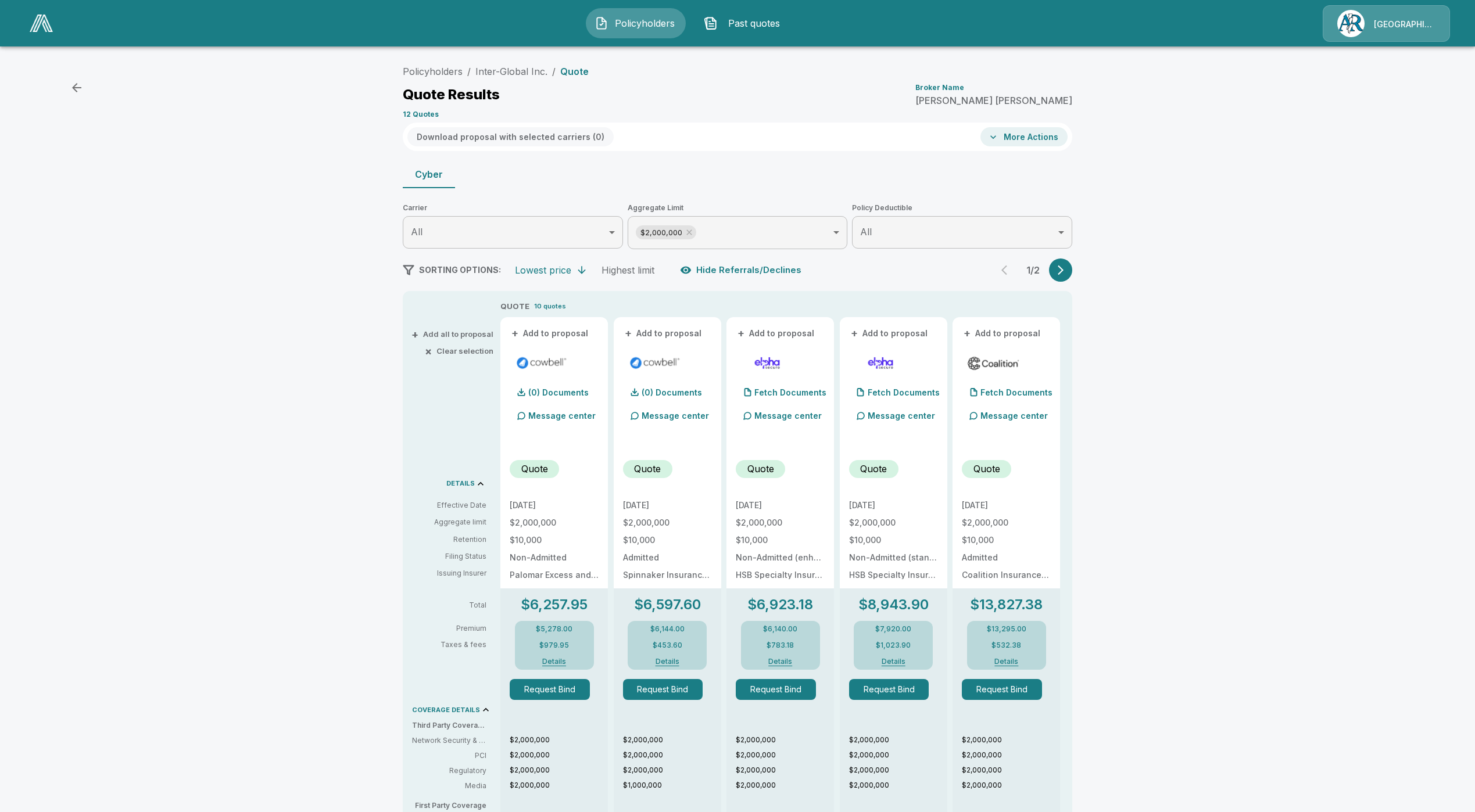
click at [1063, 271] on icon "button" at bounding box center [1061, 270] width 12 height 12
click at [1062, 272] on div "2 / 2" at bounding box center [1032, 270] width 79 height 23
click at [51, 26] on img at bounding box center [41, 23] width 23 height 17
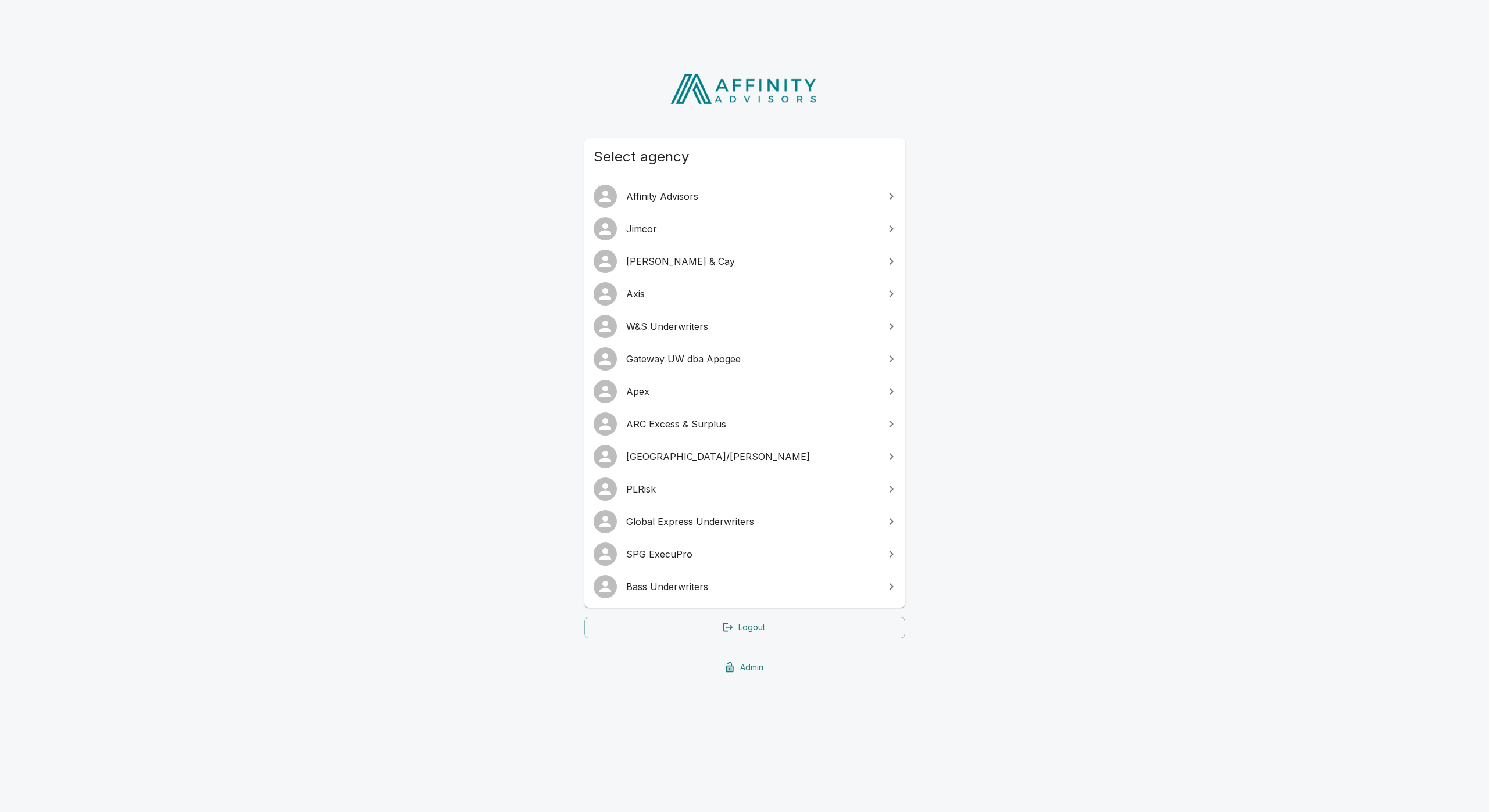
click at [693, 452] on span "[GEOGRAPHIC_DATA]/[PERSON_NAME]" at bounding box center [752, 456] width 251 height 14
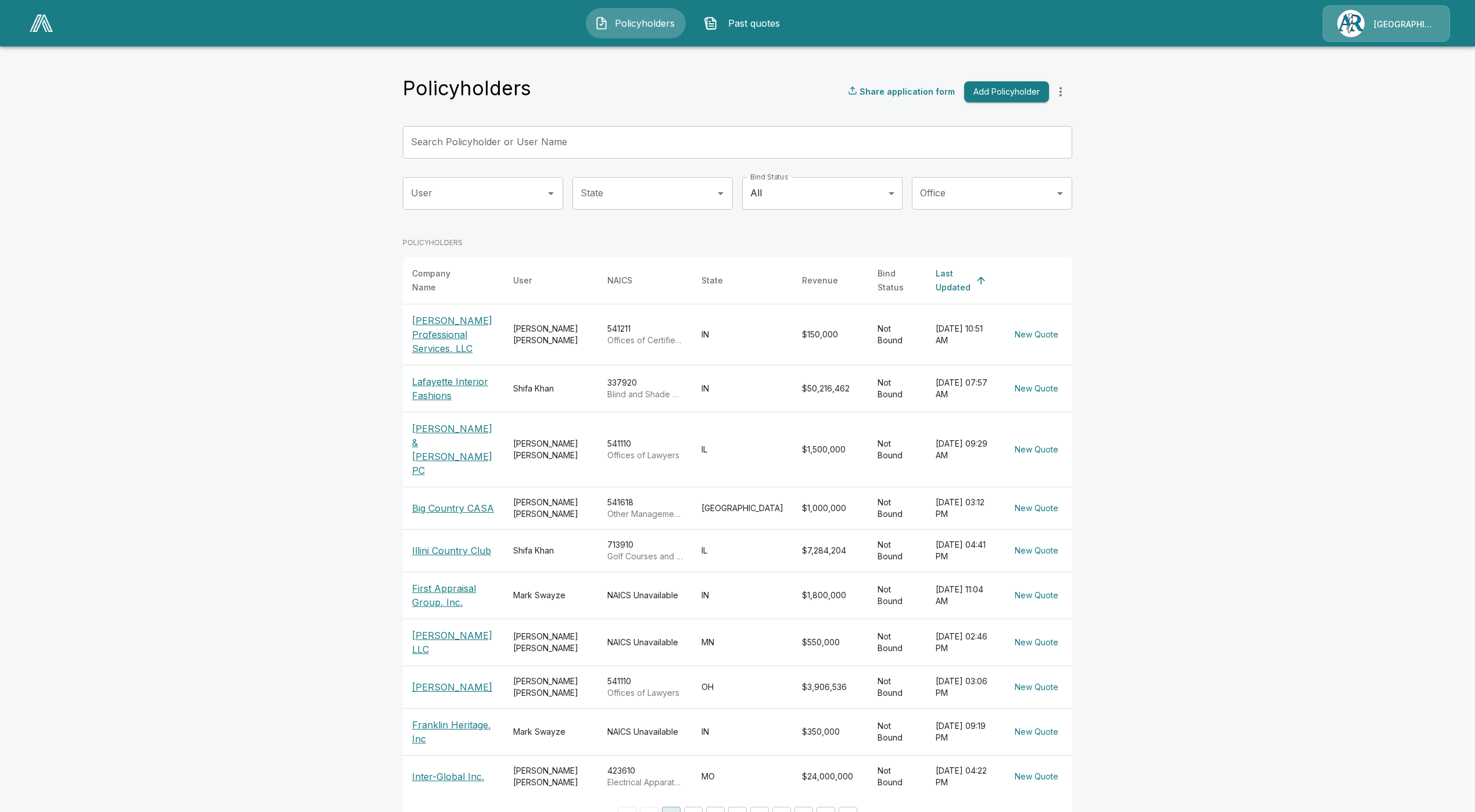
click at [998, 89] on button "Add Policyholder" at bounding box center [1006, 92] width 85 height 22
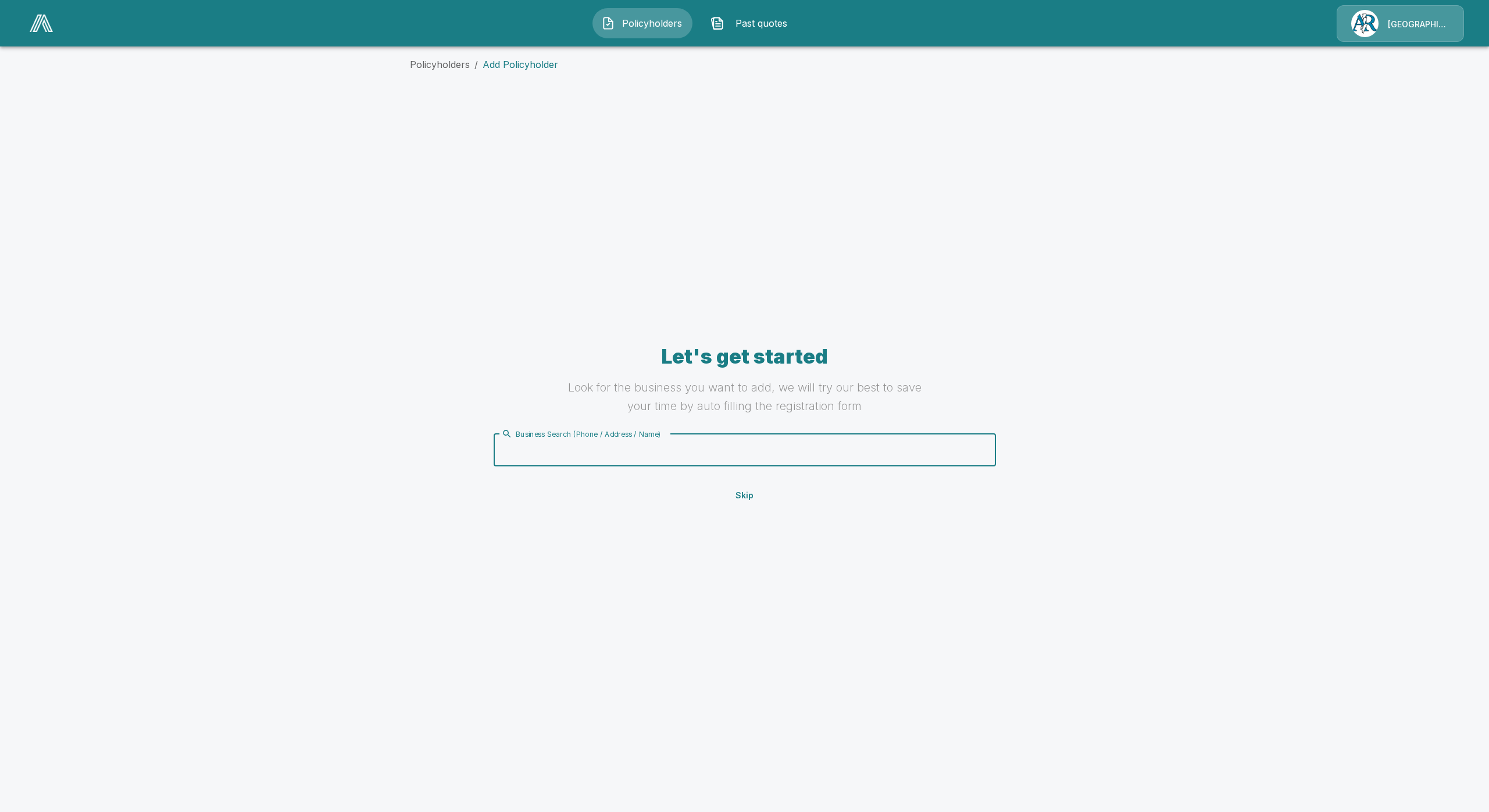
click at [711, 452] on input "Business Search (Phone / Address / Name)" at bounding box center [742, 450] width 488 height 22
click at [707, 443] on input "Business Search (Phone / Address / Name)" at bounding box center [742, 450] width 488 height 22
type input "******"
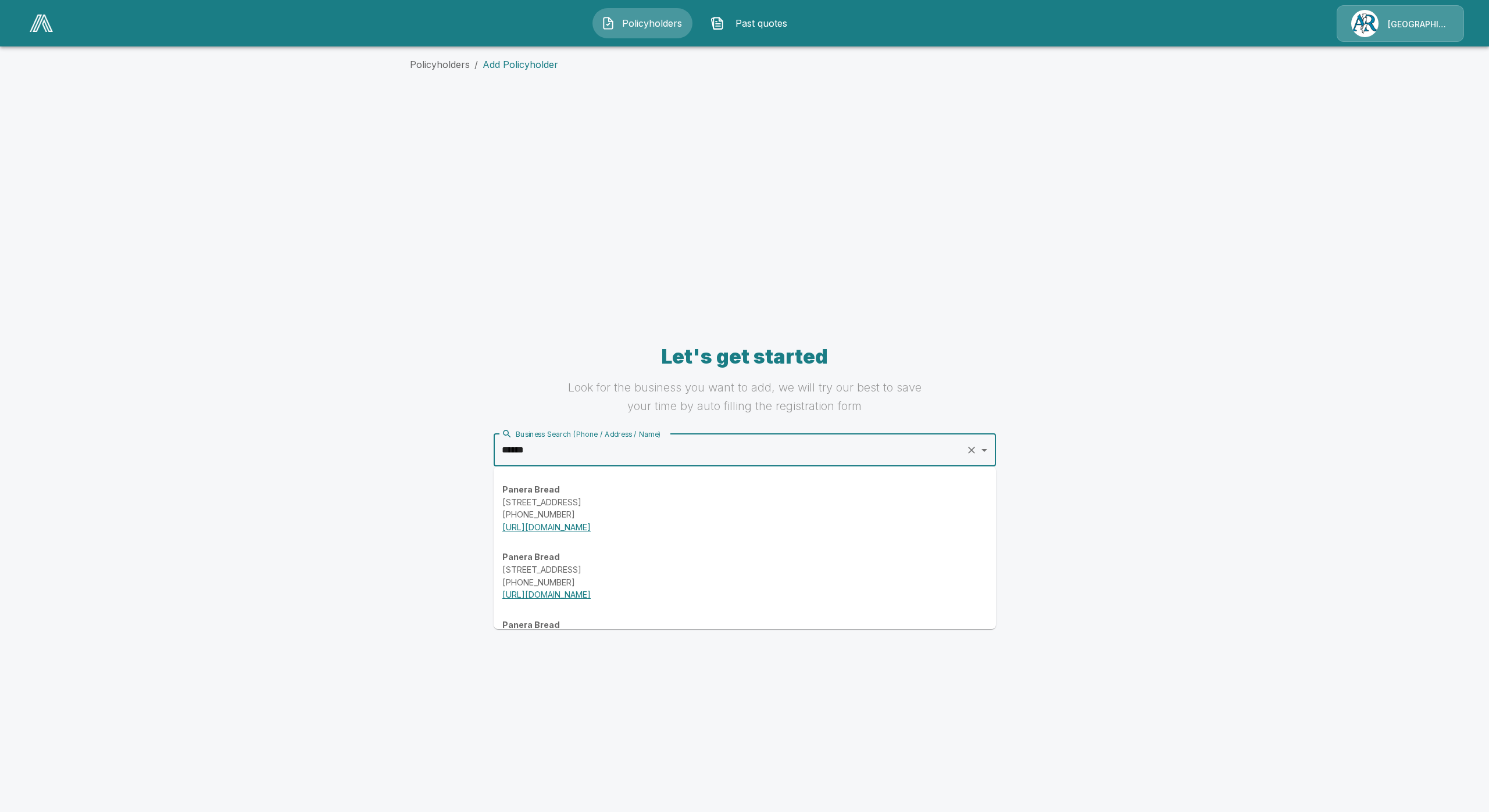
click at [573, 451] on input "******" at bounding box center [730, 450] width 462 height 22
drag, startPoint x: 576, startPoint y: 452, endPoint x: 496, endPoint y: 458, distance: 80.2
click at [496, 458] on div "****** Business Search (Phone / Address / Name)" at bounding box center [744, 450] width 502 height 33
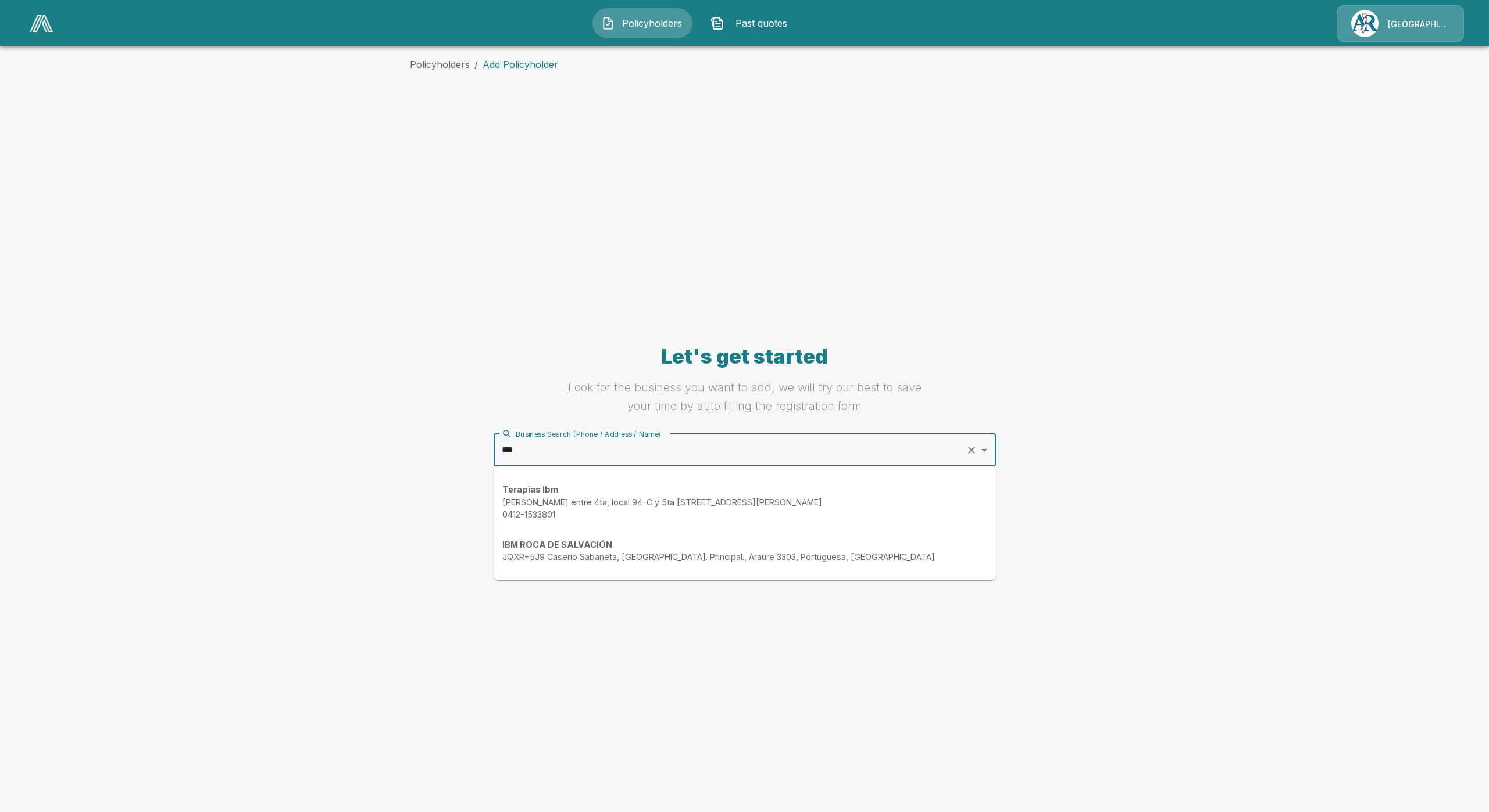
type input "***"
drag, startPoint x: 688, startPoint y: 449, endPoint x: 452, endPoint y: 458, distance: 236.2
click at [452, 458] on div "Business Search (Phone / Address / Name) *** Business Search (Phone / Address /…" at bounding box center [745, 455] width 670 height 42
type input "*********"
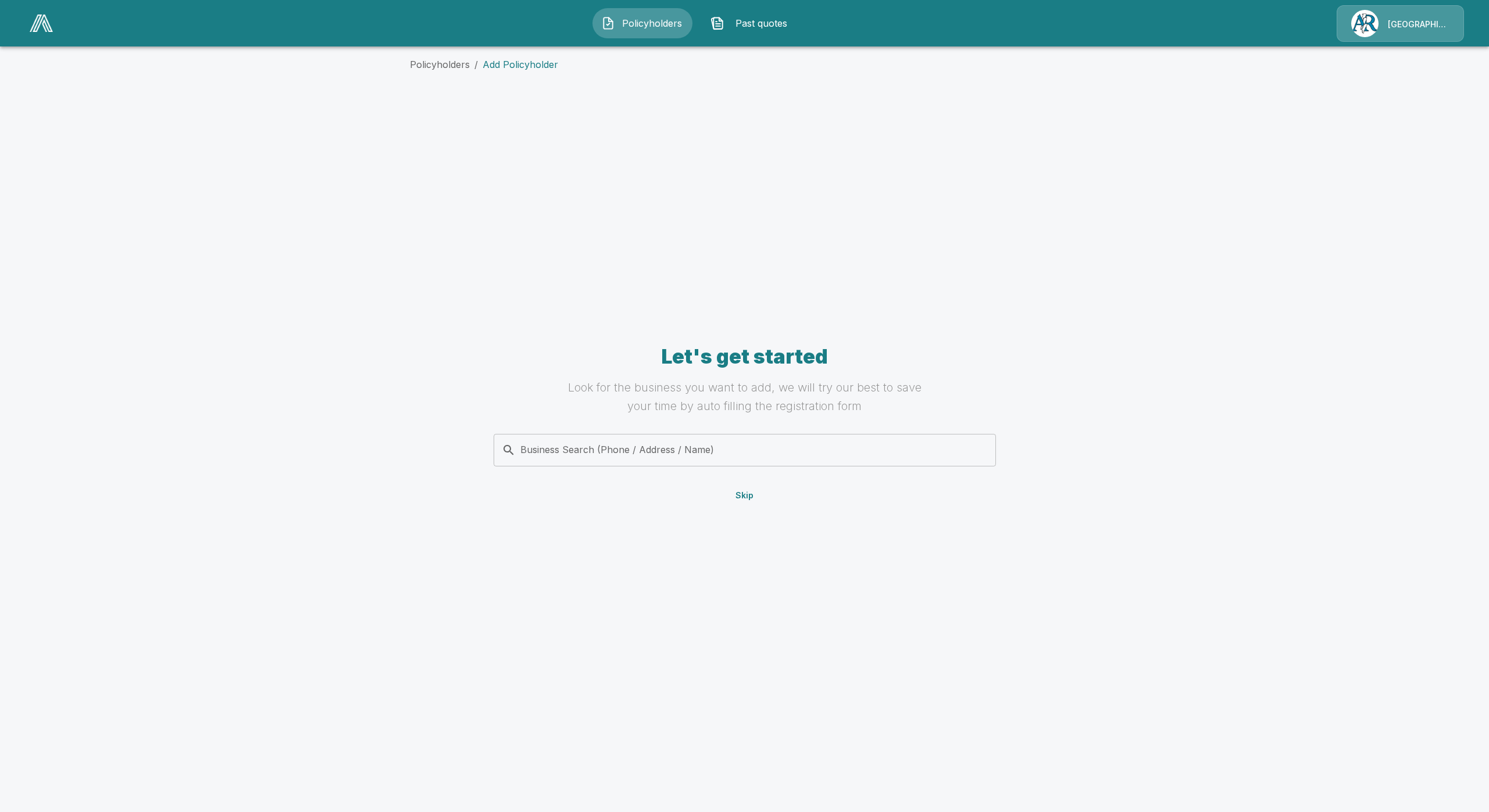
click at [580, 446] on input "Business Search (Phone / Address / Name)" at bounding box center [742, 450] width 488 height 22
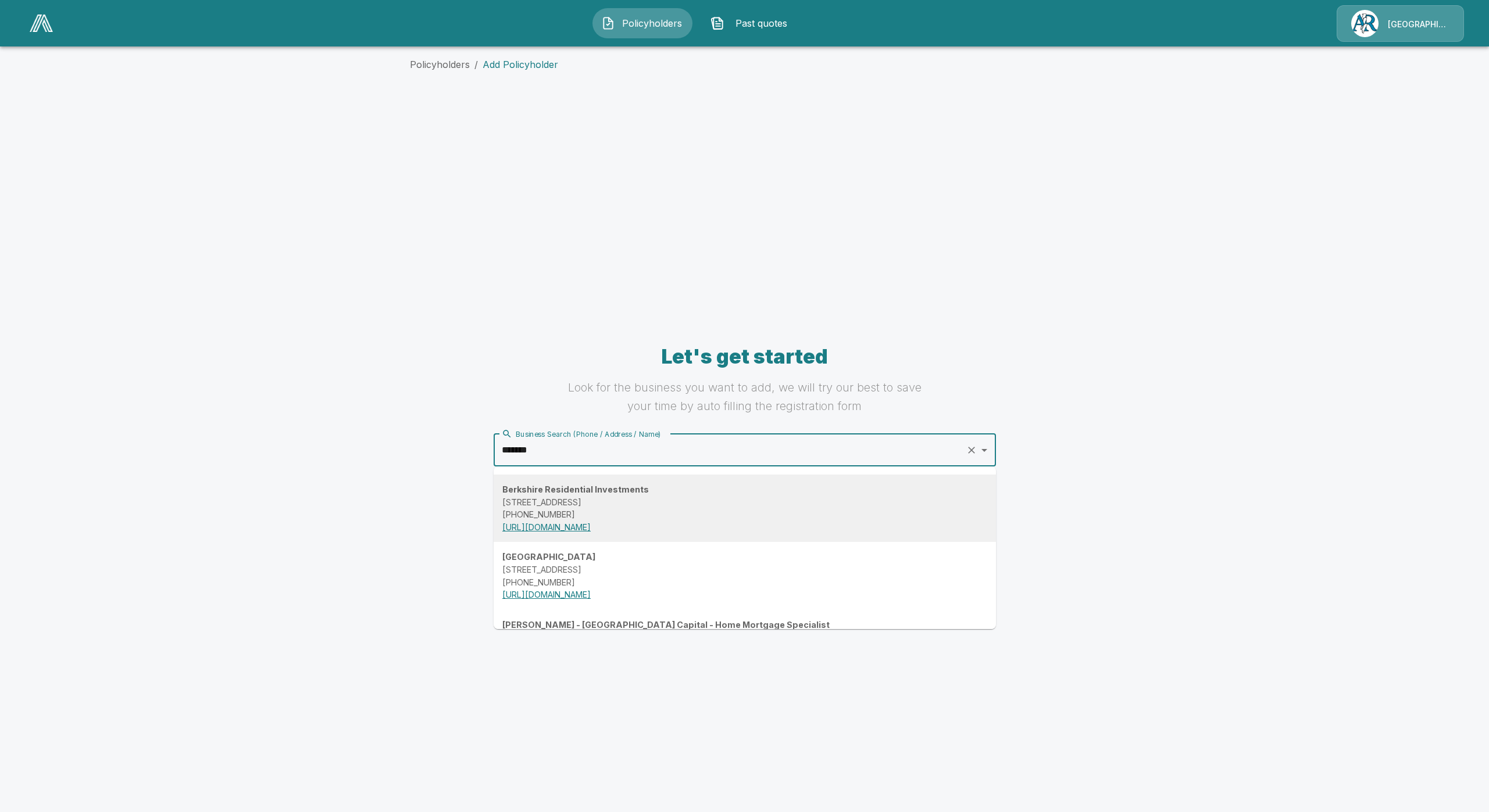
type input "******"
click at [606, 509] on p "(402) 346-1400" at bounding box center [744, 515] width 485 height 13
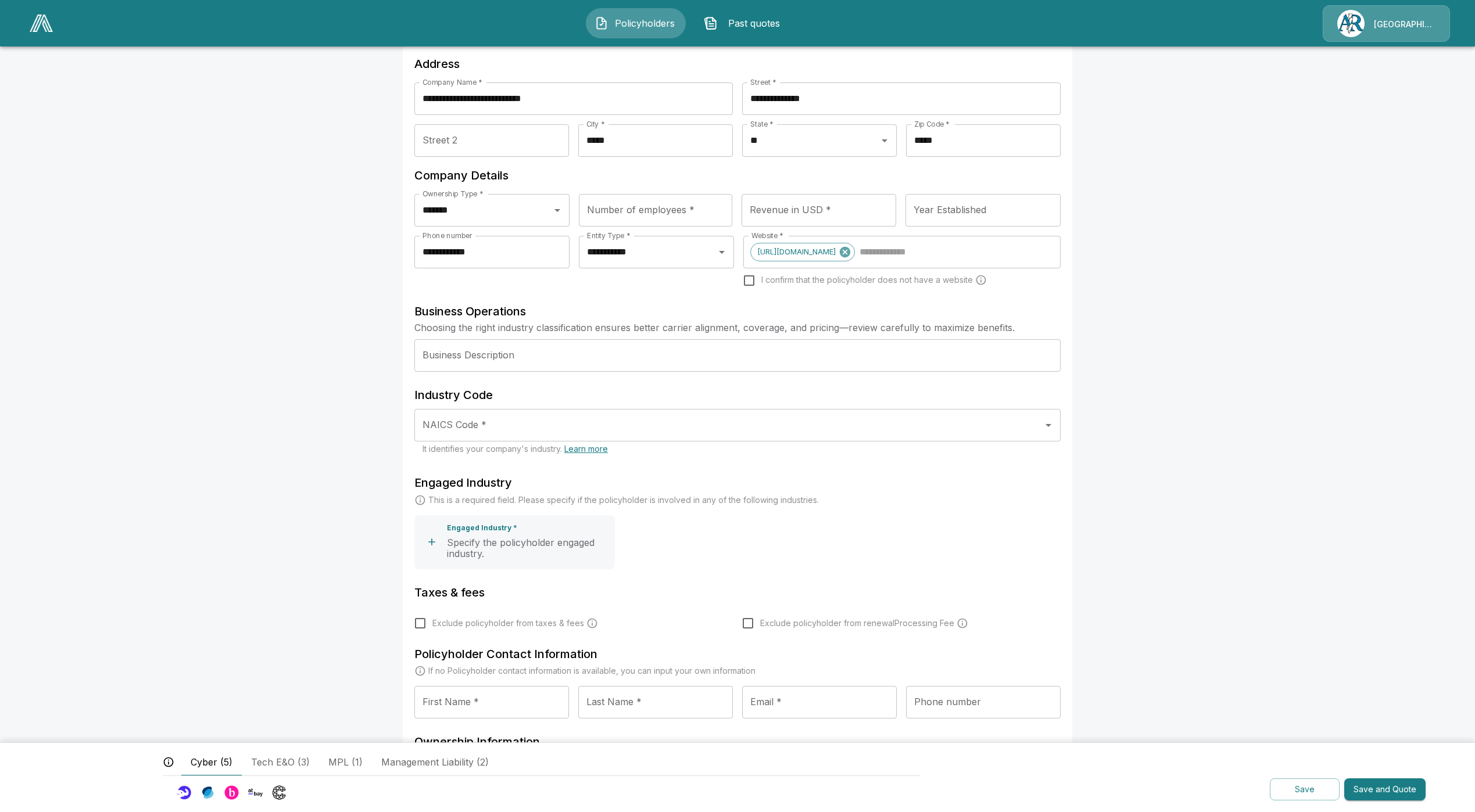
scroll to position [174, 0]
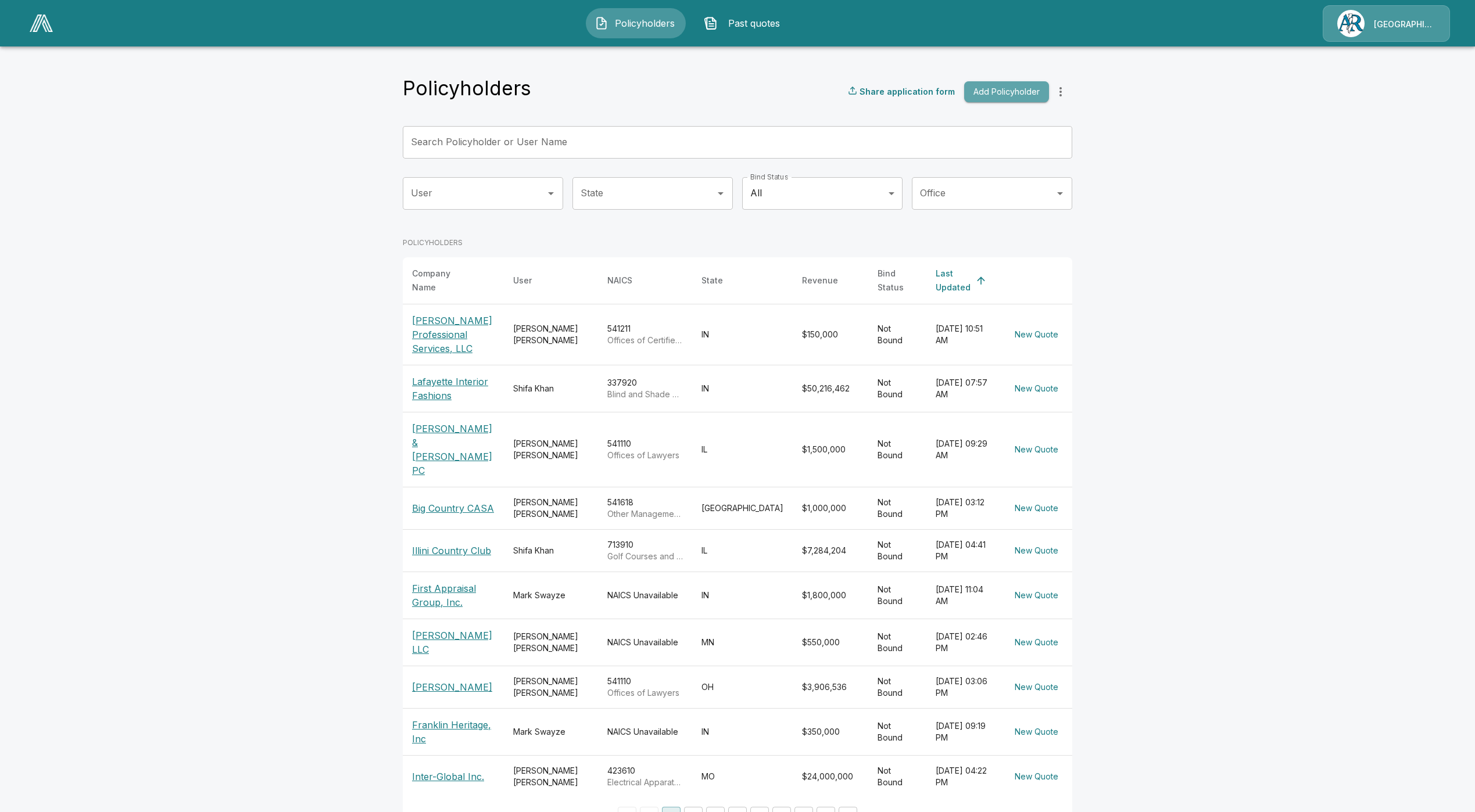
click at [1015, 94] on button "Add Policyholder" at bounding box center [1006, 92] width 85 height 22
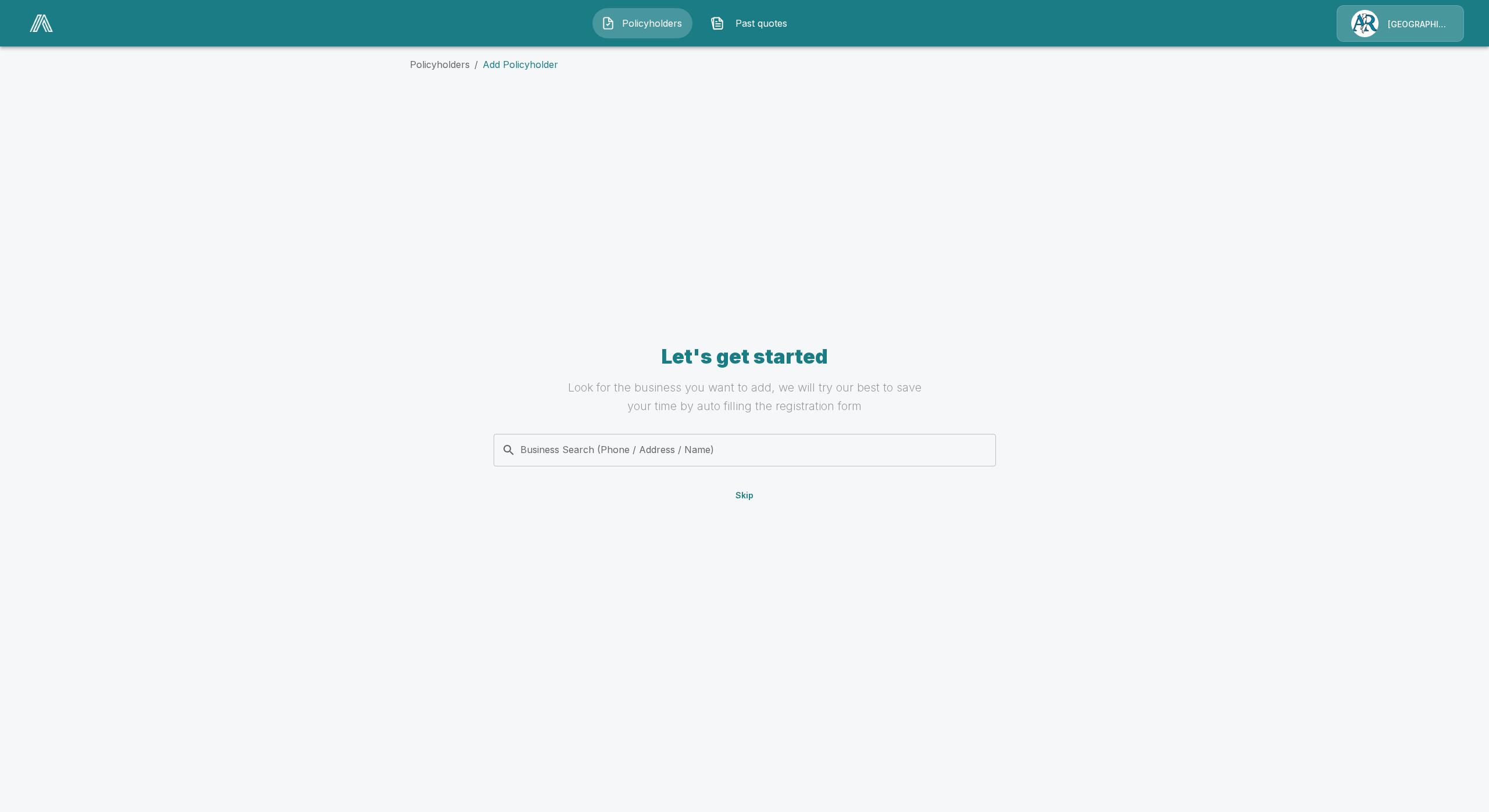
click at [627, 28] on span "Policyholders" at bounding box center [652, 23] width 64 height 14
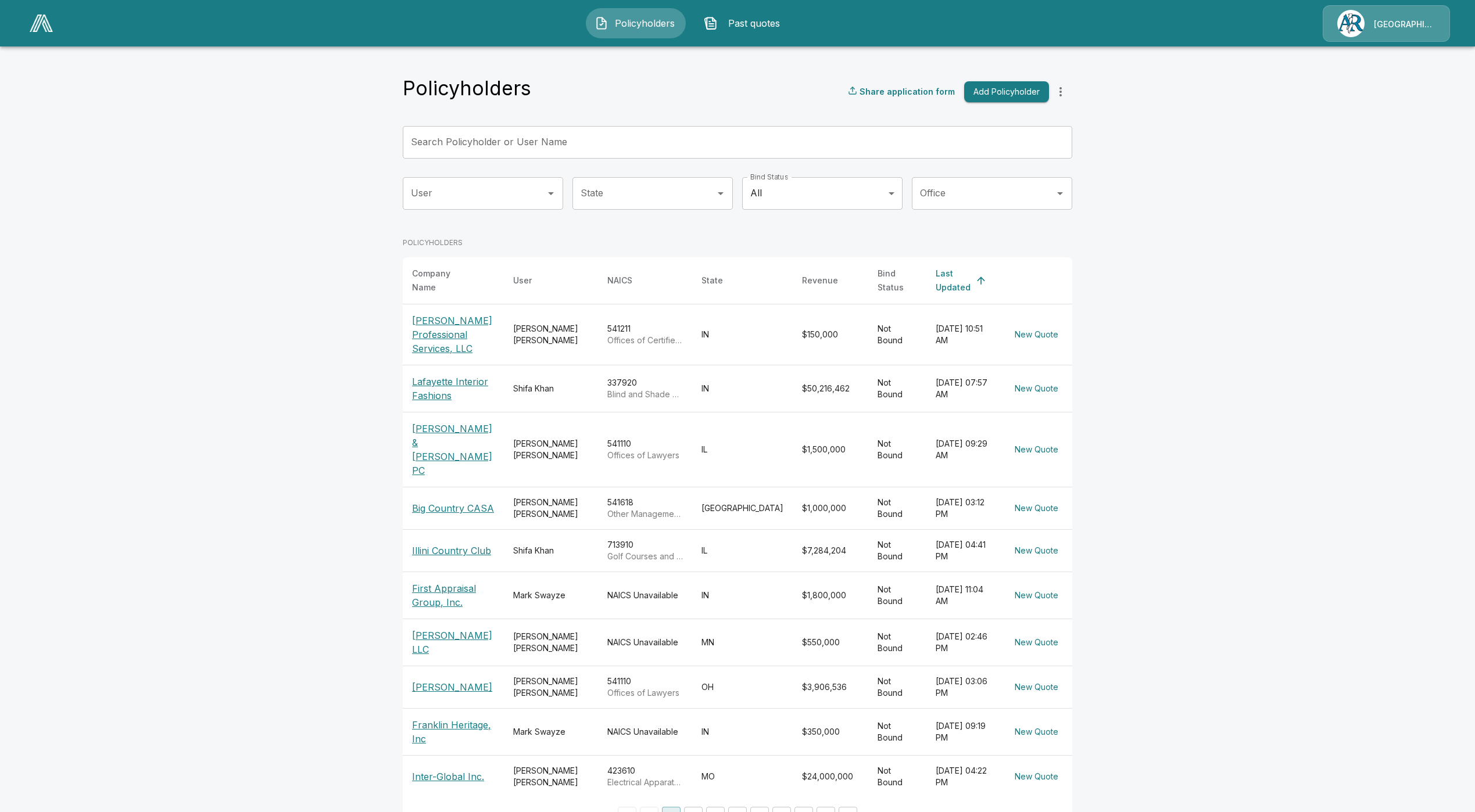
click at [442, 681] on p "[PERSON_NAME]" at bounding box center [453, 687] width 83 height 14
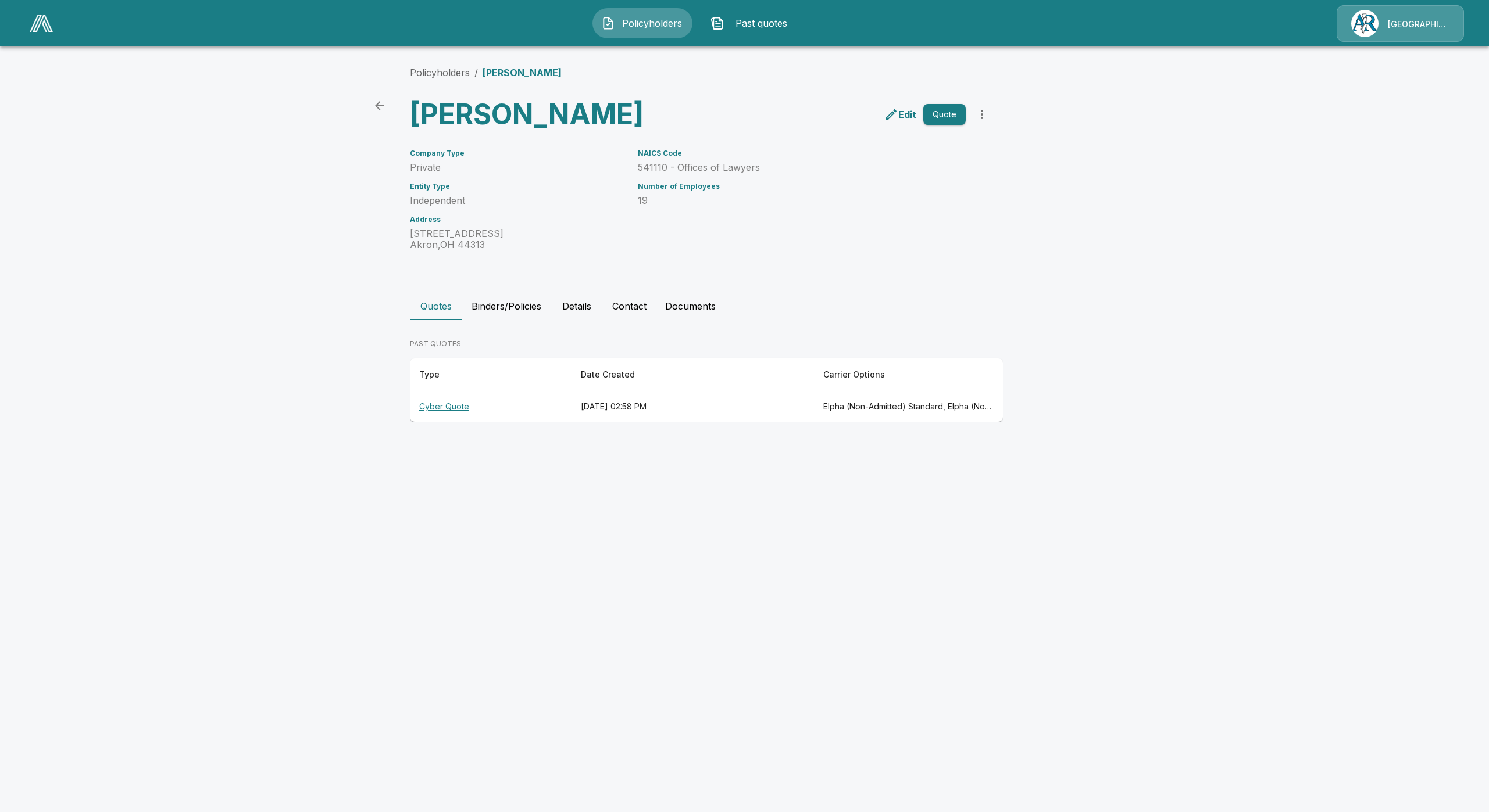
click at [443, 423] on th "Cyber Quote" at bounding box center [491, 407] width 161 height 31
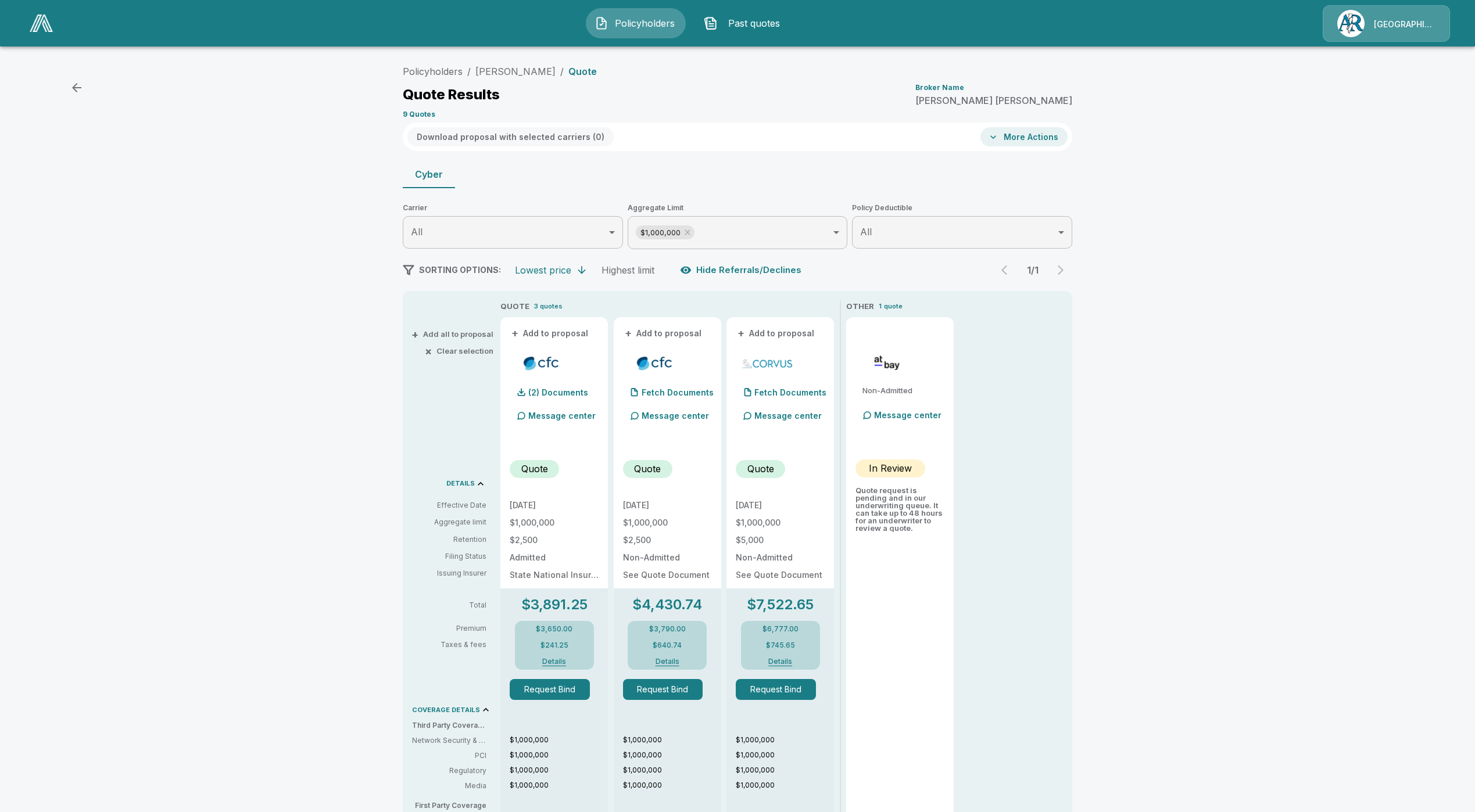
click at [692, 230] on icon at bounding box center [687, 232] width 9 height 9
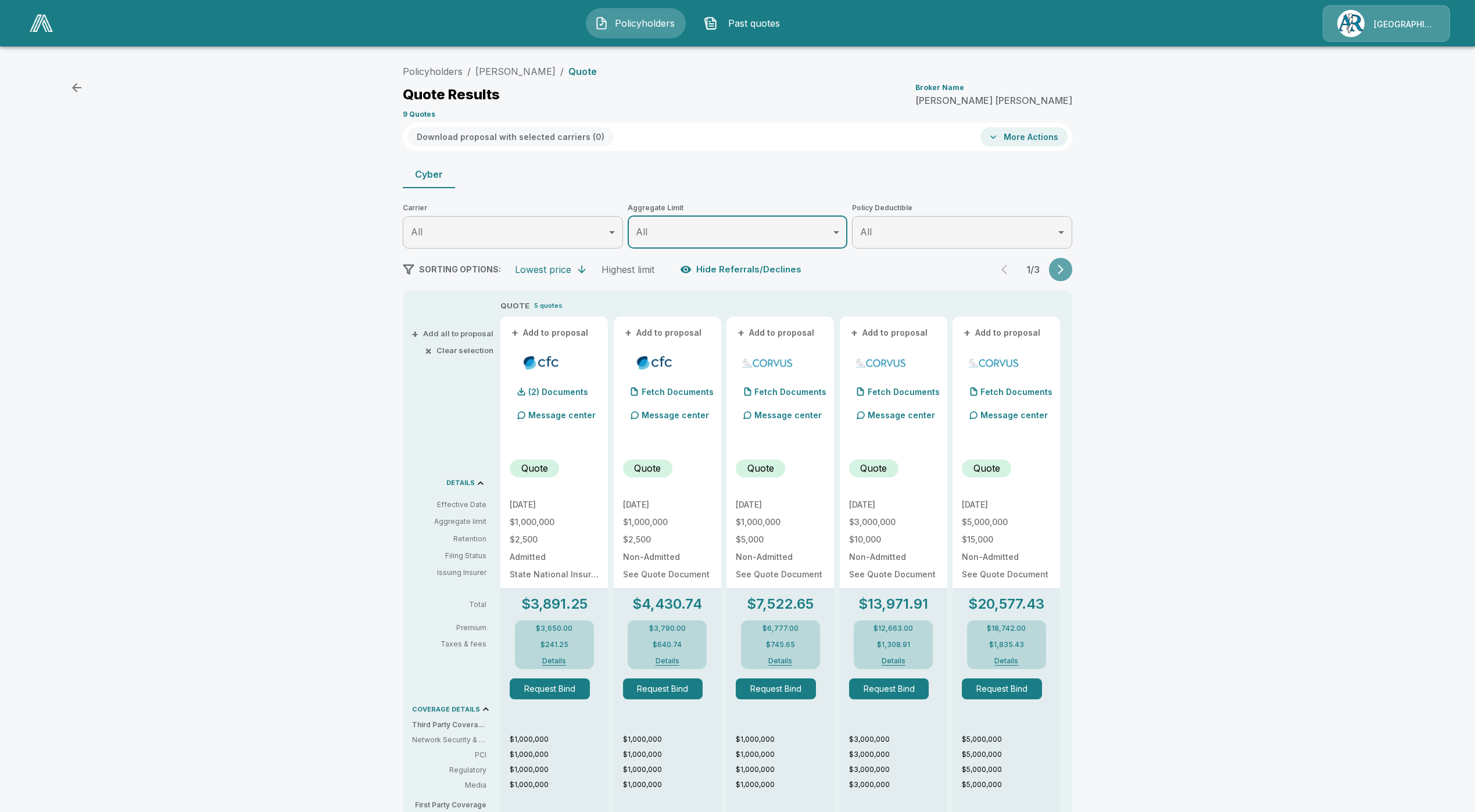
click at [1067, 267] on icon "button" at bounding box center [1061, 269] width 12 height 12
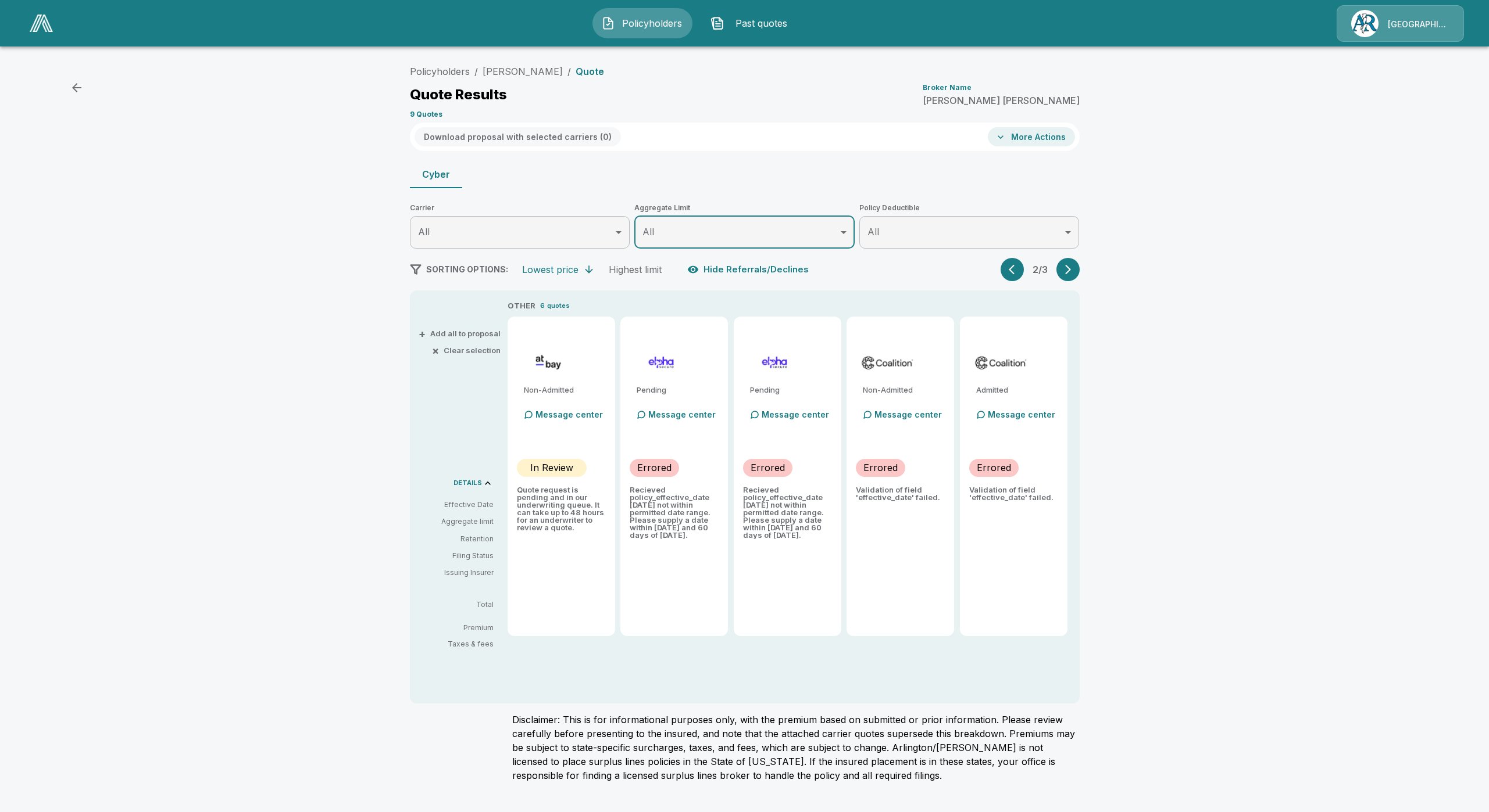
click at [48, 458] on div "Policyholders / Emerson Thomson Bennett / Quote Quote Results Broker Name Melvi…" at bounding box center [744, 426] width 1489 height 742
click at [454, 74] on link "Policyholders" at bounding box center [440, 71] width 60 height 12
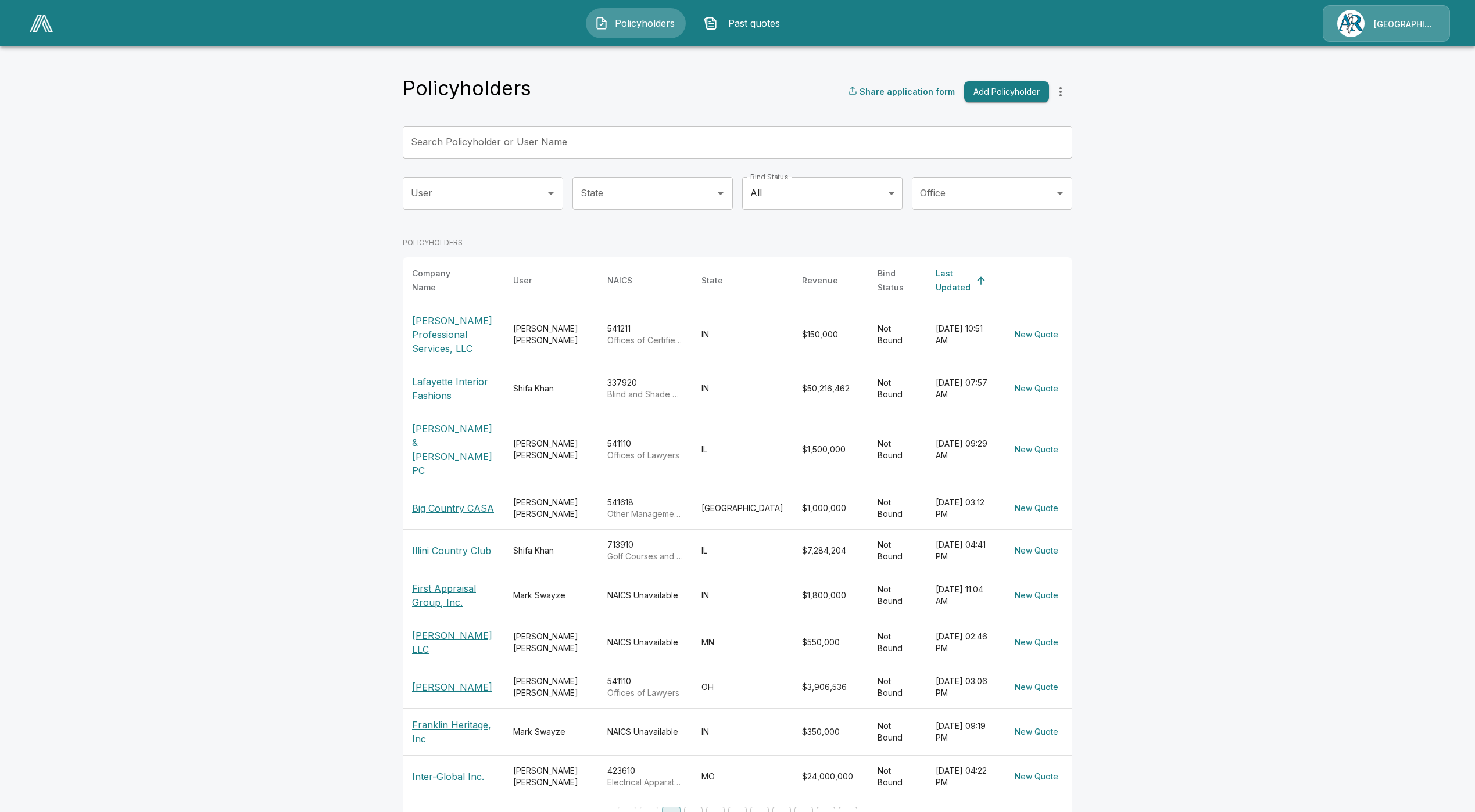
click at [556, 145] on input "Search Policyholder or User Name" at bounding box center [731, 142] width 657 height 33
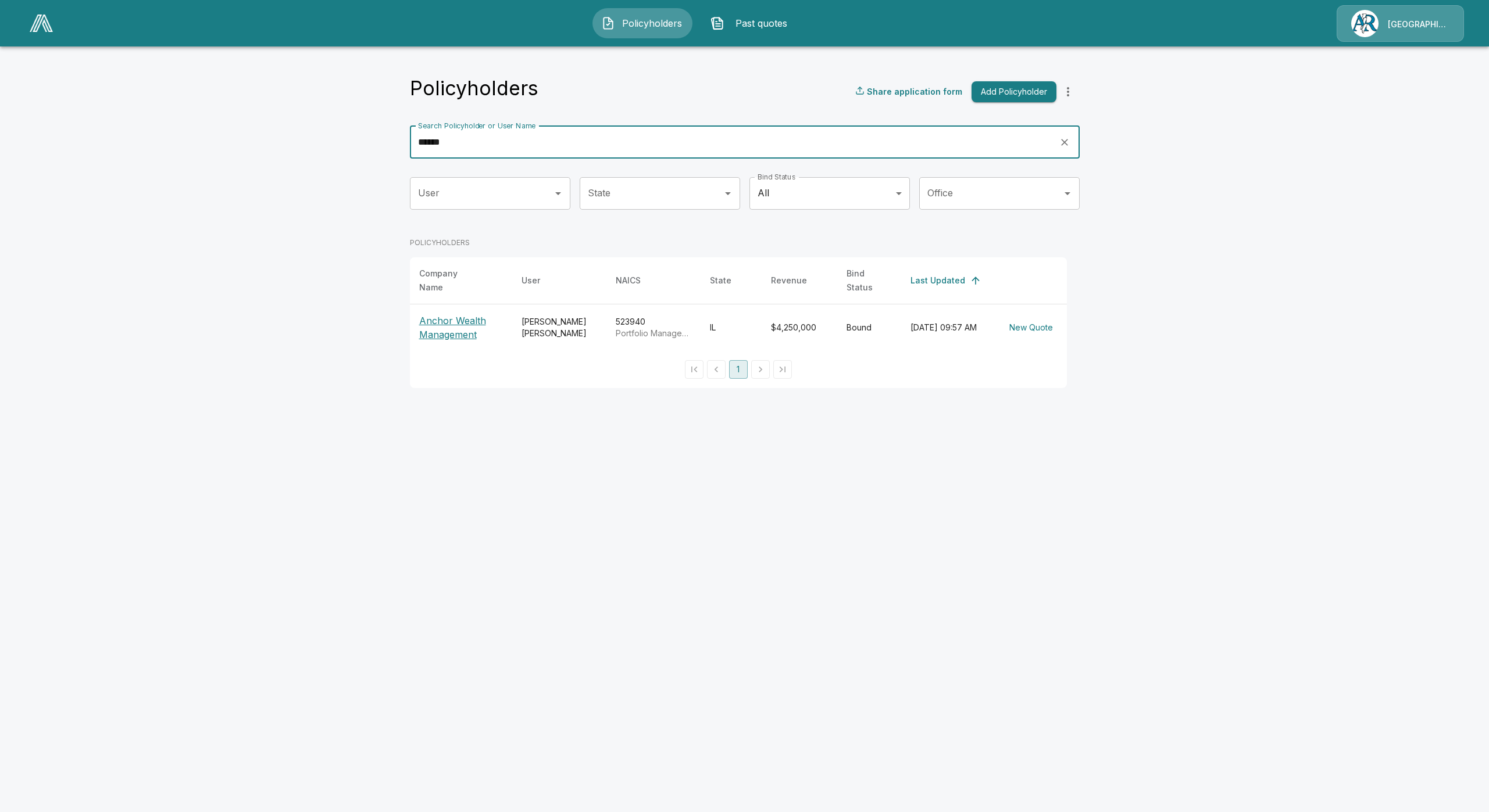
type input "******"
click at [466, 327] on p "Anchor Wealth Management" at bounding box center [461, 328] width 84 height 28
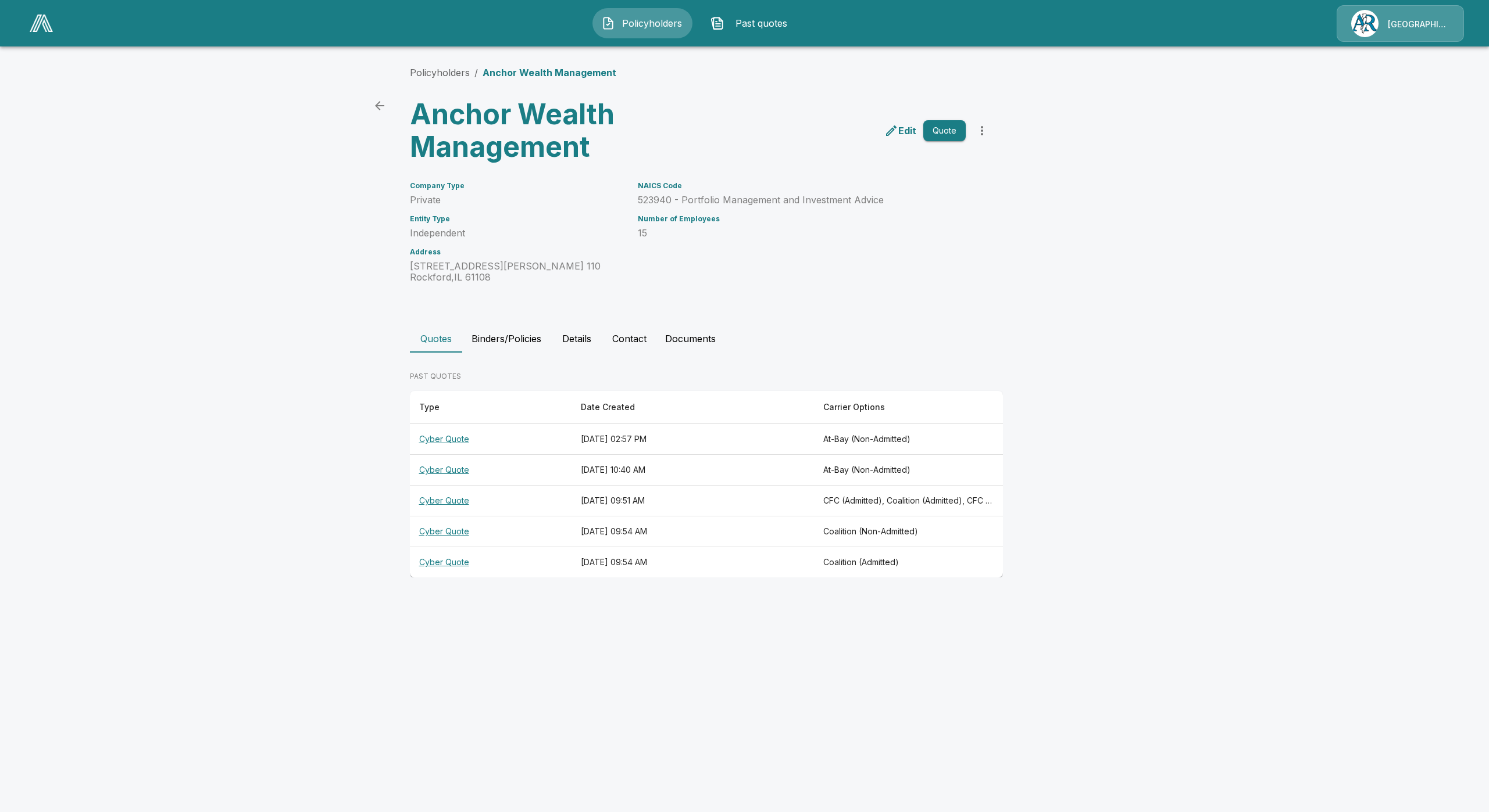
click at [504, 338] on button "Binders/Policies" at bounding box center [507, 338] width 89 height 28
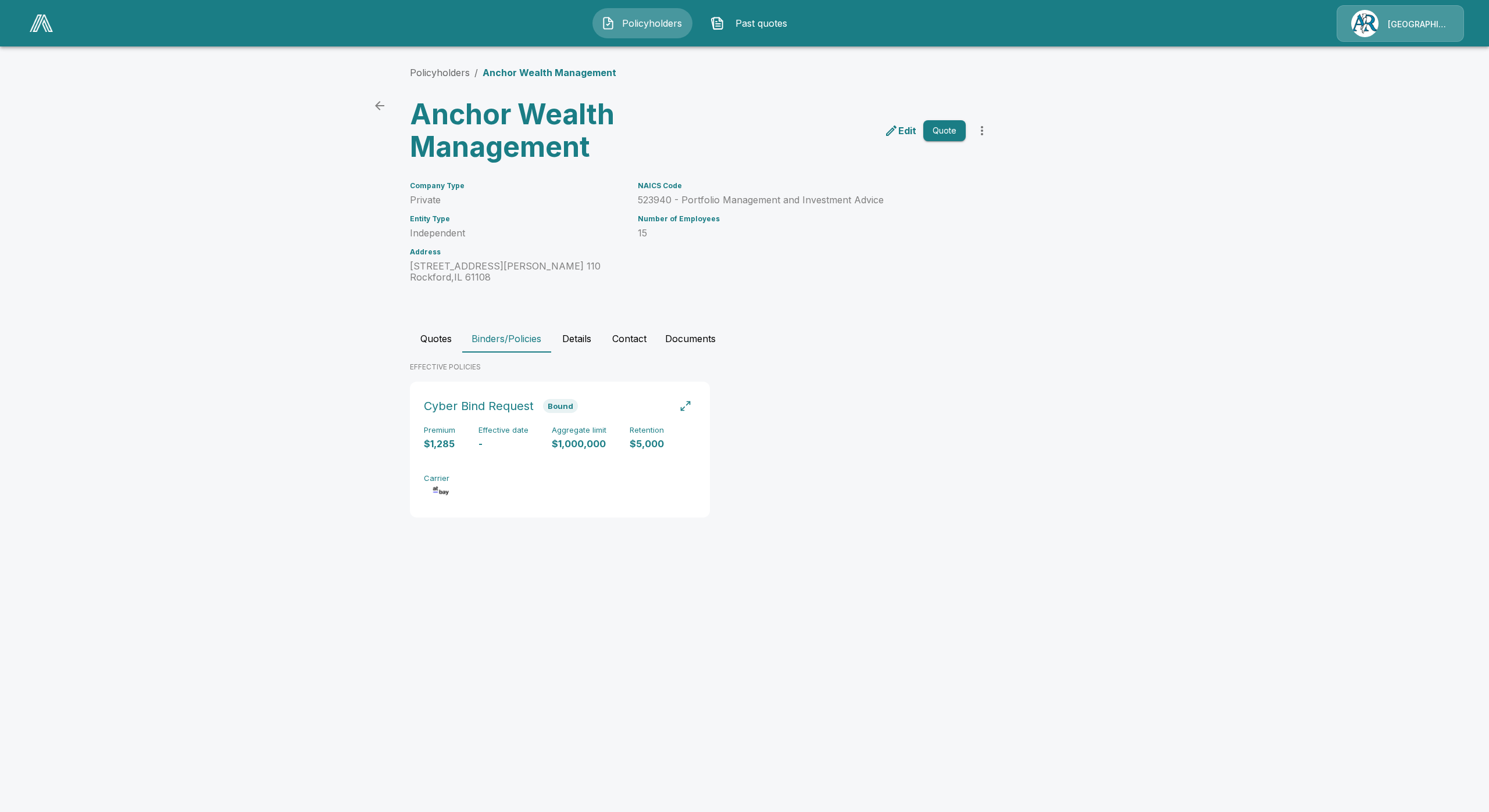
drag, startPoint x: 48, startPoint y: 365, endPoint x: 120, endPoint y: 362, distance: 72.1
click at [48, 365] on main "Policyholders / Anchor Wealth Management Anchor Wealth Management Edit Quote Co…" at bounding box center [744, 275] width 1489 height 549
click at [464, 70] on link "Policyholders" at bounding box center [440, 73] width 60 height 12
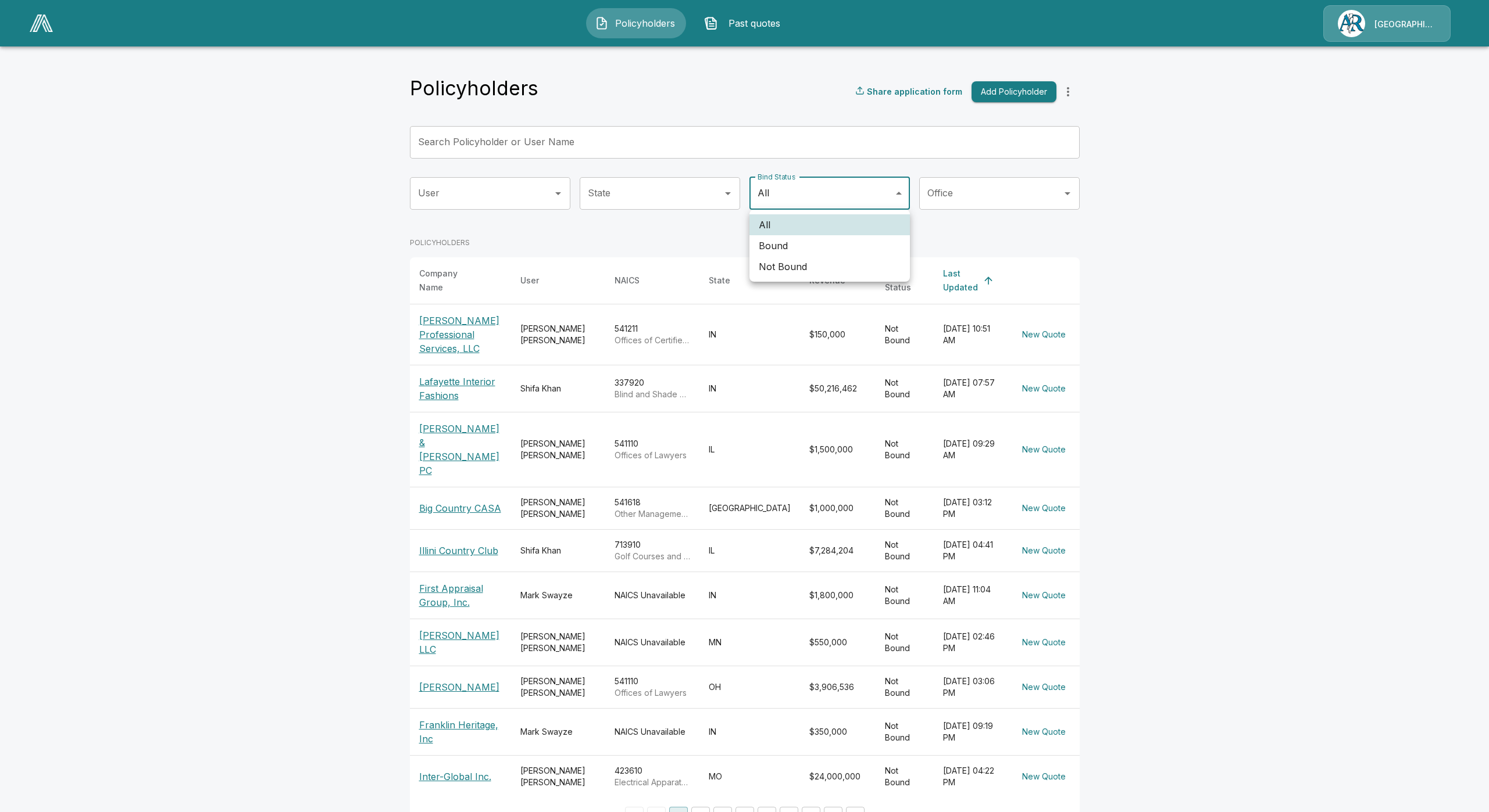
click at [789, 192] on body "Policyholders Past quotes Arlington/[PERSON_NAME] Policyholders Share applicati…" at bounding box center [744, 424] width 1489 height 849
click at [802, 252] on li "Bound" at bounding box center [829, 245] width 161 height 21
type input "*****"
